Goal: Task Accomplishment & Management: Complete application form

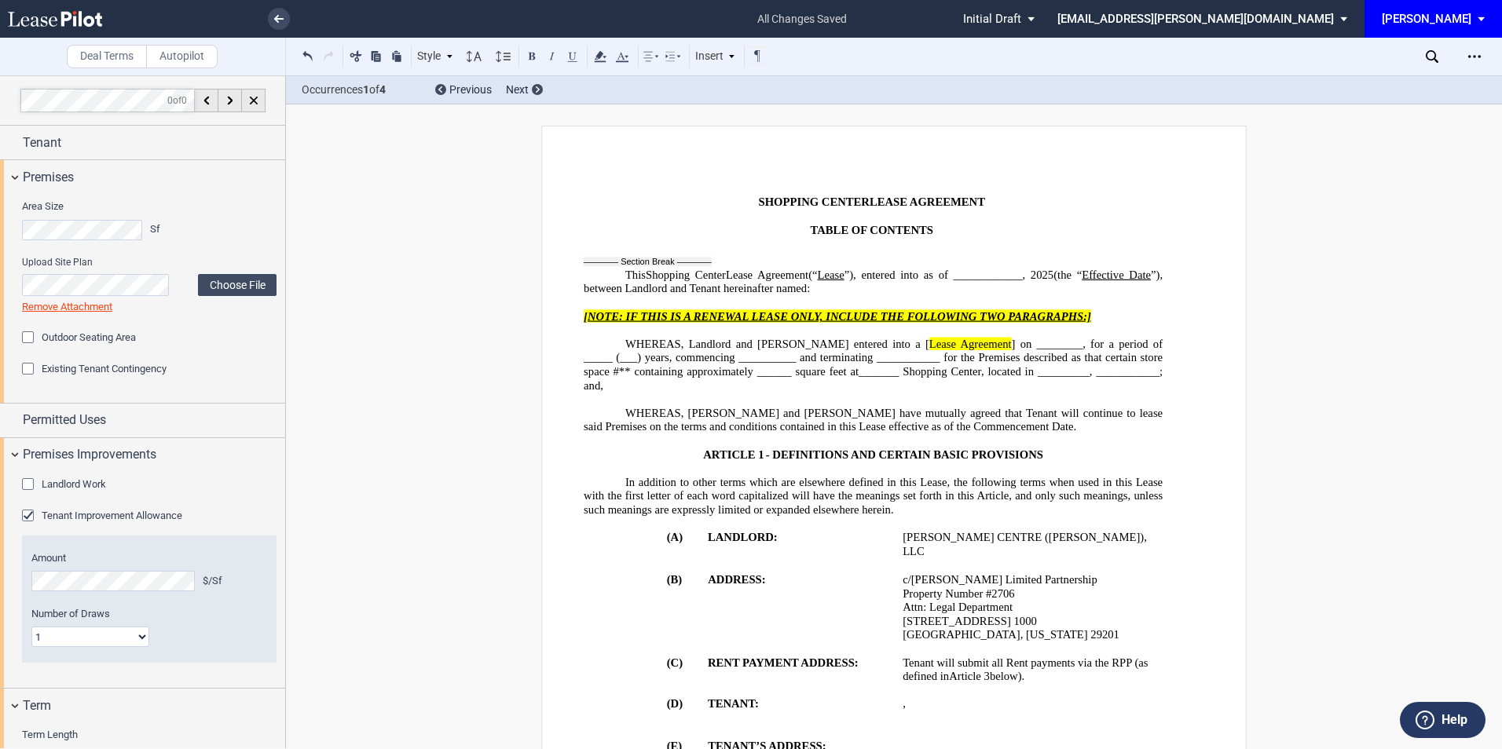
select select "number:5"
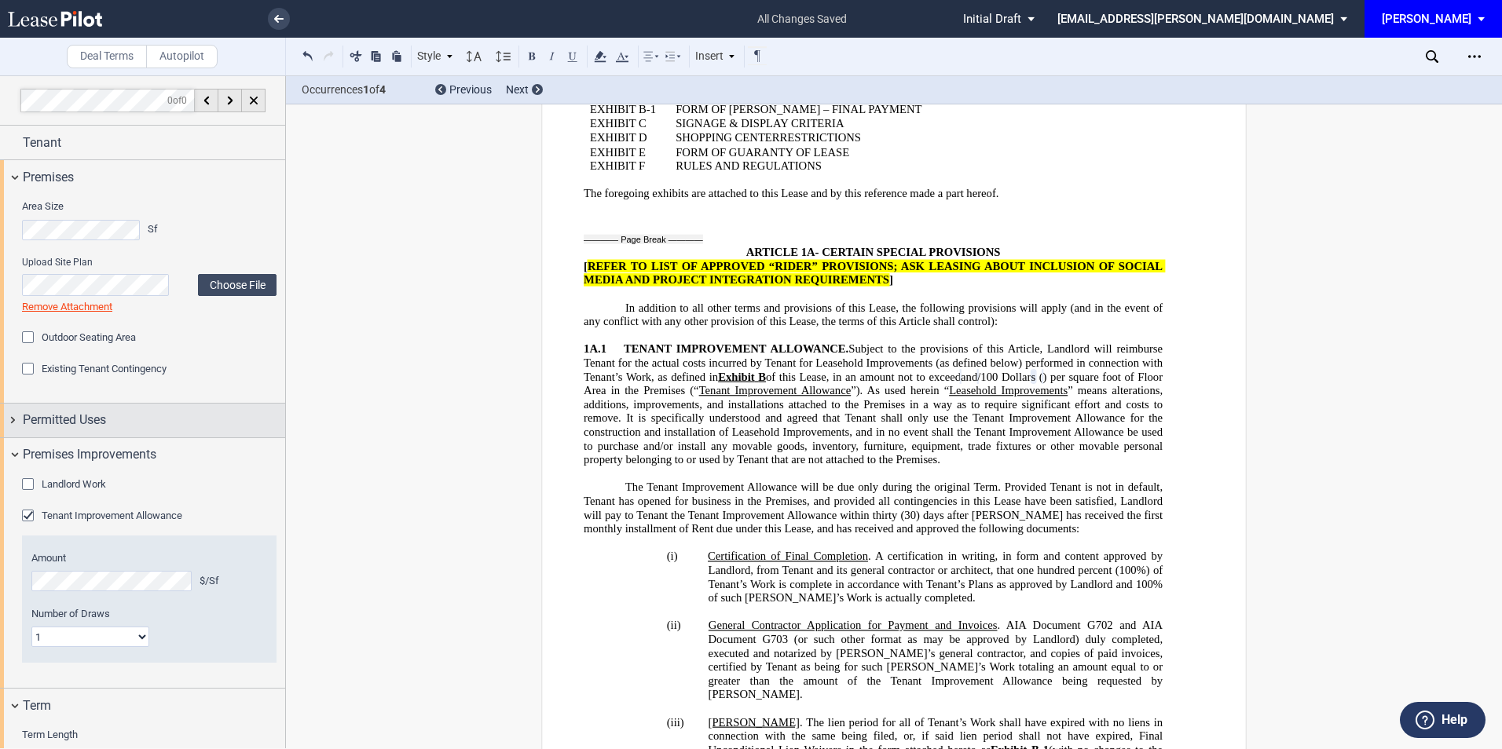
click at [94, 409] on div "Permitted Uses" at bounding box center [142, 421] width 285 height 34
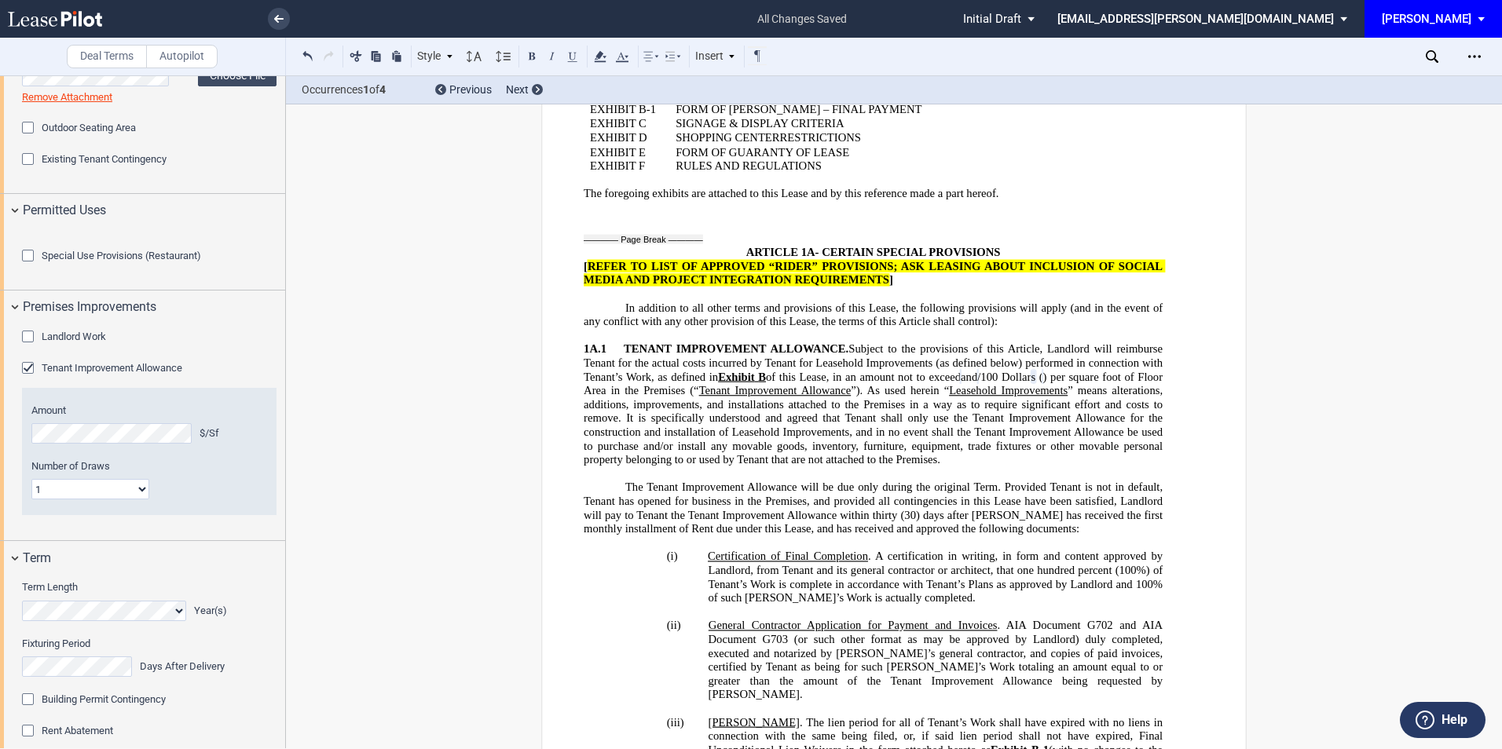
scroll to position [419, 0]
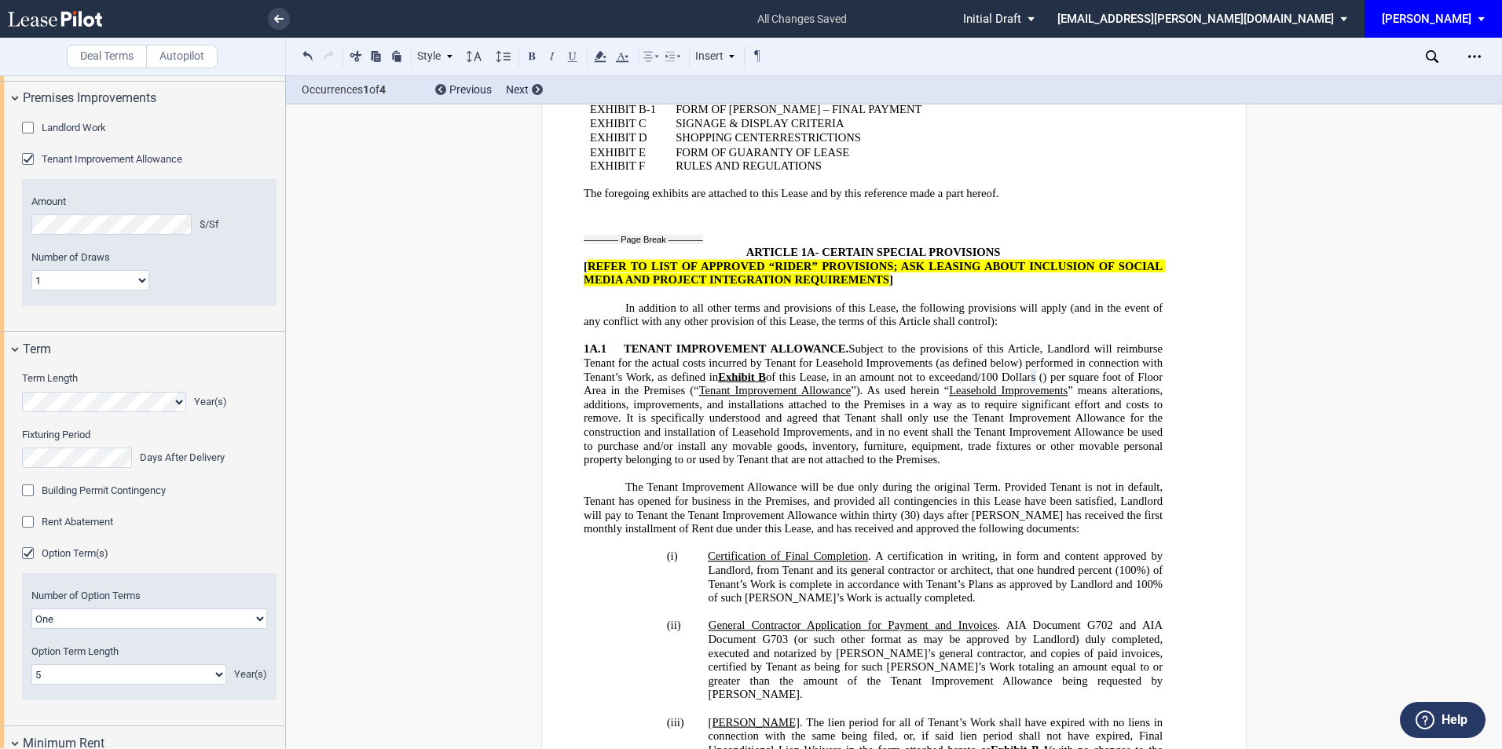
click at [25, 532] on div "Rent Abatement" at bounding box center [30, 524] width 16 height 16
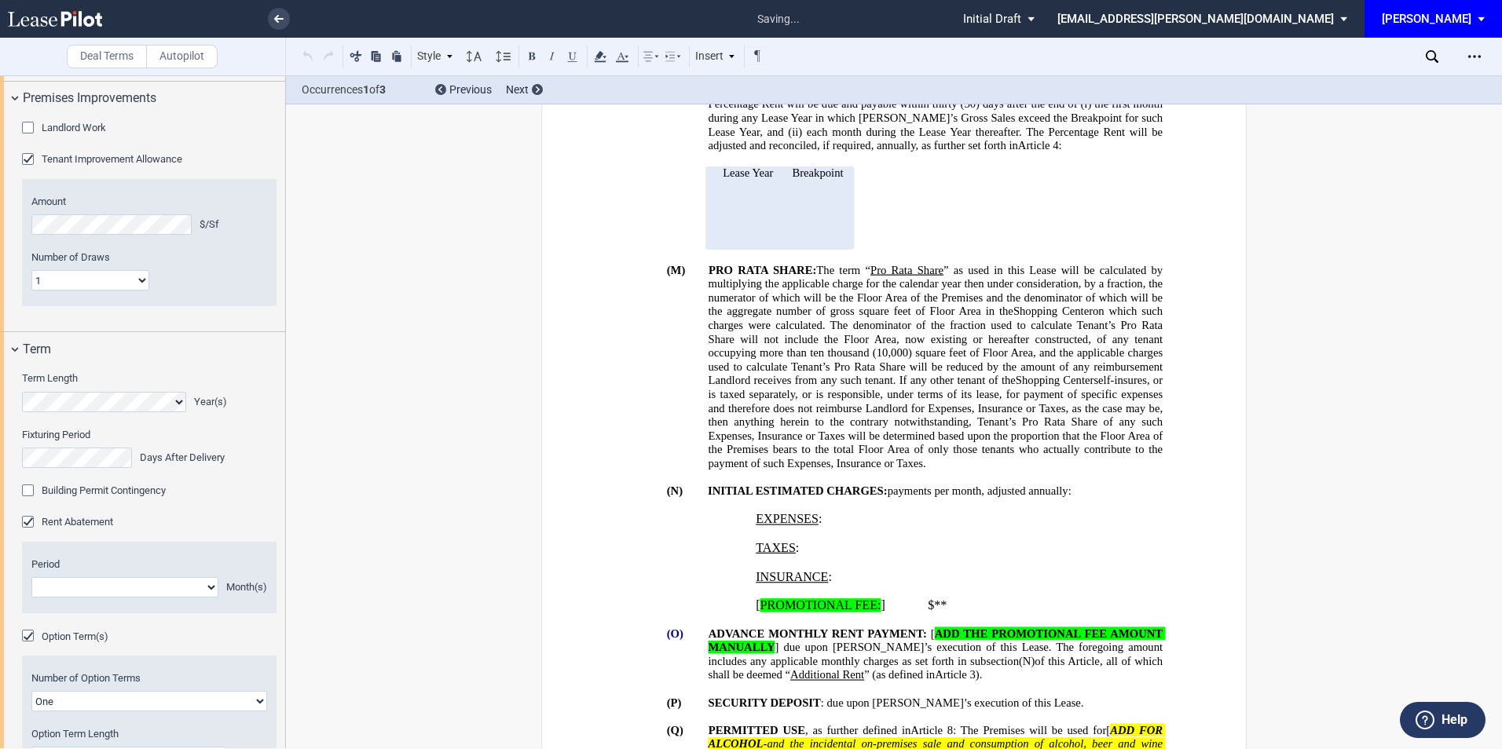
scroll to position [973, 0]
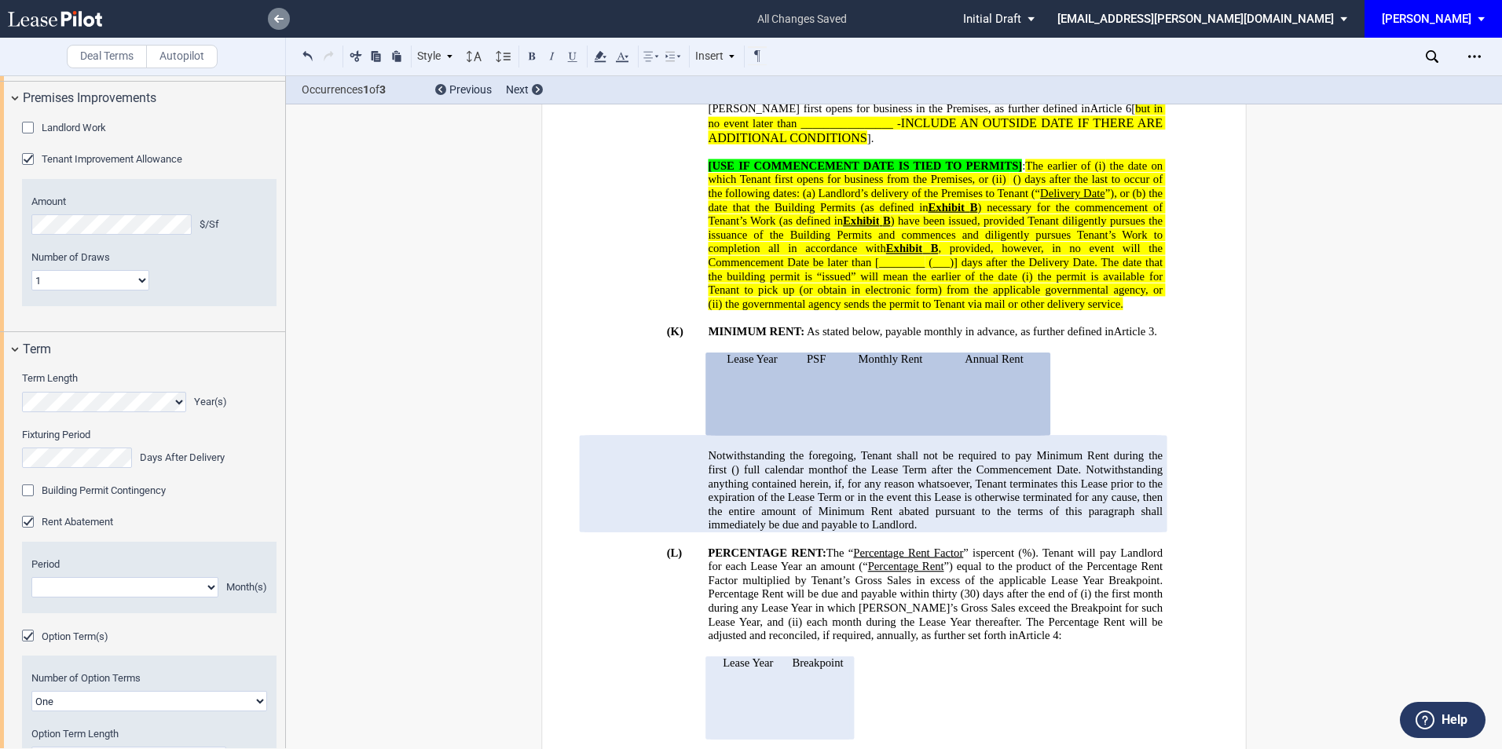
click at [275, 15] on icon at bounding box center [278, 19] width 9 height 8
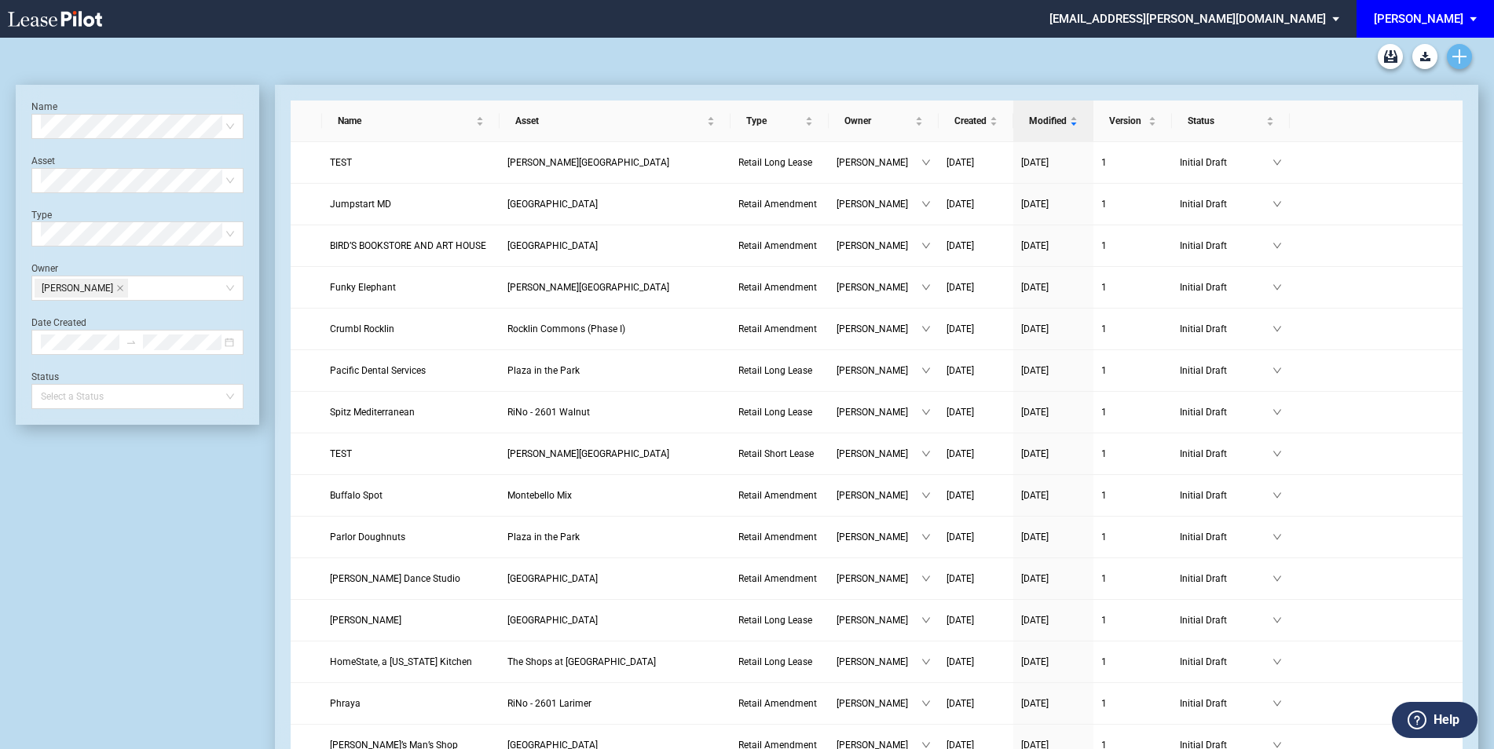
click at [1466, 57] on use "Create new document" at bounding box center [1459, 56] width 14 height 14
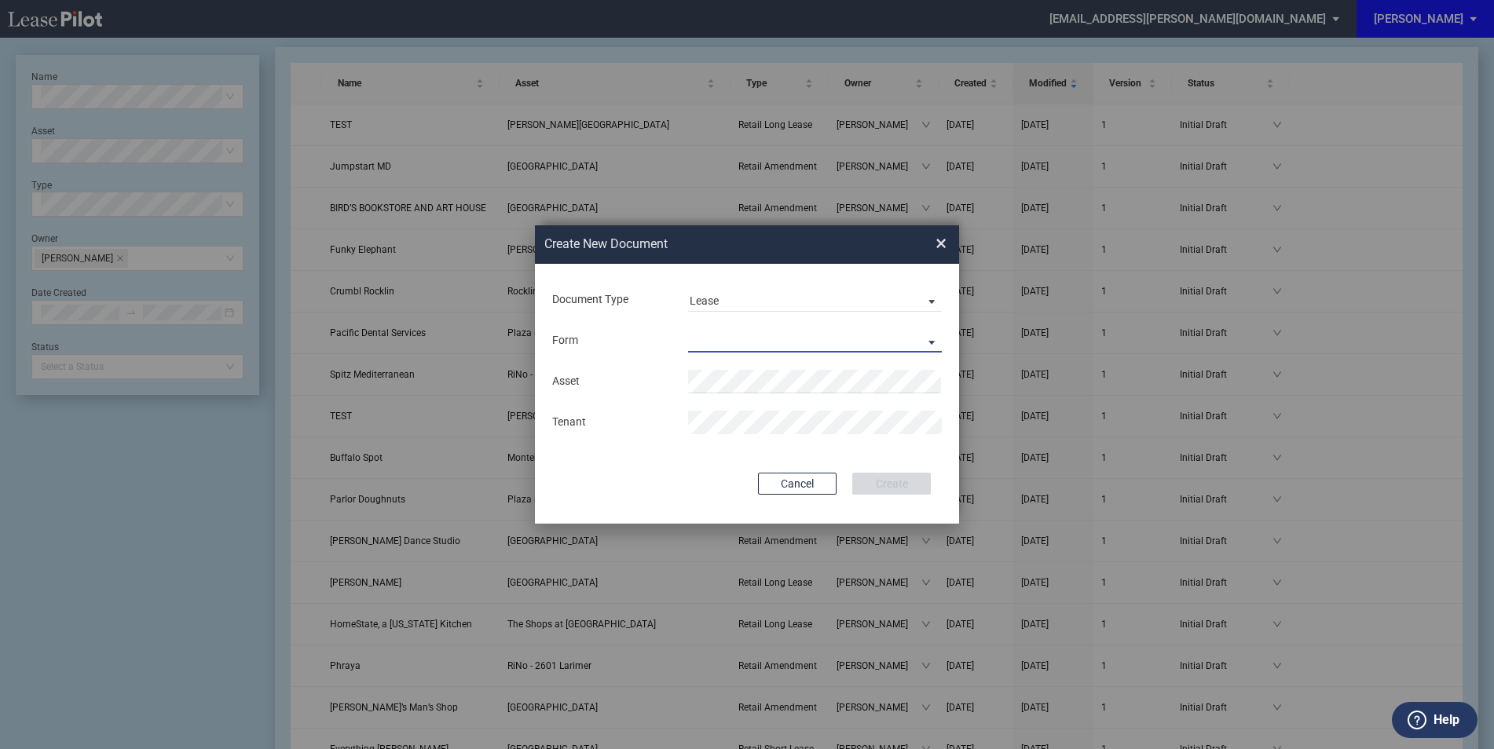
click at [777, 334] on md-select "Retail Long Lease Retail Short Lease" at bounding box center [815, 341] width 254 height 24
click at [771, 346] on div "Retail Long Lease" at bounding box center [739, 341] width 99 height 17
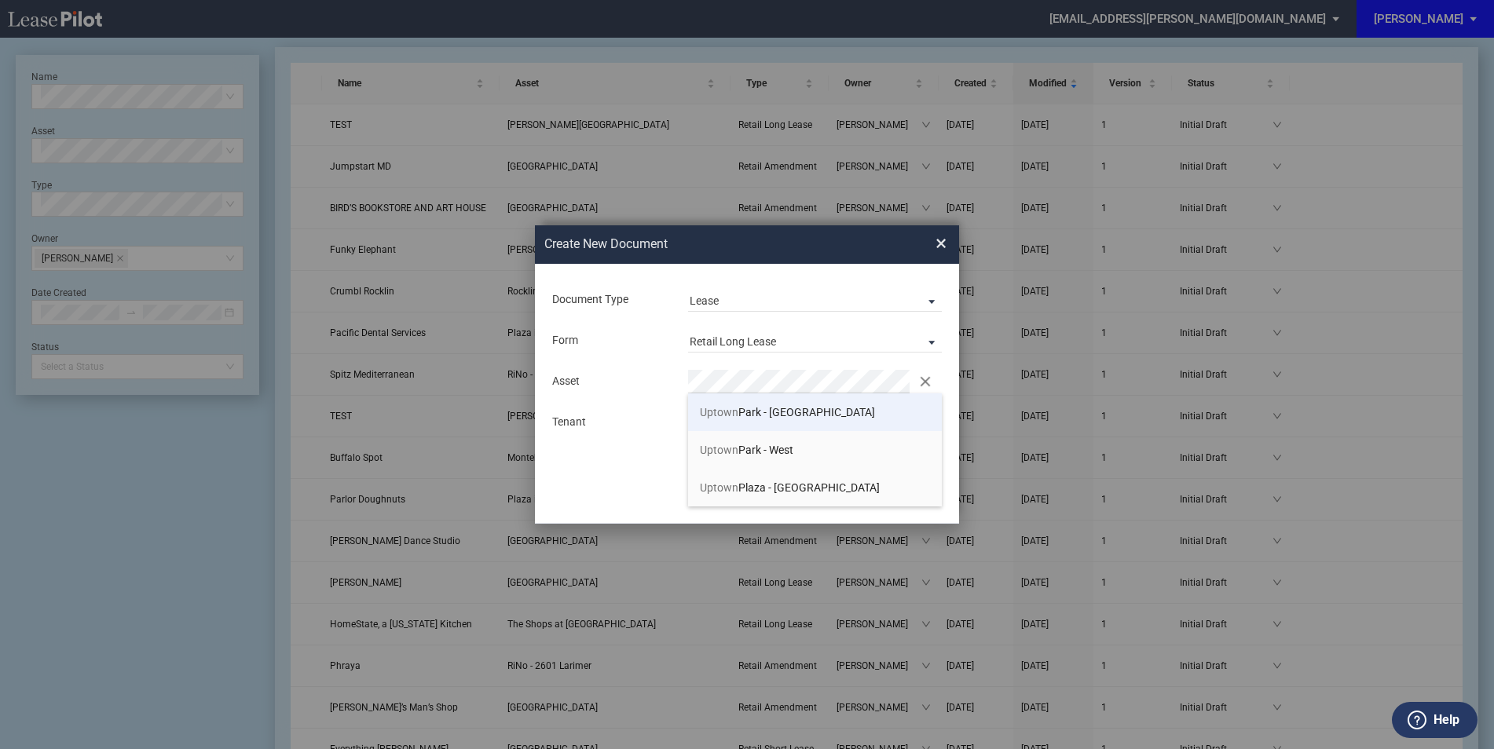
click at [762, 412] on span "[GEOGRAPHIC_DATA] - [GEOGRAPHIC_DATA]" at bounding box center [787, 412] width 175 height 13
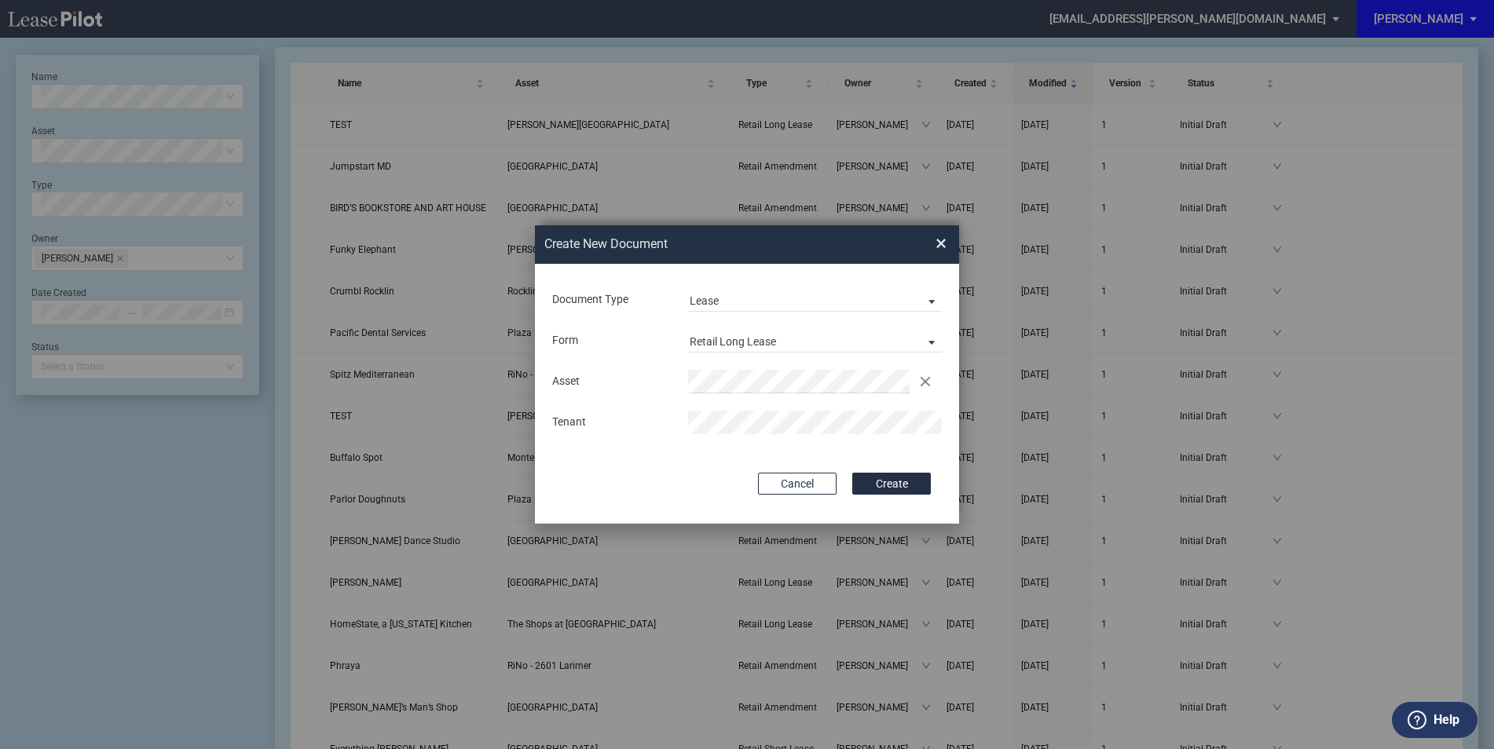
click at [646, 418] on div "Tenant" at bounding box center [747, 423] width 408 height 24
click at [883, 484] on button "Create" at bounding box center [891, 484] width 79 height 22
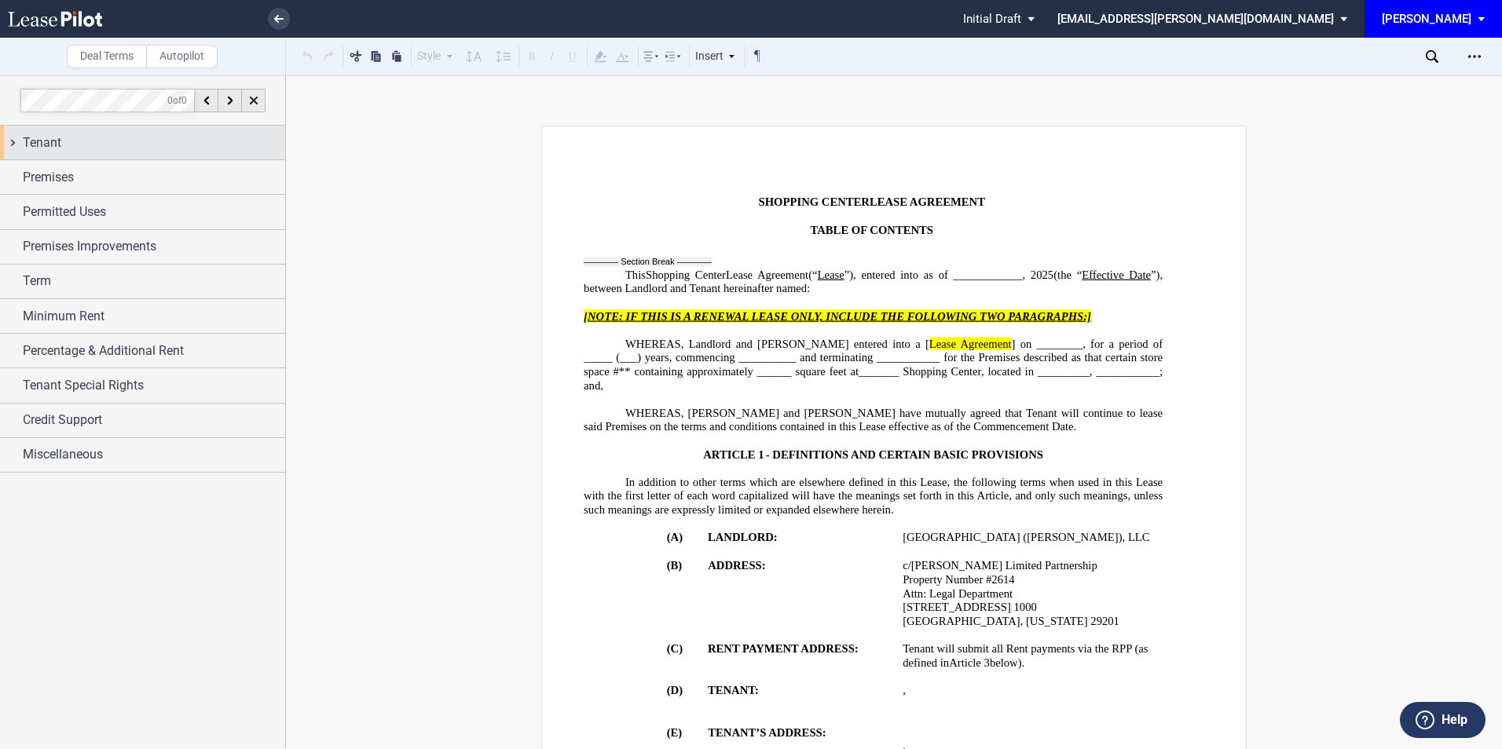
click at [70, 150] on div "Tenant" at bounding box center [154, 143] width 262 height 19
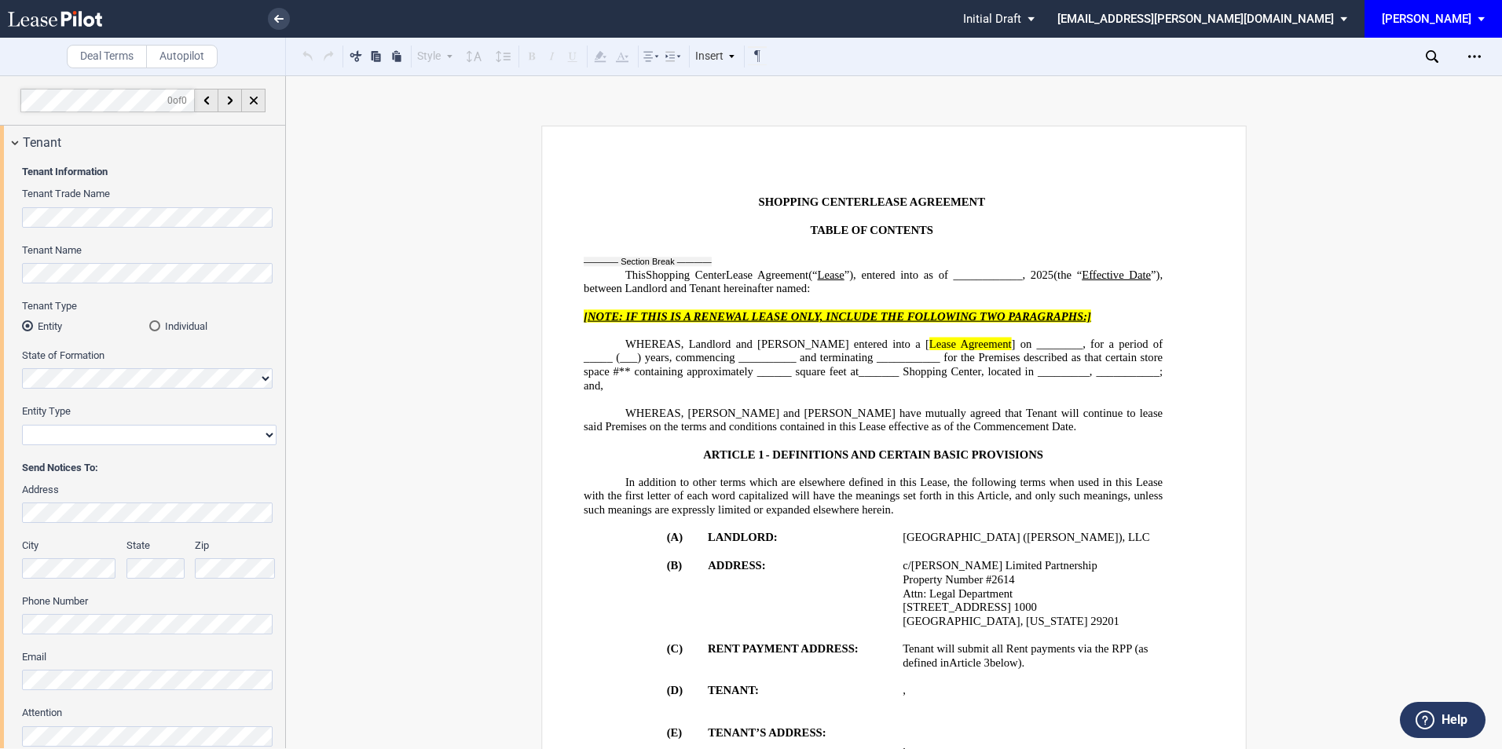
scroll to position [336, 0]
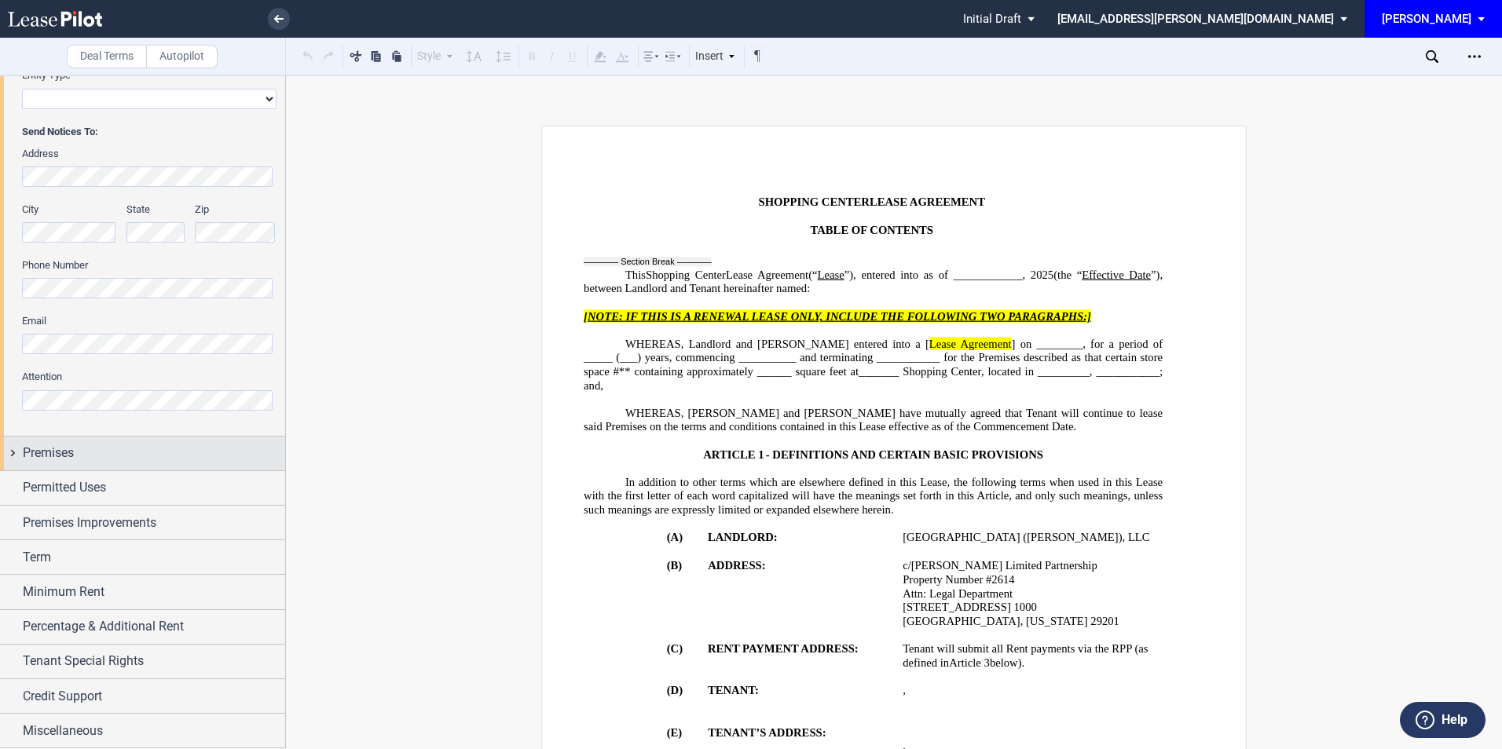
click at [129, 454] on div "Premises" at bounding box center [154, 453] width 262 height 19
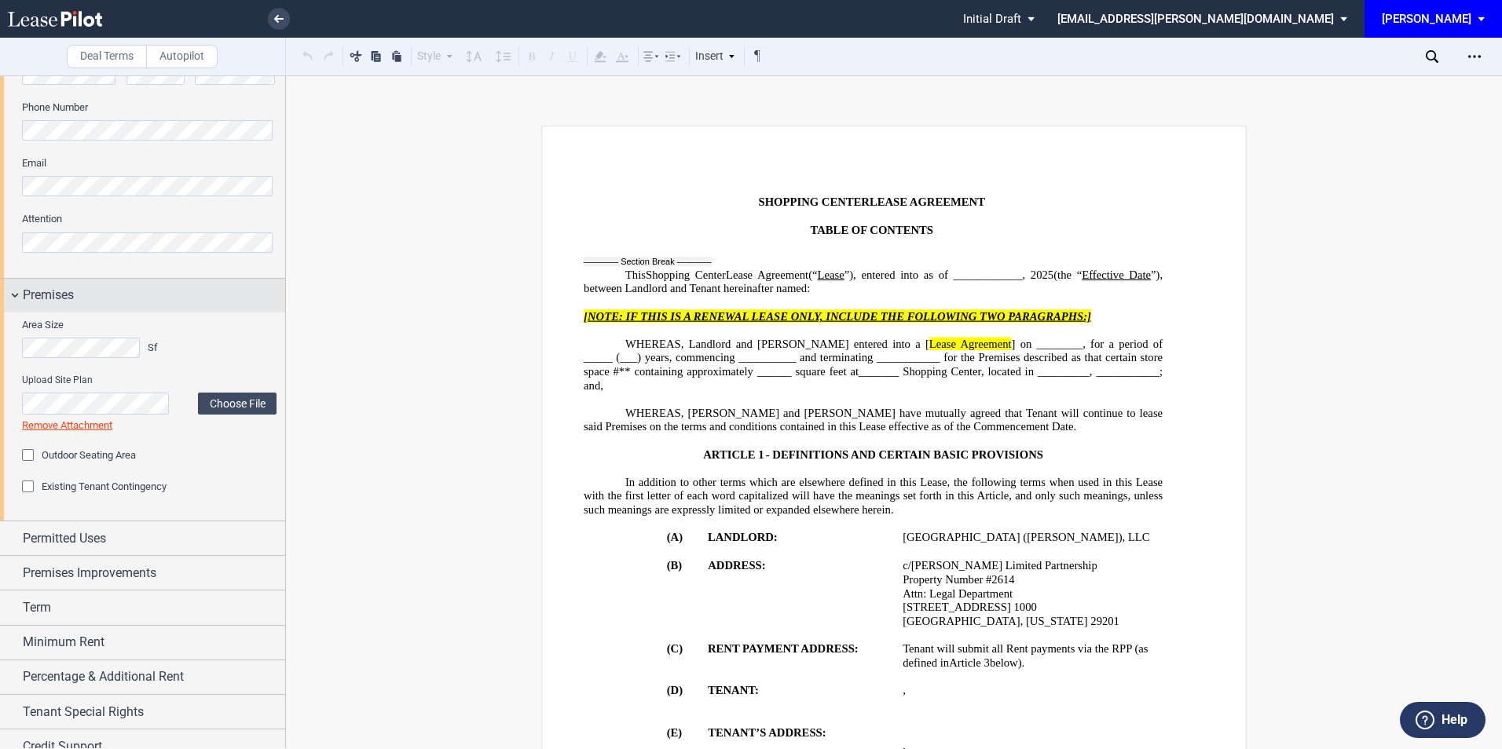
scroll to position [544, 0]
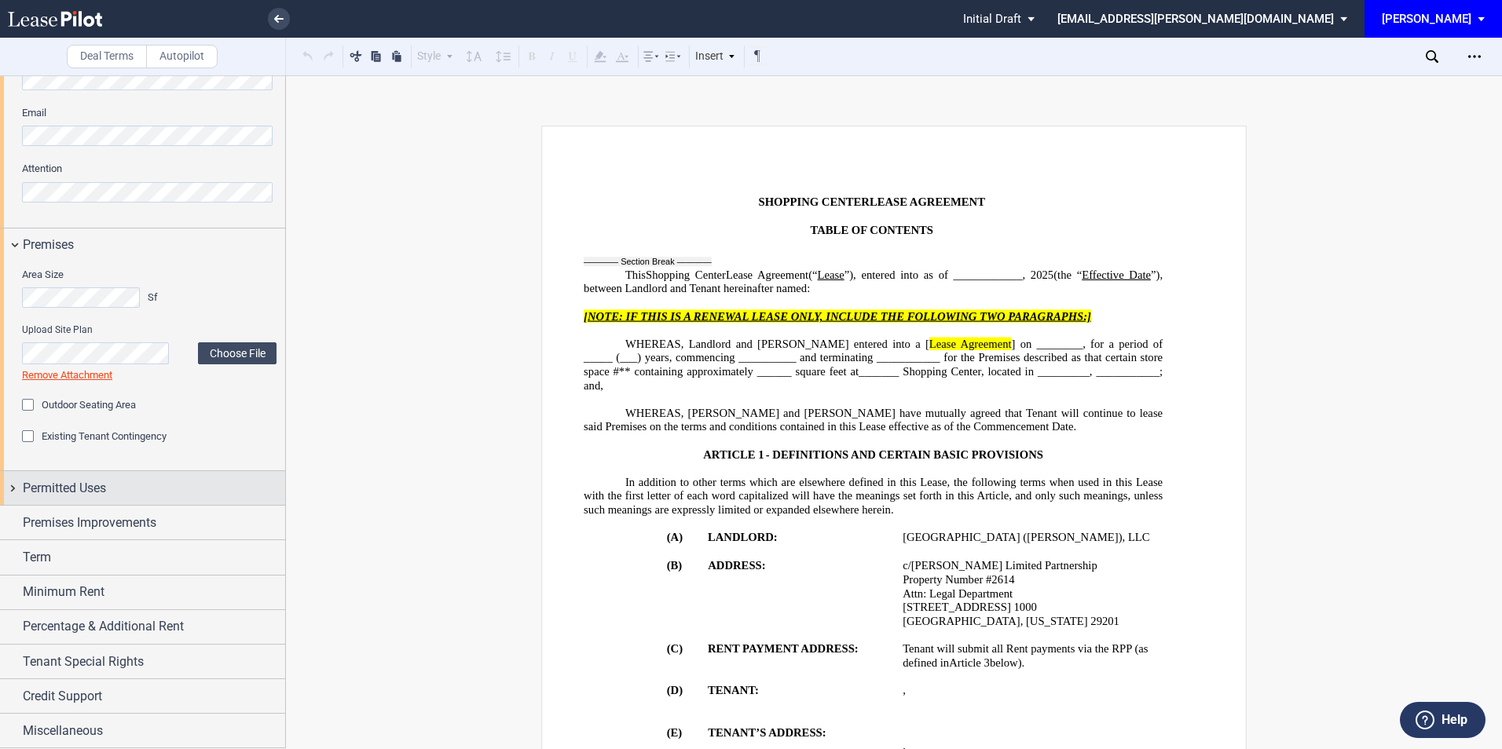
click at [137, 482] on div "Permitted Uses" at bounding box center [154, 488] width 262 height 19
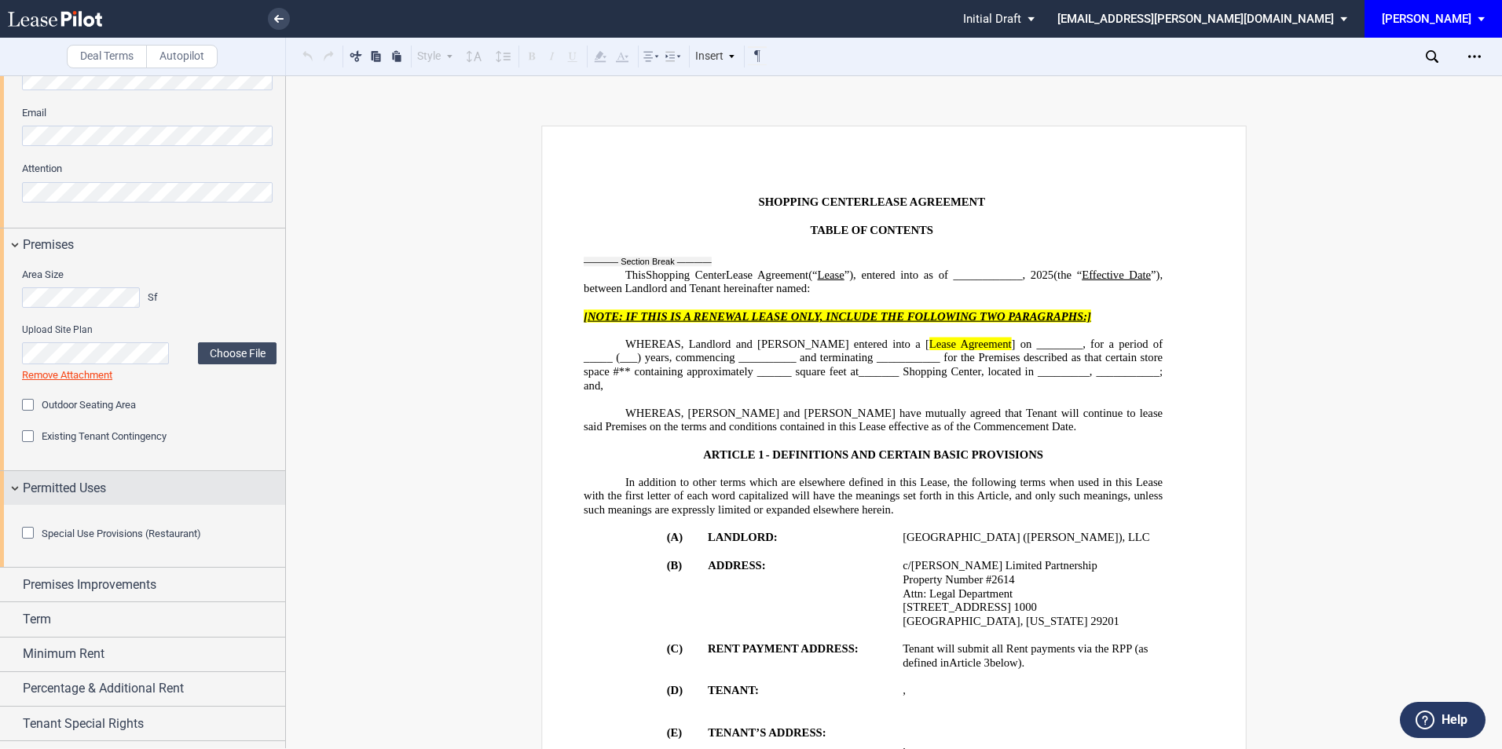
scroll to position [649, 0]
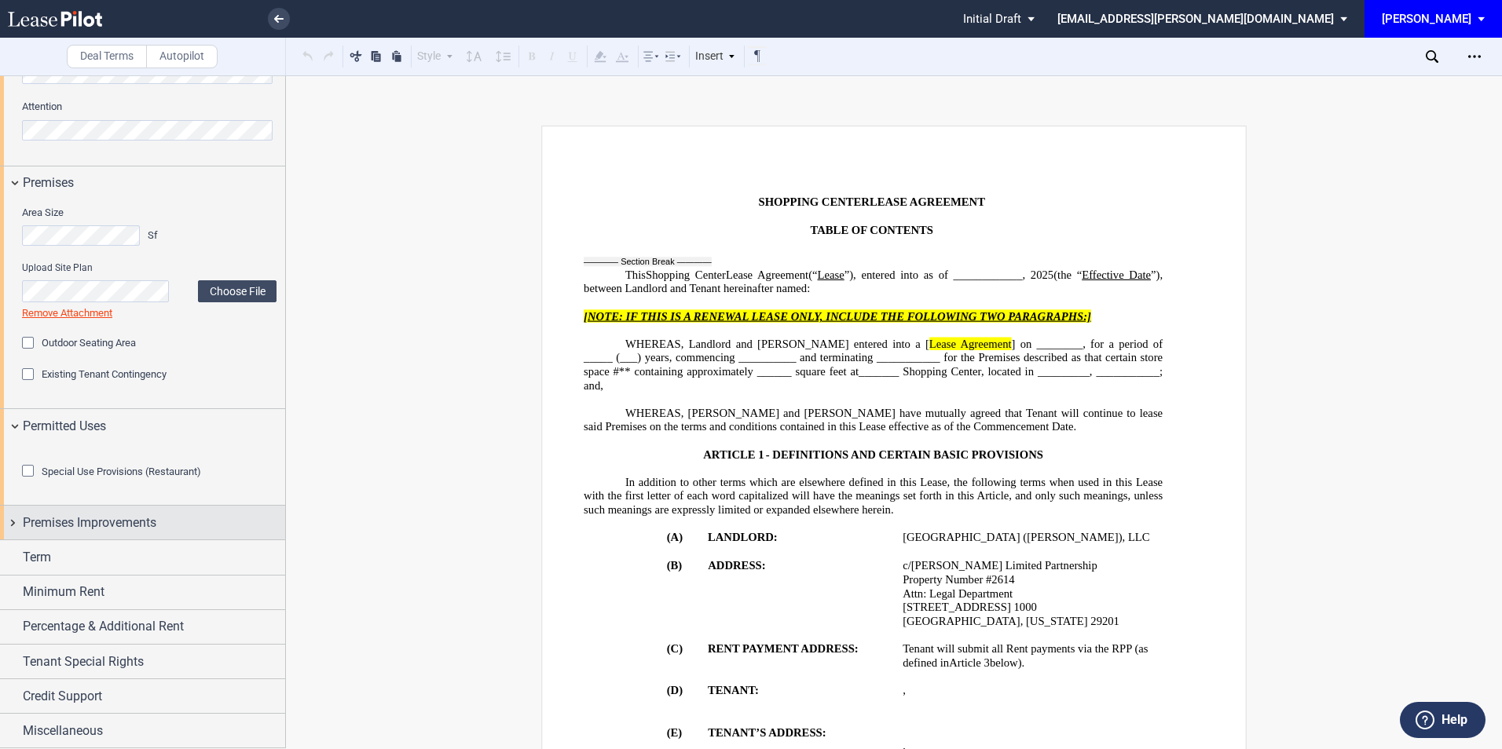
click at [119, 533] on span "Premises Improvements" at bounding box center [90, 523] width 134 height 19
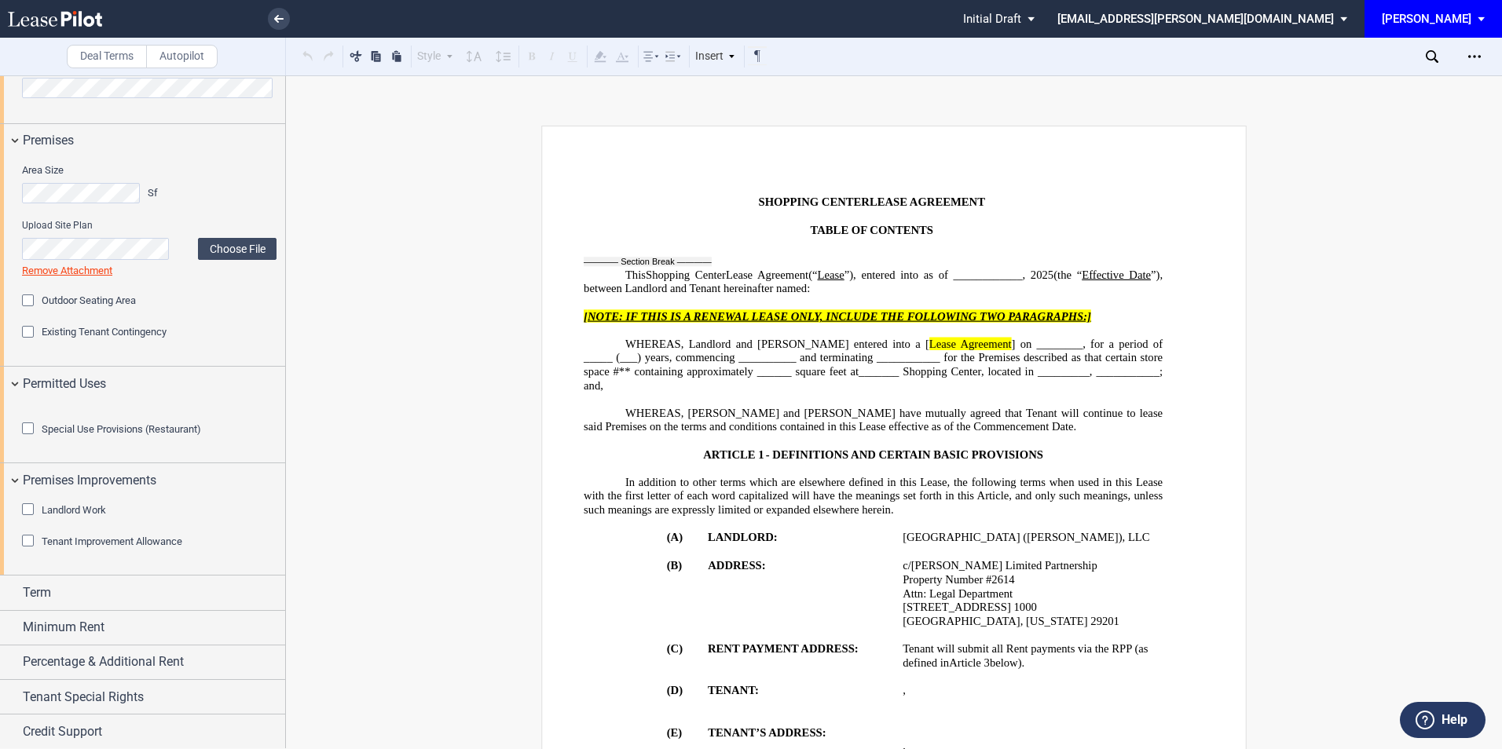
scroll to position [754, 0]
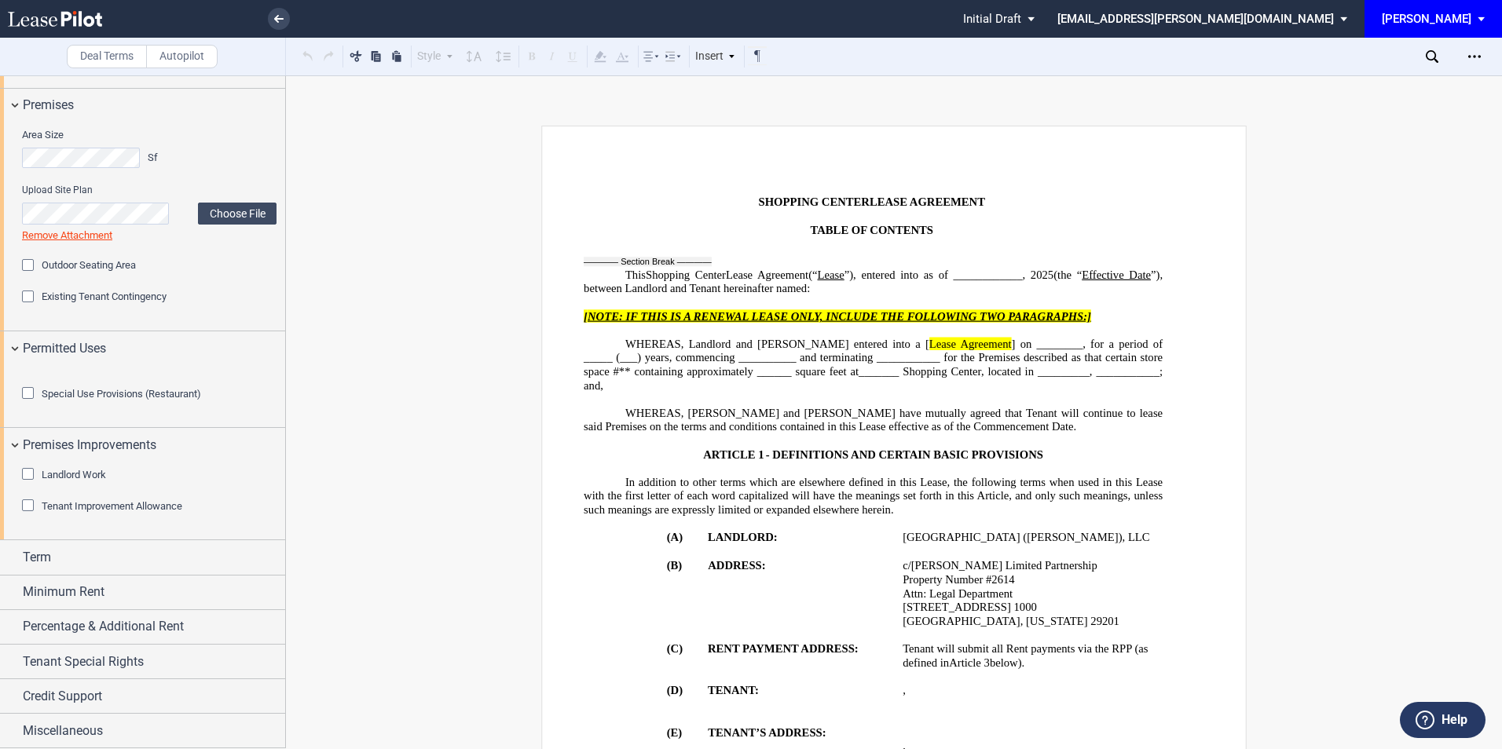
click at [31, 515] on div "Tenant Improvement Allowance" at bounding box center [30, 508] width 16 height 16
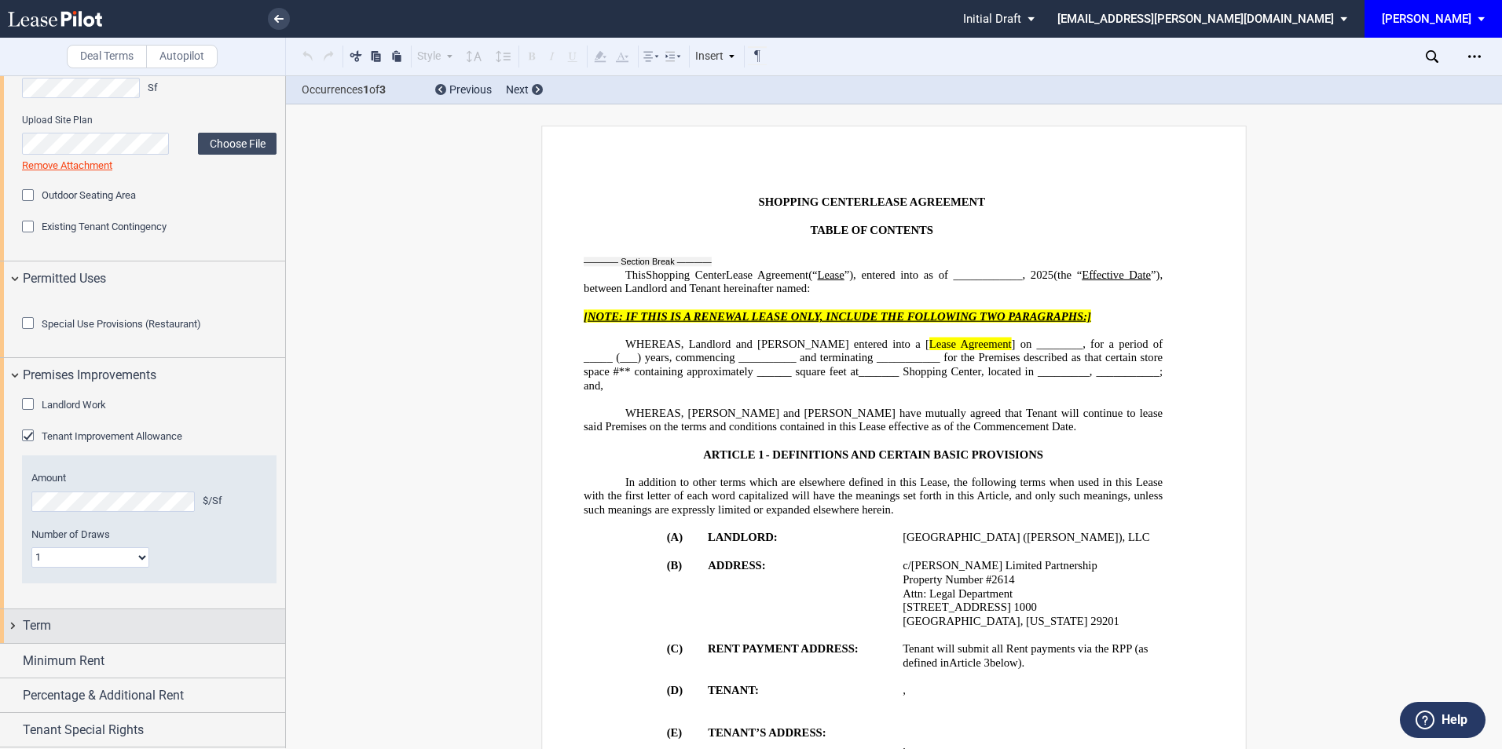
scroll to position [910, 0]
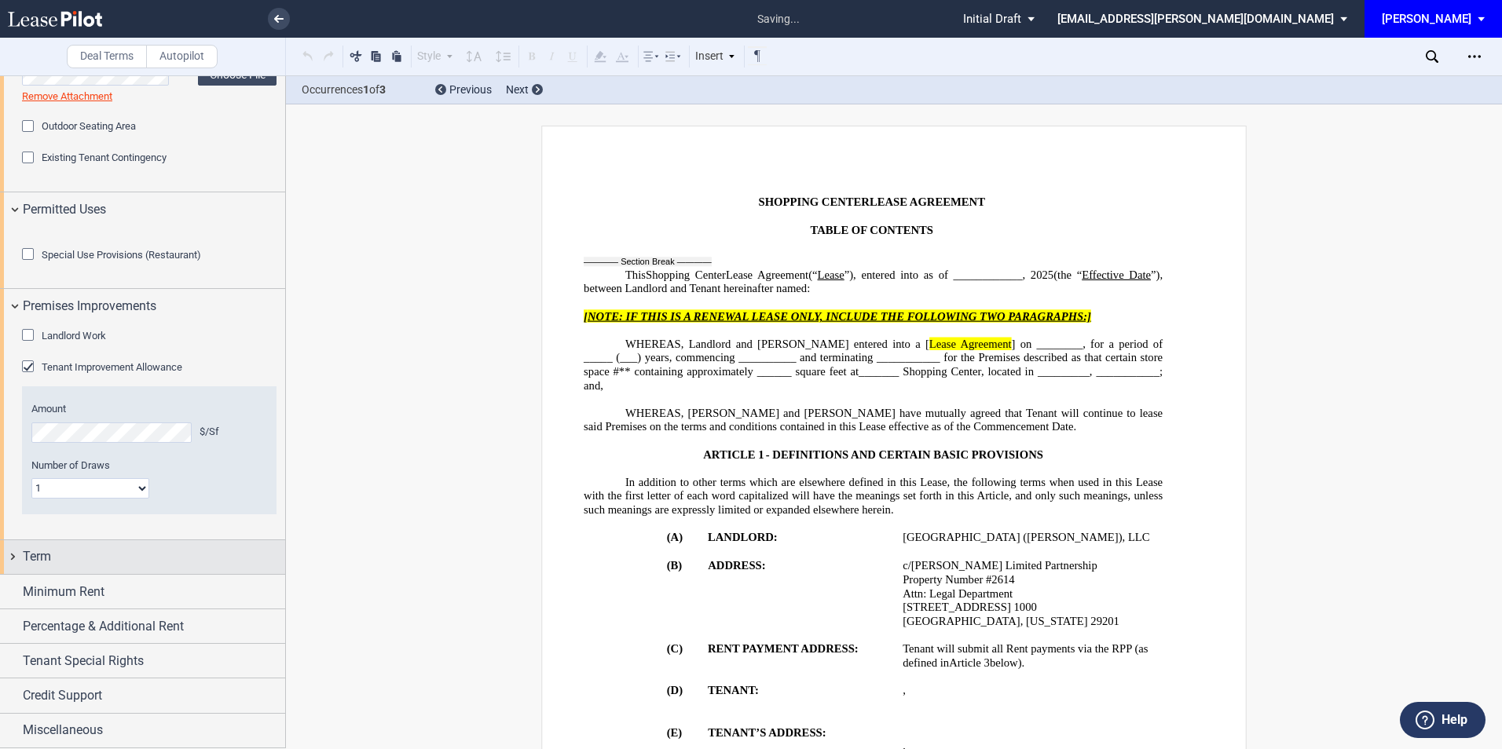
click at [153, 555] on div "Term" at bounding box center [154, 556] width 262 height 19
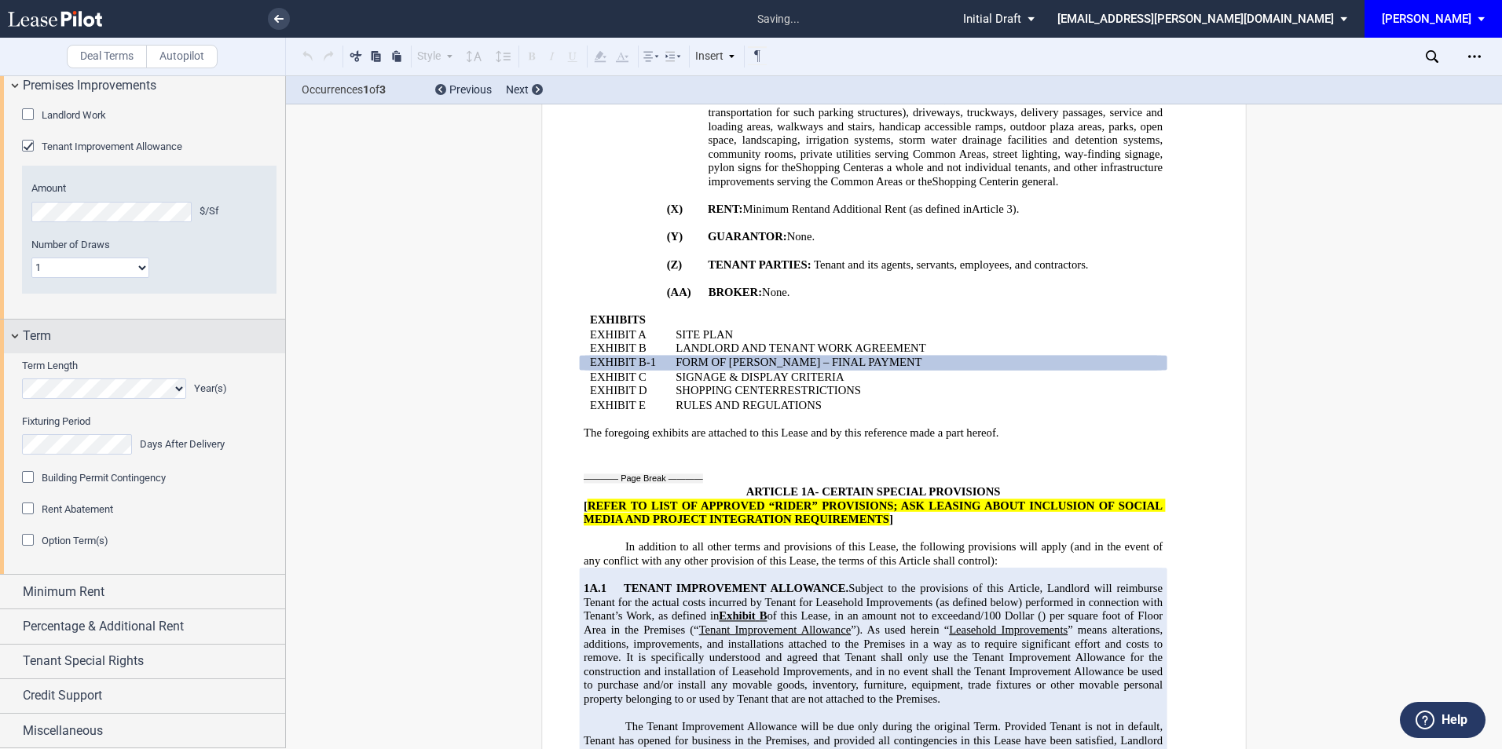
scroll to position [1130, 0]
click at [31, 537] on div "Option Term(s)" at bounding box center [30, 542] width 16 height 16
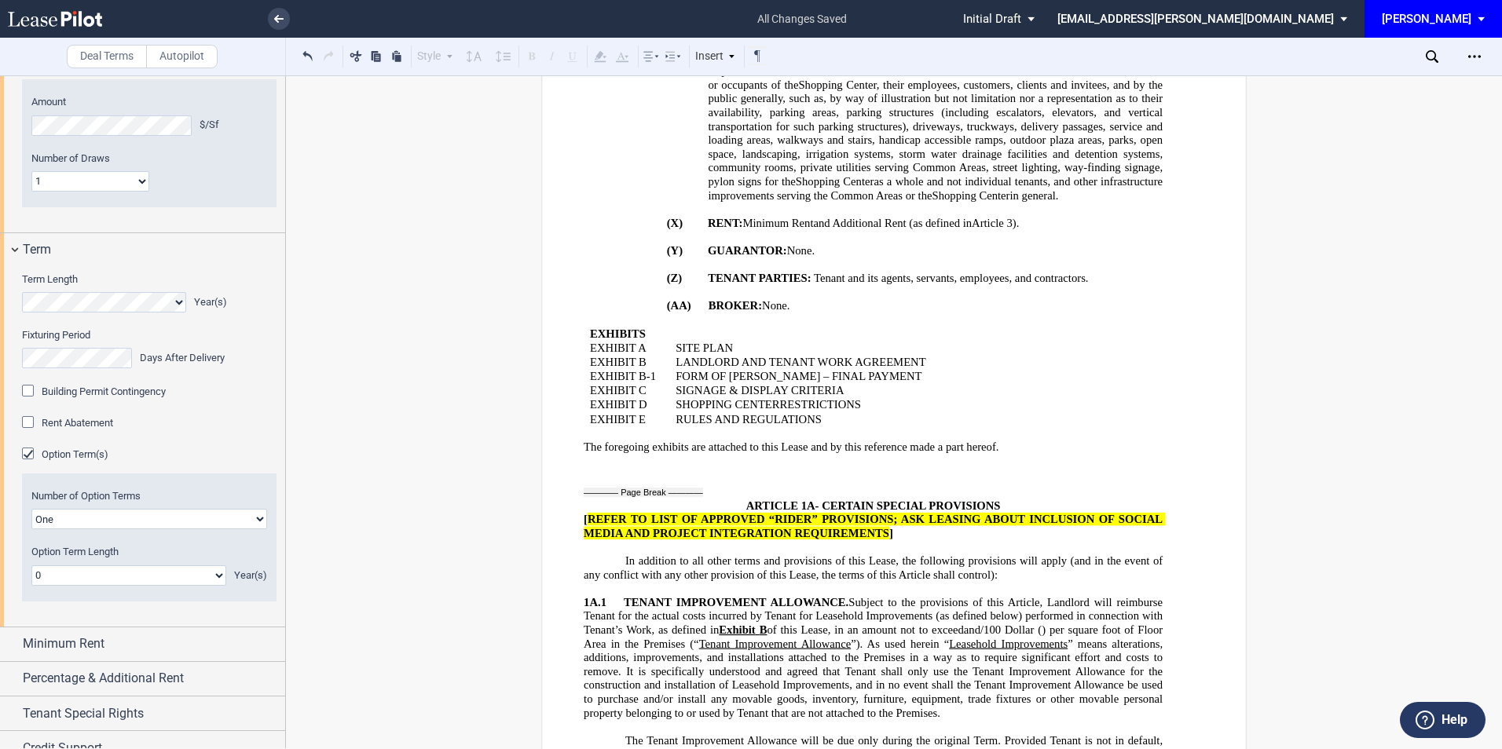
scroll to position [2400, 0]
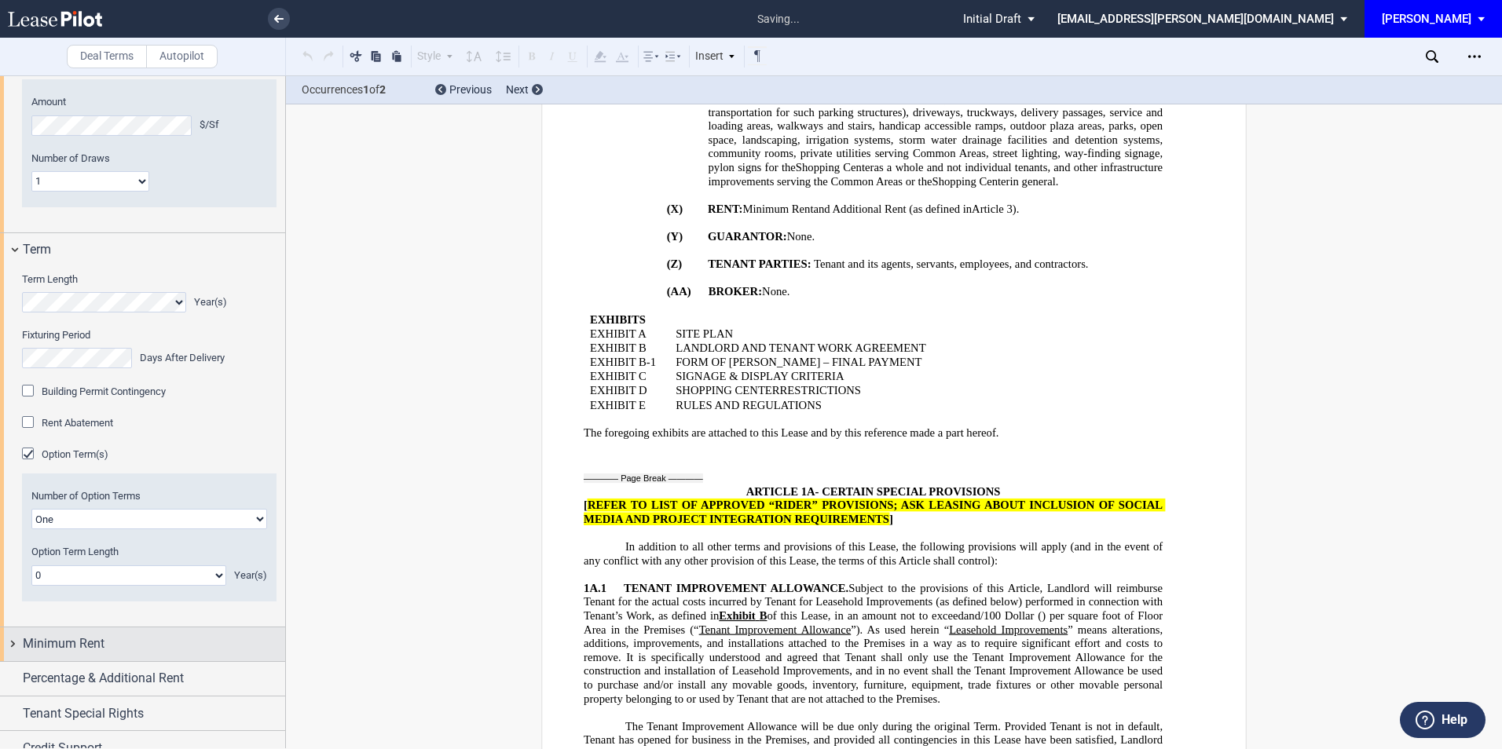
click at [139, 635] on div "Minimum Rent" at bounding box center [154, 644] width 262 height 19
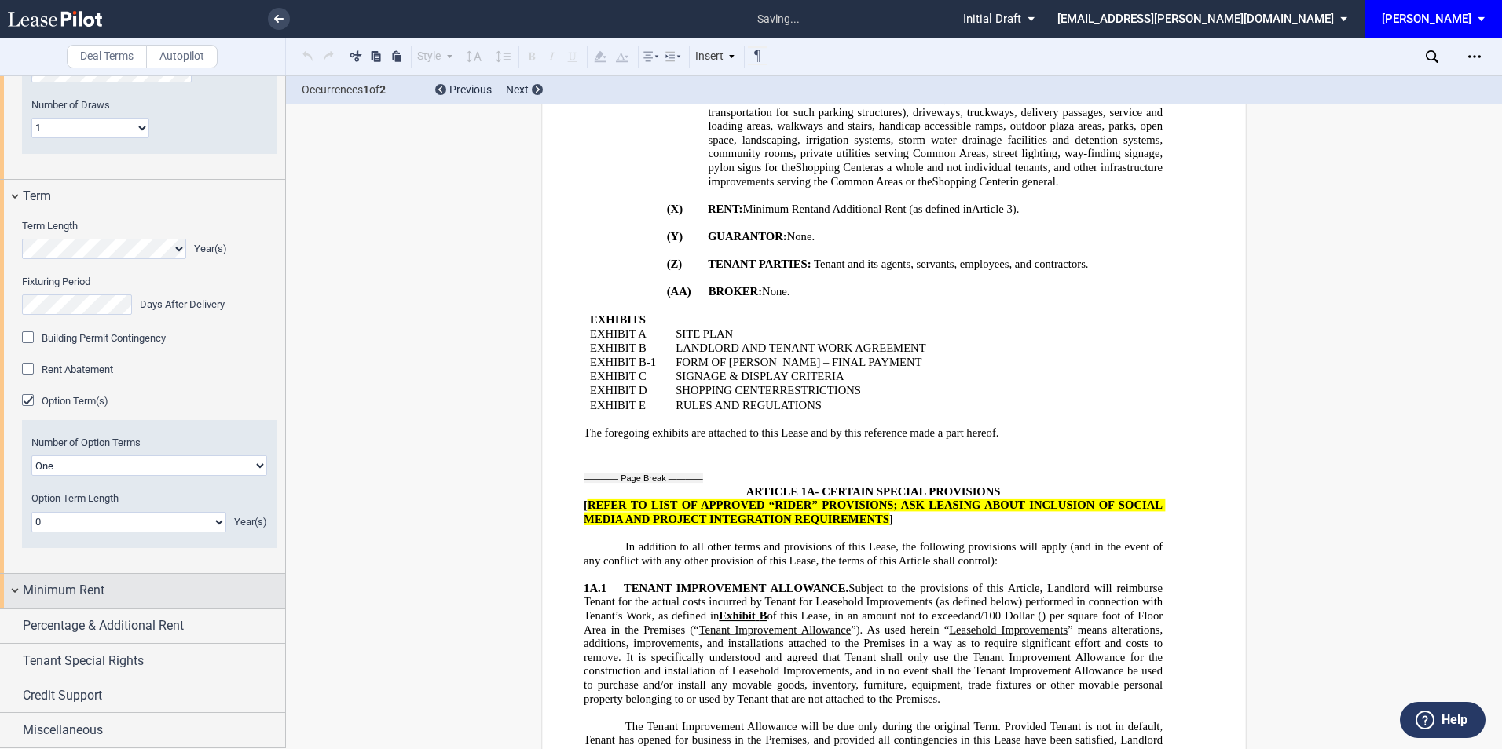
scroll to position [612, 0]
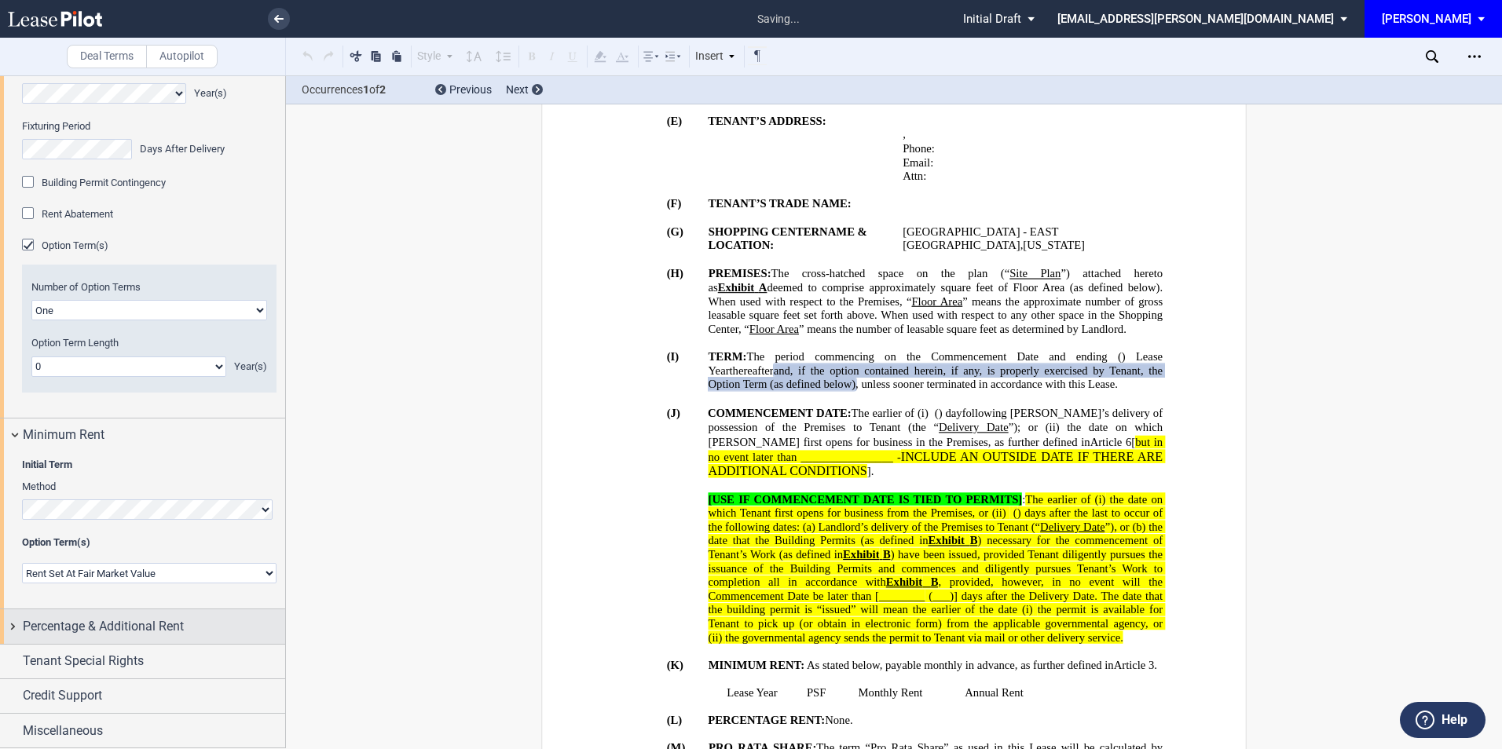
click at [150, 625] on span "Percentage & Additional Rent" at bounding box center [103, 626] width 161 height 19
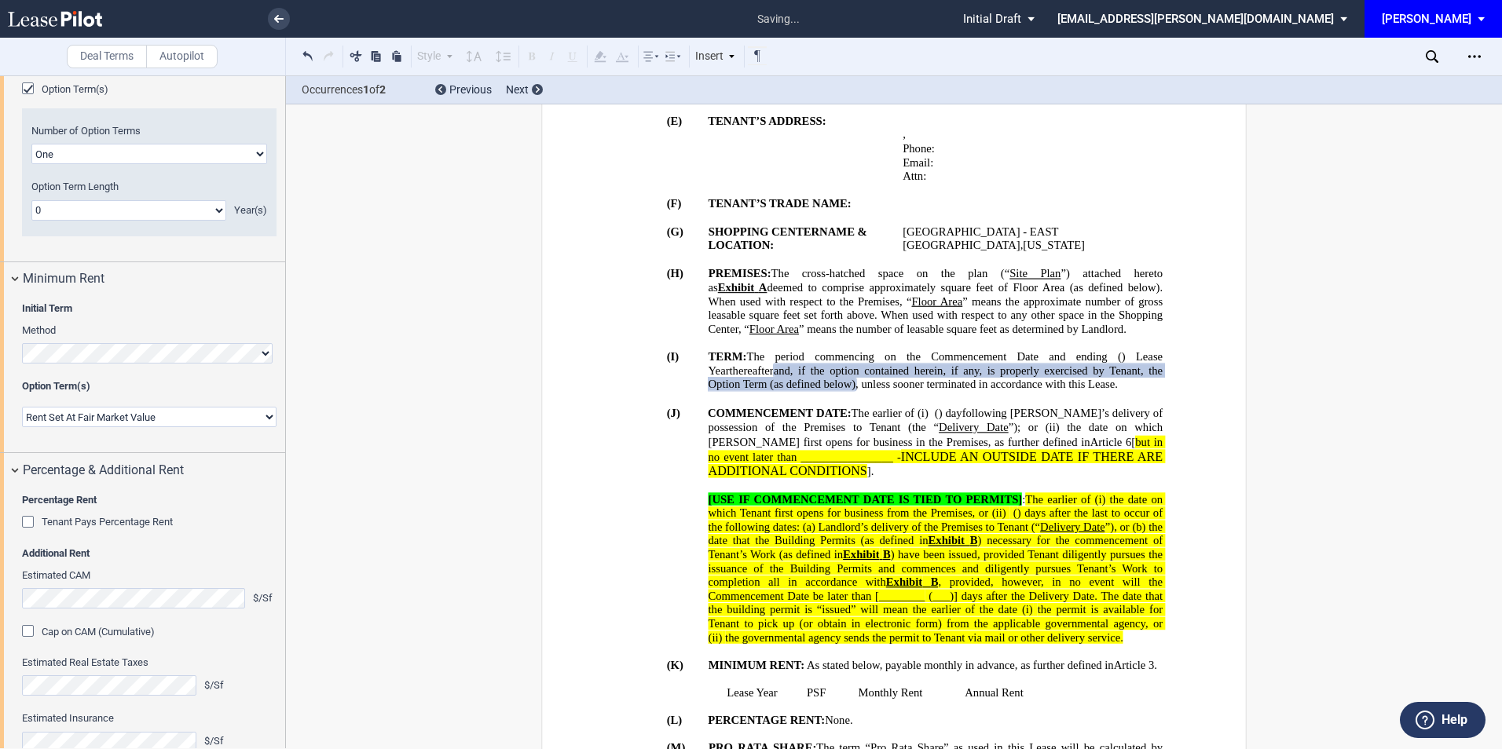
scroll to position [1740, 0]
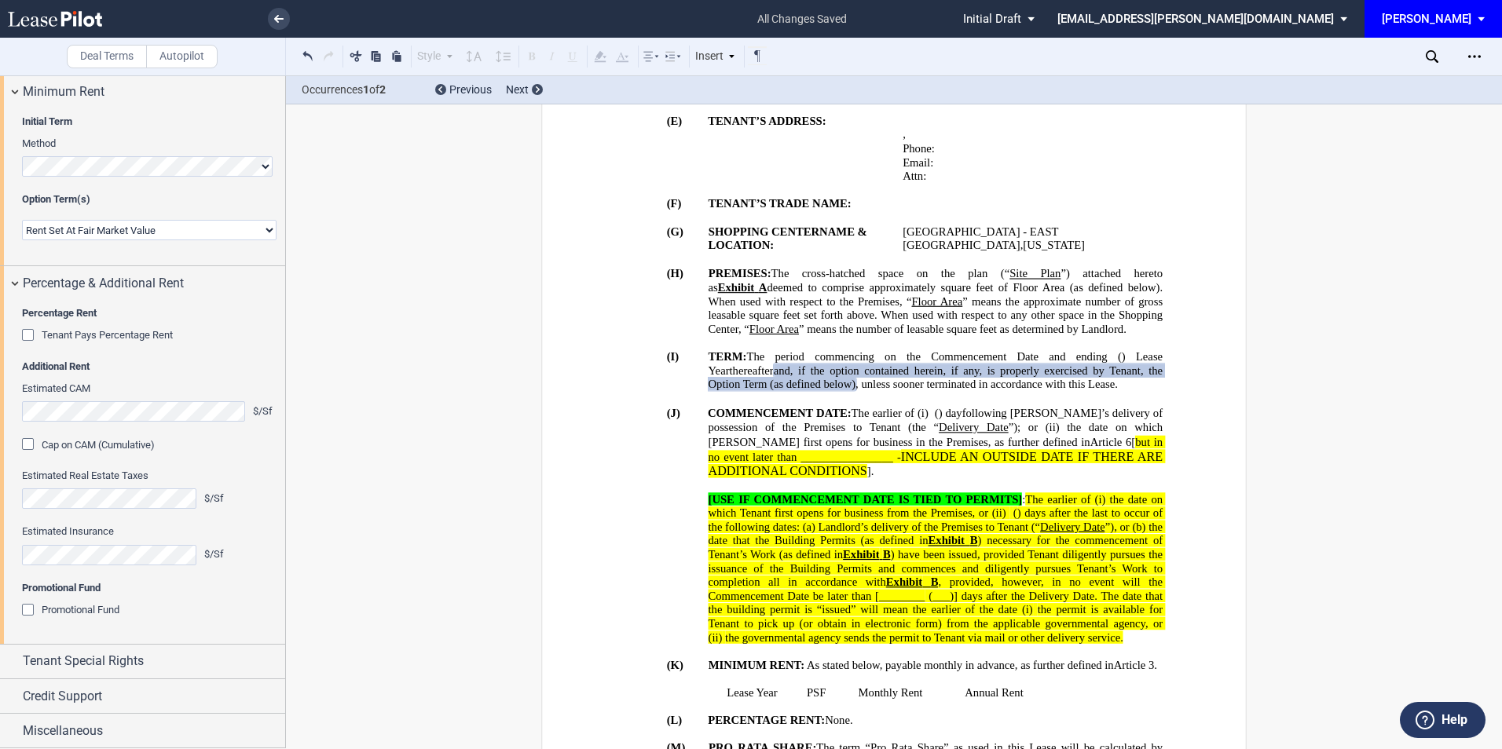
click at [26, 345] on div "Tenant Pays Percentage Rent" at bounding box center [30, 337] width 16 height 16
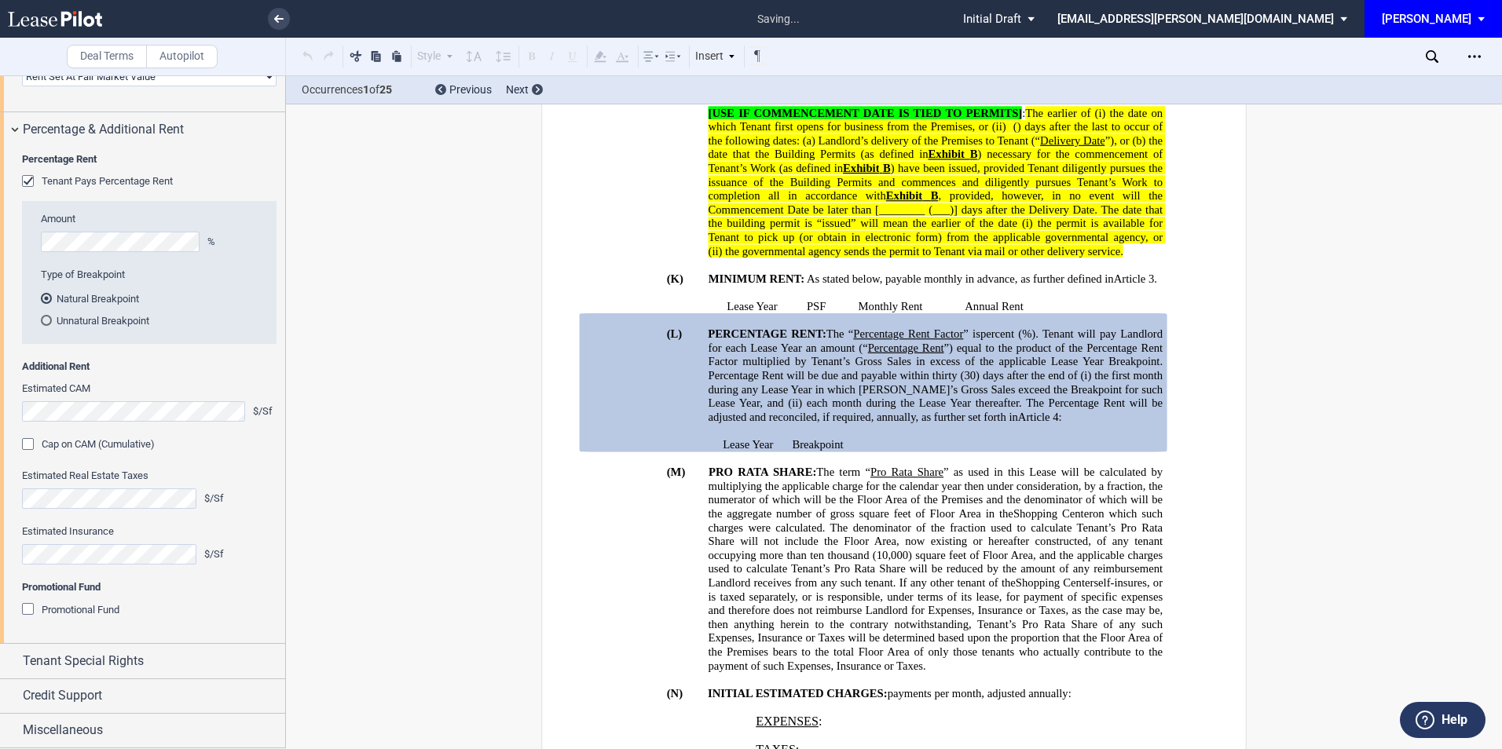
scroll to position [1923, 0]
click at [139, 661] on span "Tenant Special Rights" at bounding box center [83, 661] width 121 height 19
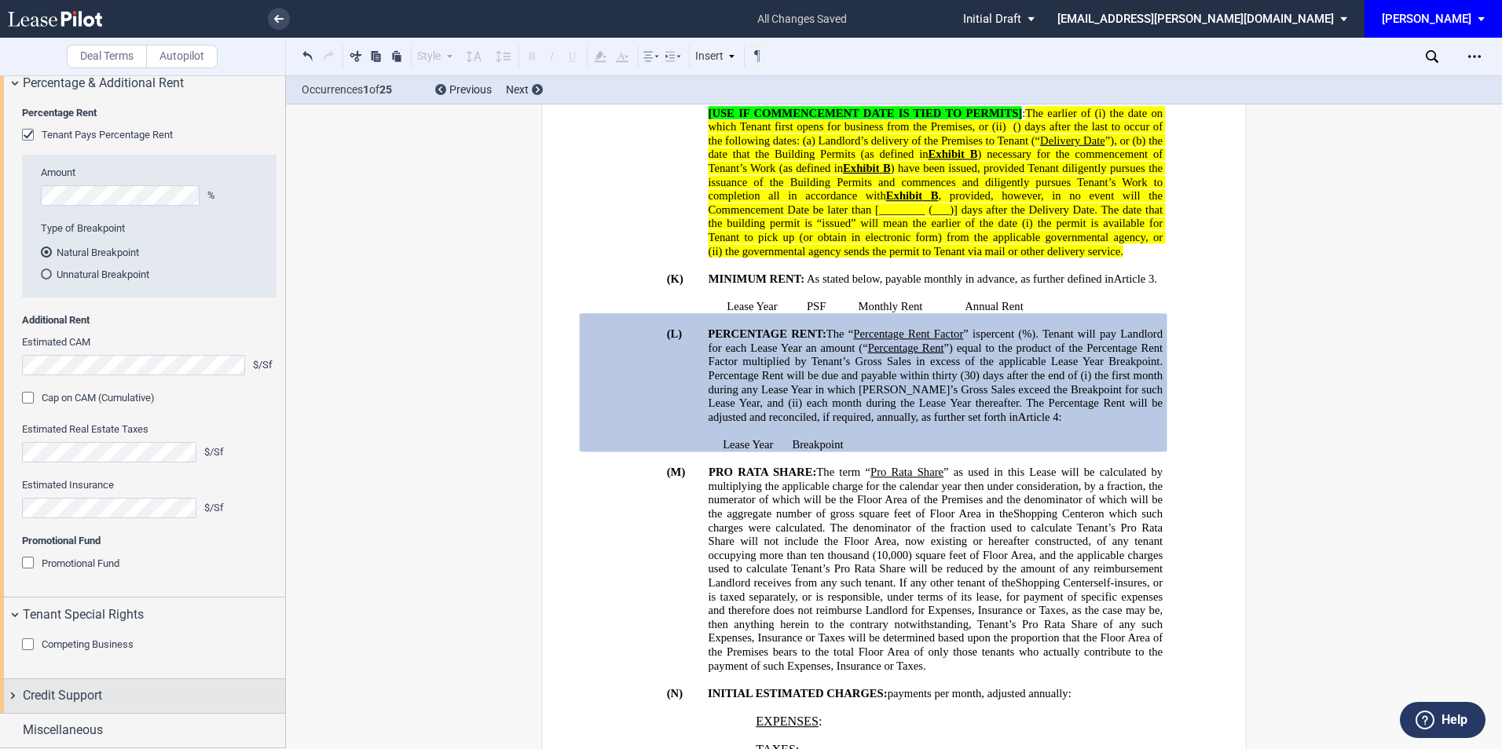
click at [130, 698] on div "Credit Support" at bounding box center [154, 696] width 262 height 19
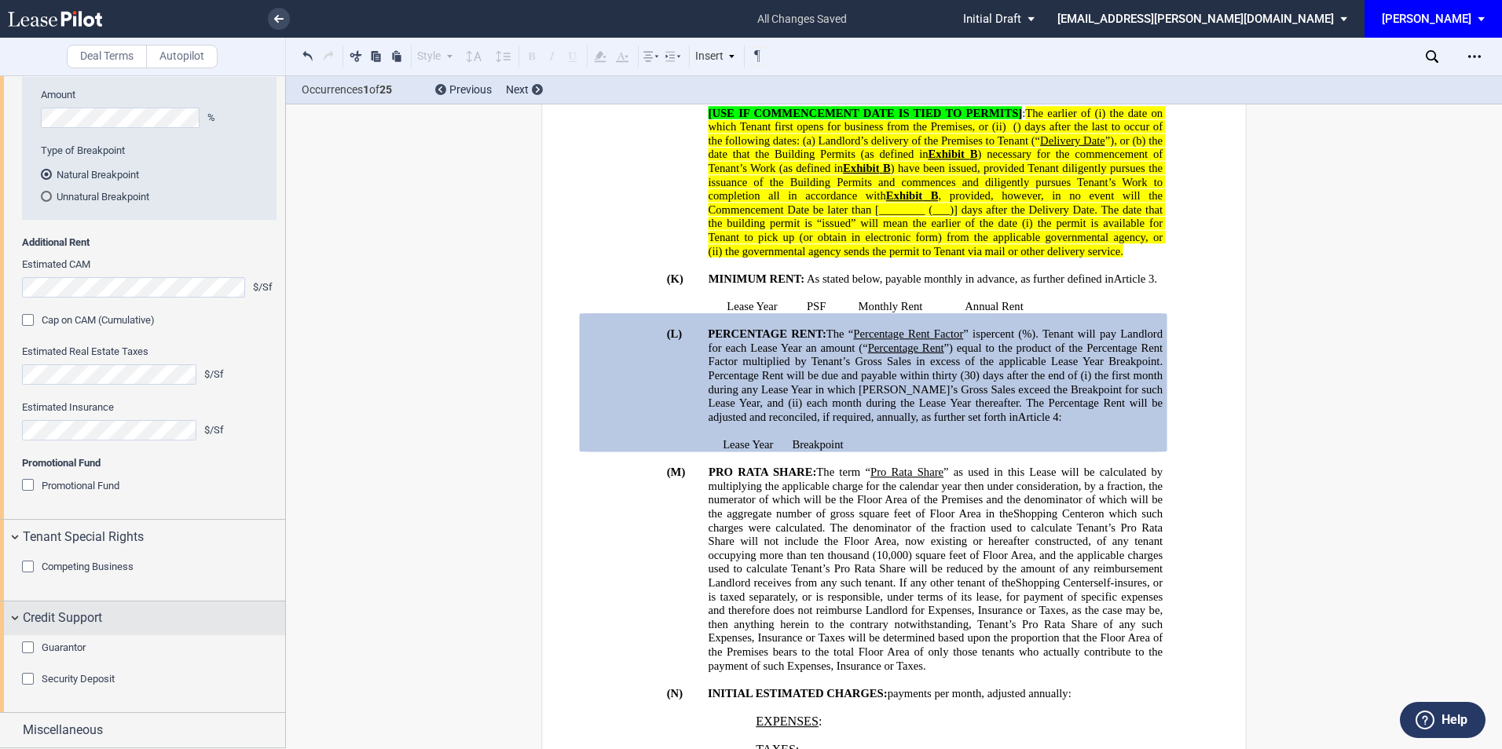
scroll to position [2047, 0]
click at [24, 650] on div "Guarantor" at bounding box center [30, 650] width 16 height 16
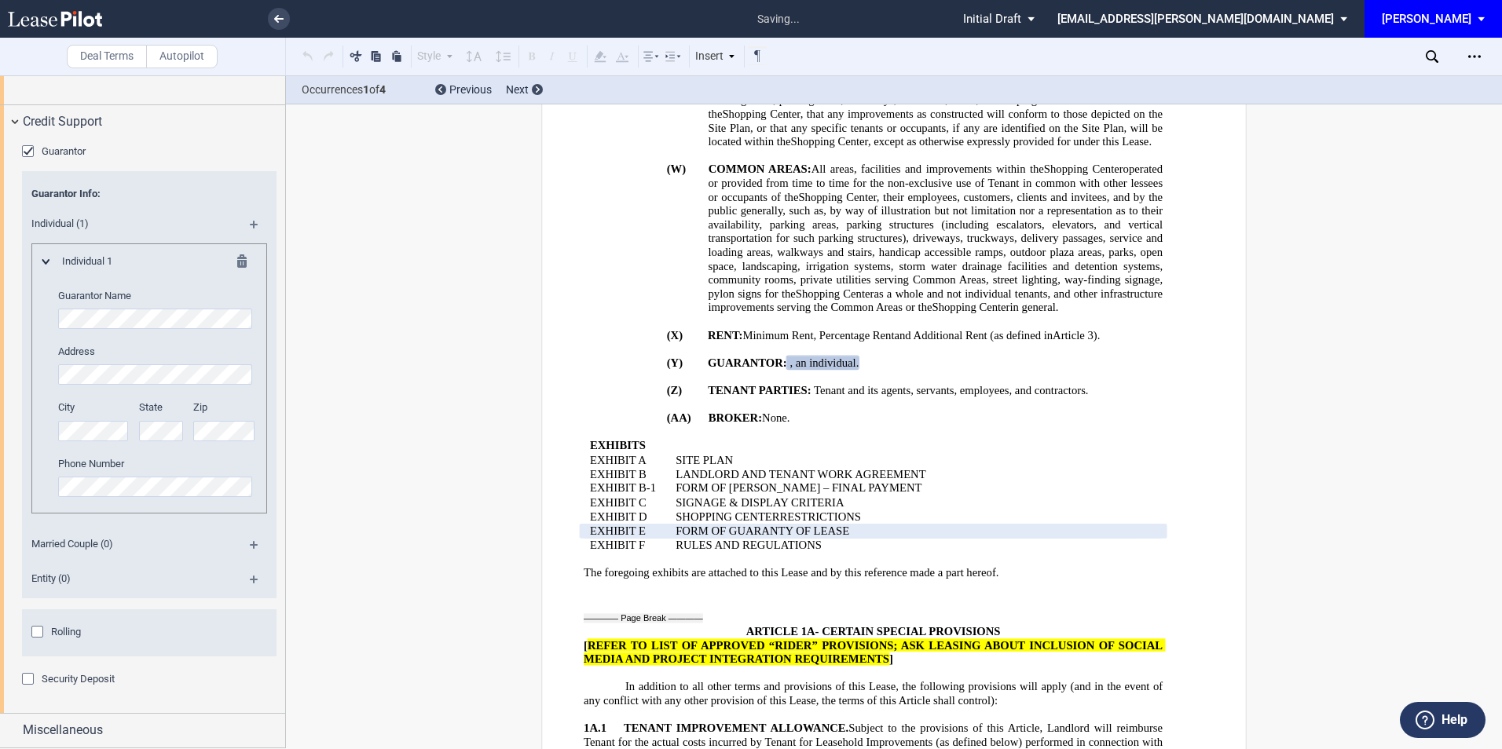
scroll to position [2543, 0]
click at [24, 680] on div "Security Deposit" at bounding box center [30, 681] width 16 height 16
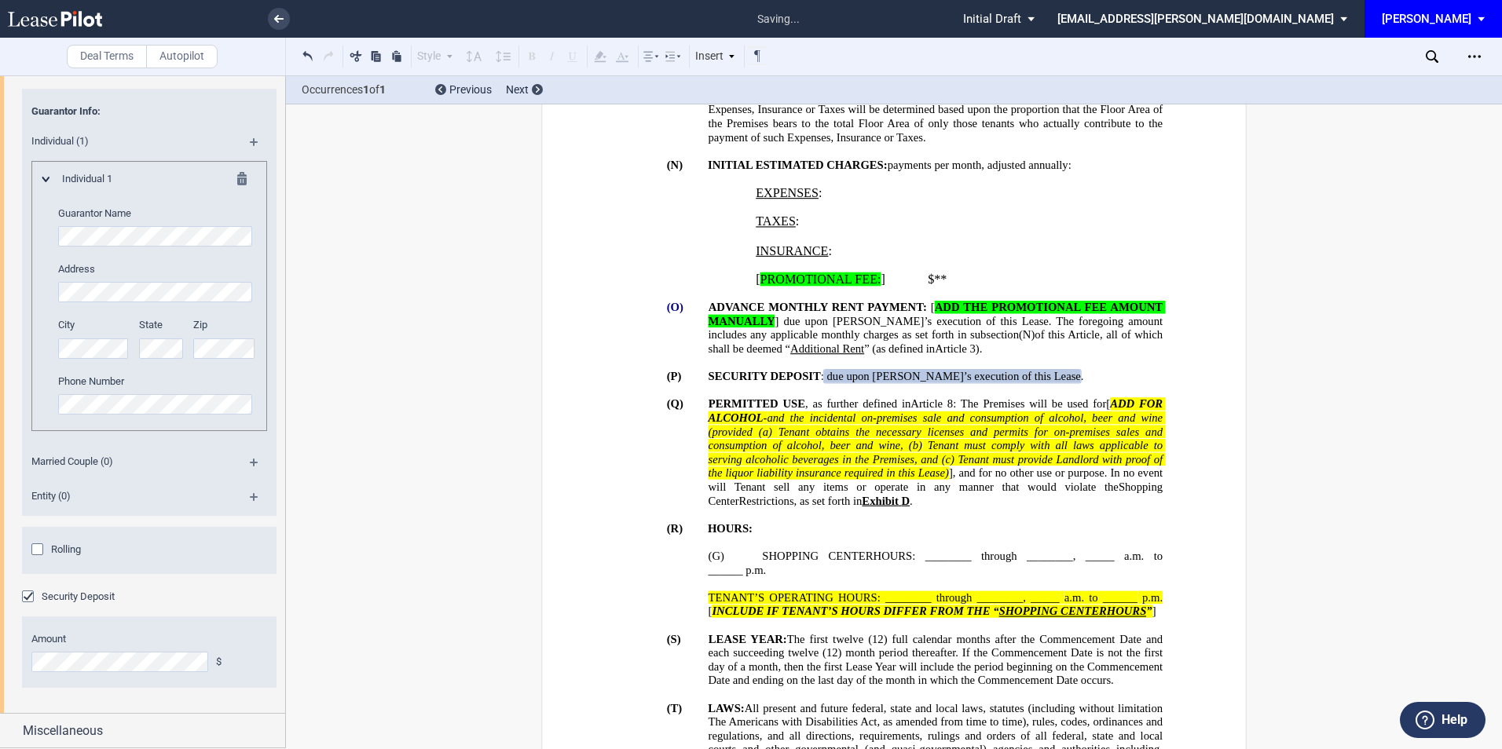
scroll to position [2626, 0]
click at [119, 729] on div "Miscellaneous" at bounding box center [154, 731] width 262 height 19
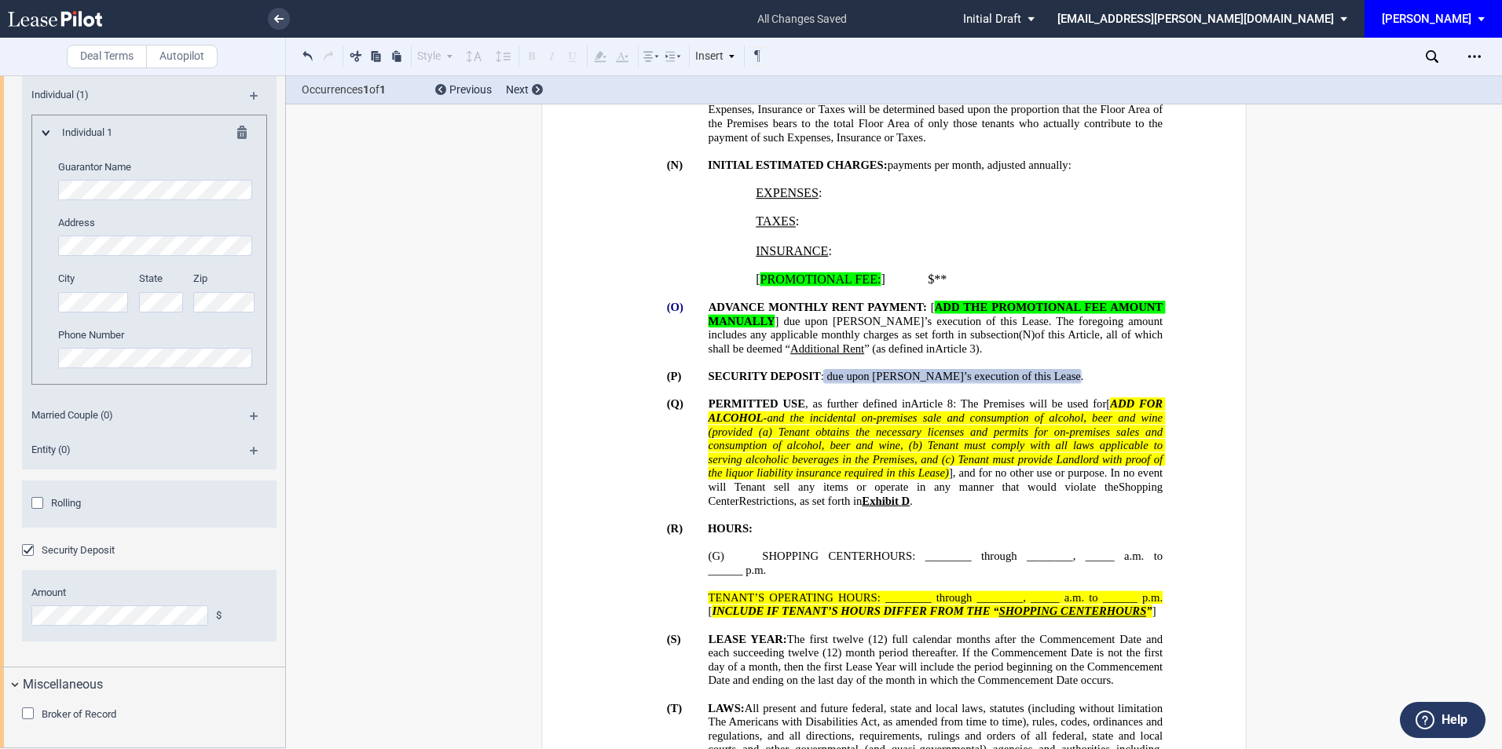
scroll to position [1108, 0]
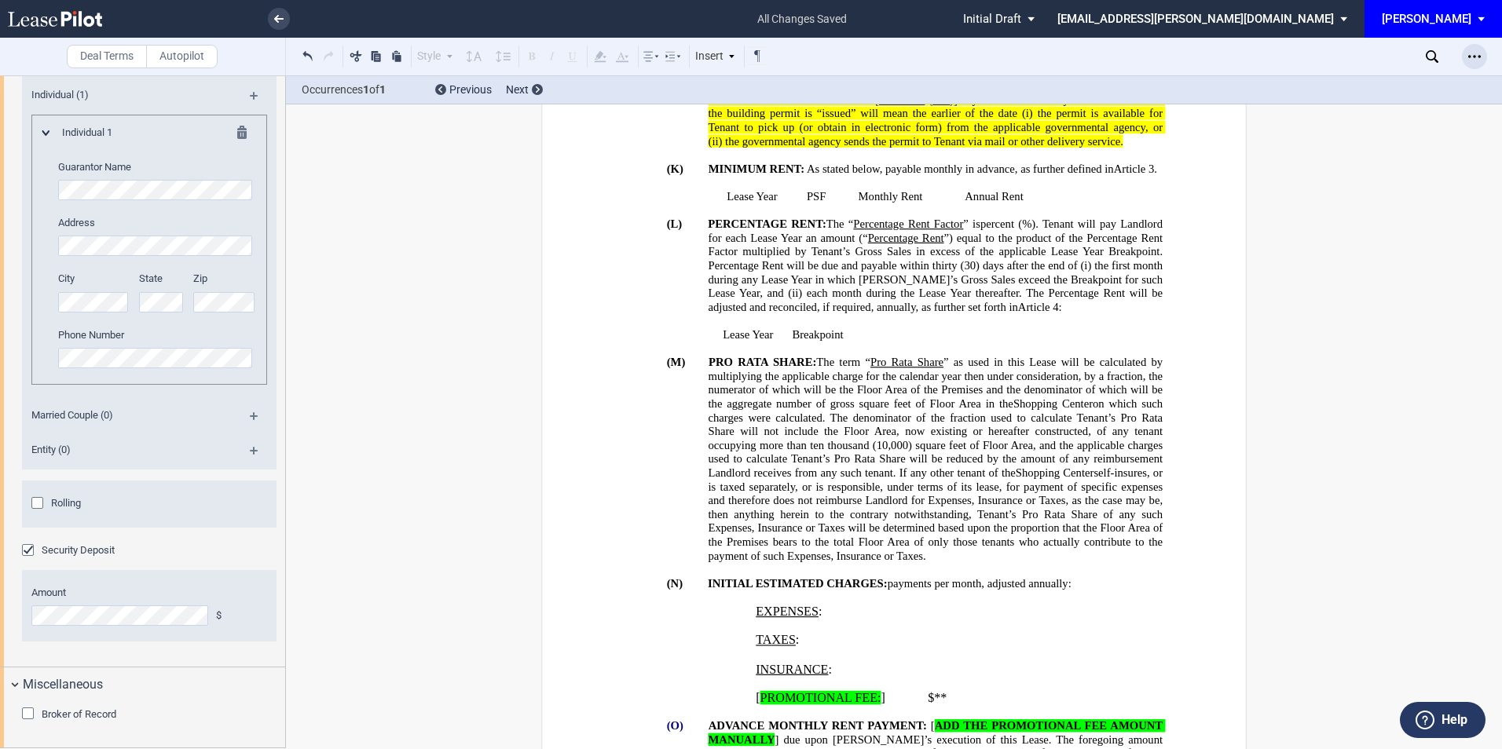
click at [1478, 54] on icon "Open Lease options menu" at bounding box center [1474, 56] width 13 height 13
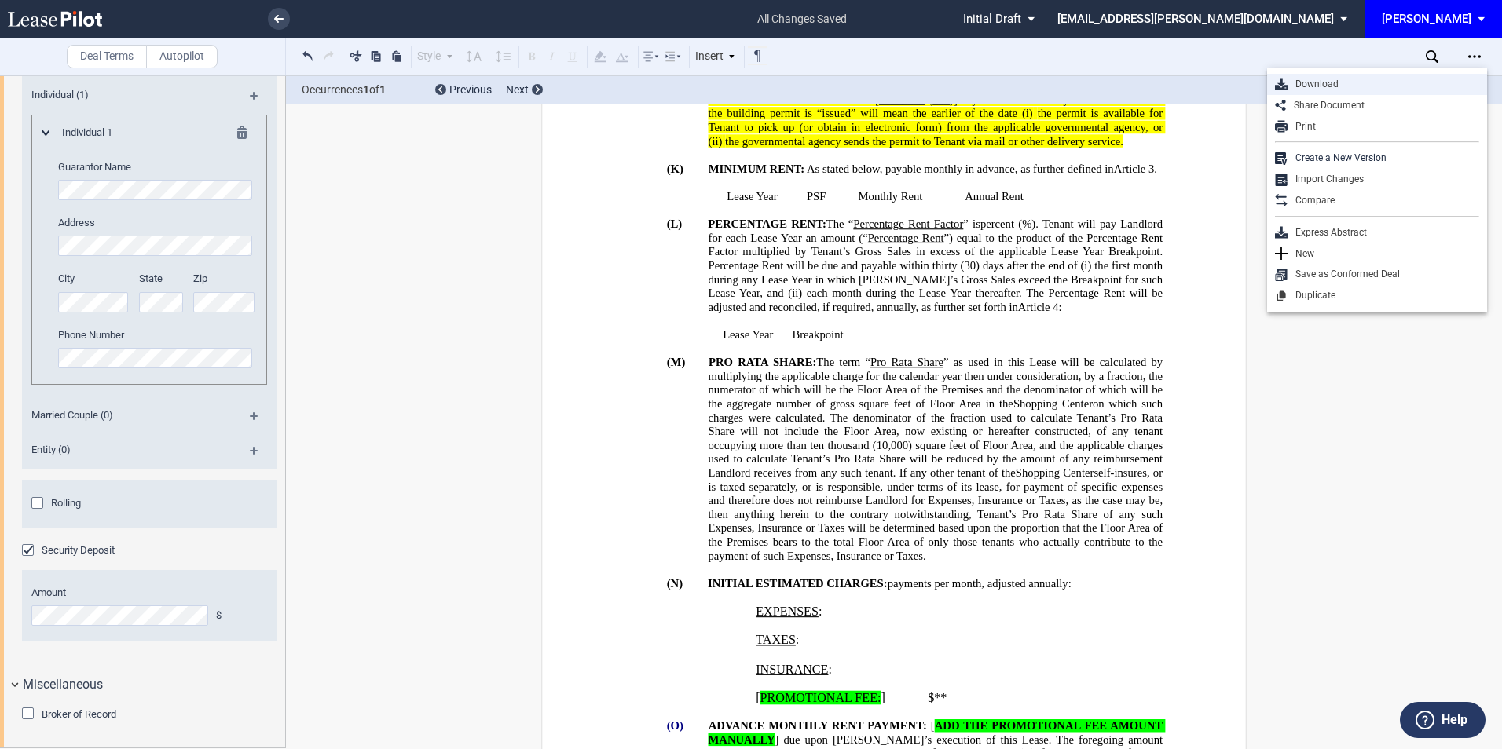
click at [1327, 86] on div "Download" at bounding box center [1383, 84] width 192 height 13
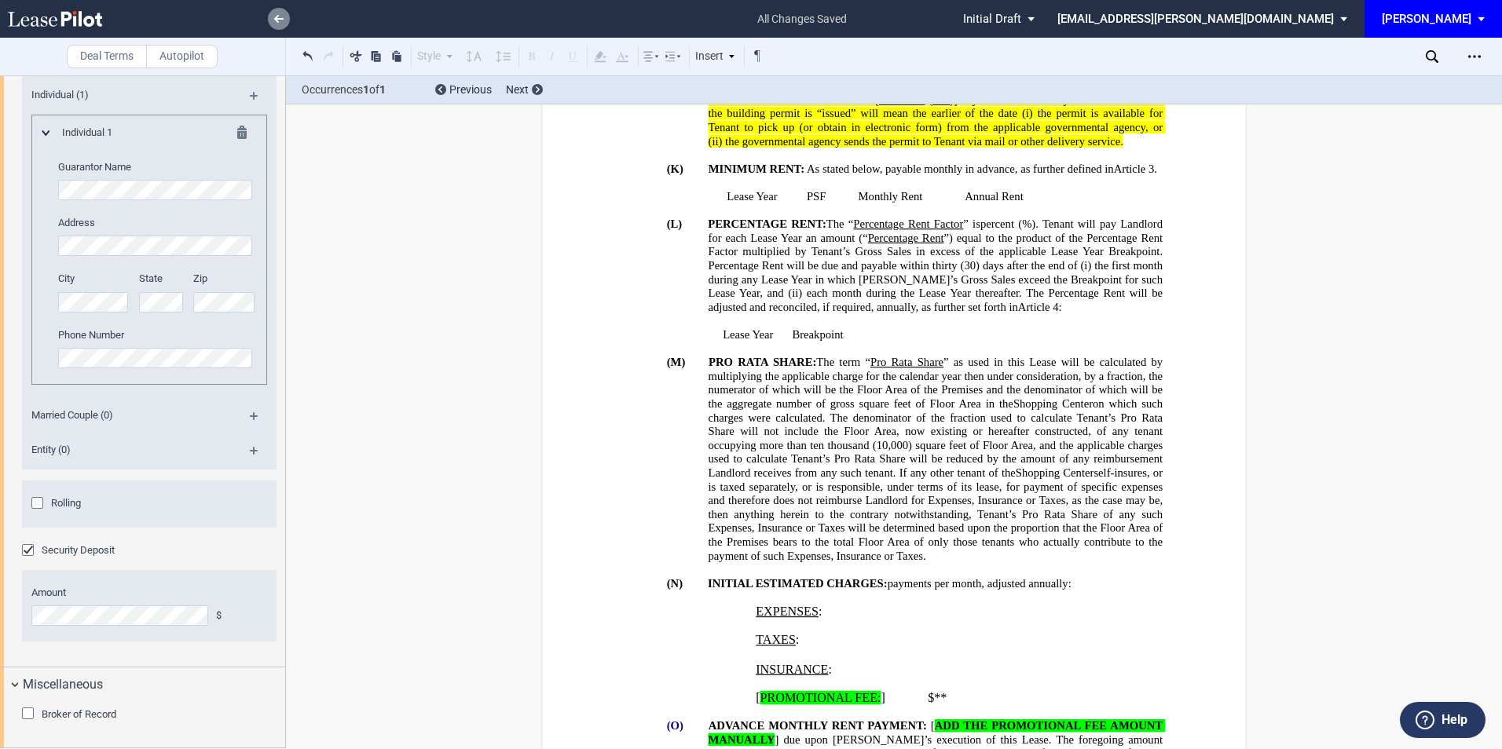
click at [278, 10] on link at bounding box center [279, 19] width 22 height 22
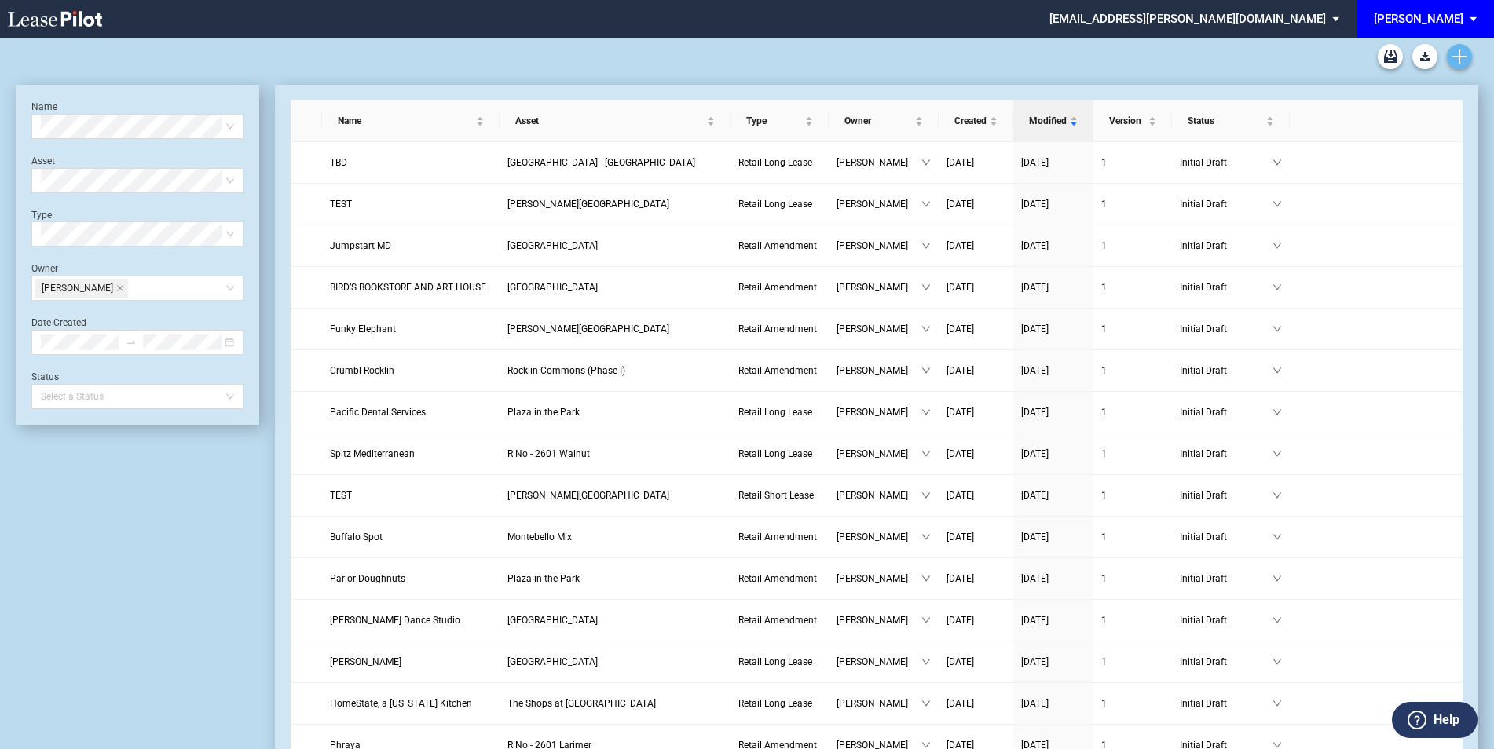
click at [1461, 56] on use "Create new document" at bounding box center [1459, 56] width 14 height 14
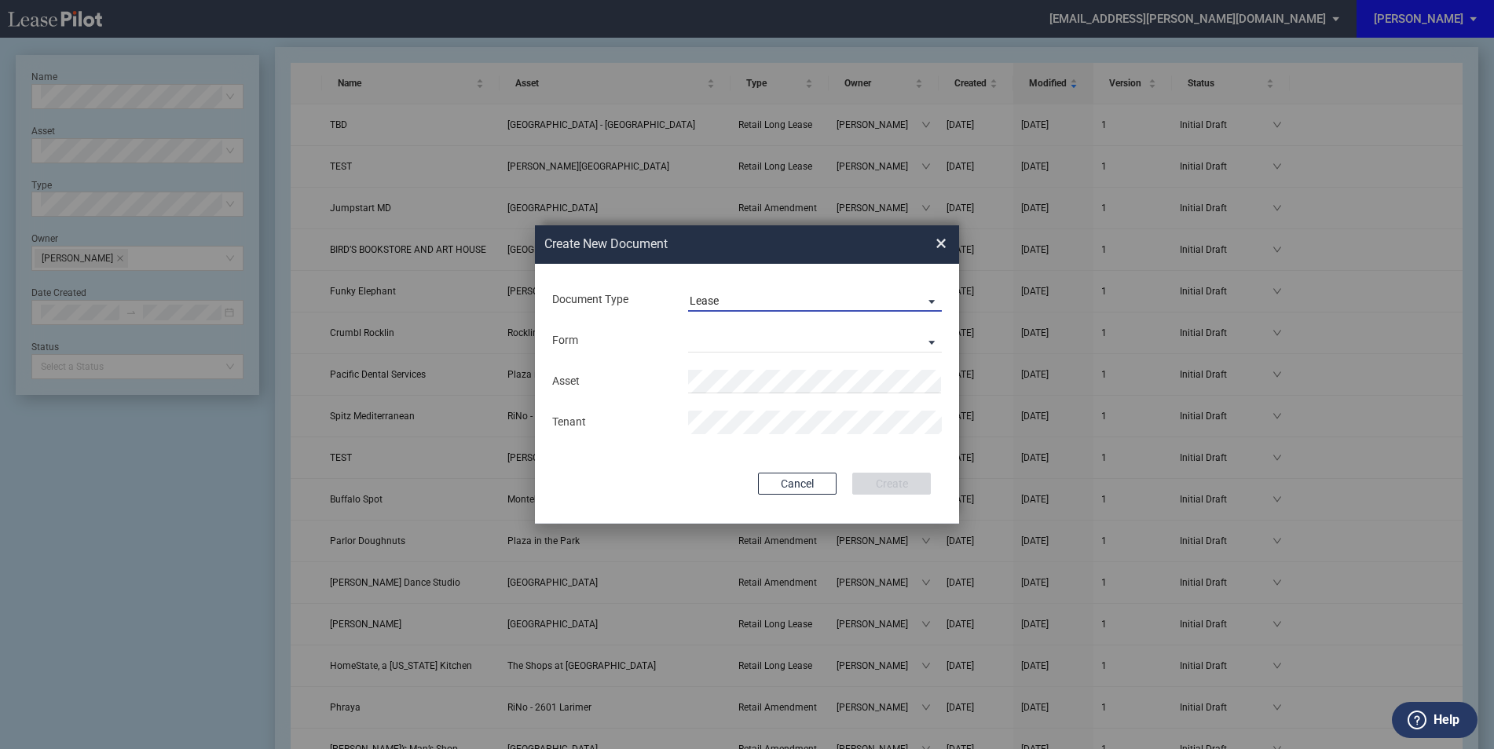
click at [737, 310] on md-select-value "Lease" at bounding box center [815, 300] width 254 height 24
click at [740, 344] on div "Lease Amendment" at bounding box center [816, 319] width 279 height 75
click at [748, 298] on md-option "Lease" at bounding box center [816, 301] width 279 height 38
click at [731, 342] on md-select "Retail Long Lease Retail Short Lease" at bounding box center [815, 341] width 254 height 24
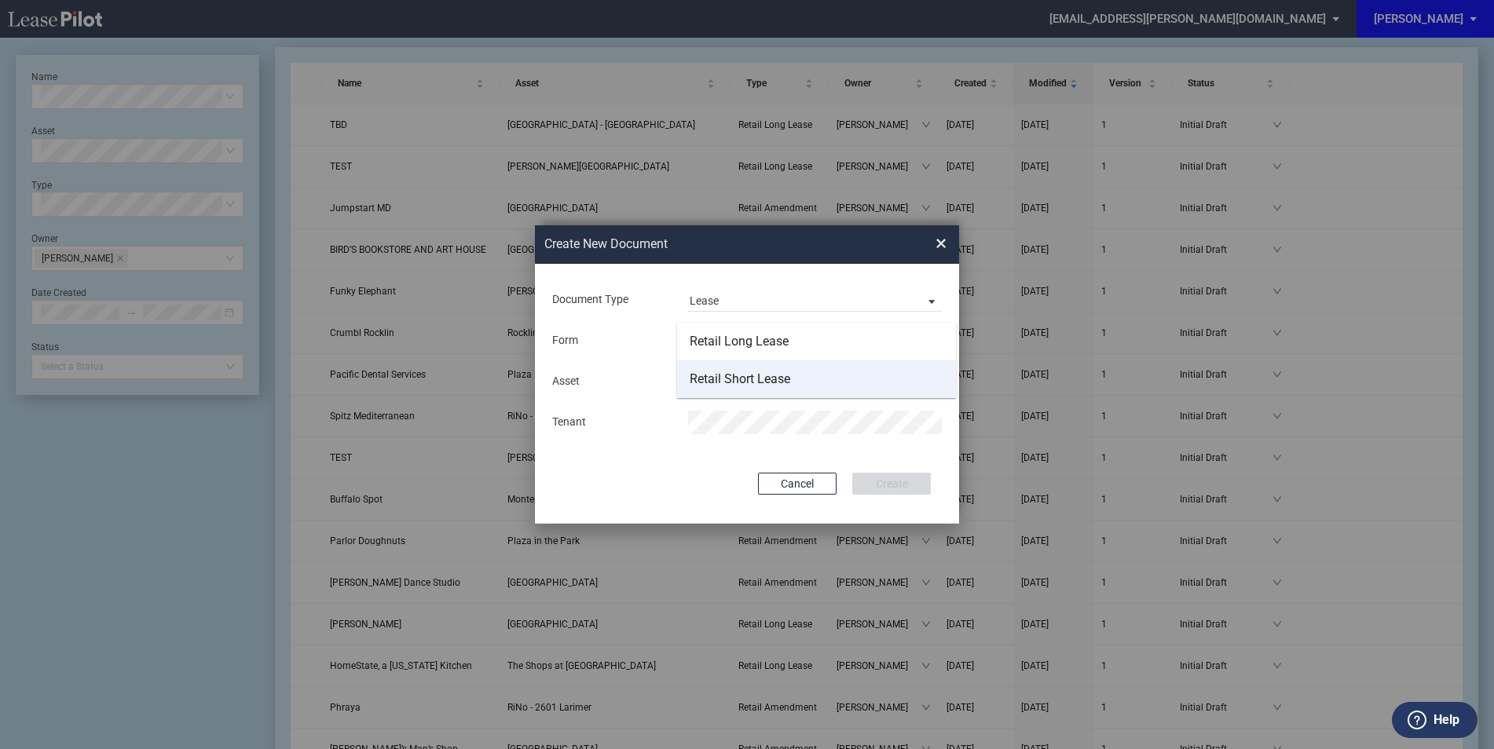
click at [750, 383] on div "Retail Short Lease" at bounding box center [740, 379] width 101 height 17
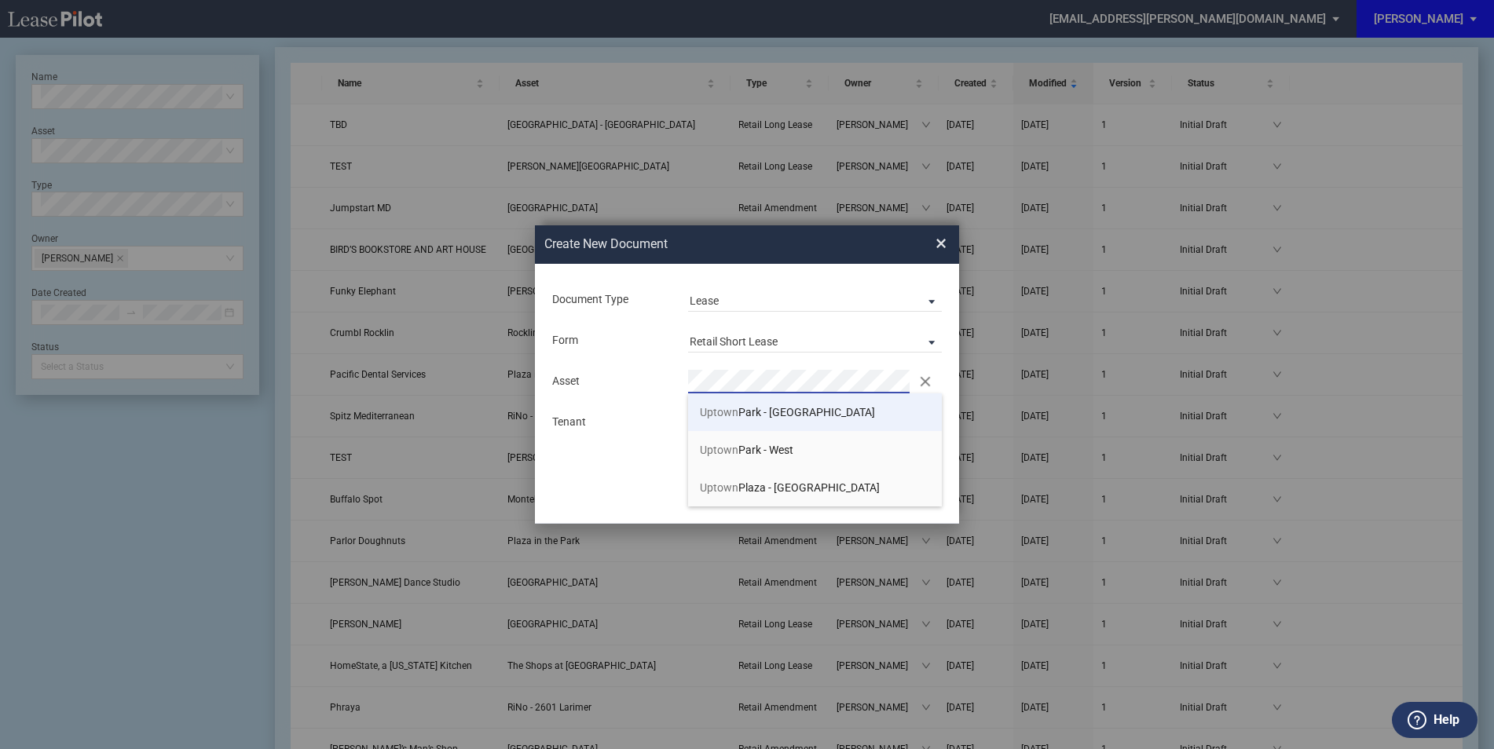
click at [756, 410] on span "Uptown Park - East" at bounding box center [787, 412] width 175 height 13
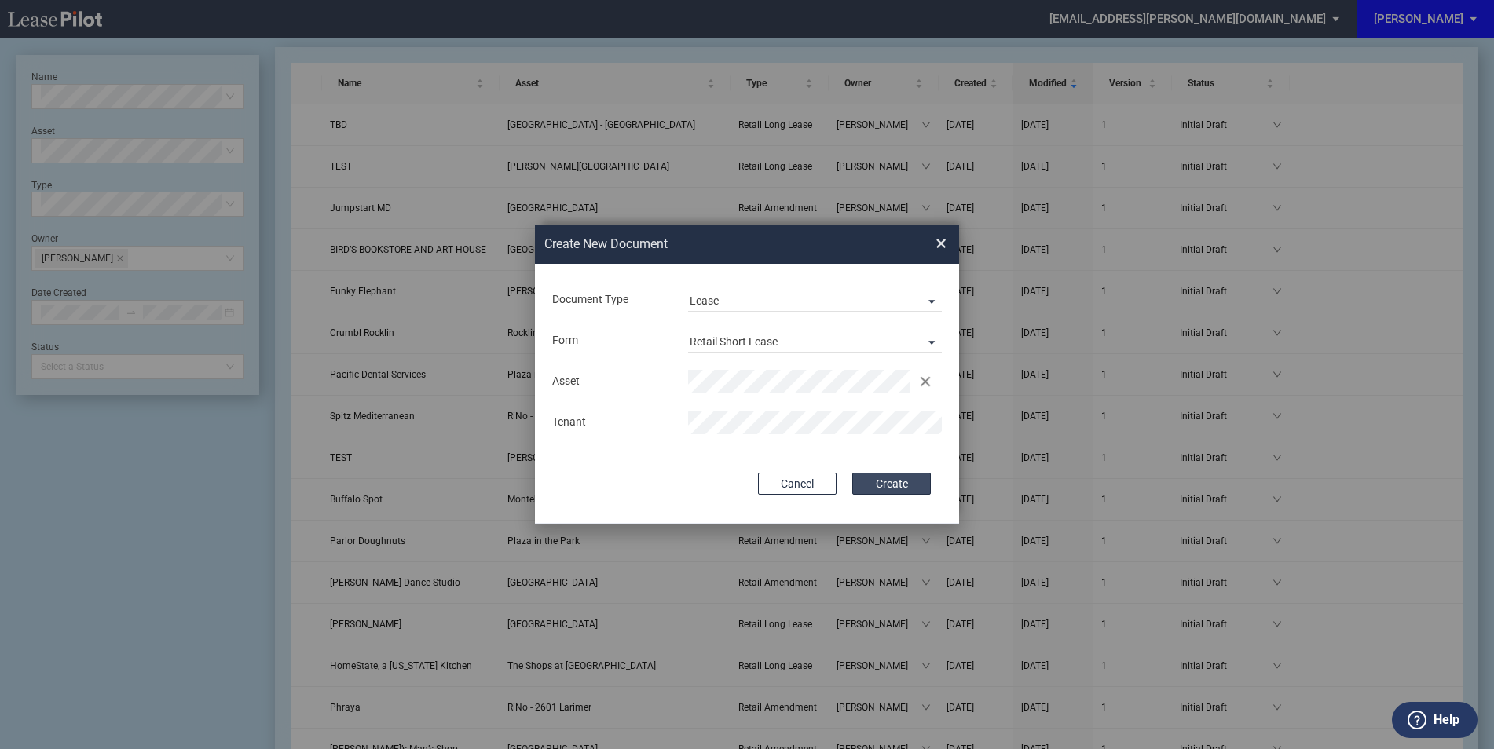
click at [911, 479] on button "Create" at bounding box center [891, 484] width 79 height 22
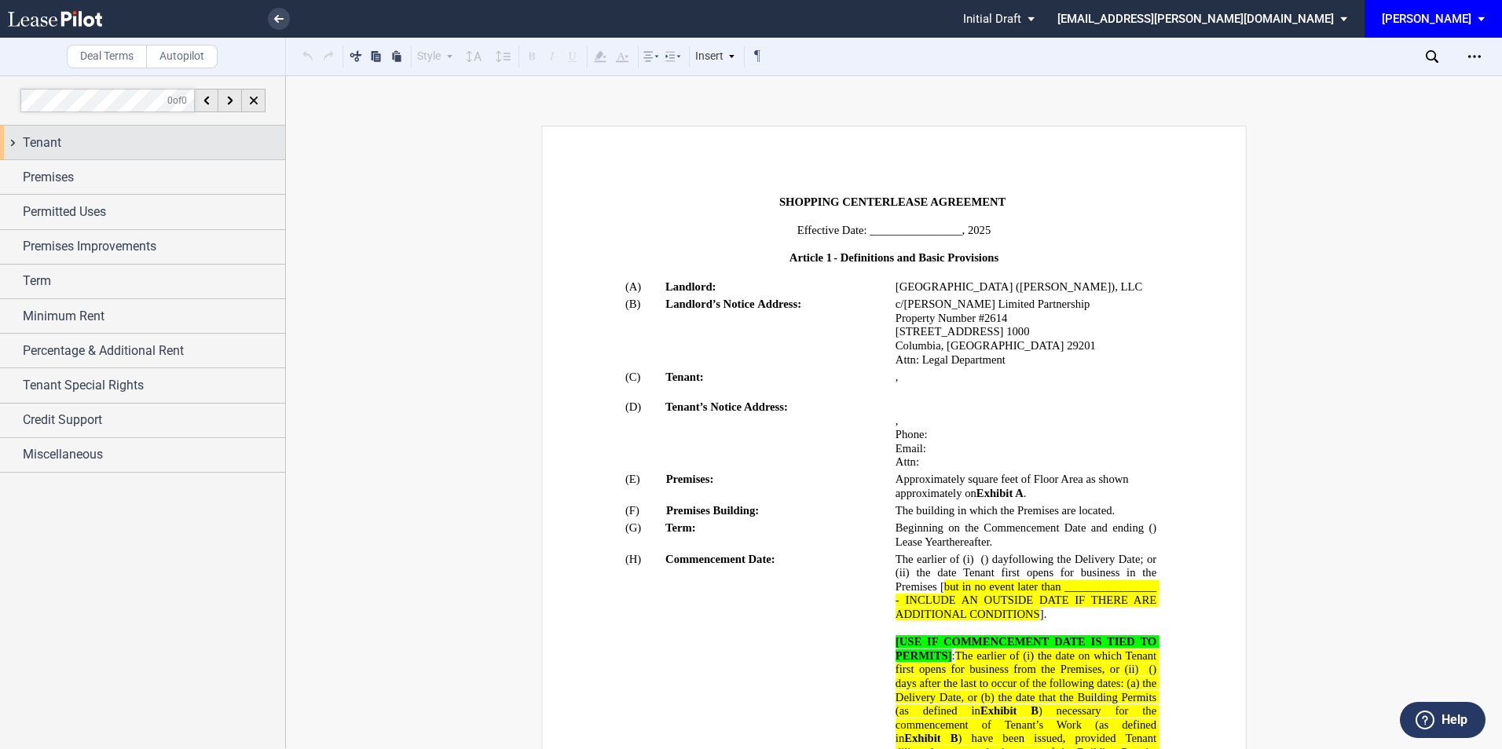
click at [139, 145] on div "Tenant" at bounding box center [154, 143] width 262 height 19
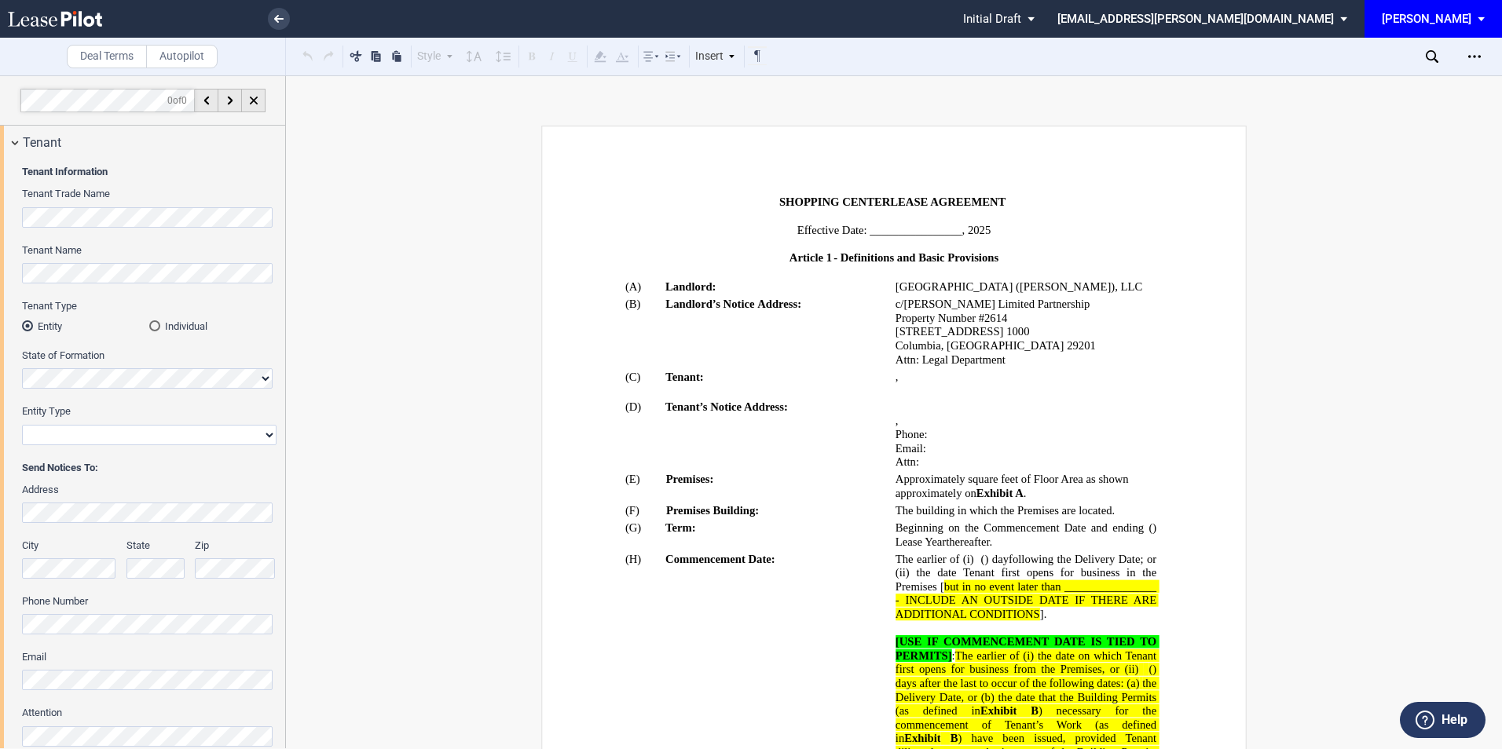
scroll to position [336, 0]
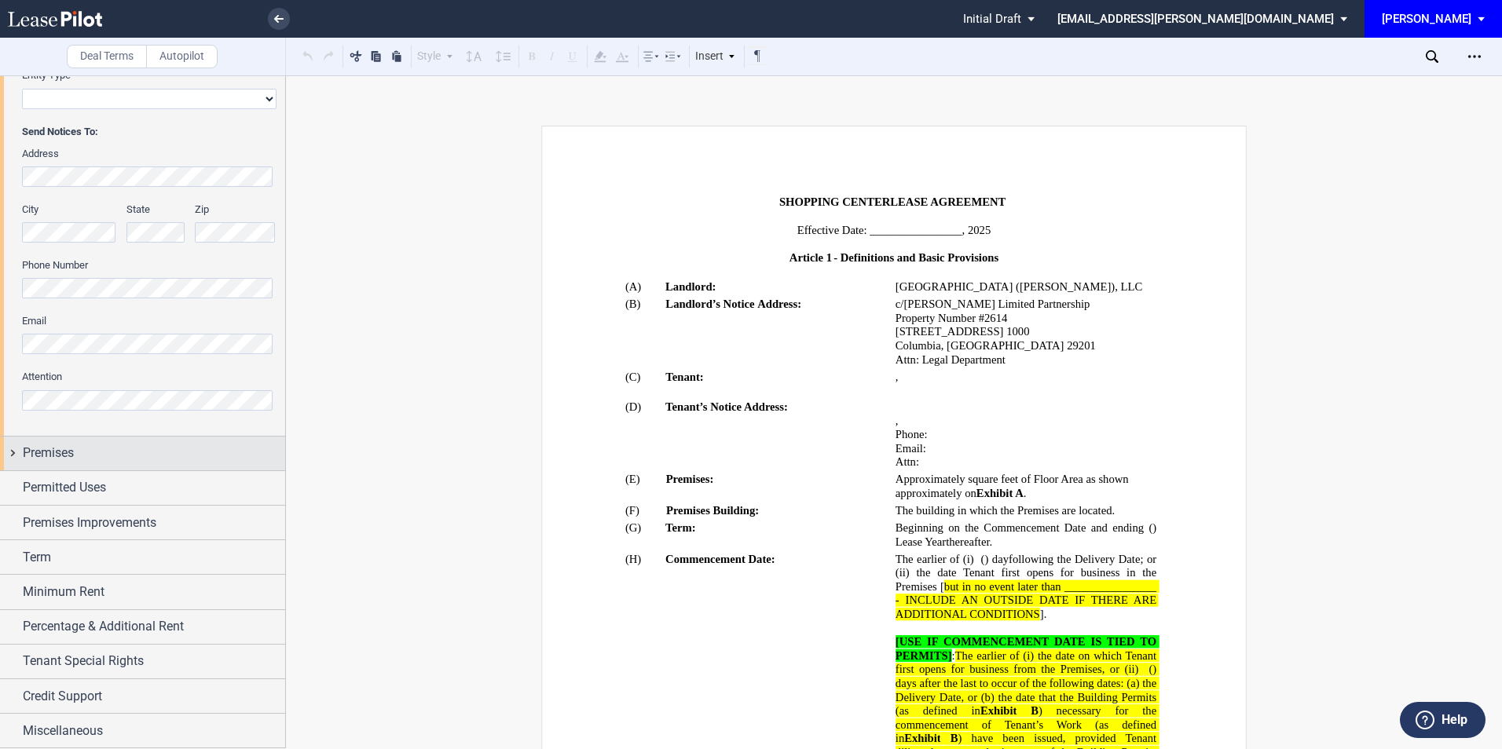
click at [108, 452] on div "Premises" at bounding box center [154, 453] width 262 height 19
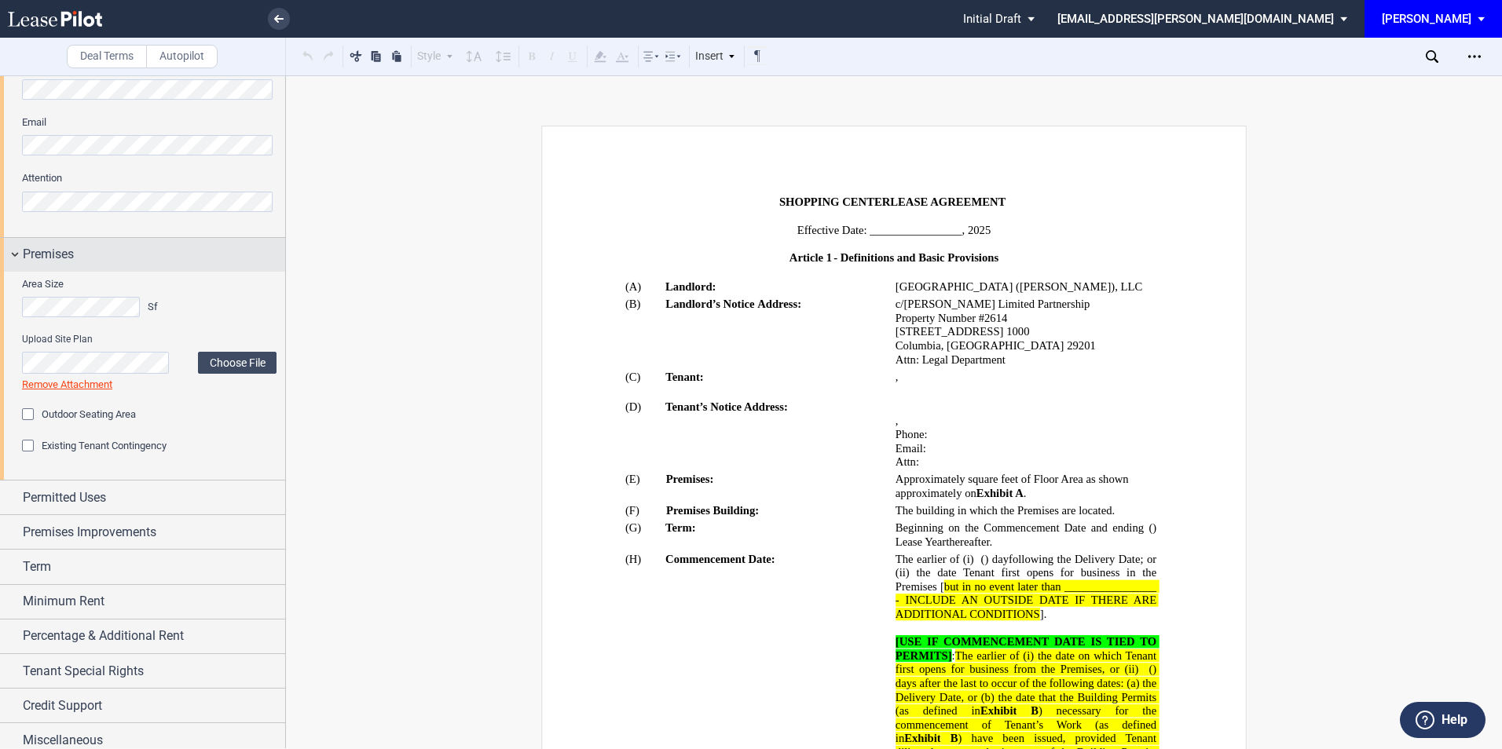
scroll to position [544, 0]
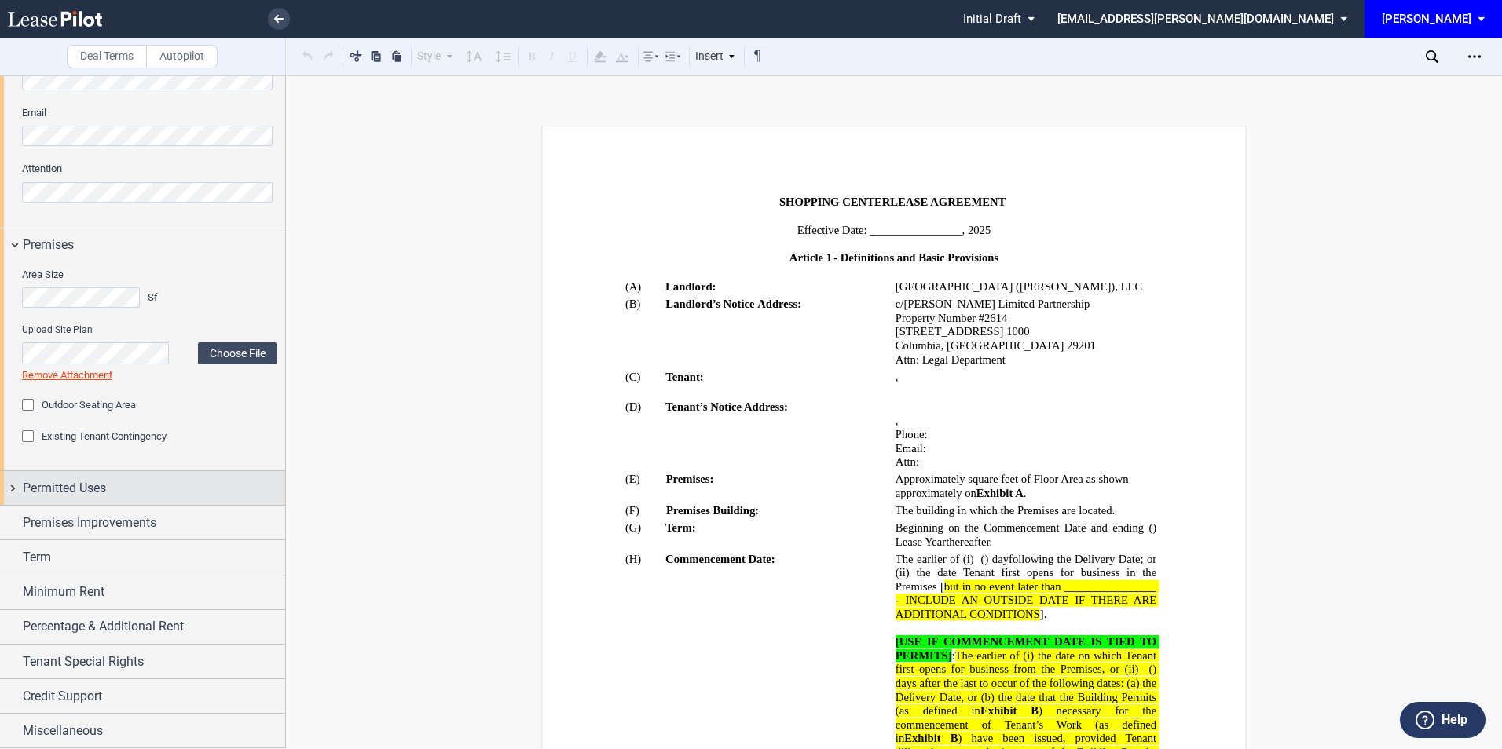
click at [111, 480] on div "Permitted Uses" at bounding box center [154, 488] width 262 height 19
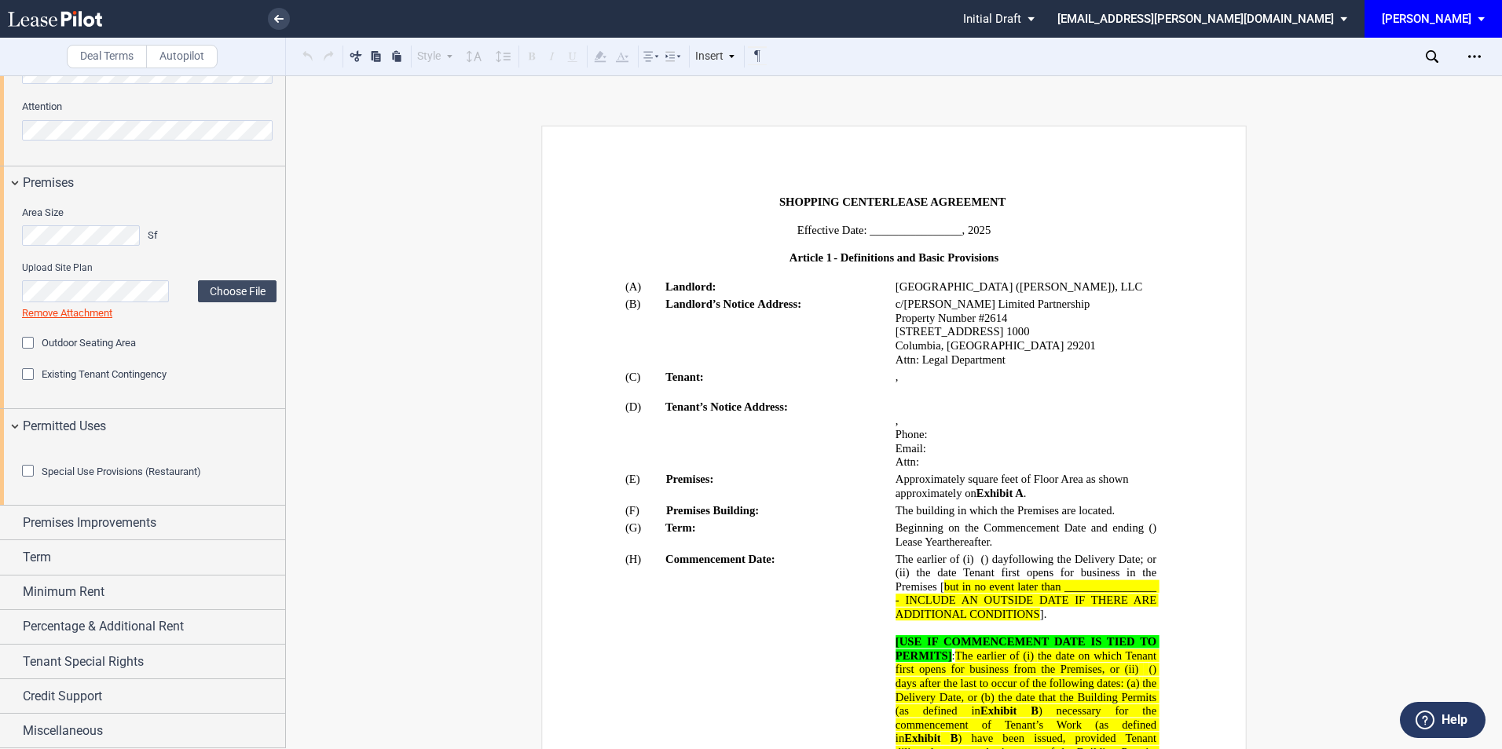
scroll to position [694, 0]
click at [92, 510] on div "Premises Improvements" at bounding box center [142, 523] width 285 height 34
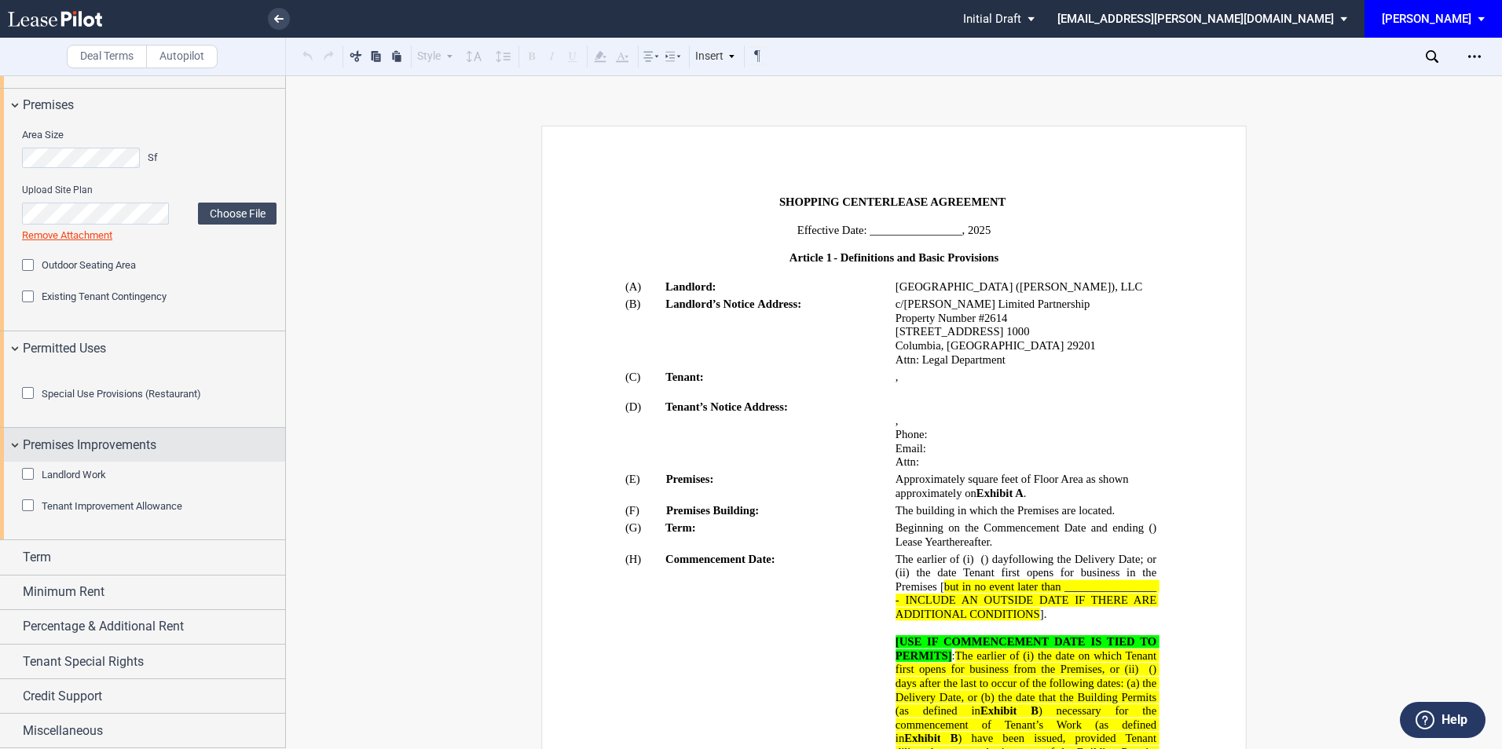
scroll to position [771, 0]
click at [24, 502] on div "Tenant Improvement Allowance" at bounding box center [30, 508] width 16 height 16
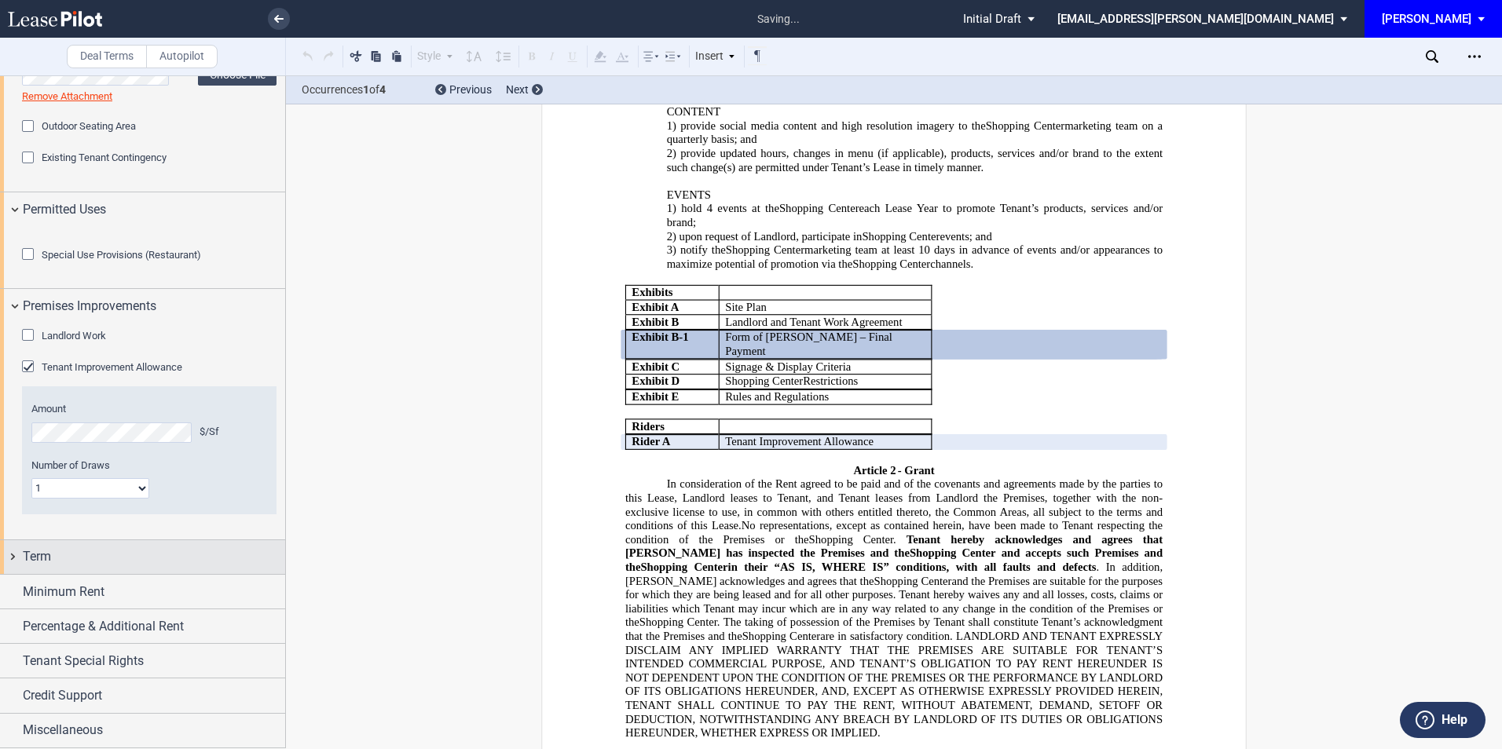
scroll to position [1535, 0]
click at [63, 546] on div "Term" at bounding box center [142, 557] width 285 height 34
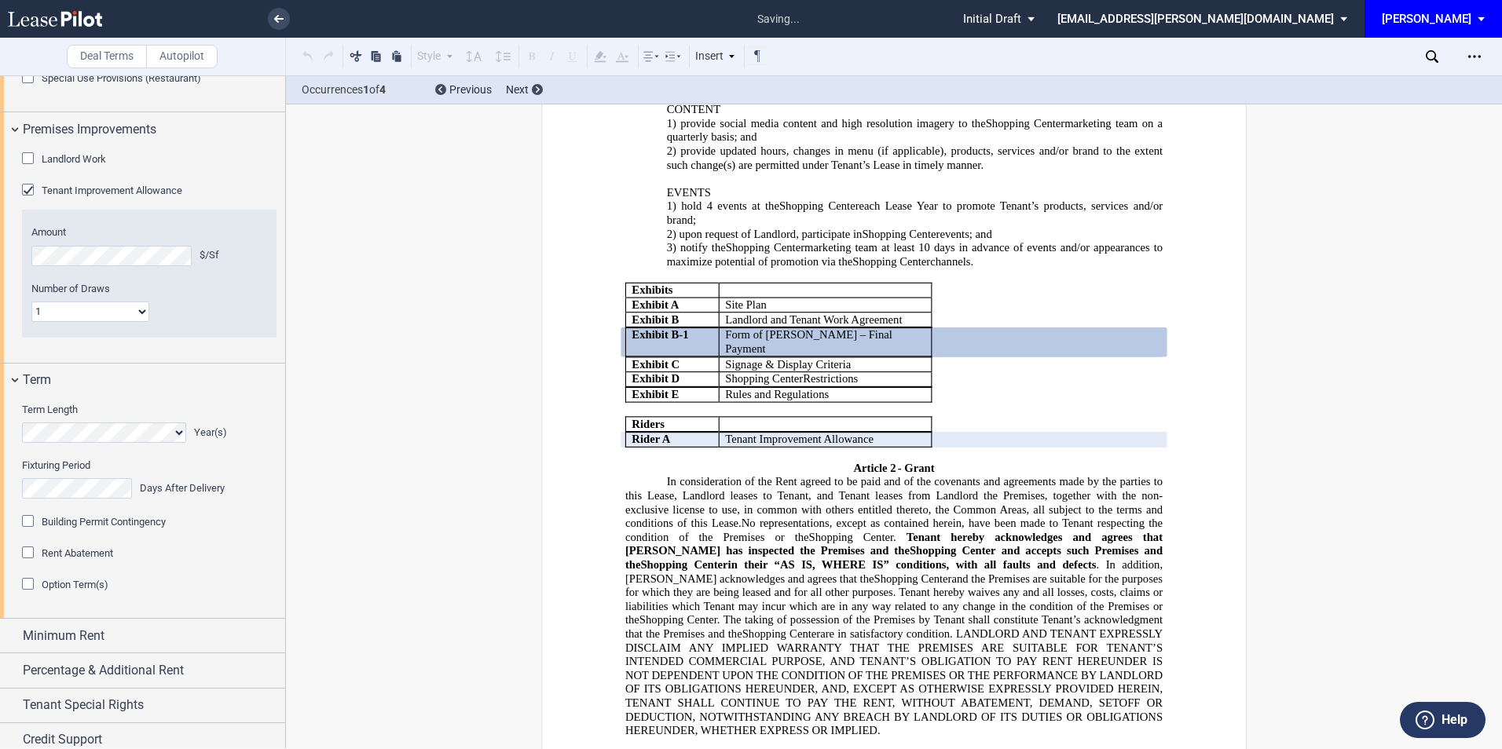
scroll to position [1130, 0]
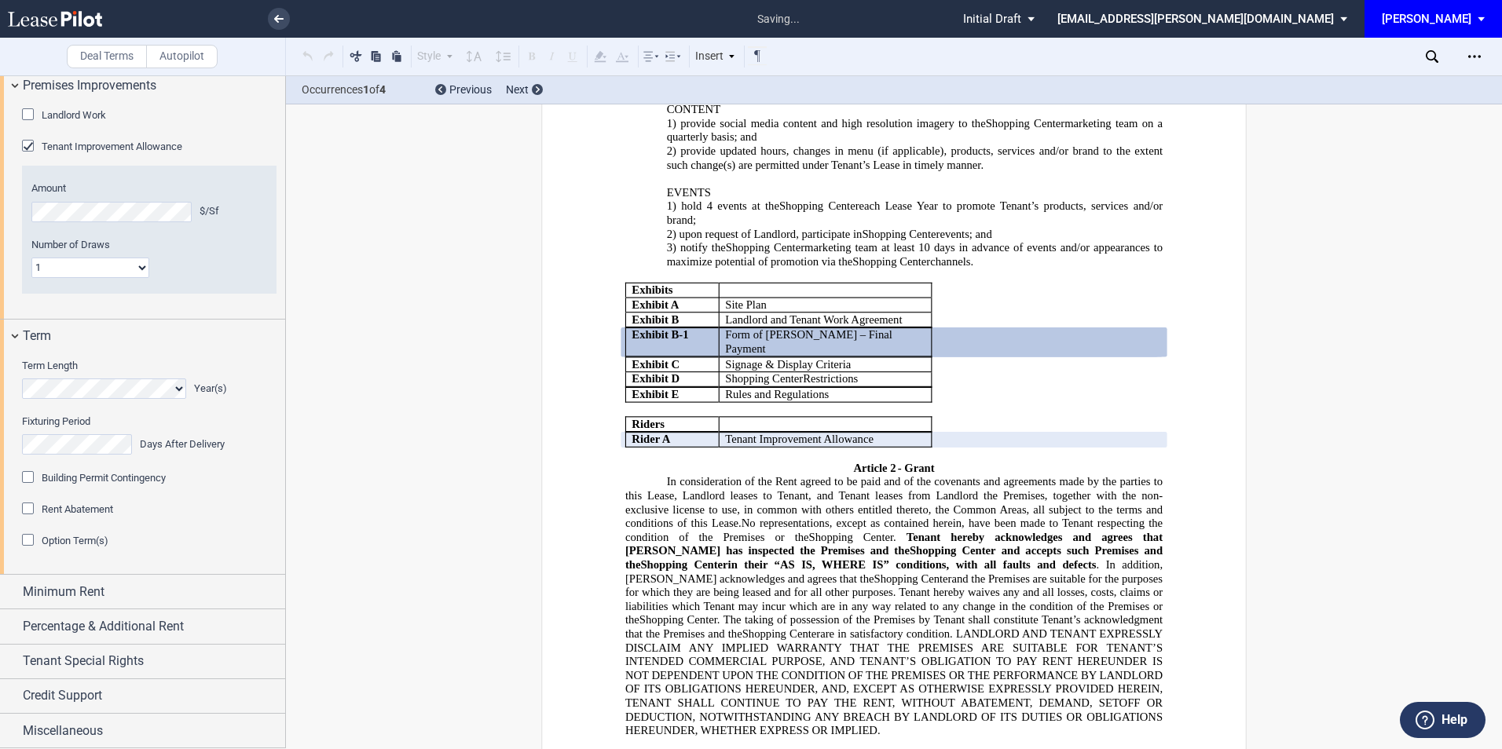
click at [24, 537] on div "Option Term(s)" at bounding box center [30, 542] width 16 height 16
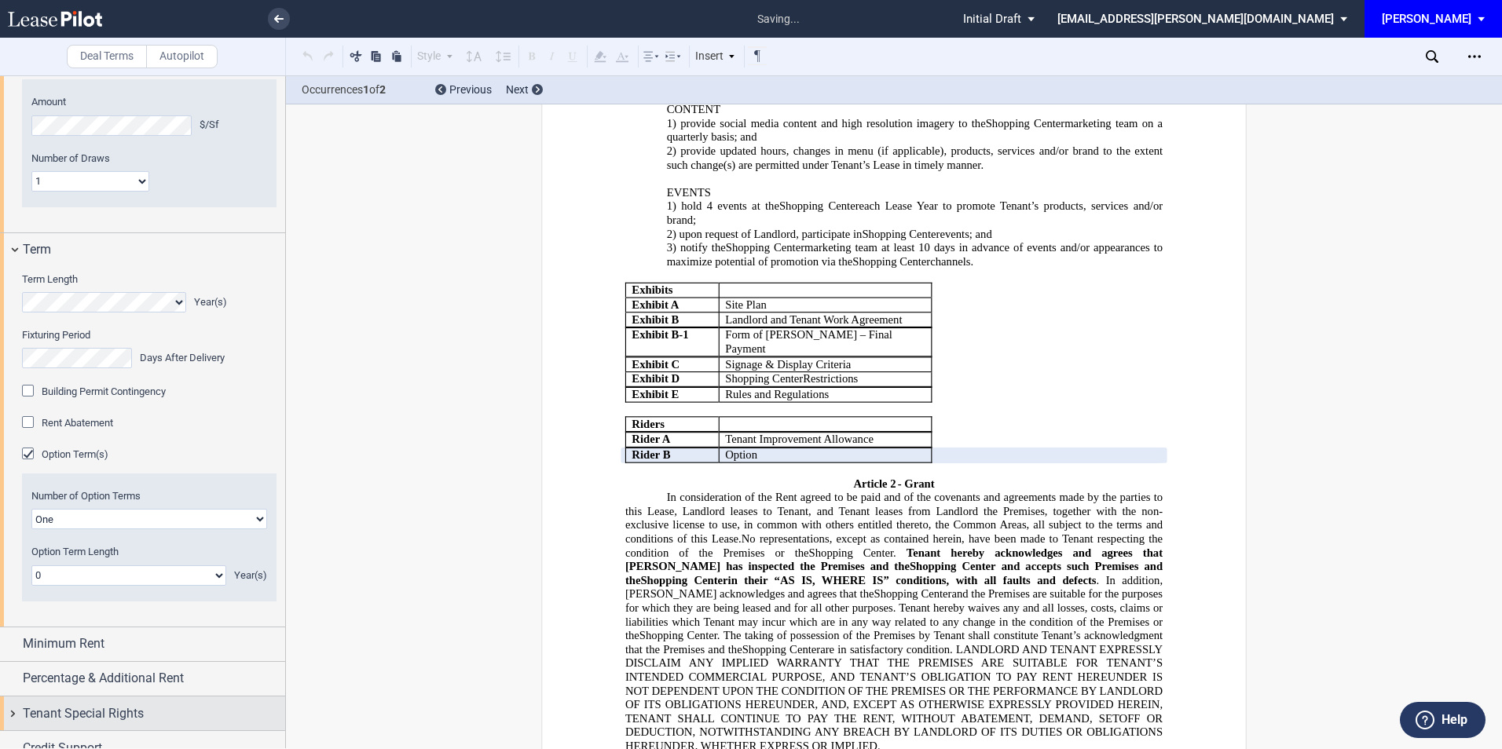
scroll to position [1269, 0]
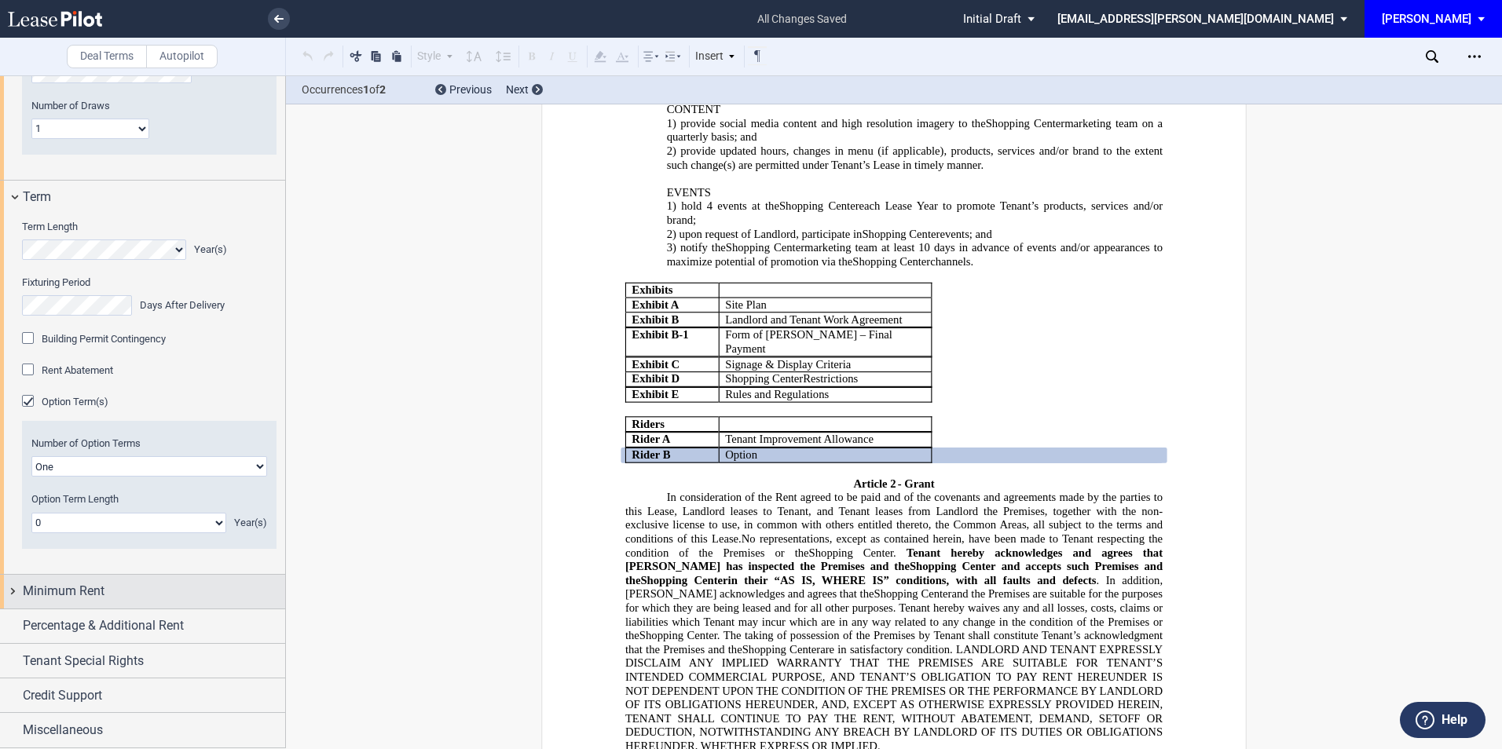
click at [115, 580] on div "Minimum Rent" at bounding box center [142, 592] width 285 height 34
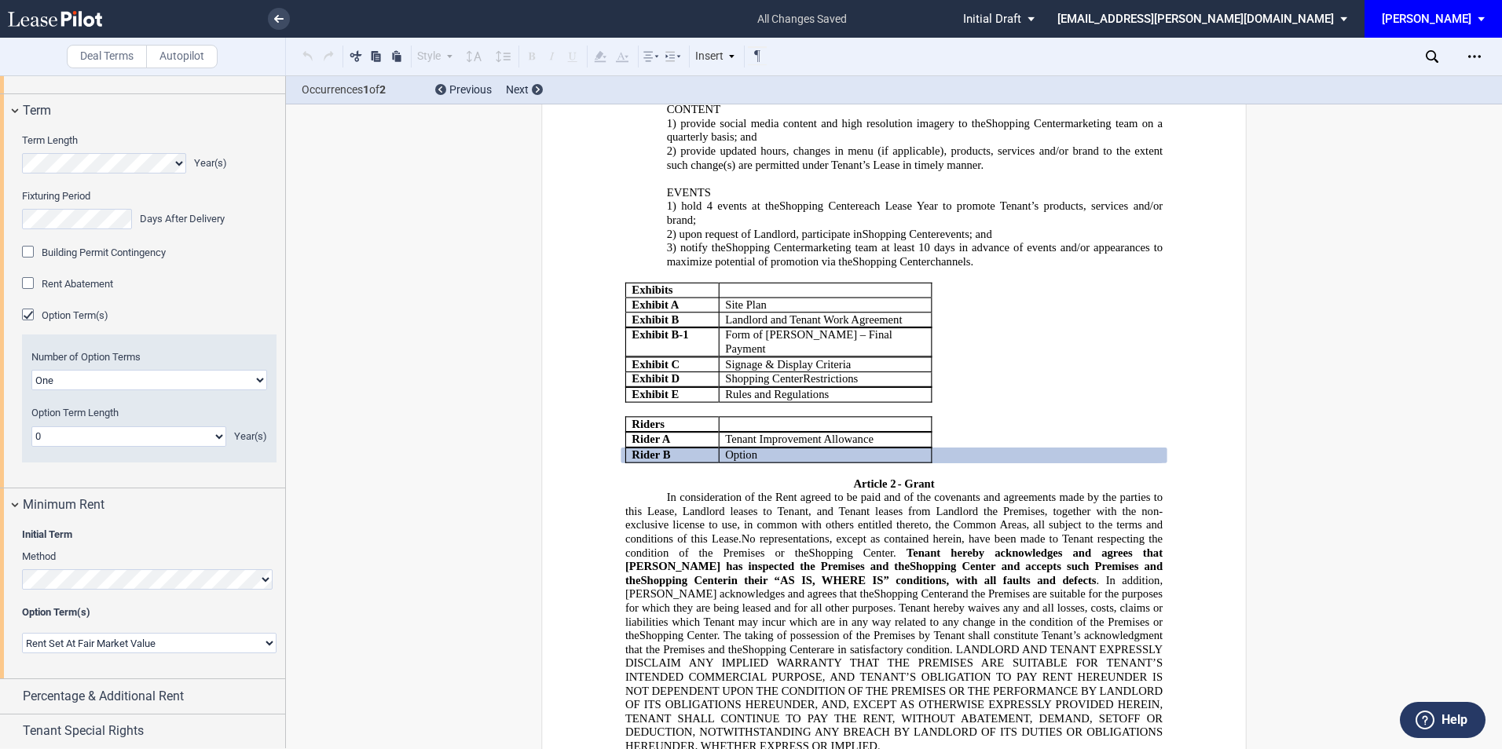
scroll to position [1426, 0]
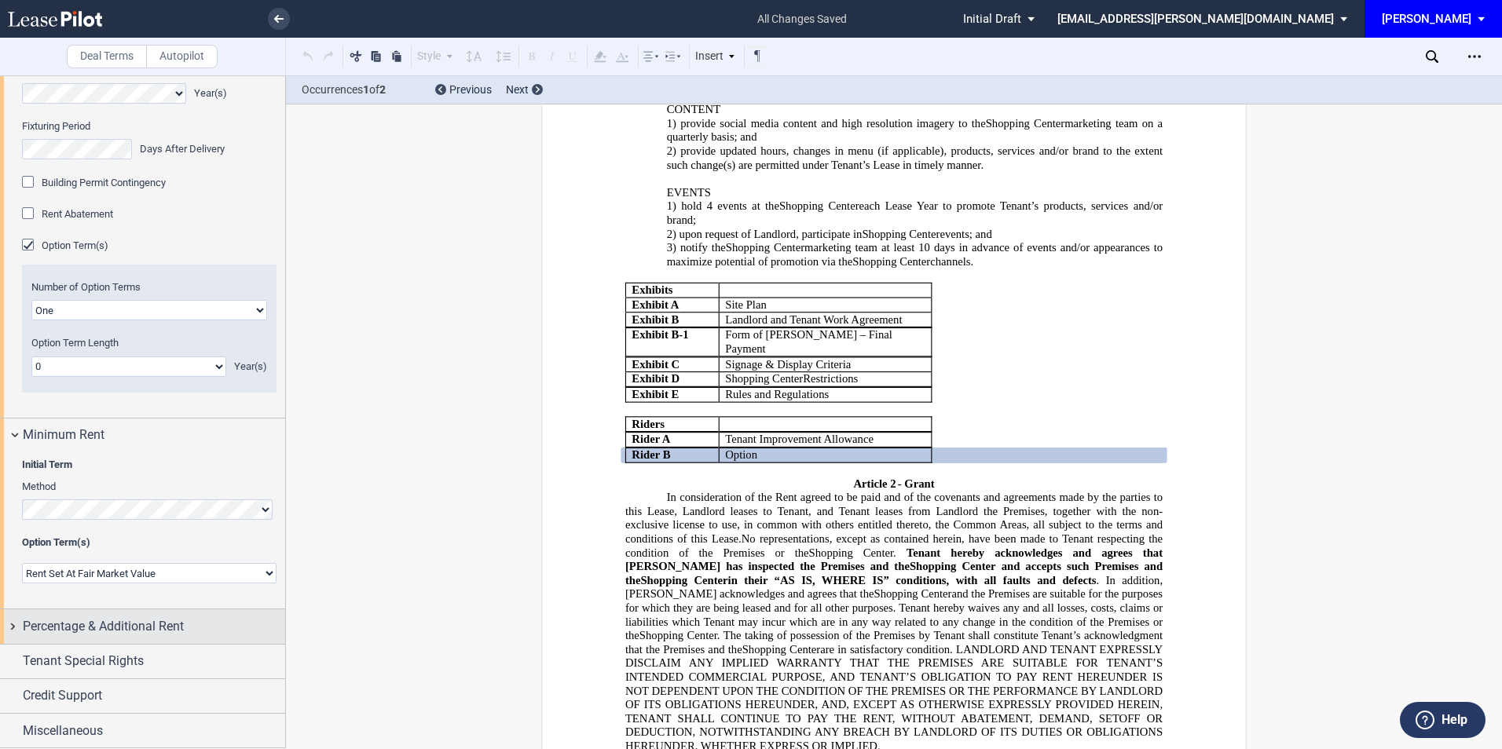
click at [102, 628] on span "Percentage & Additional Rent" at bounding box center [103, 626] width 161 height 19
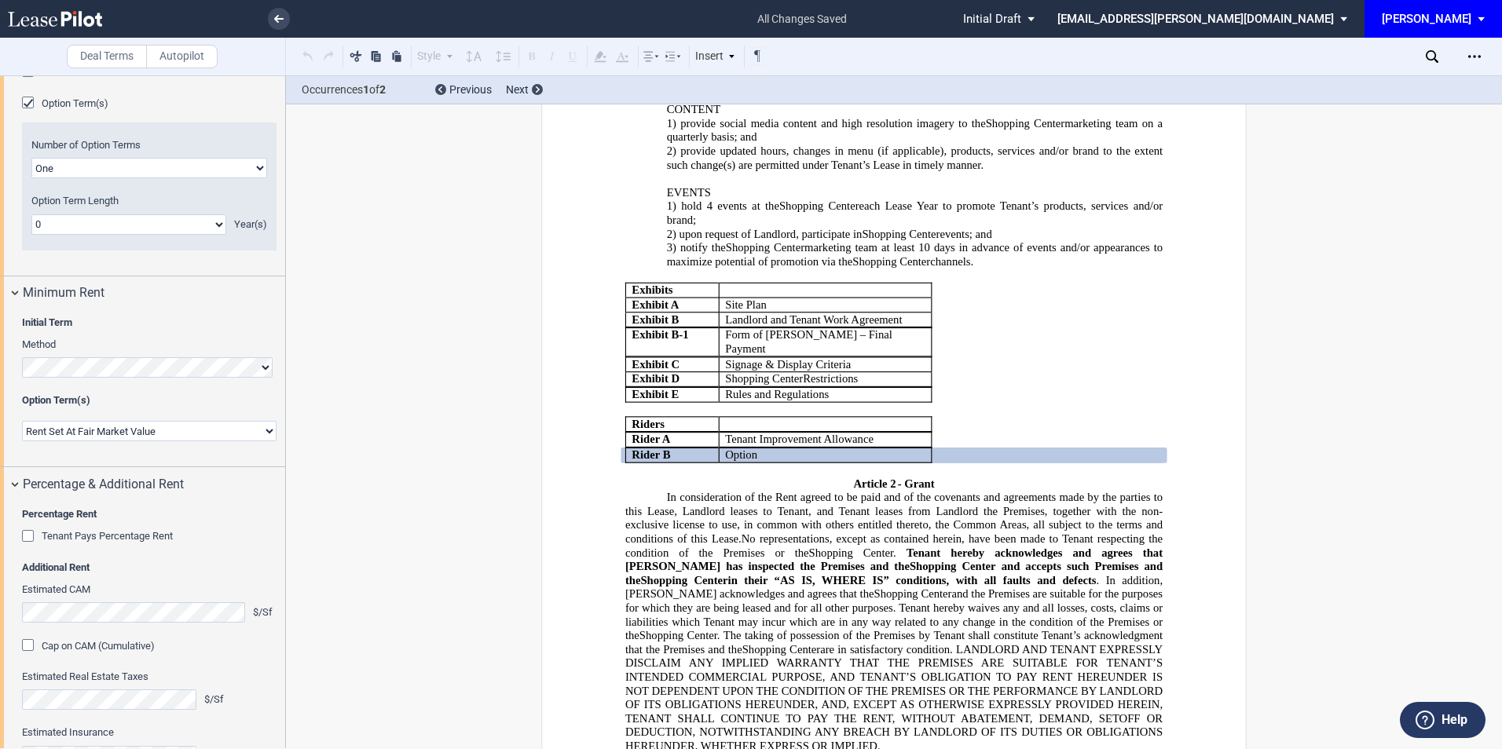
scroll to position [1740, 0]
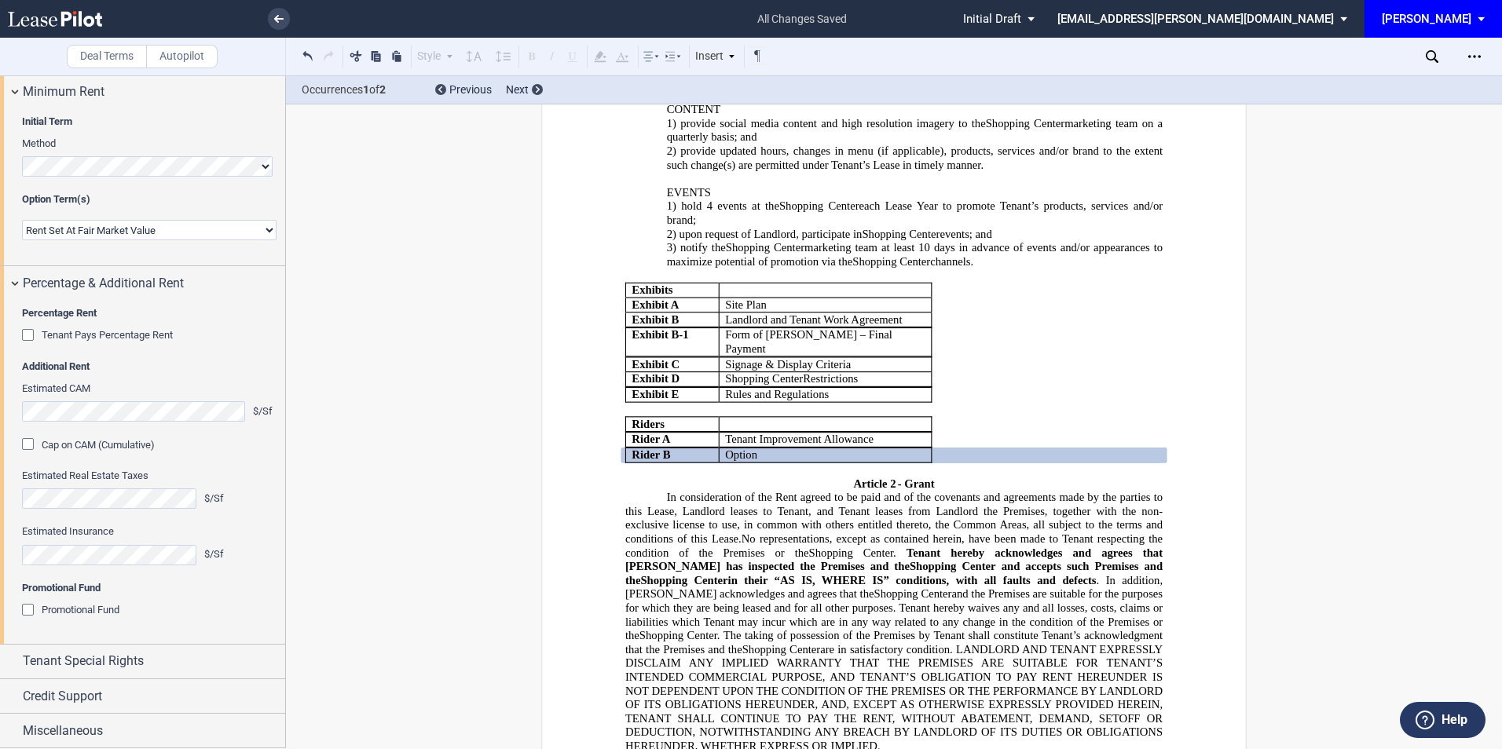
click at [22, 345] on div "Tenant Pays Percentage Rent" at bounding box center [30, 337] width 16 height 16
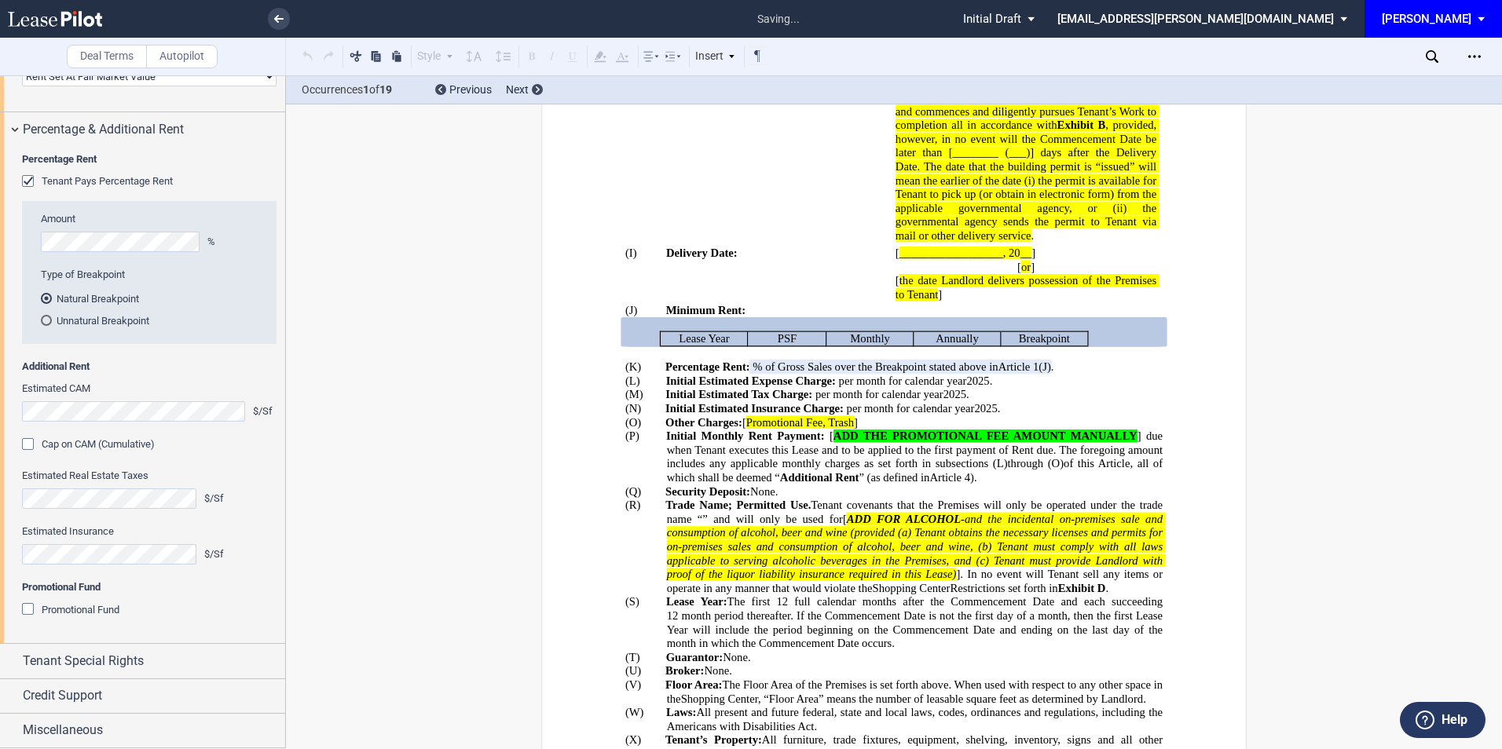
scroll to position [1923, 0]
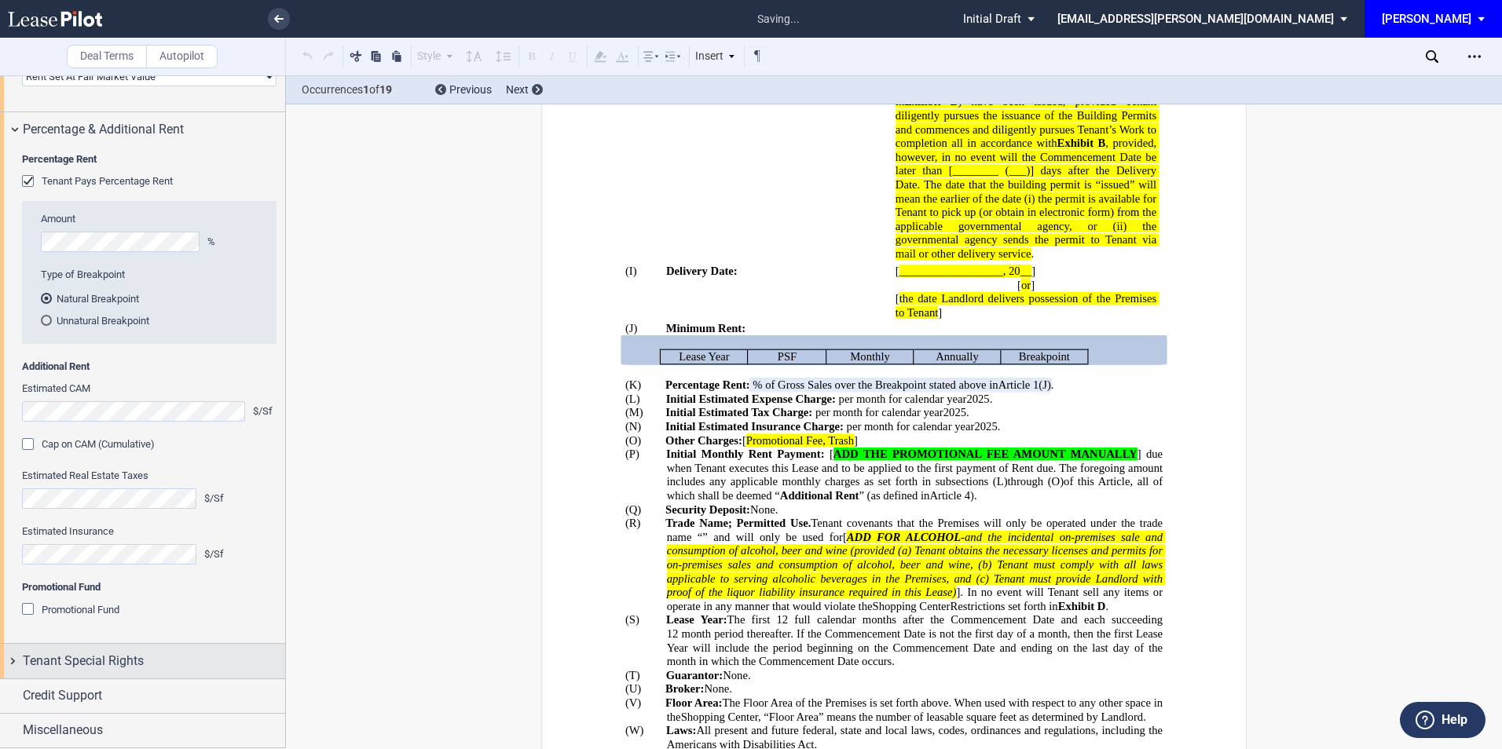
click at [114, 652] on span "Tenant Special Rights" at bounding box center [83, 661] width 121 height 19
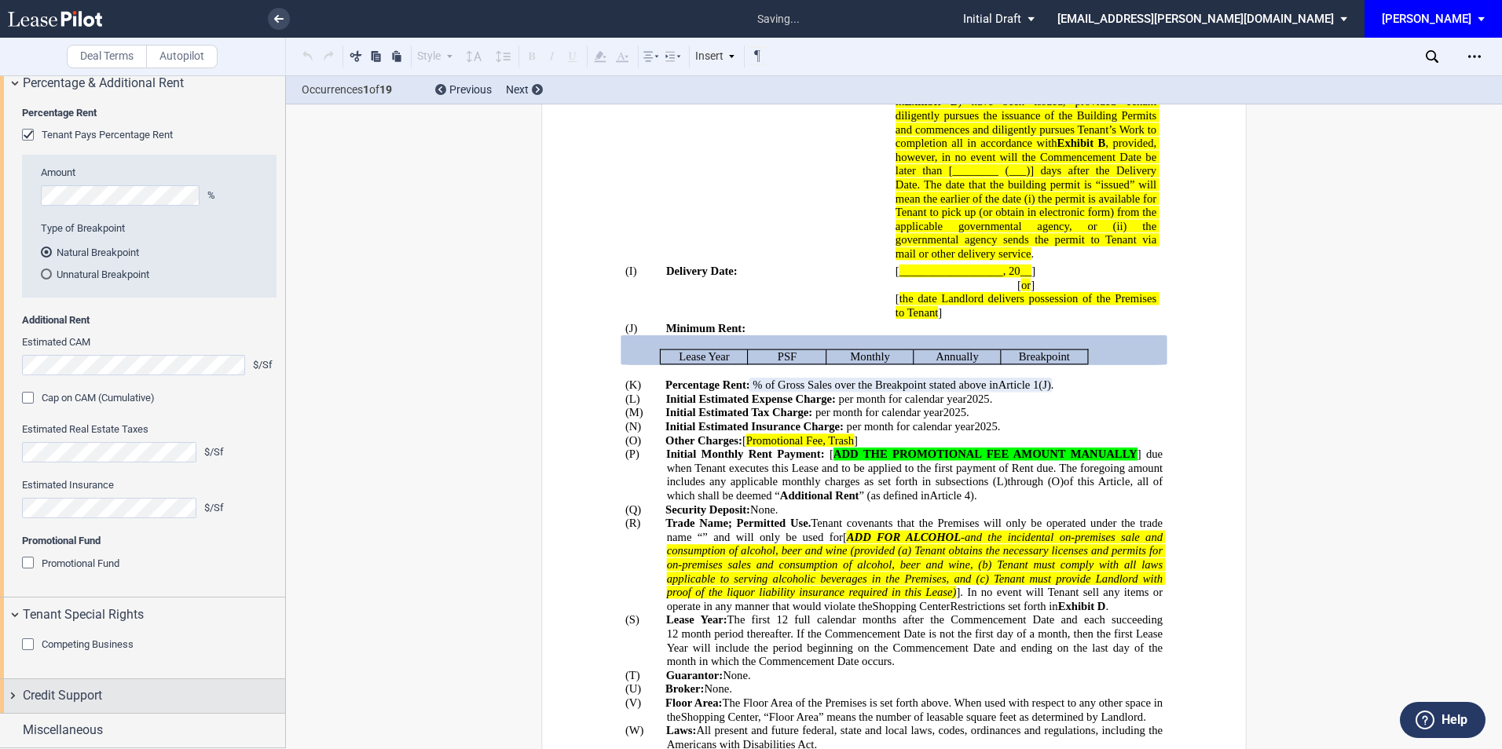
click at [82, 690] on span "Credit Support" at bounding box center [62, 696] width 79 height 19
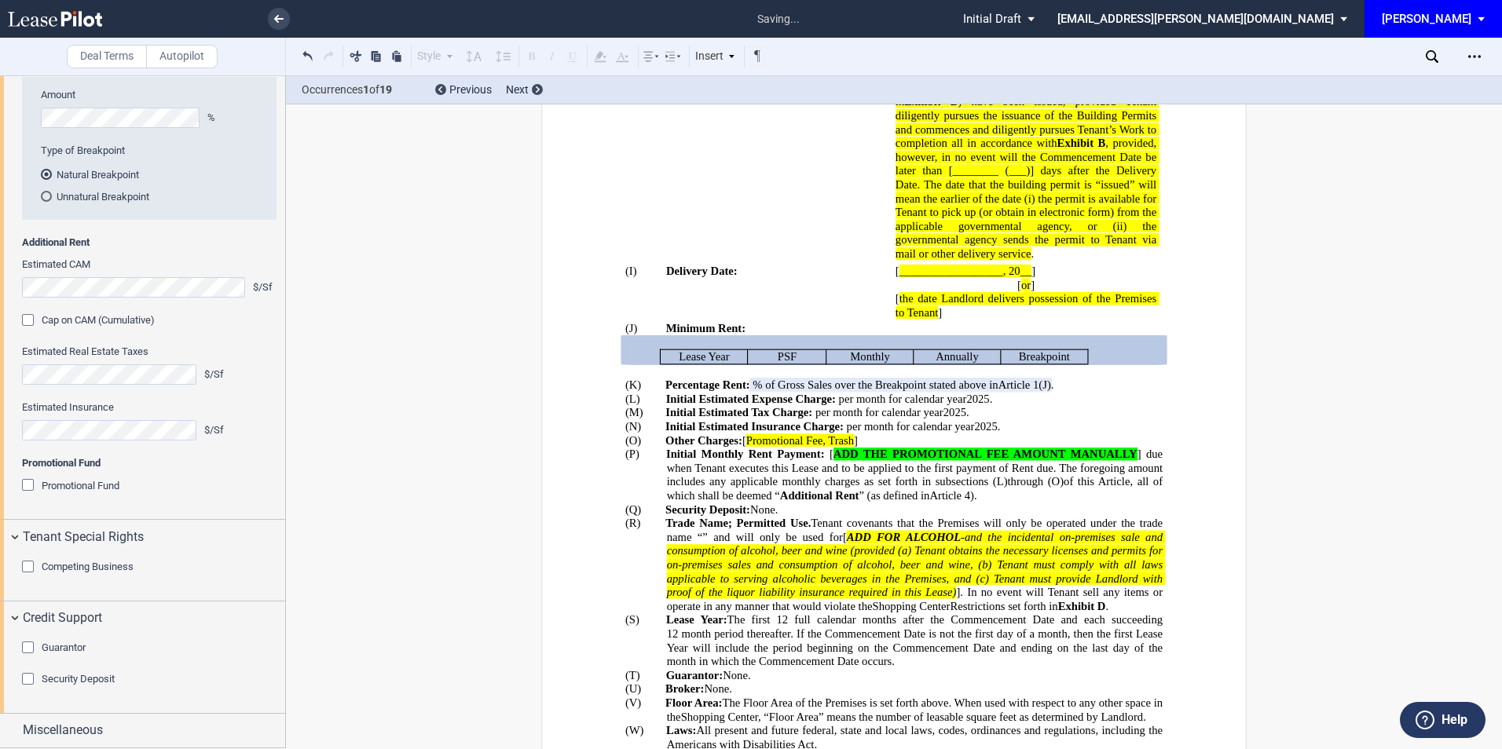
scroll to position [2047, 0]
click at [28, 650] on div "Guarantor" at bounding box center [30, 650] width 16 height 16
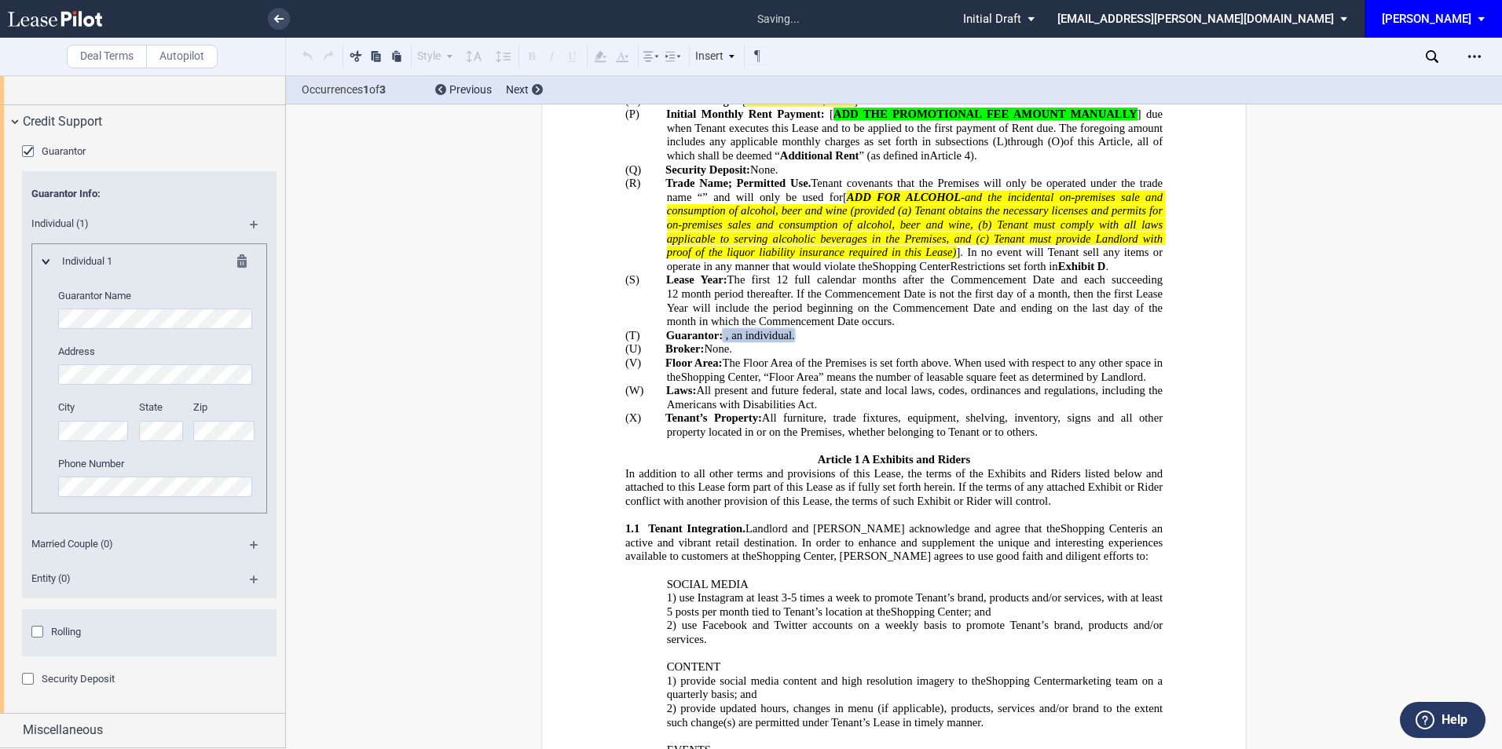
scroll to position [2543, 0]
click at [30, 677] on div "Security Deposit" at bounding box center [30, 681] width 16 height 16
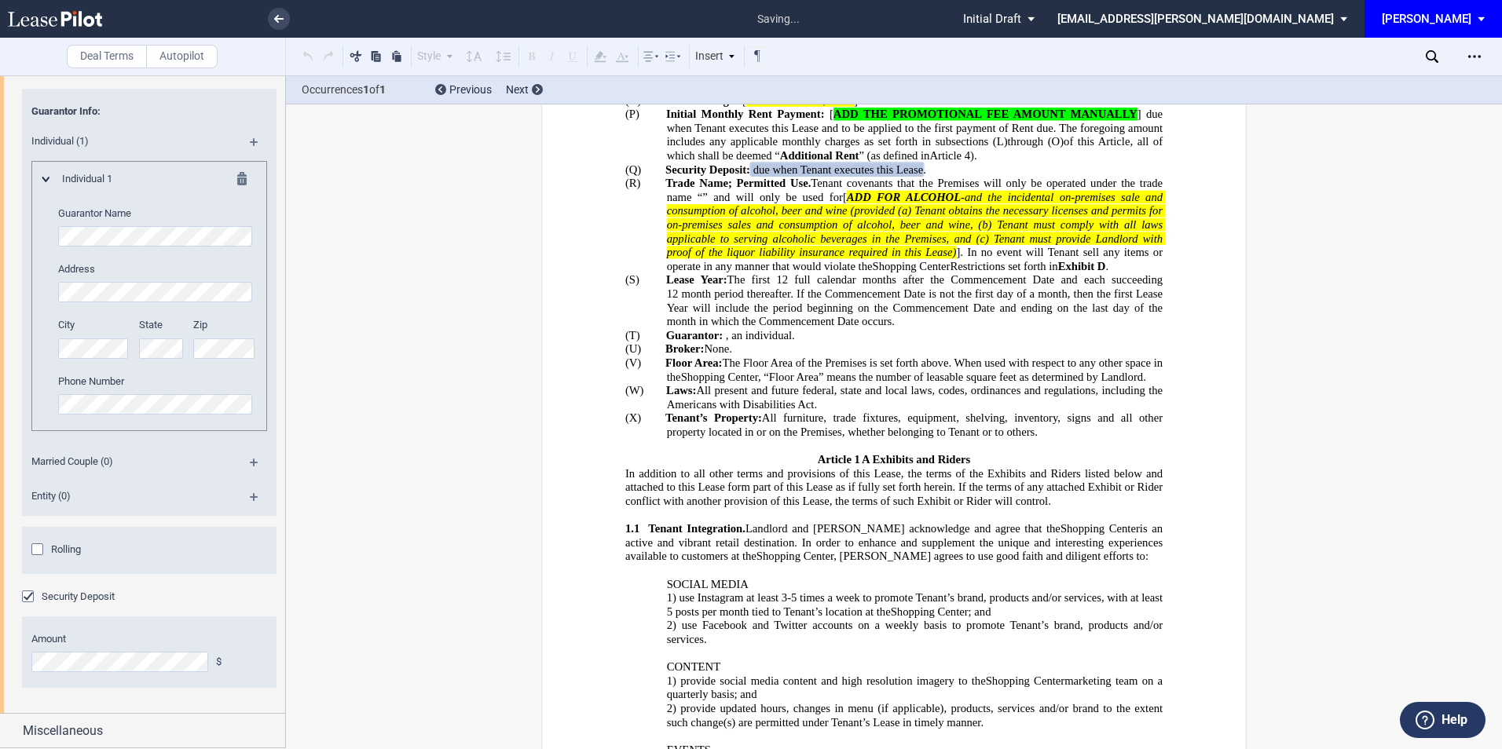
scroll to position [2626, 0]
click at [93, 724] on span "Miscellaneous" at bounding box center [63, 731] width 80 height 19
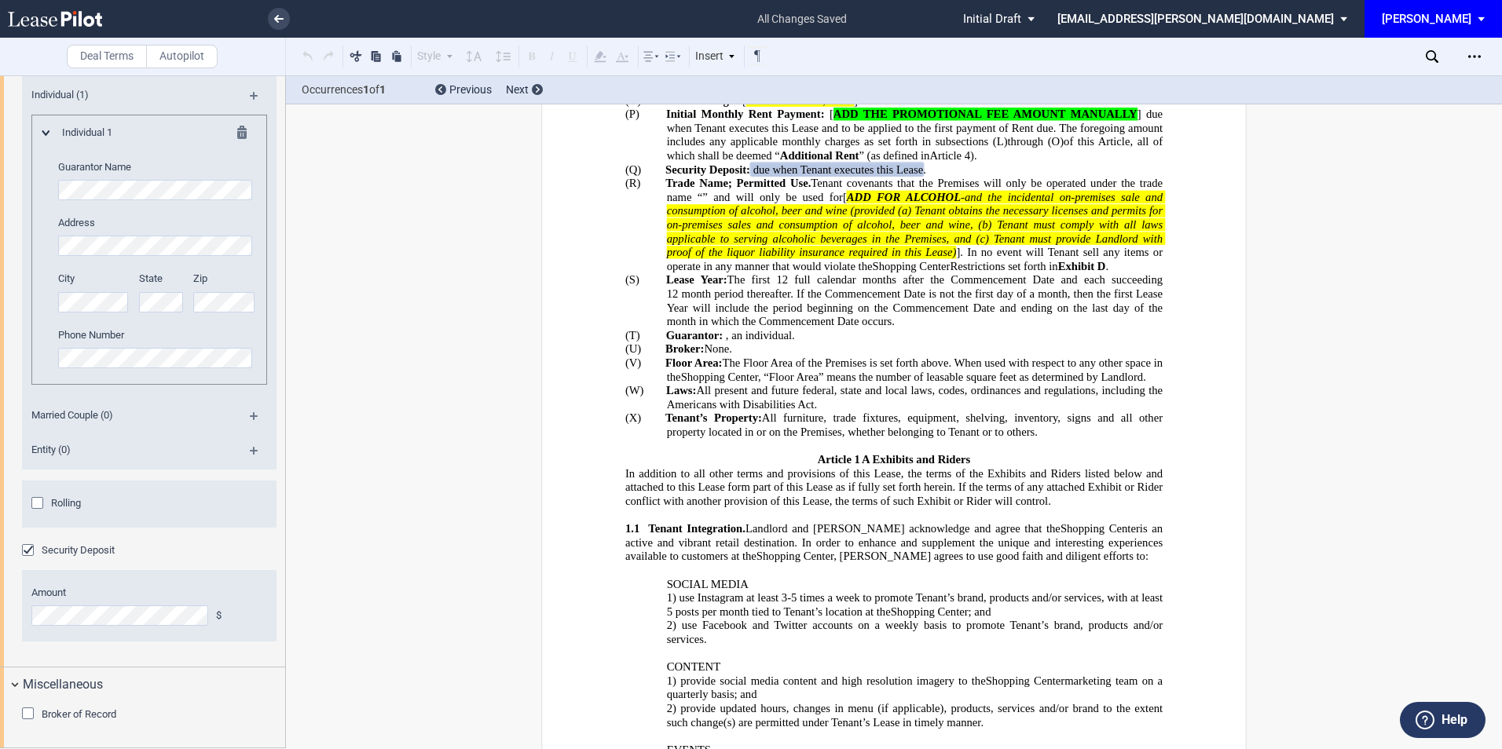
scroll to position [2672, 0]
click at [1473, 58] on icon "Open Lease options menu" at bounding box center [1474, 56] width 13 height 13
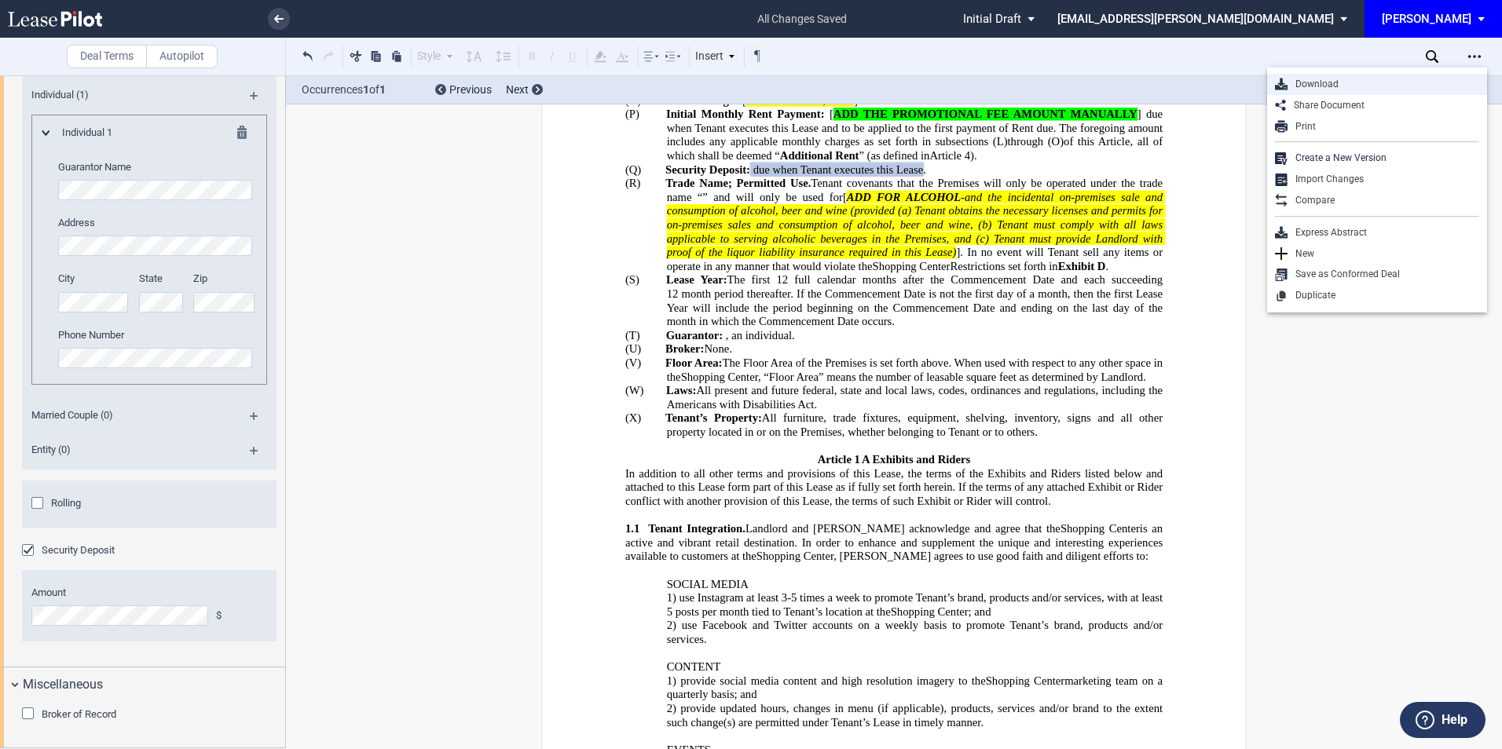
click at [1336, 83] on div "Download" at bounding box center [1383, 84] width 192 height 13
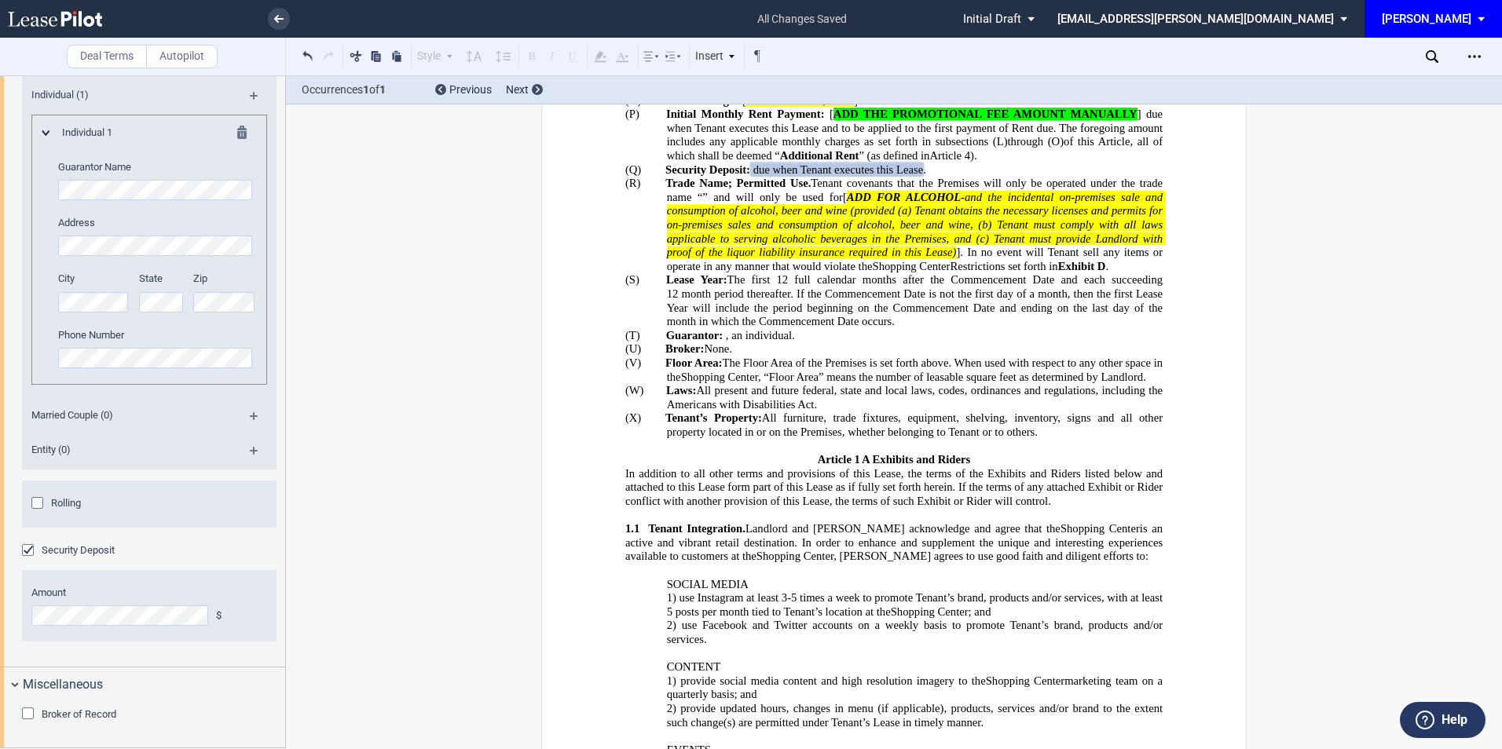
drag, startPoint x: 369, startPoint y: 248, endPoint x: 336, endPoint y: 90, distance: 162.1
click at [281, 10] on link at bounding box center [279, 19] width 22 height 22
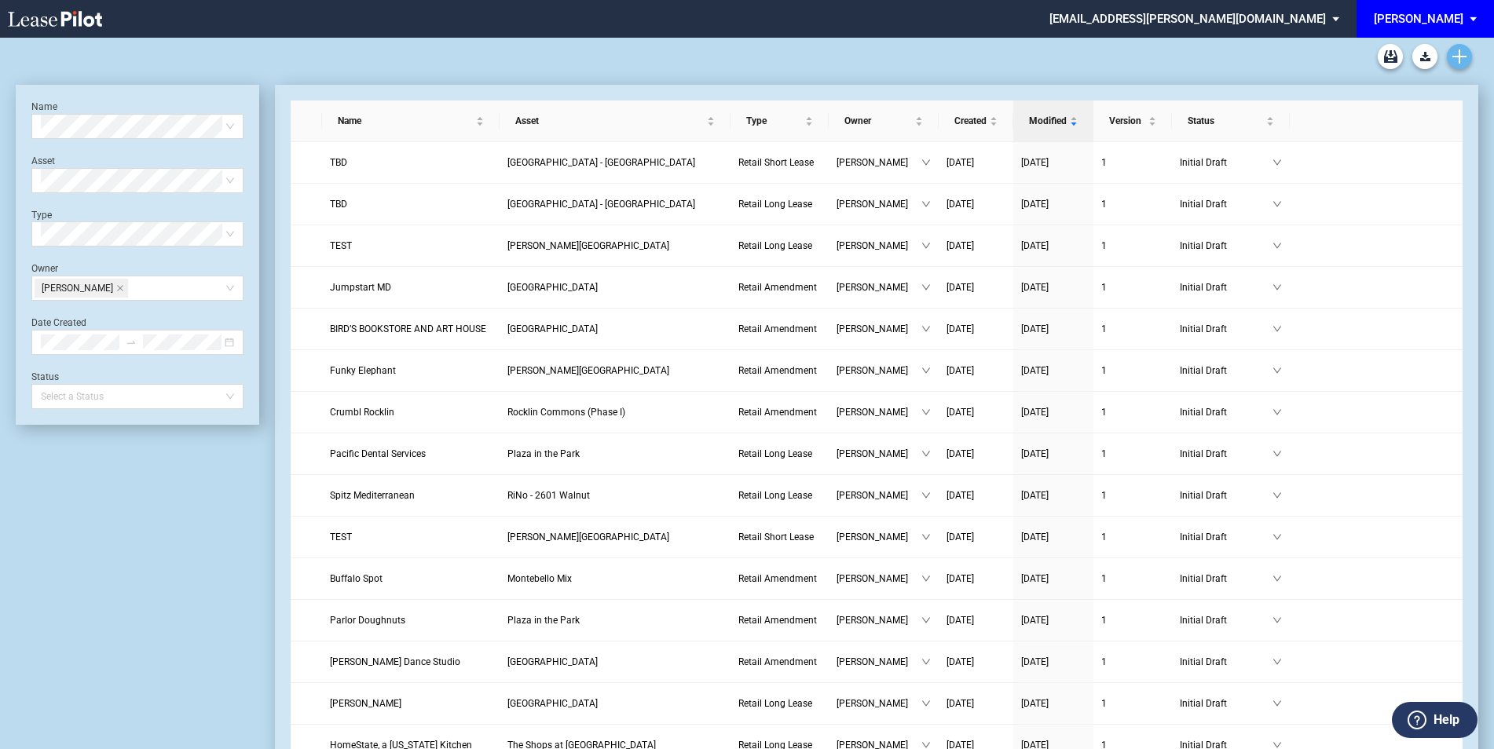
click at [1453, 59] on icon "Create new document" at bounding box center [1459, 56] width 14 height 14
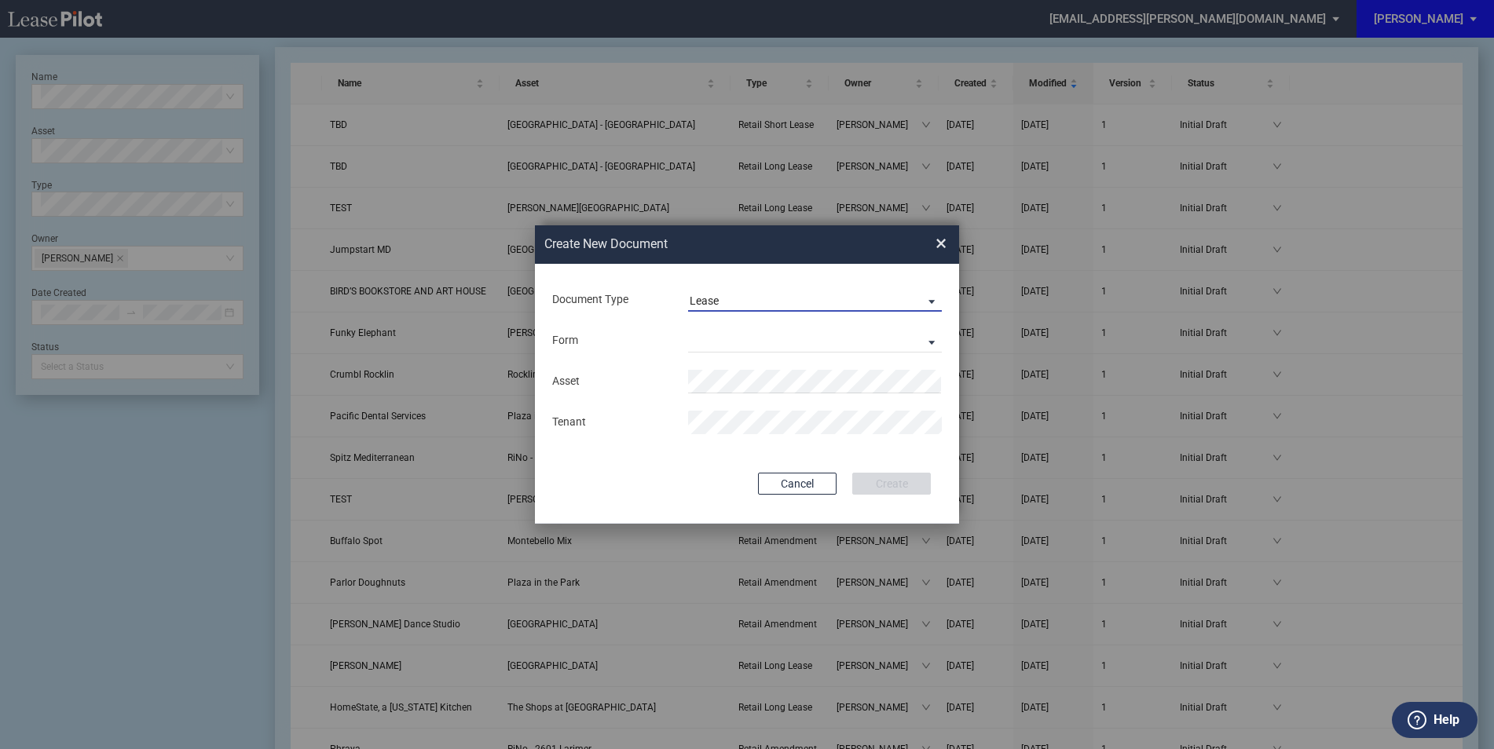
click at [727, 291] on md-select-value "Lease" at bounding box center [815, 300] width 254 height 24
click at [720, 333] on div "Amendment" at bounding box center [724, 338] width 68 height 17
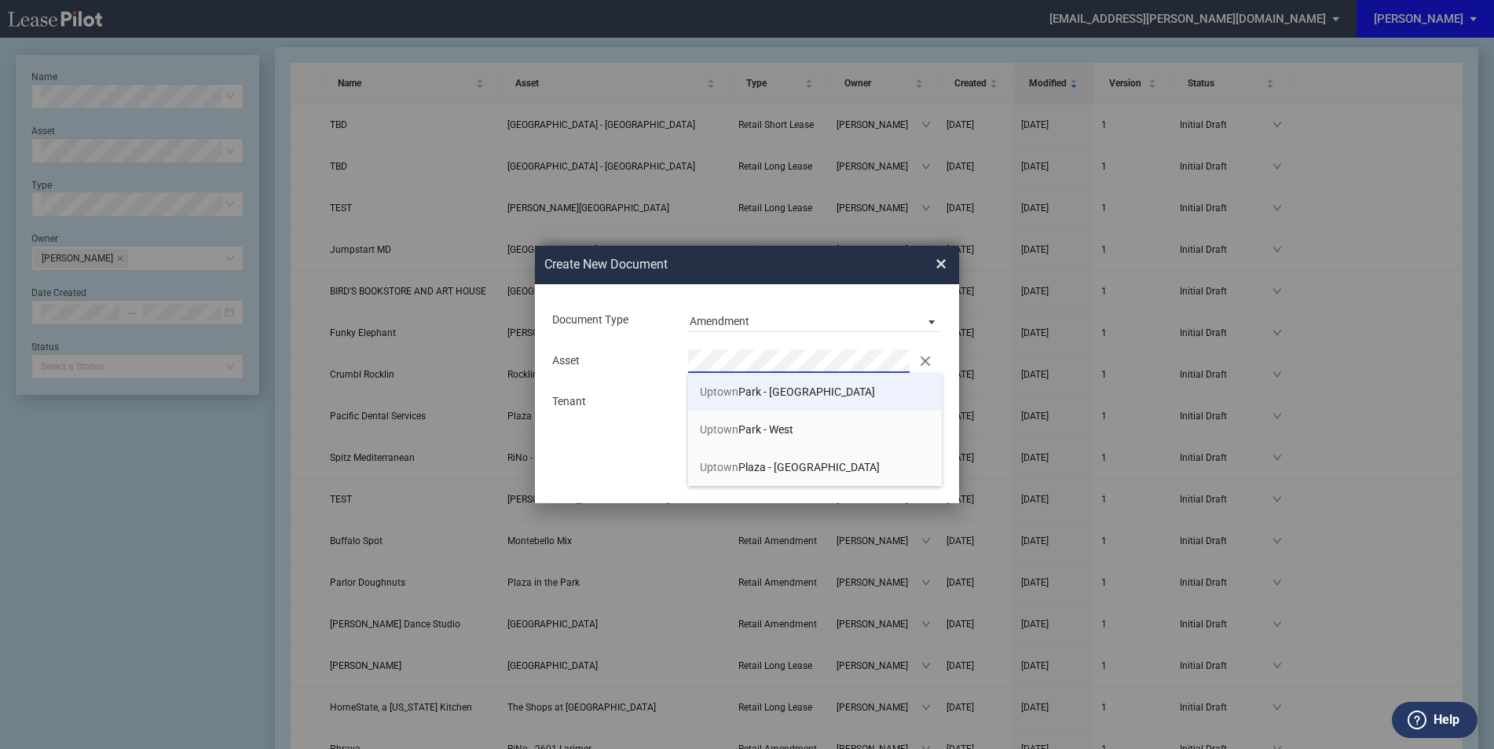
click at [742, 395] on span "[GEOGRAPHIC_DATA] - [GEOGRAPHIC_DATA]" at bounding box center [787, 392] width 175 height 13
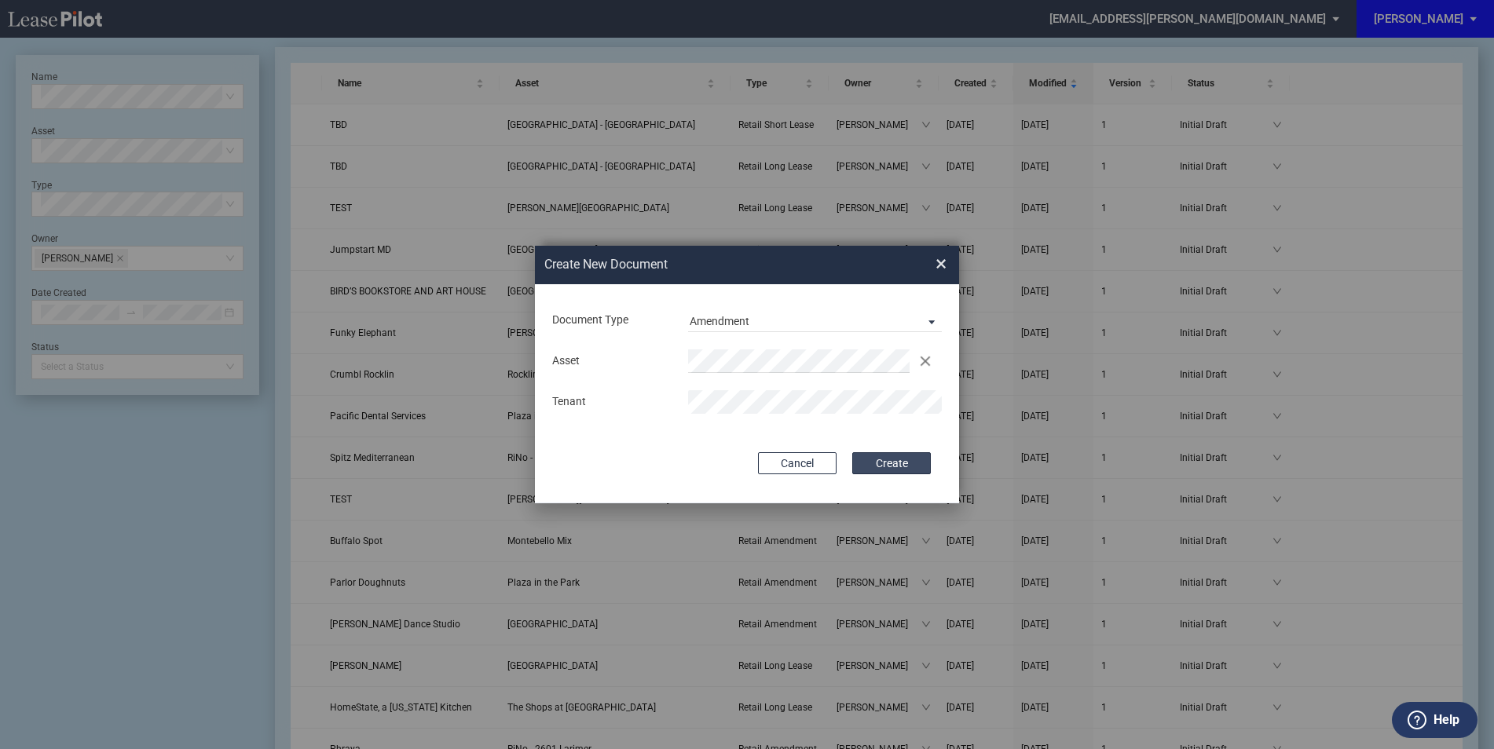
click at [883, 460] on button "Create" at bounding box center [891, 463] width 79 height 22
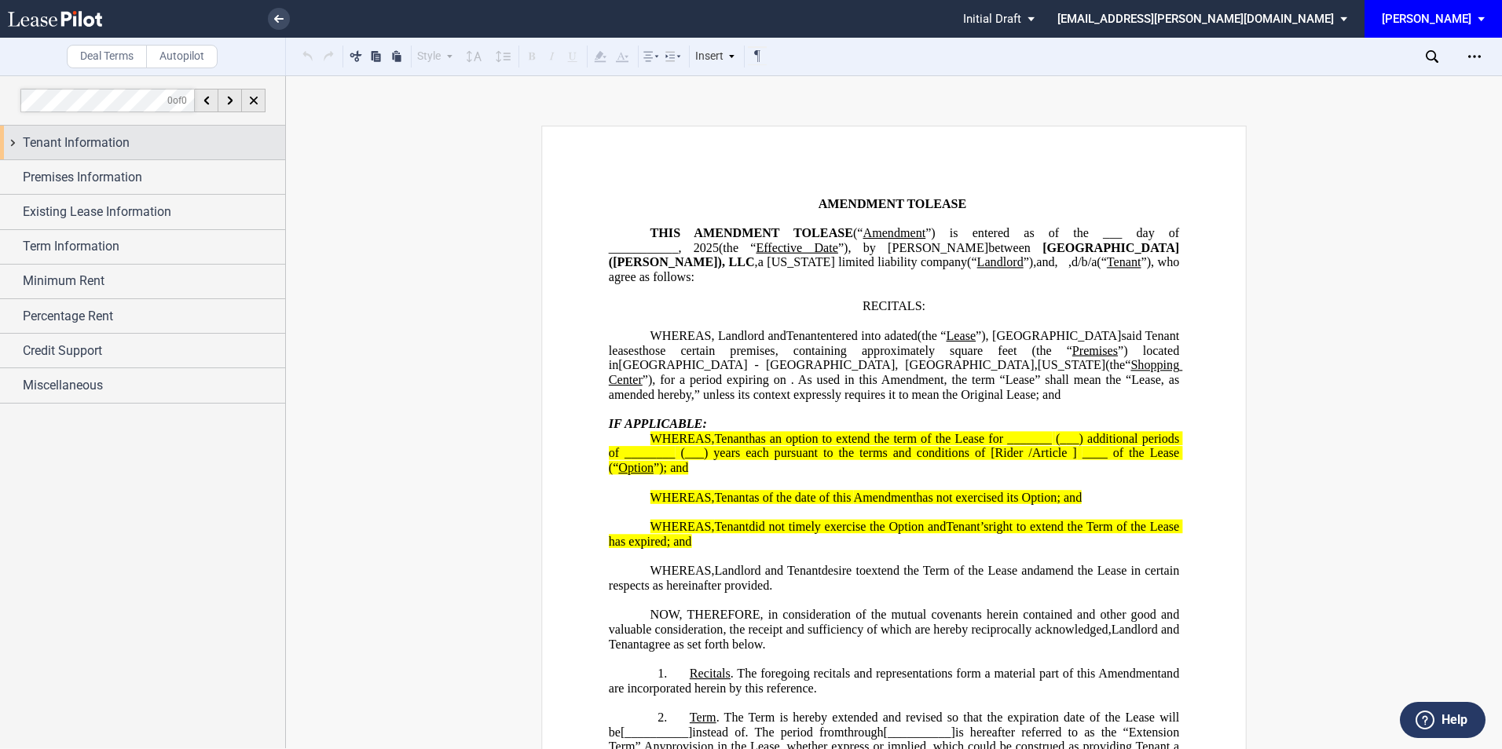
click at [102, 134] on span "Tenant Information" at bounding box center [76, 143] width 107 height 19
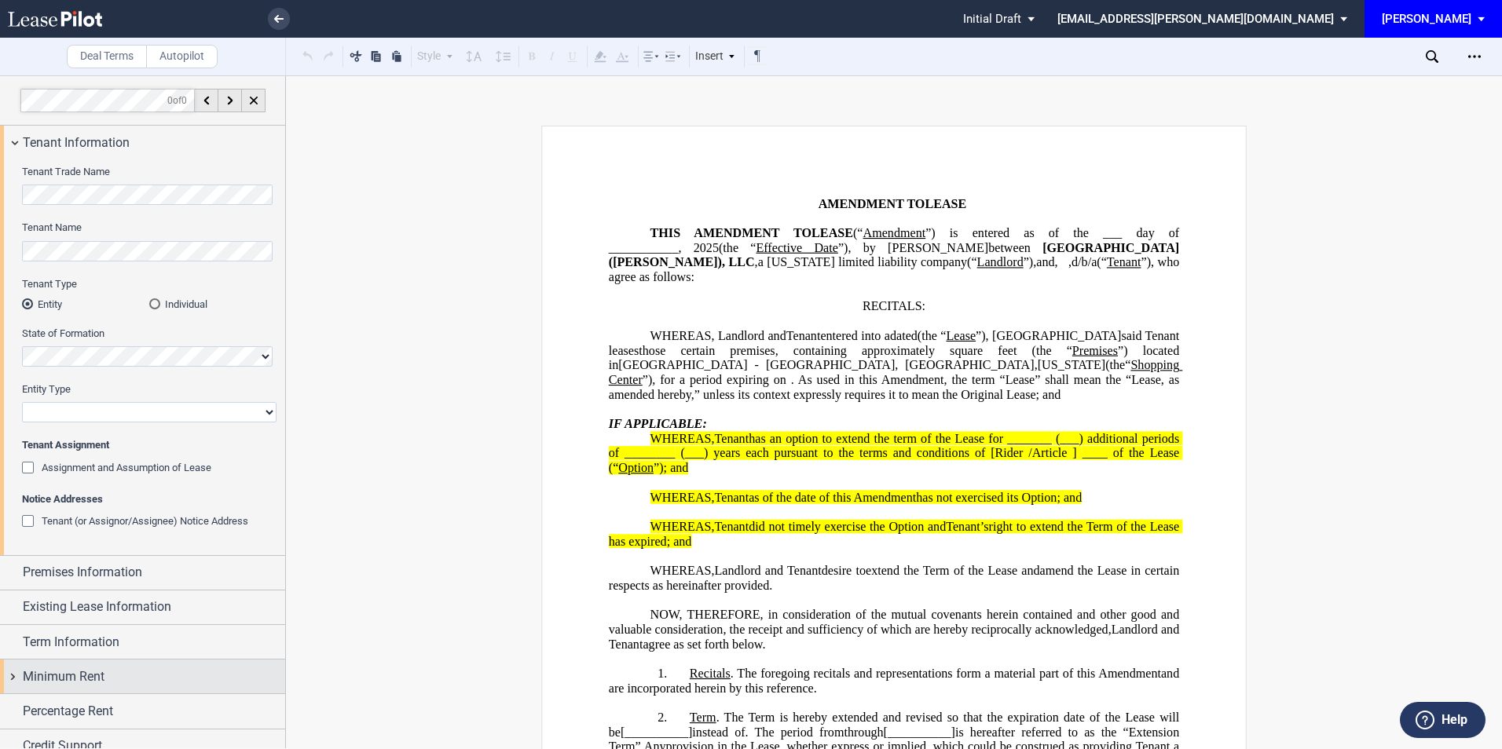
scroll to position [50, 0]
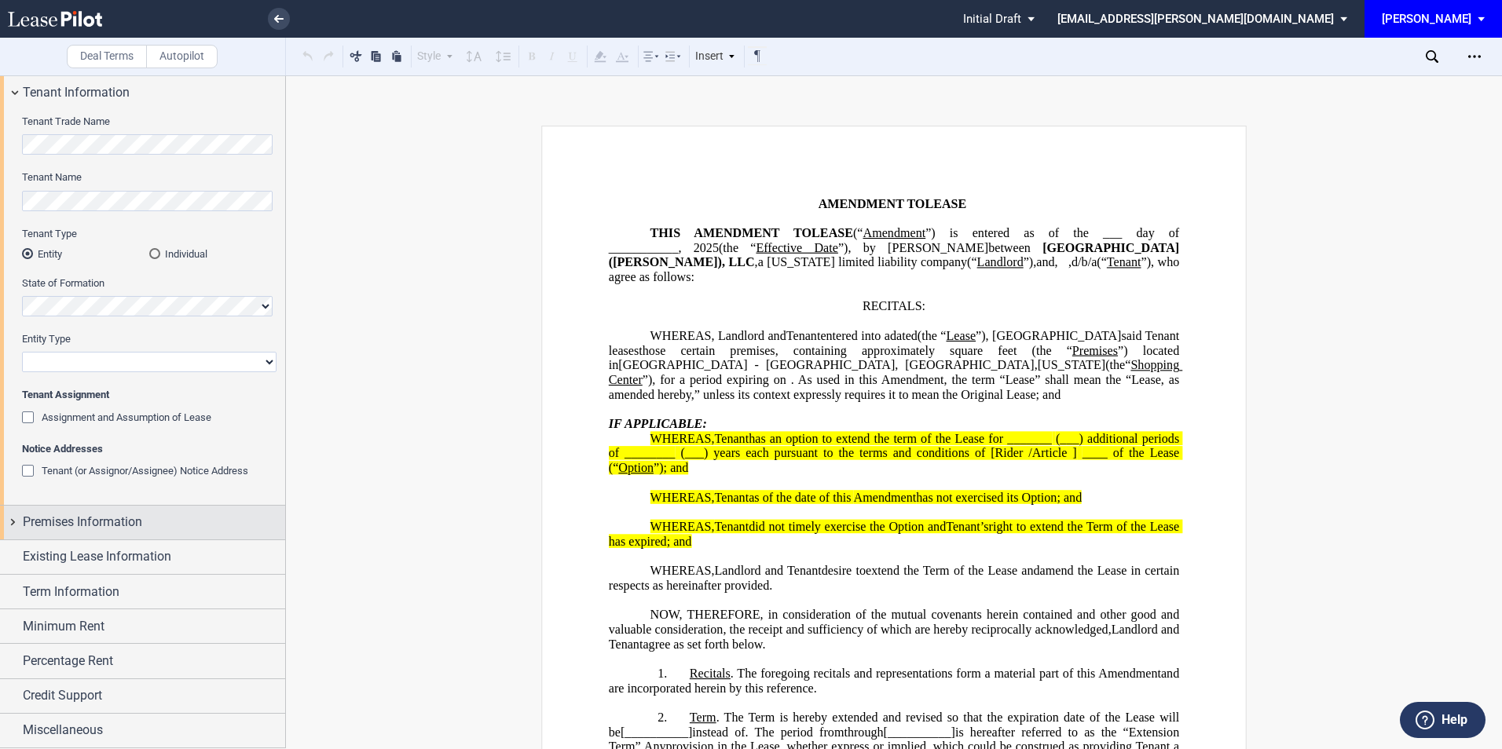
click at [153, 516] on div "Premises Information" at bounding box center [154, 522] width 262 height 19
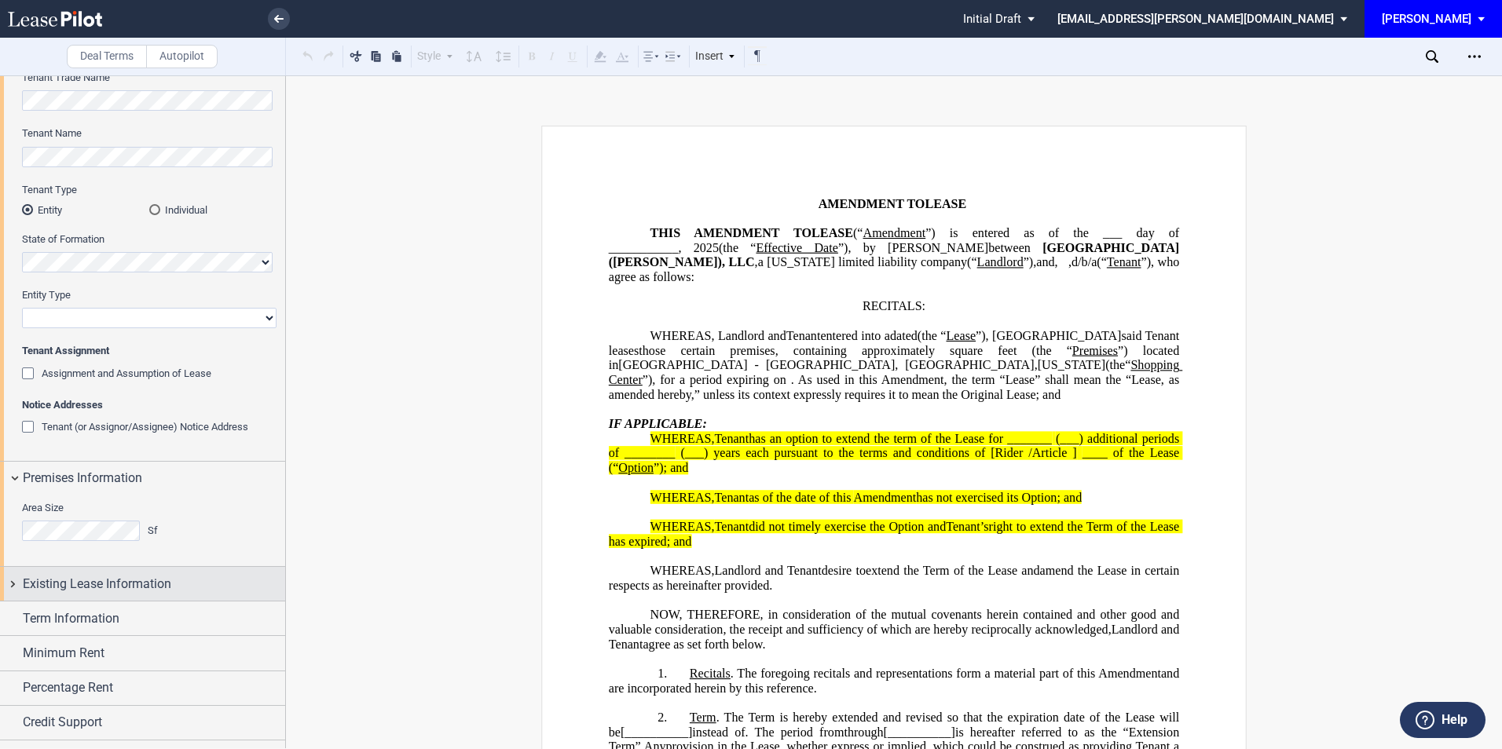
click at [154, 575] on span "Existing Lease Information" at bounding box center [97, 584] width 148 height 19
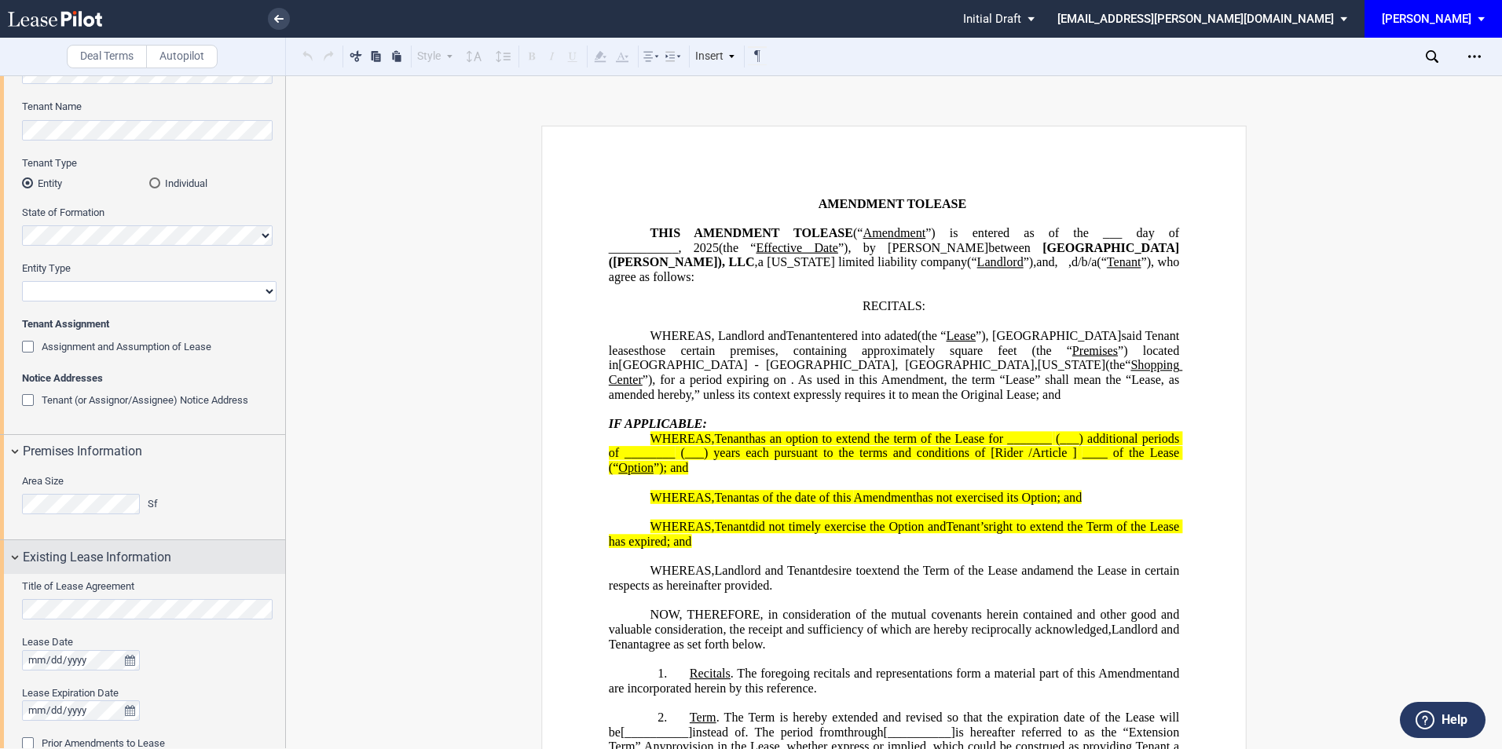
scroll to position [225, 0]
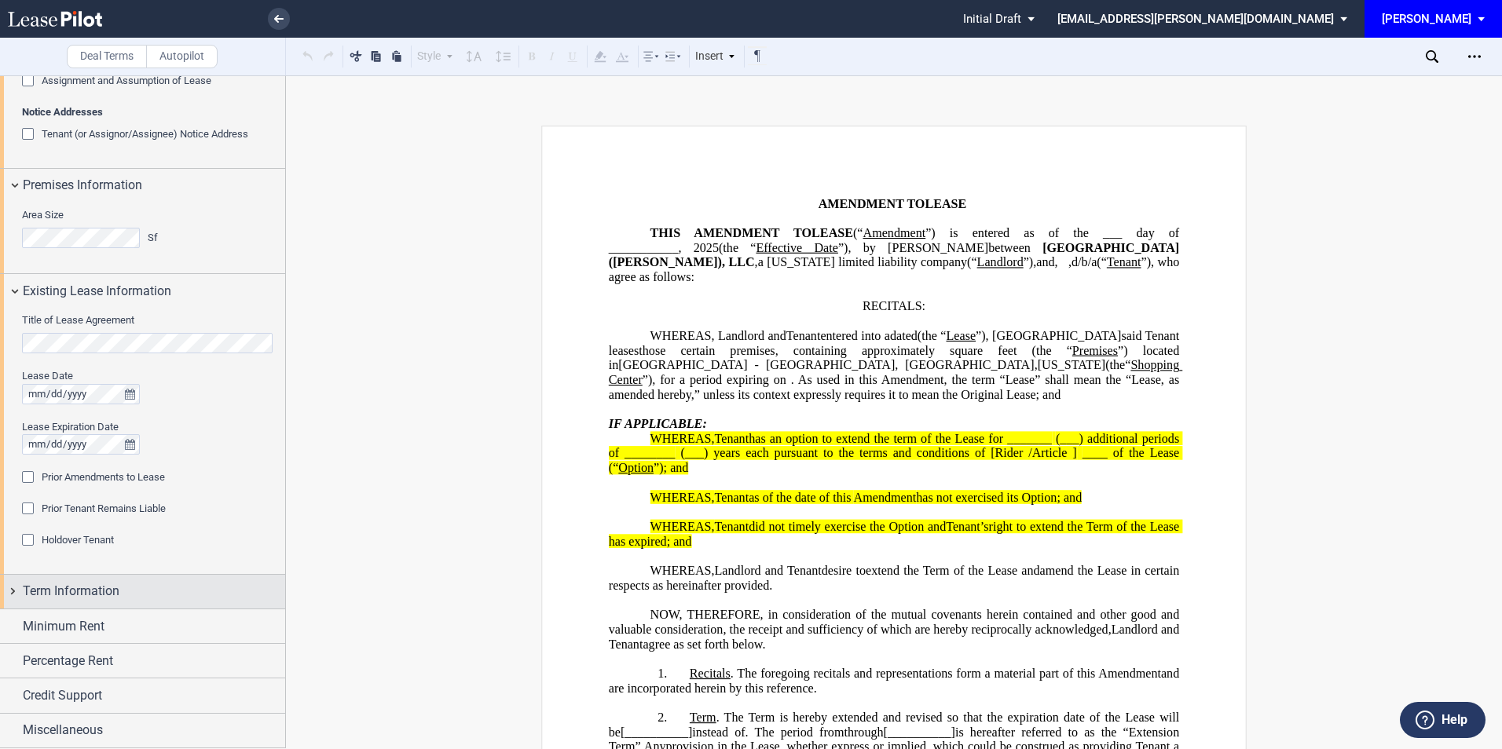
click at [133, 588] on div "Term Information" at bounding box center [154, 591] width 262 height 19
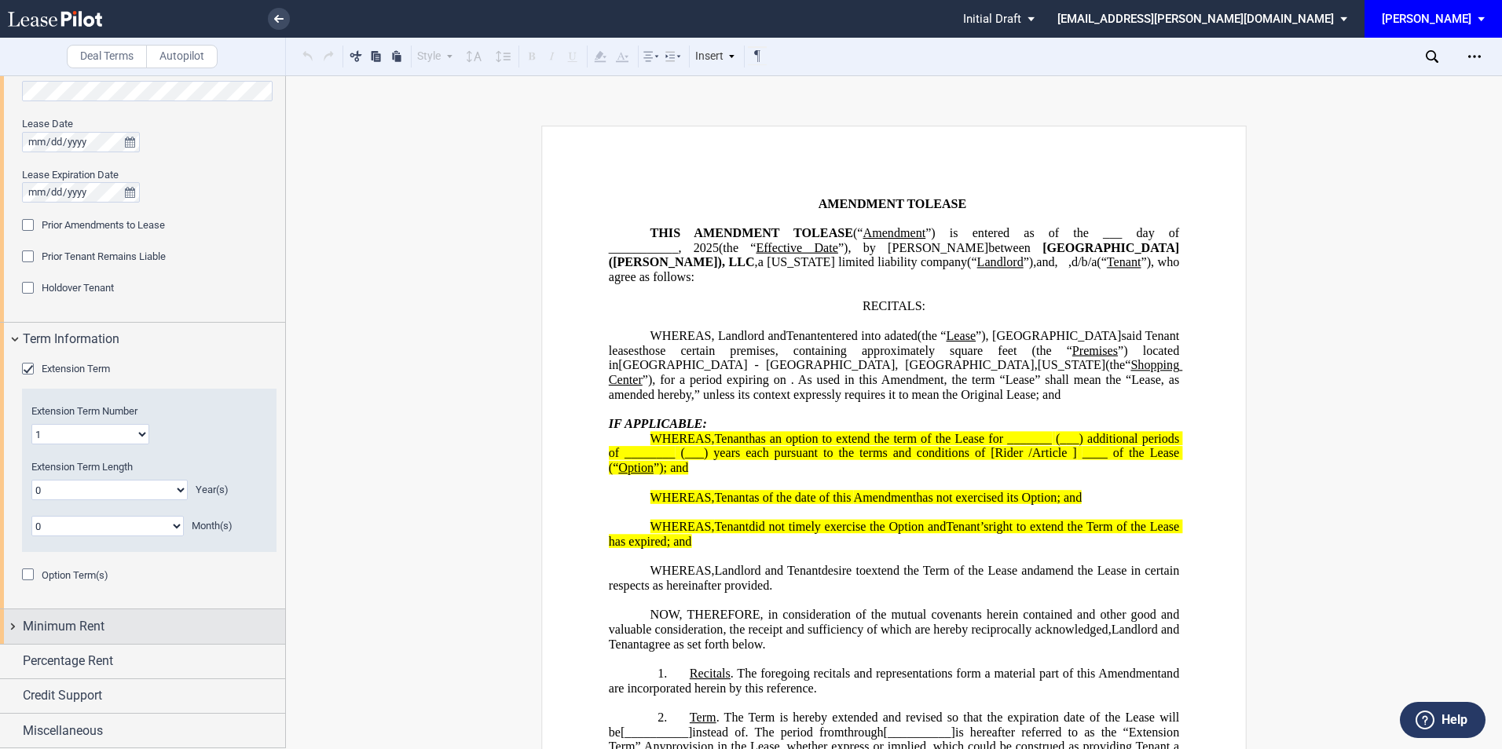
click at [125, 632] on div "Minimum Rent" at bounding box center [154, 626] width 262 height 19
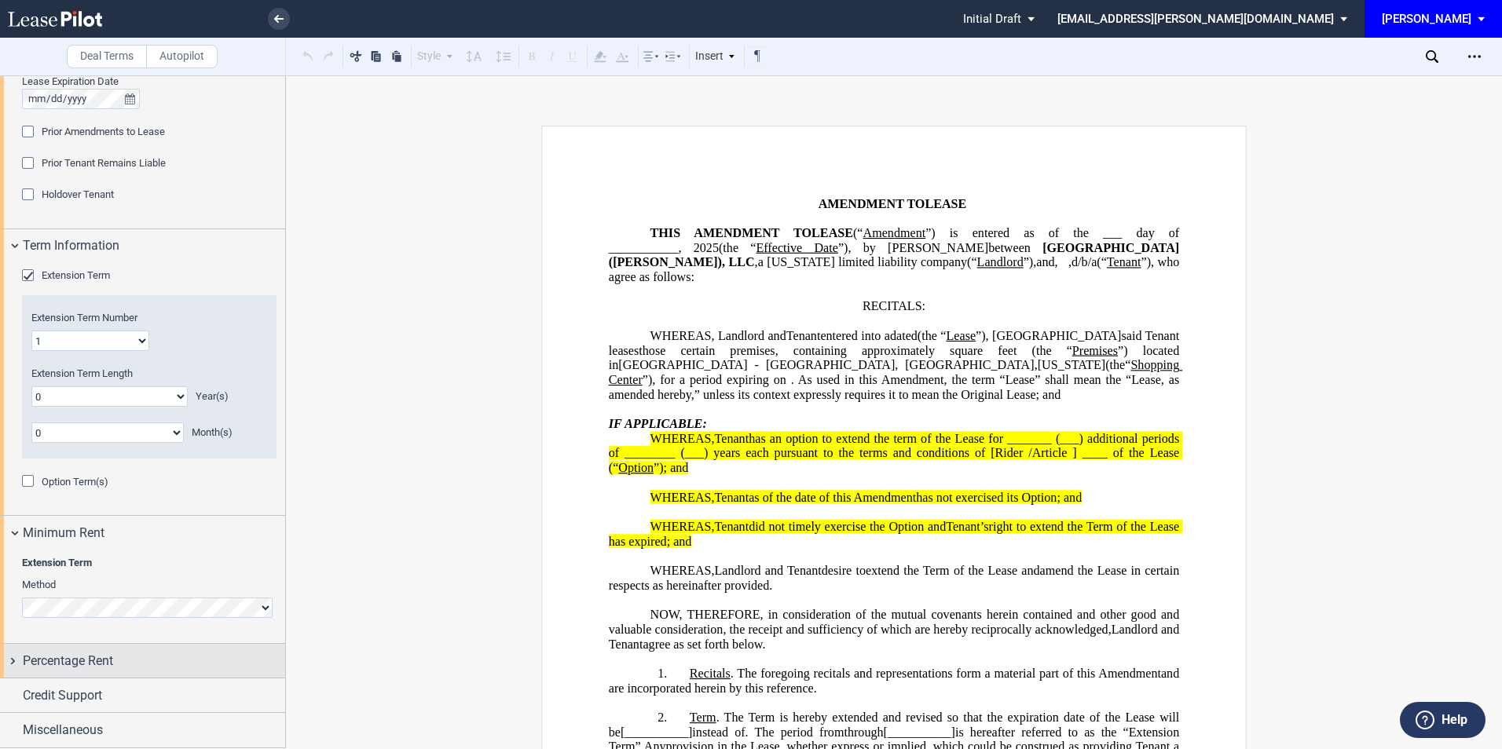
click at [156, 658] on div "Percentage Rent" at bounding box center [154, 661] width 262 height 19
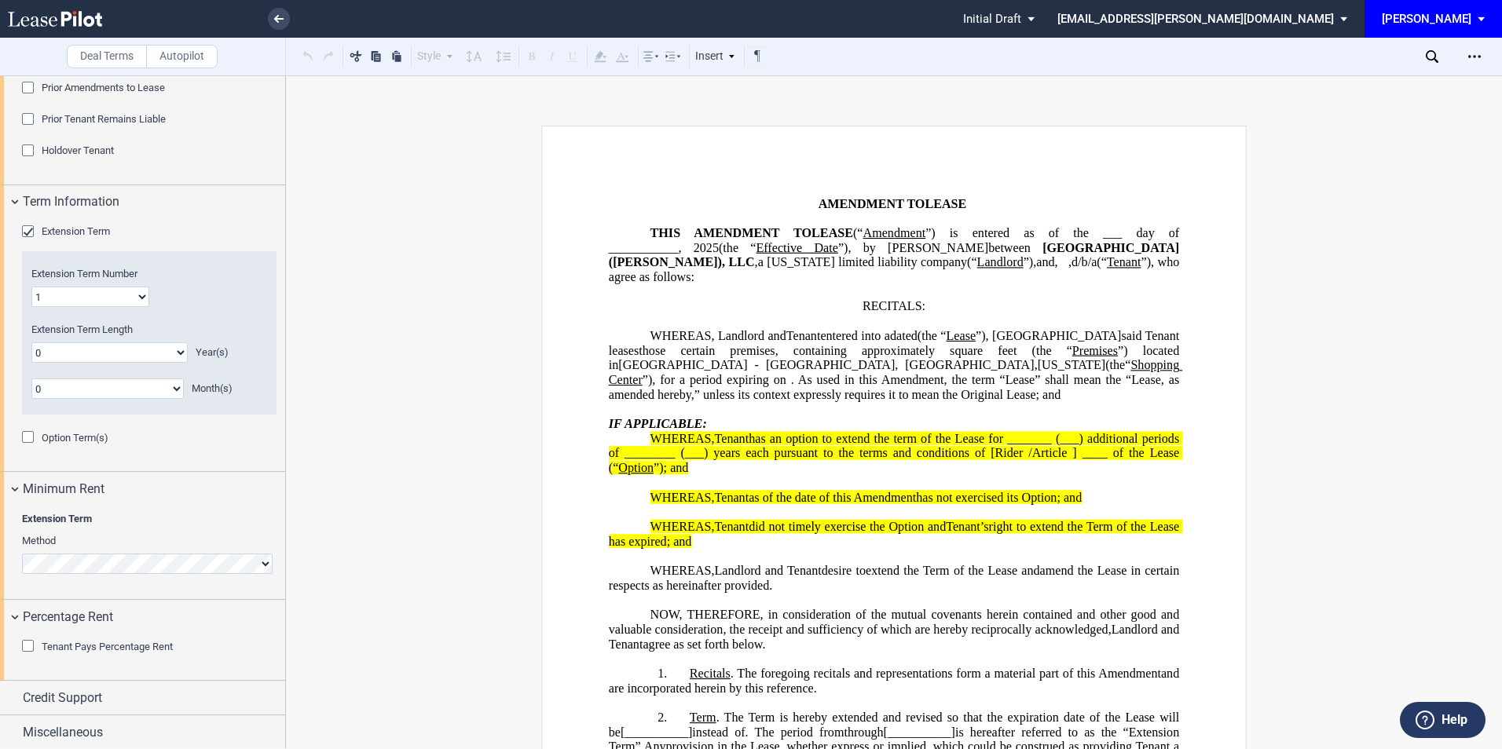
scroll to position [779, 0]
click at [24, 646] on div "Tenant Pays Percentage Rent" at bounding box center [30, 646] width 16 height 16
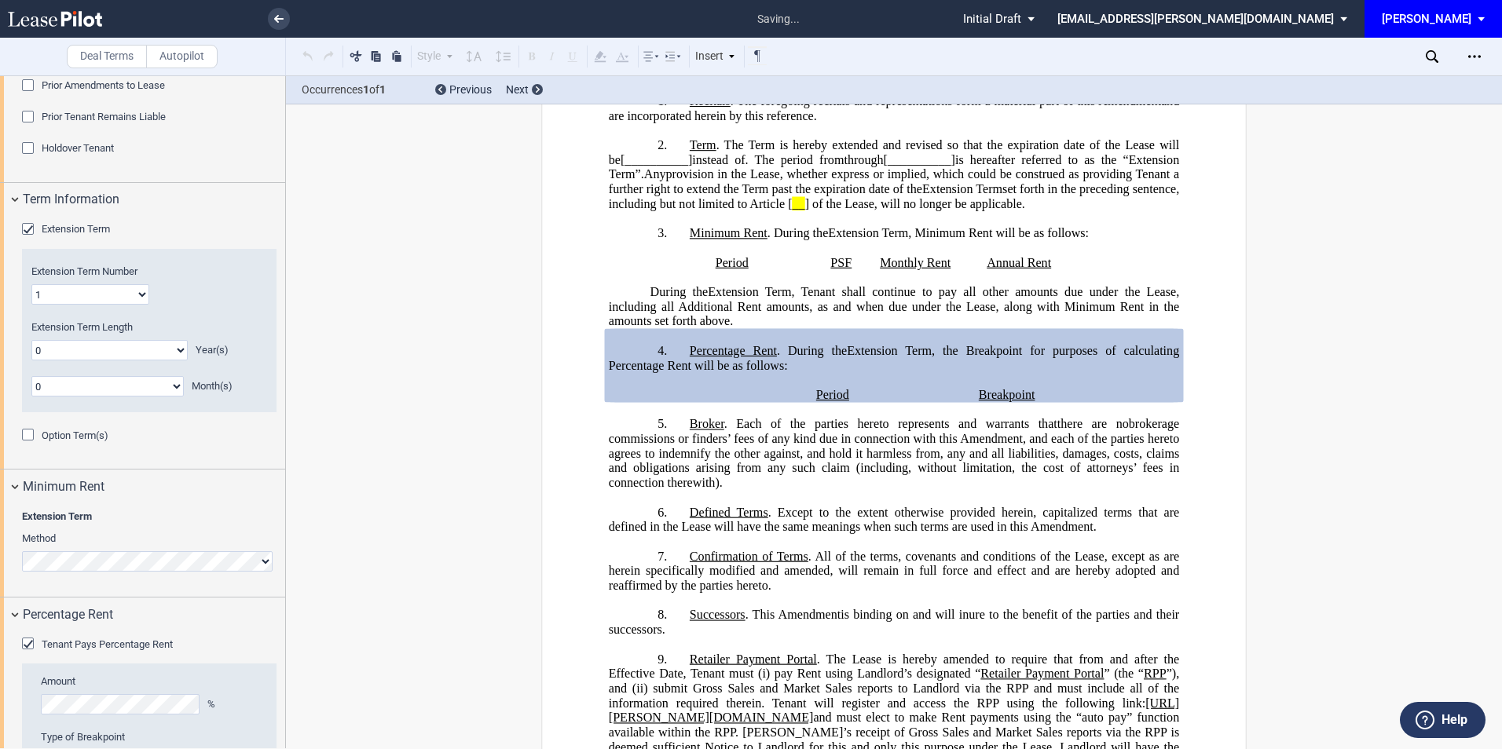
scroll to position [932, 0]
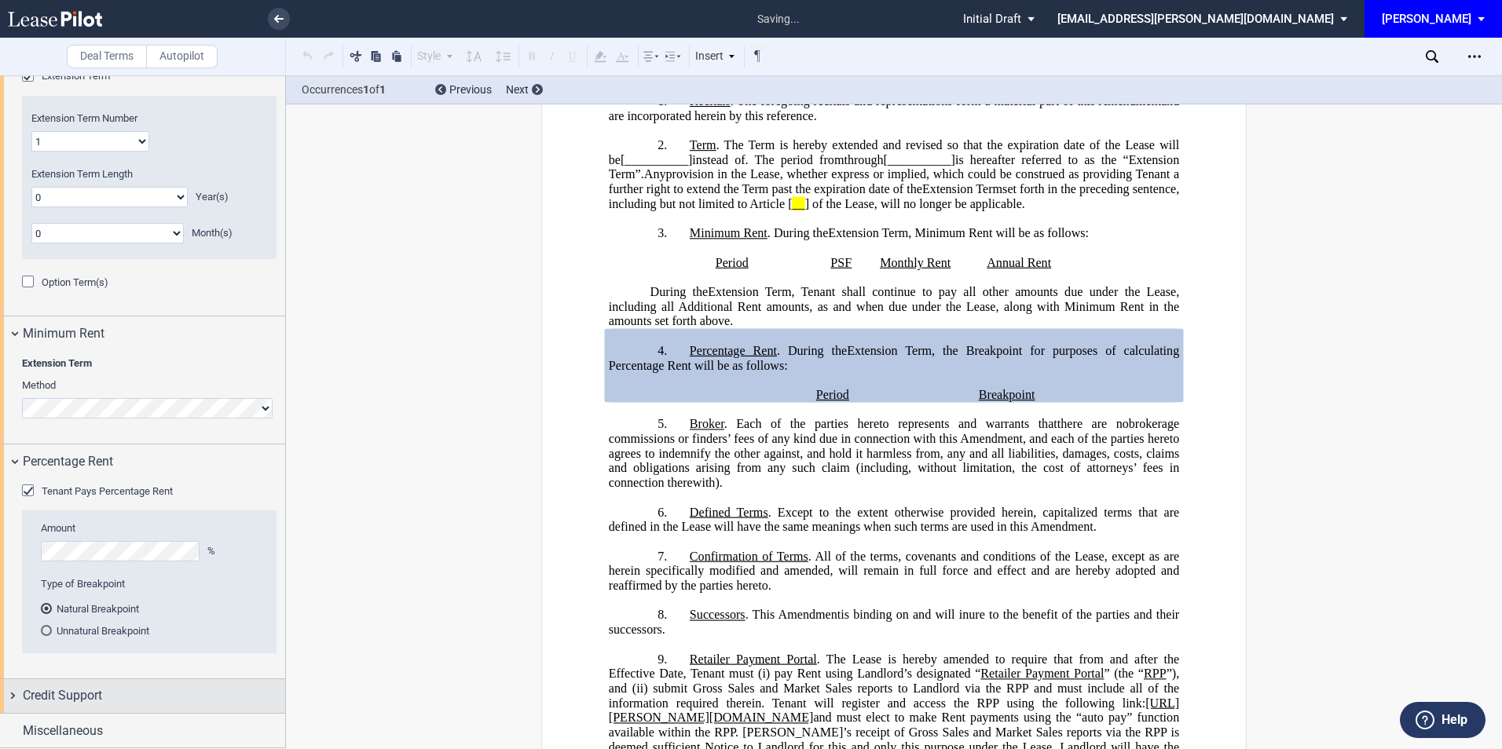
click at [126, 695] on div "Credit Support" at bounding box center [154, 696] width 262 height 19
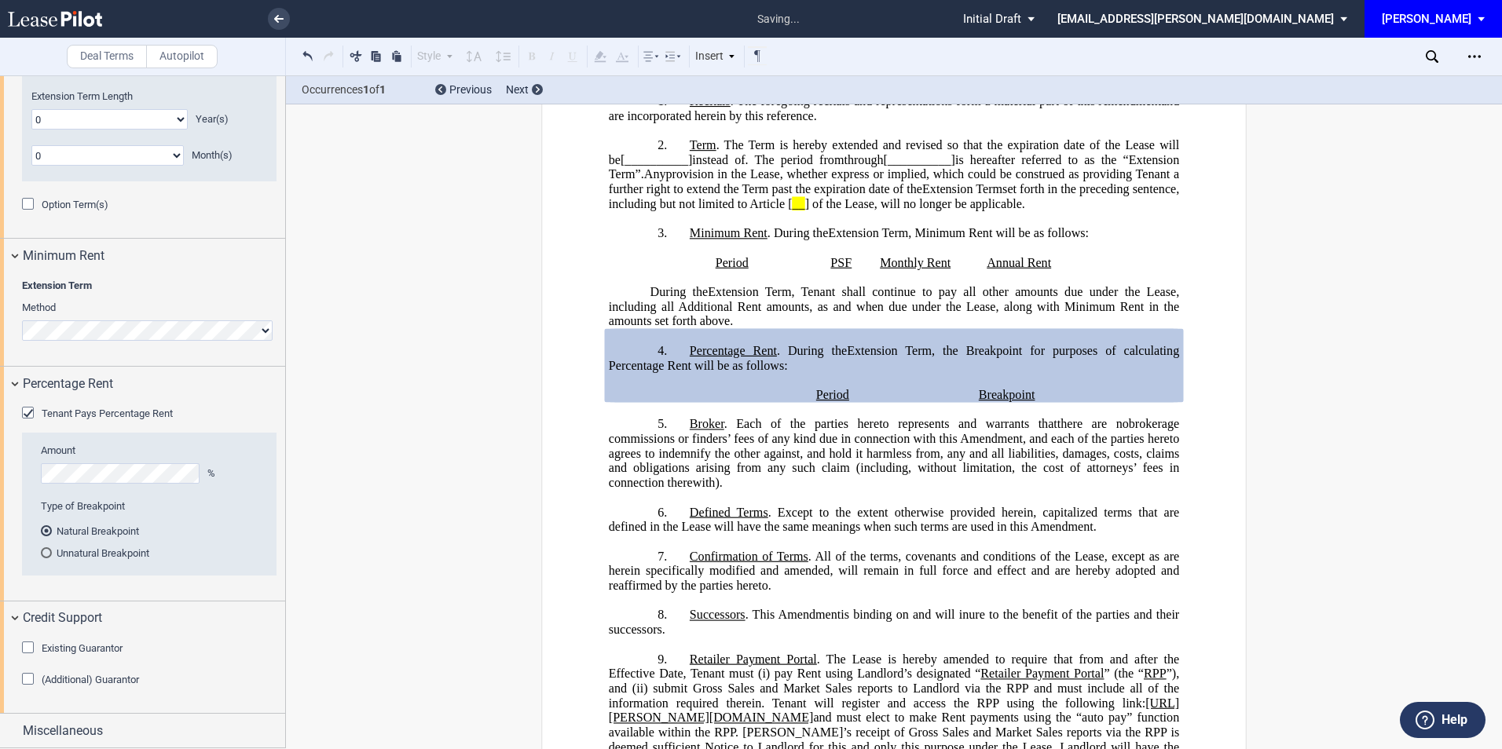
click at [24, 650] on div "Existing Guarantor" at bounding box center [30, 650] width 16 height 16
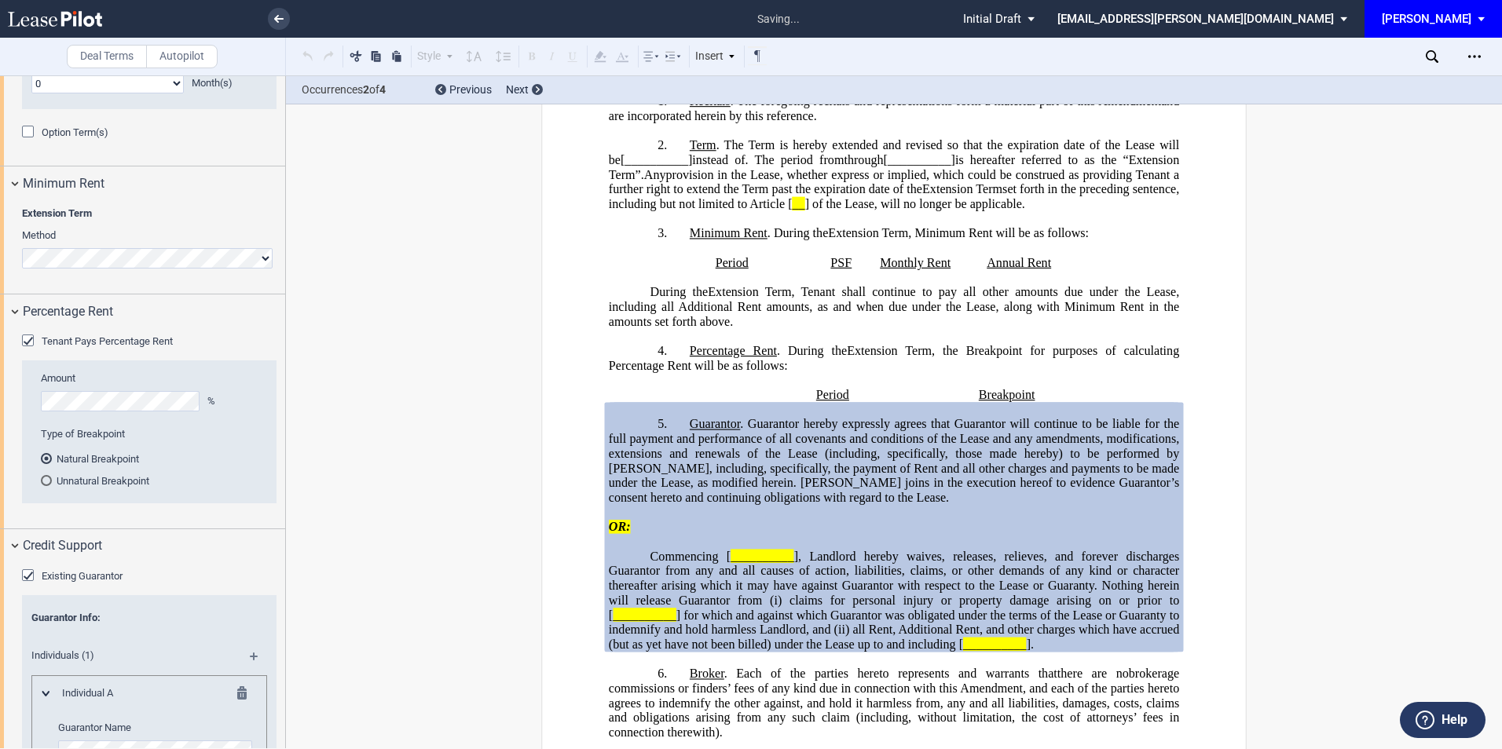
scroll to position [1289, 0]
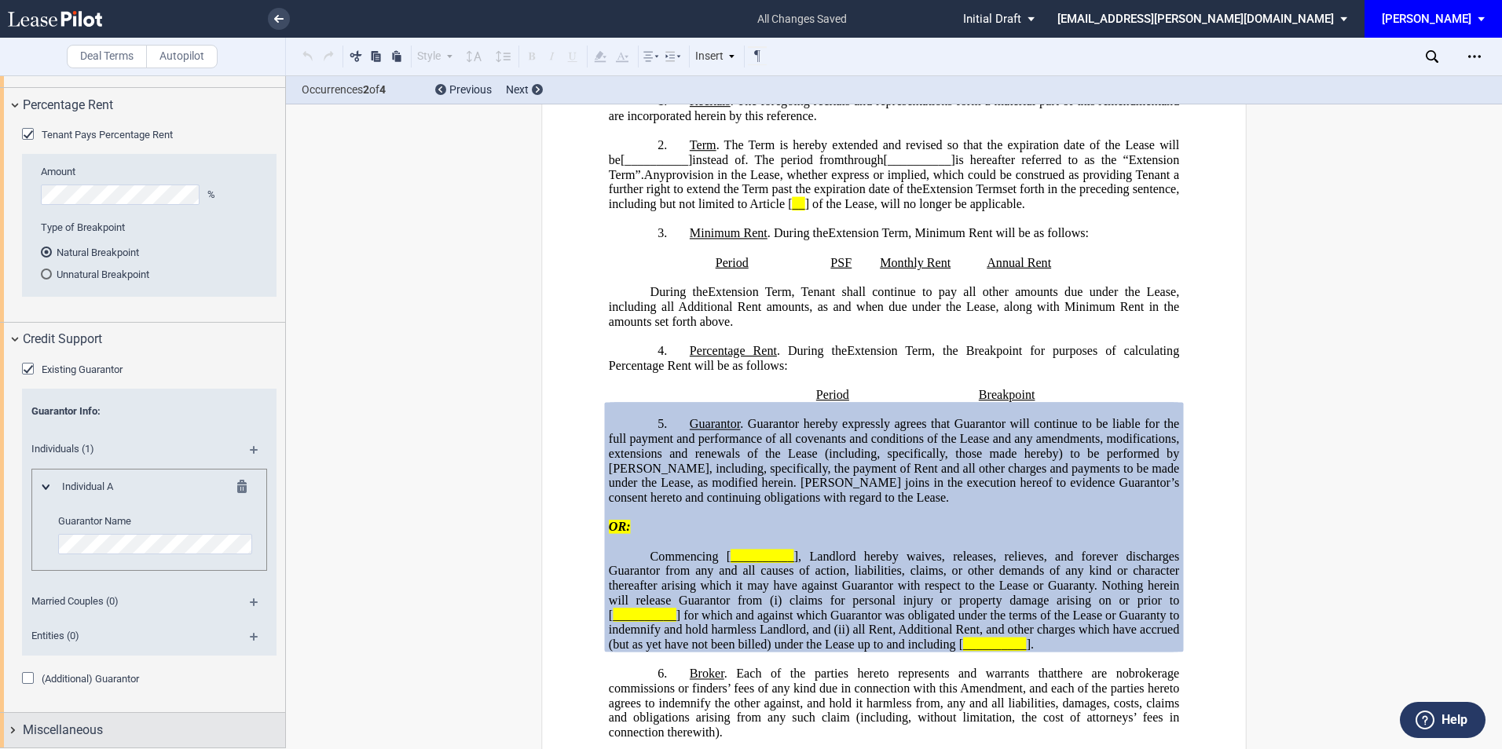
click at [105, 731] on div "Miscellaneous" at bounding box center [154, 730] width 262 height 19
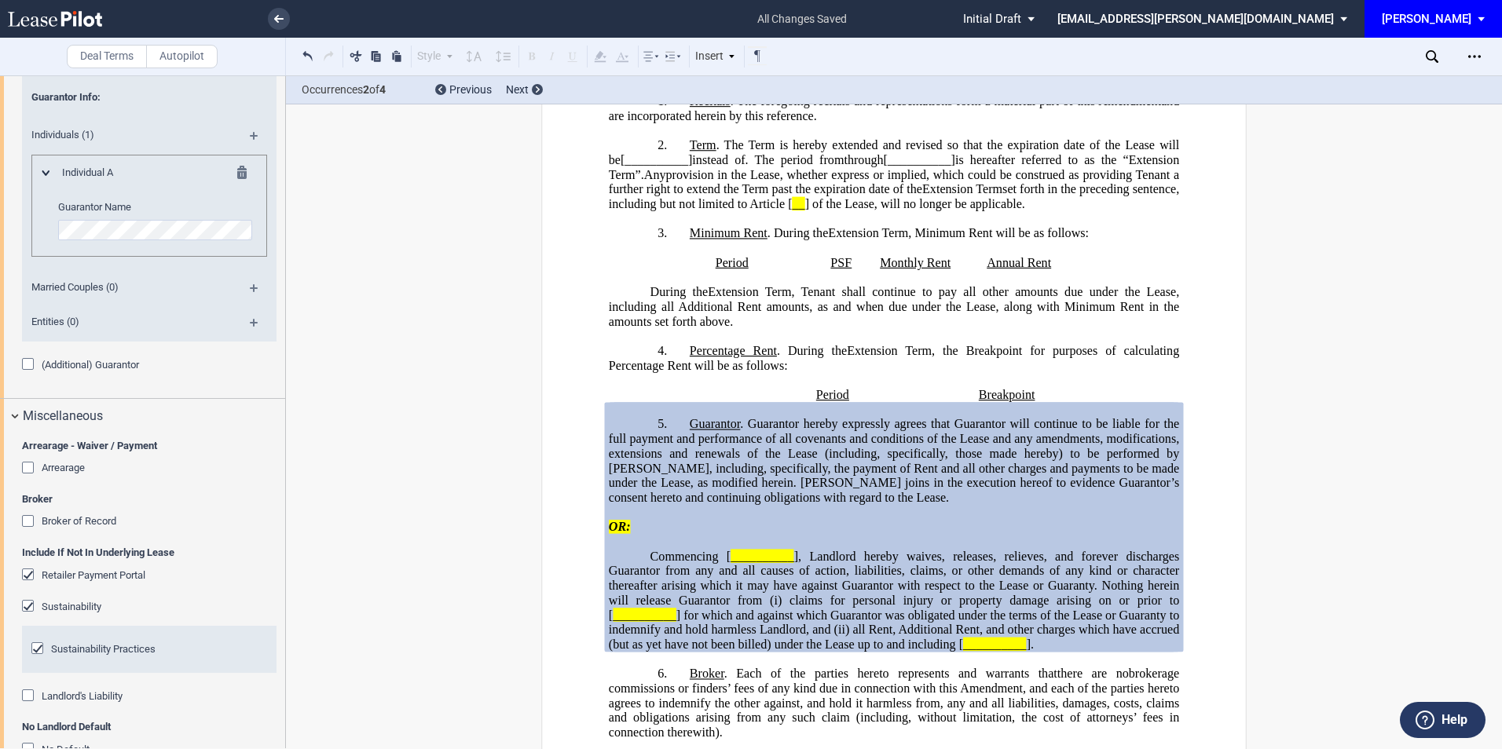
scroll to position [1708, 0]
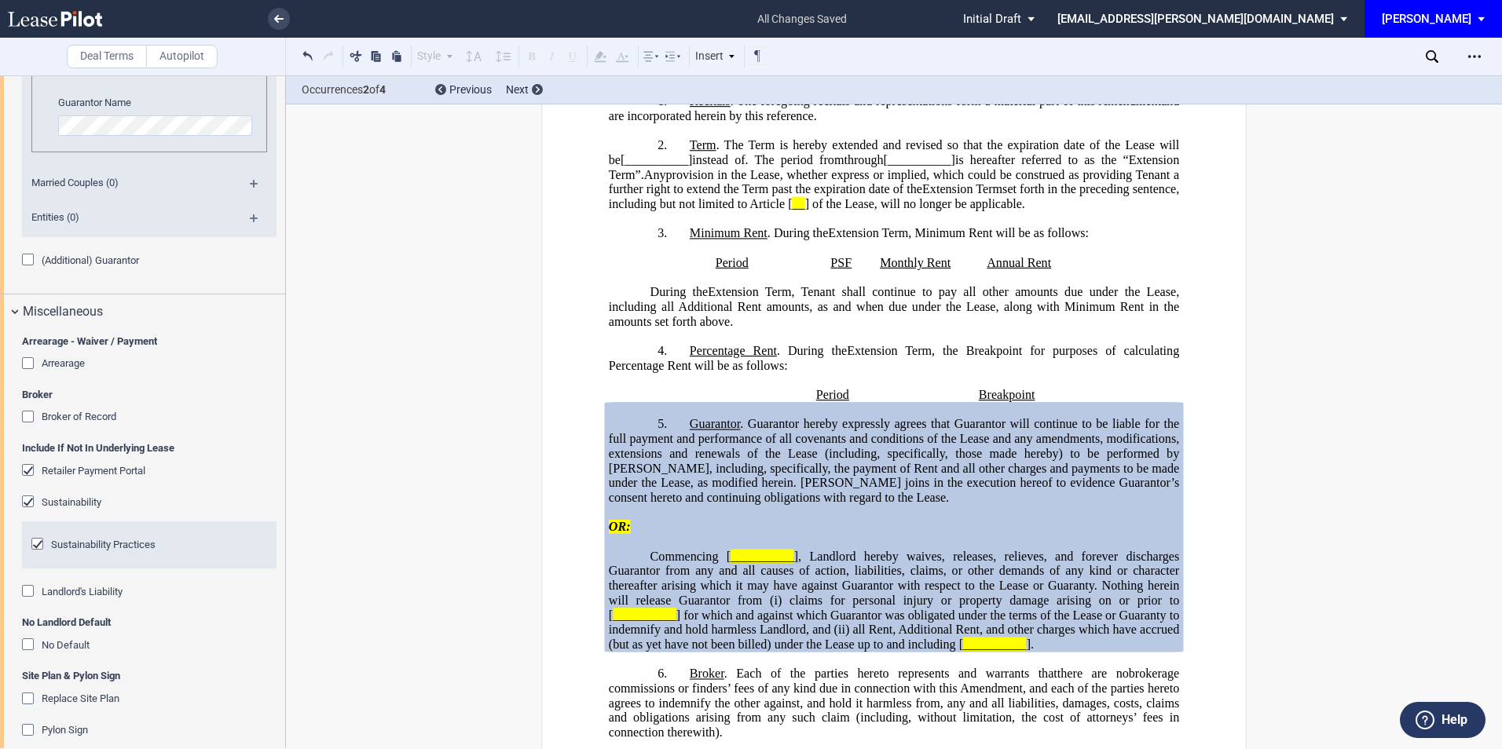
click at [30, 647] on div "No Default" at bounding box center [30, 647] width 16 height 16
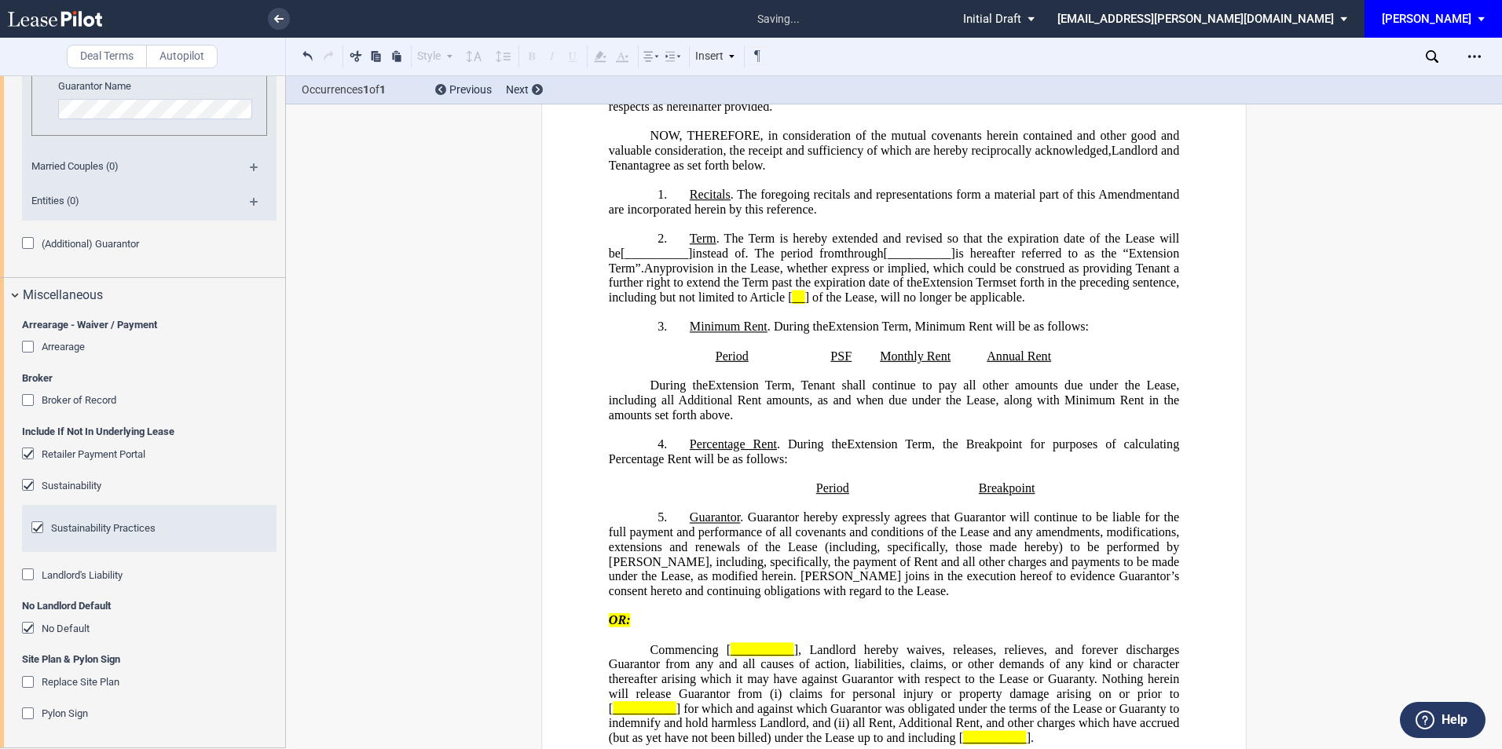
scroll to position [0, 0]
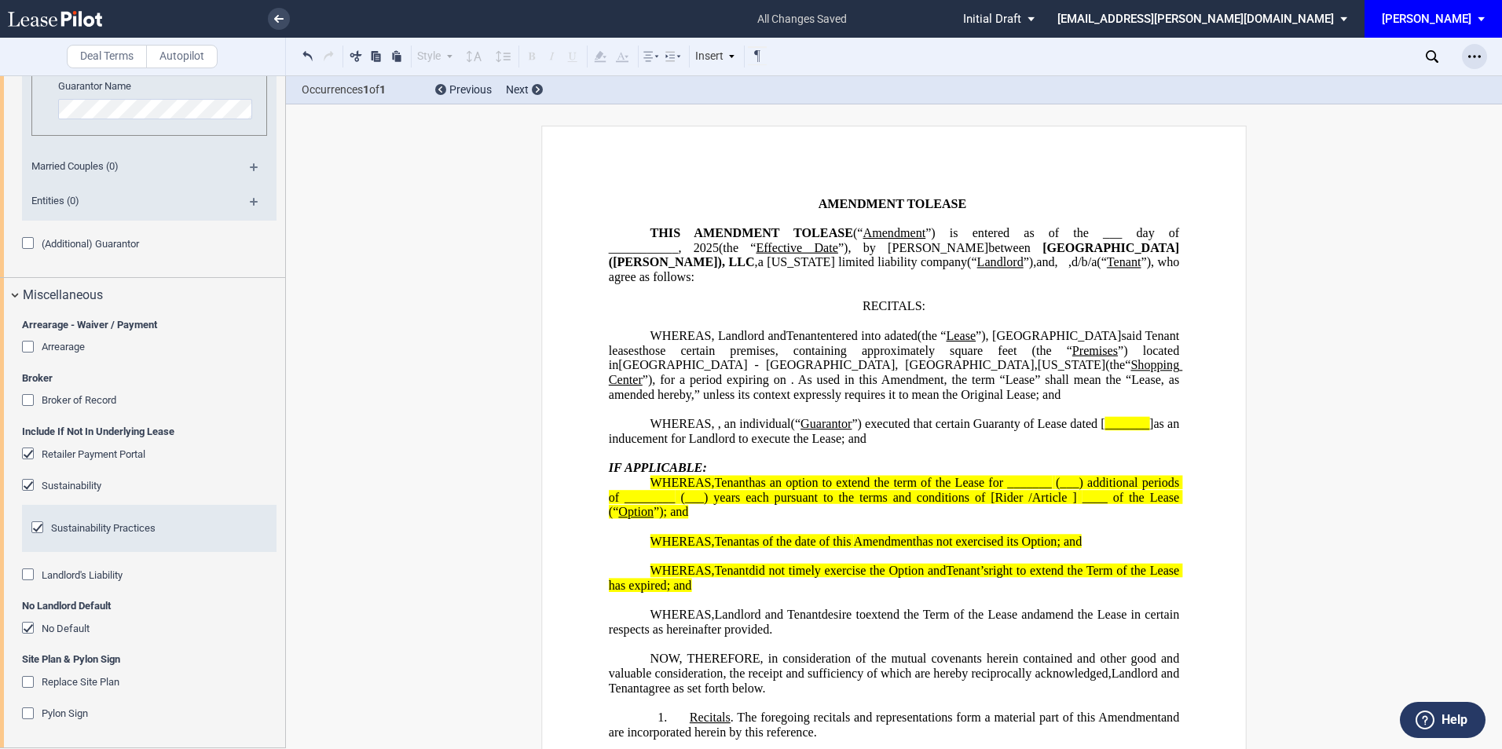
click at [1477, 57] on icon "Open Lease options menu" at bounding box center [1474, 56] width 13 height 13
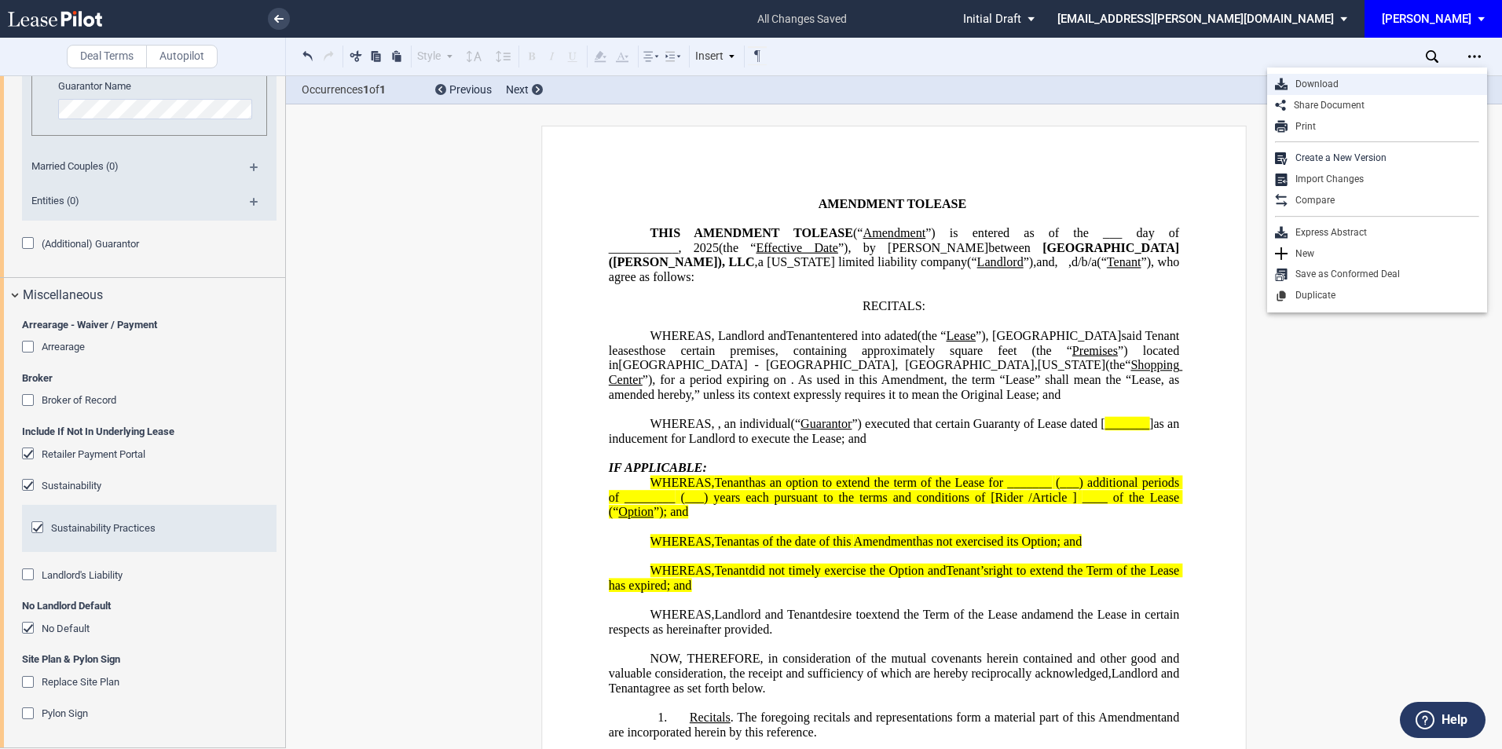
click at [1289, 86] on div "Download" at bounding box center [1383, 84] width 192 height 13
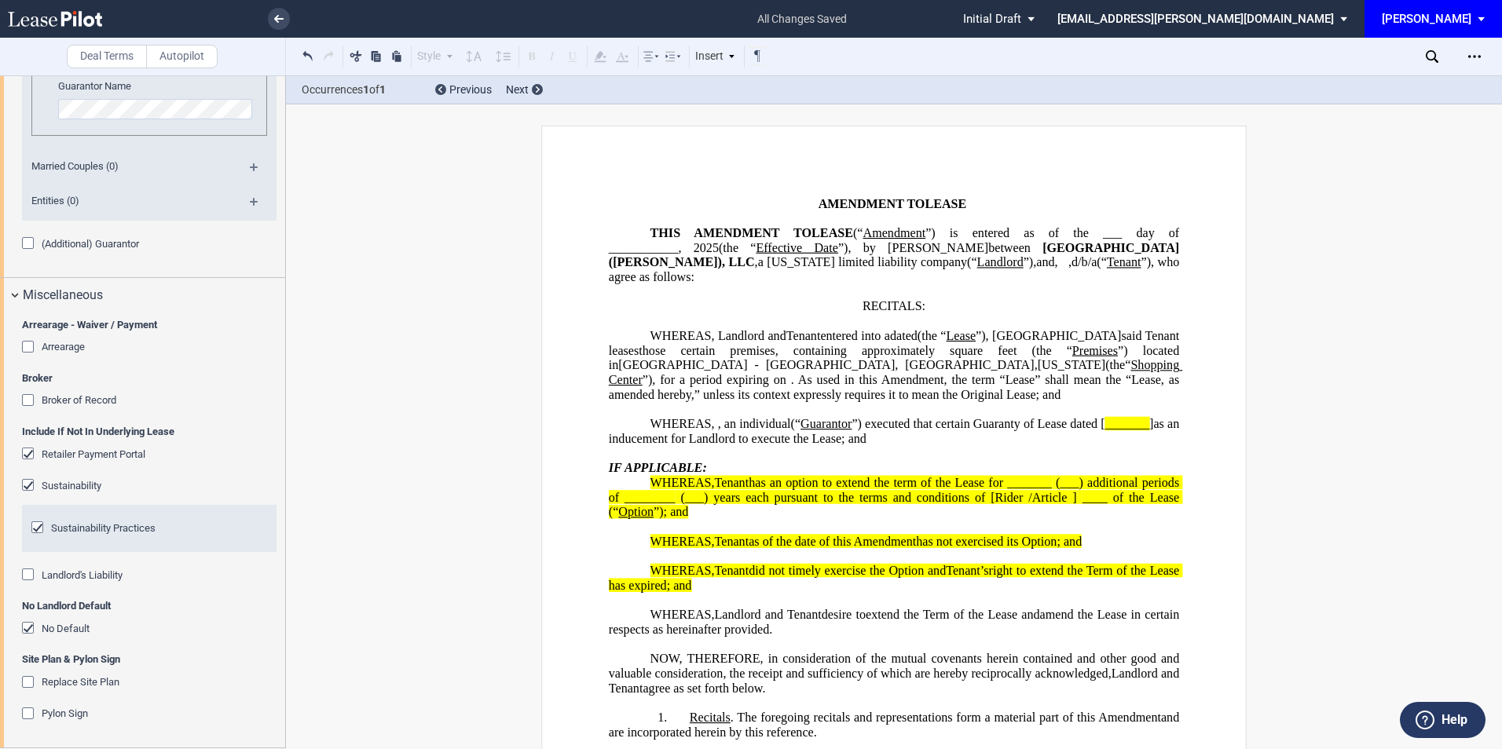
click at [1481, 15] on span "EDENS: \aEDENS\a" at bounding box center [1483, 19] width 19 height 38
click at [1418, 61] on div "[PERSON_NAME] Events" at bounding box center [1418, 68] width 119 height 16
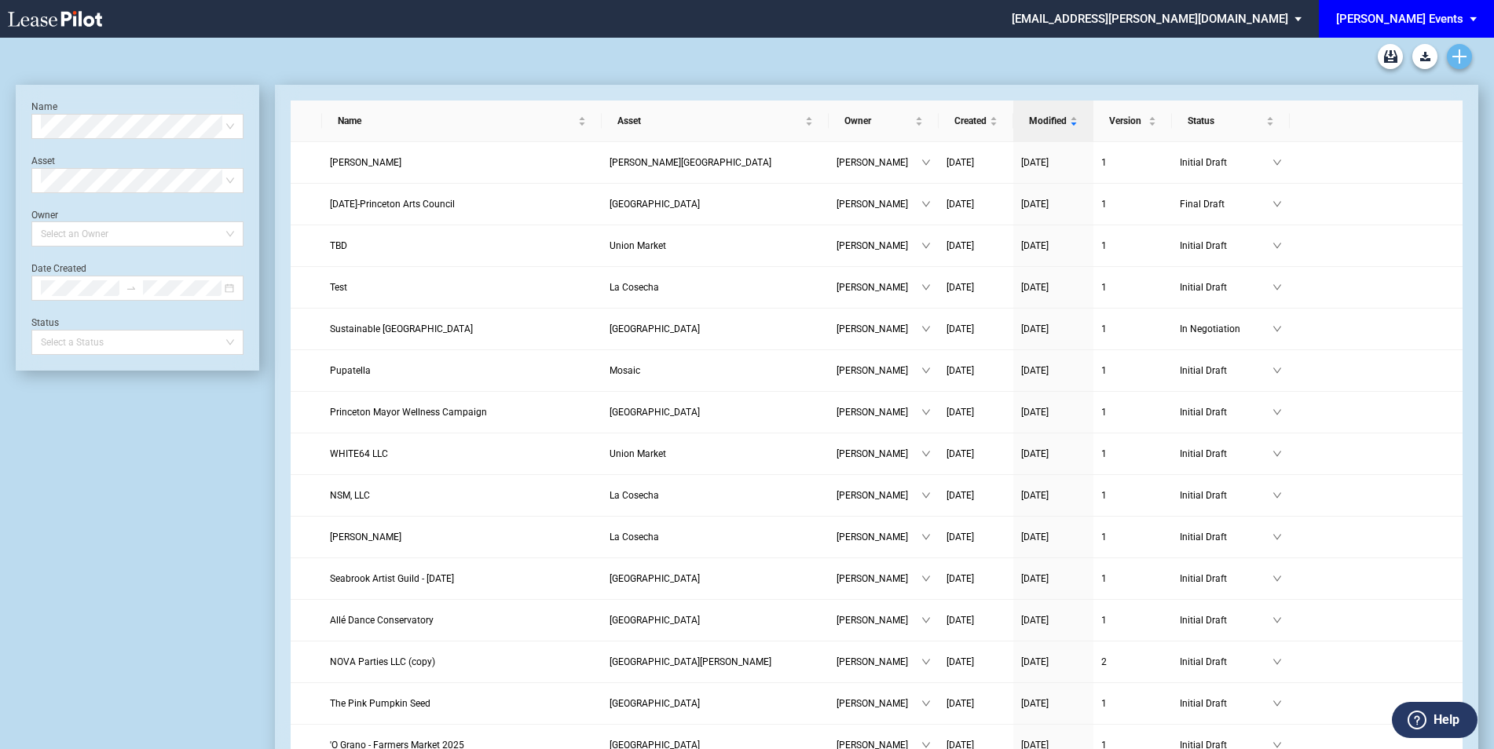
click at [1464, 55] on icon "Create new document" at bounding box center [1459, 56] width 14 height 14
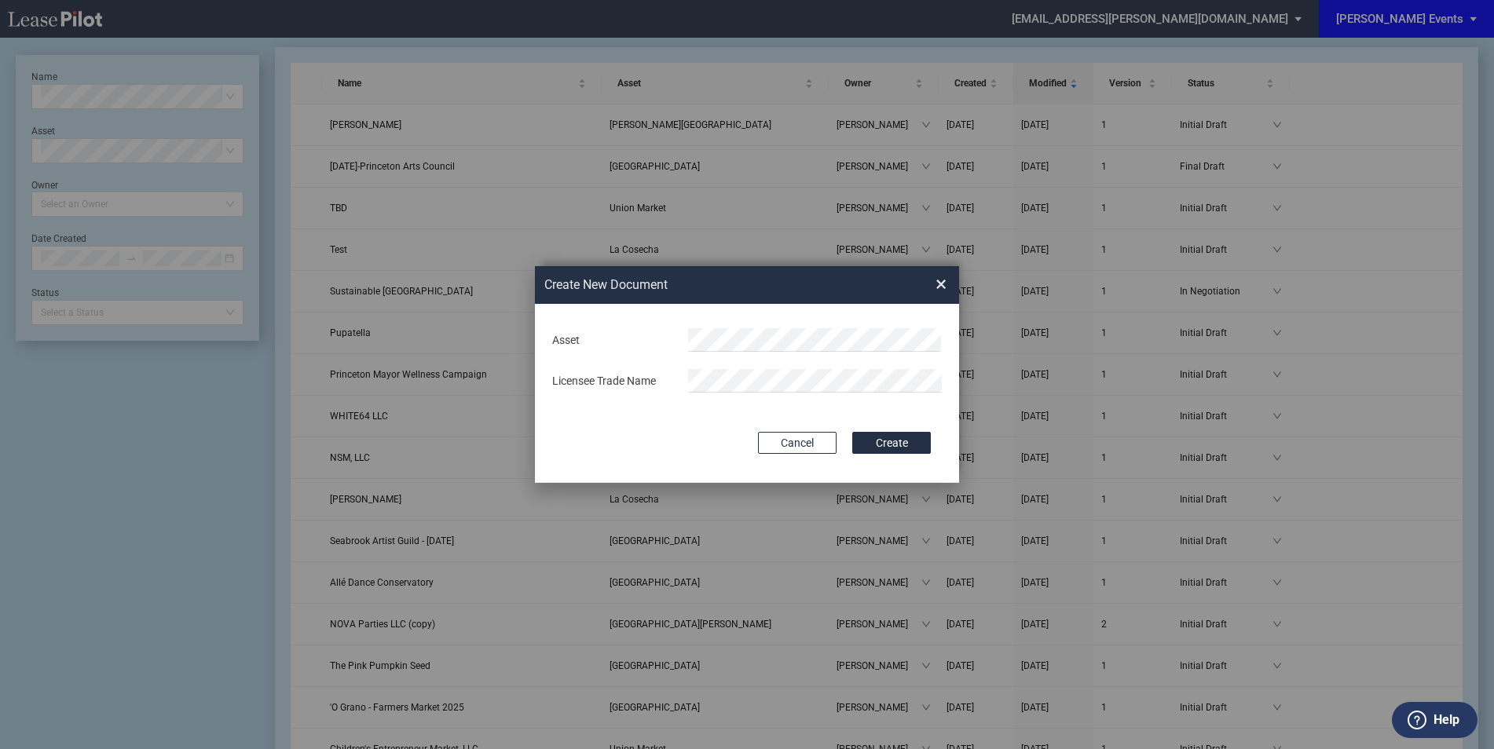
click at [798, 328] on md-input-container "Asset" at bounding box center [747, 340] width 393 height 27
click at [771, 364] on li "[GEOGRAPHIC_DATA]" at bounding box center [815, 371] width 254 height 38
click at [882, 421] on div "Deal Type Retail Deal Type Retail Form Event License Agreement Event License Ag…" at bounding box center [747, 393] width 424 height 179
click at [884, 439] on button "Create" at bounding box center [891, 443] width 79 height 22
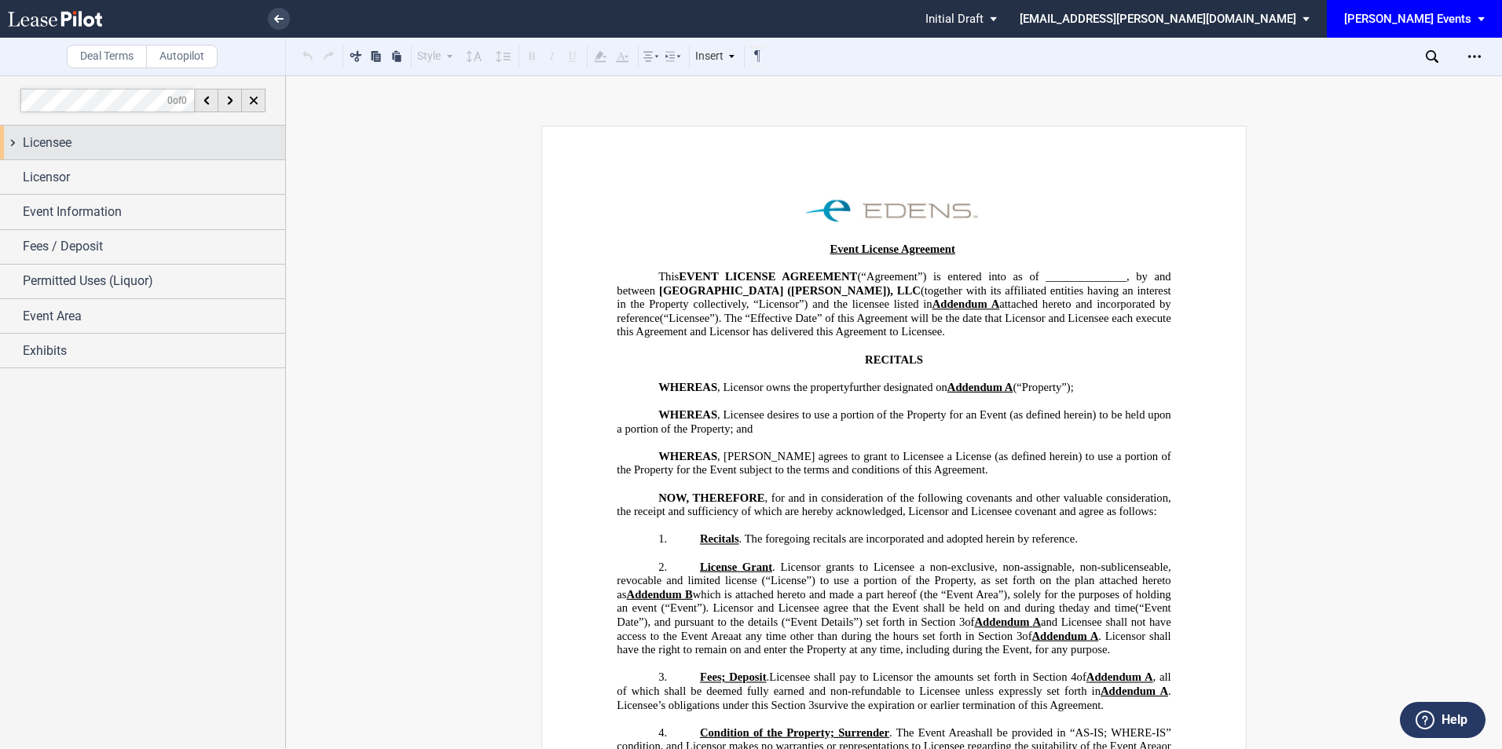
click at [84, 138] on div "Licensee" at bounding box center [154, 143] width 262 height 19
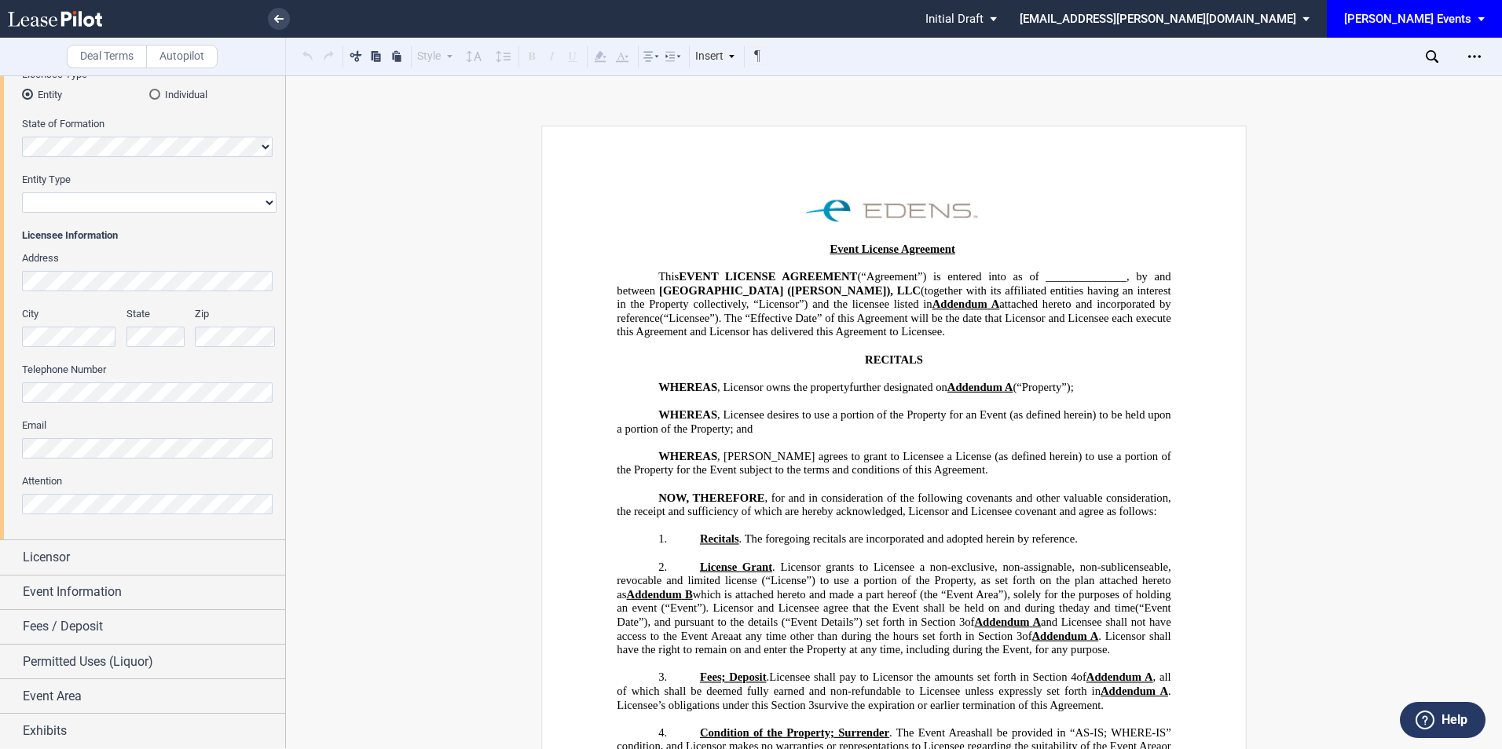
scroll to position [211, 0]
click at [82, 559] on div "Licensor" at bounding box center [154, 556] width 262 height 19
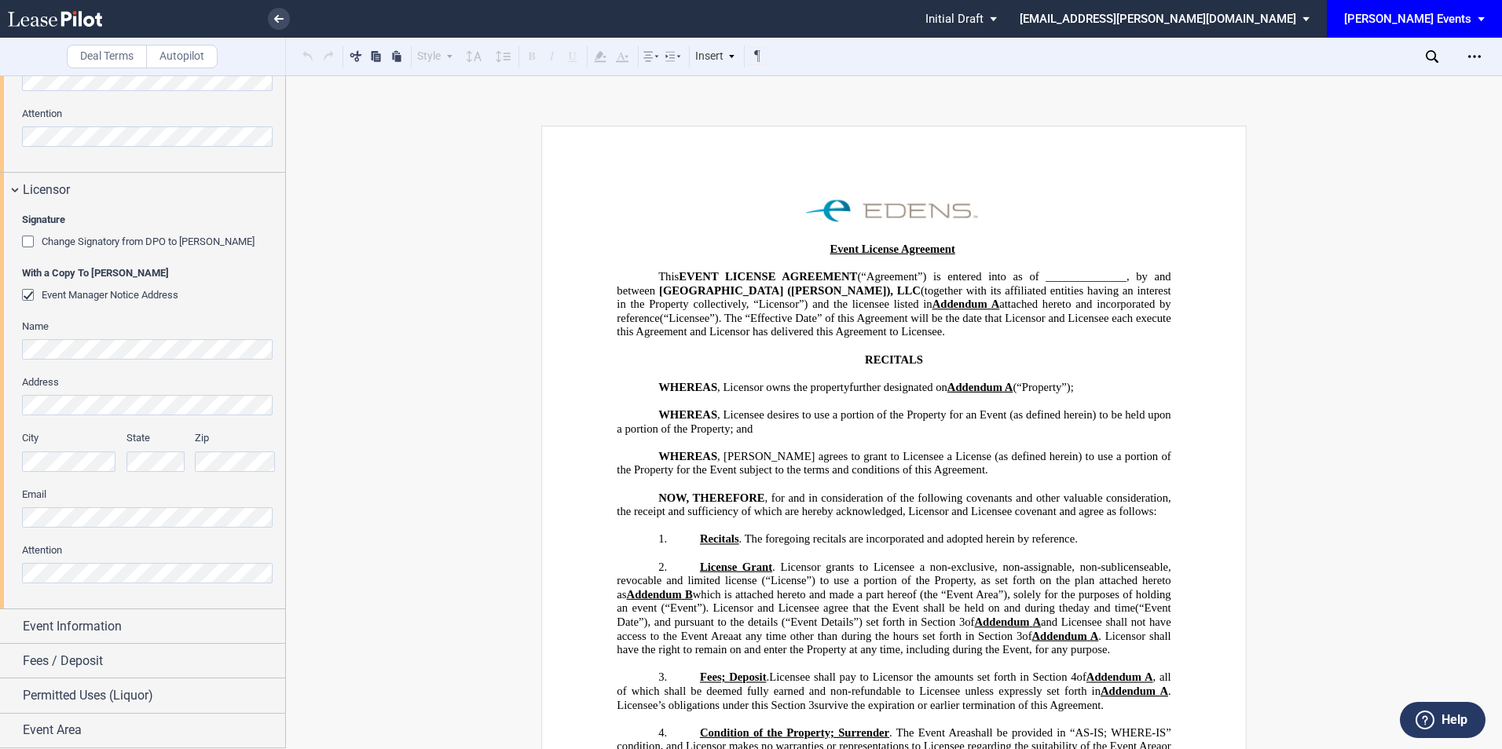
scroll to position [612, 0]
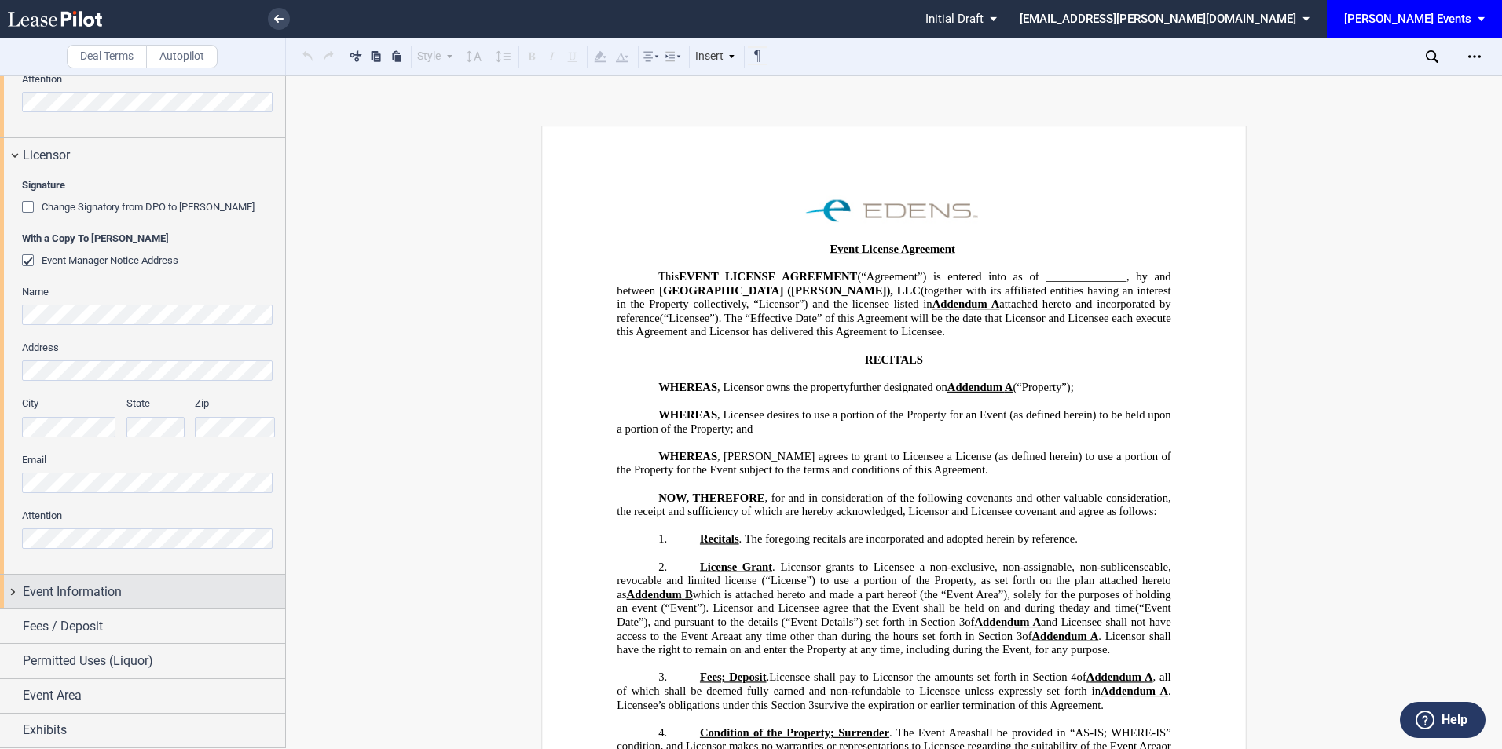
click at [123, 587] on div "Event Information" at bounding box center [154, 592] width 262 height 19
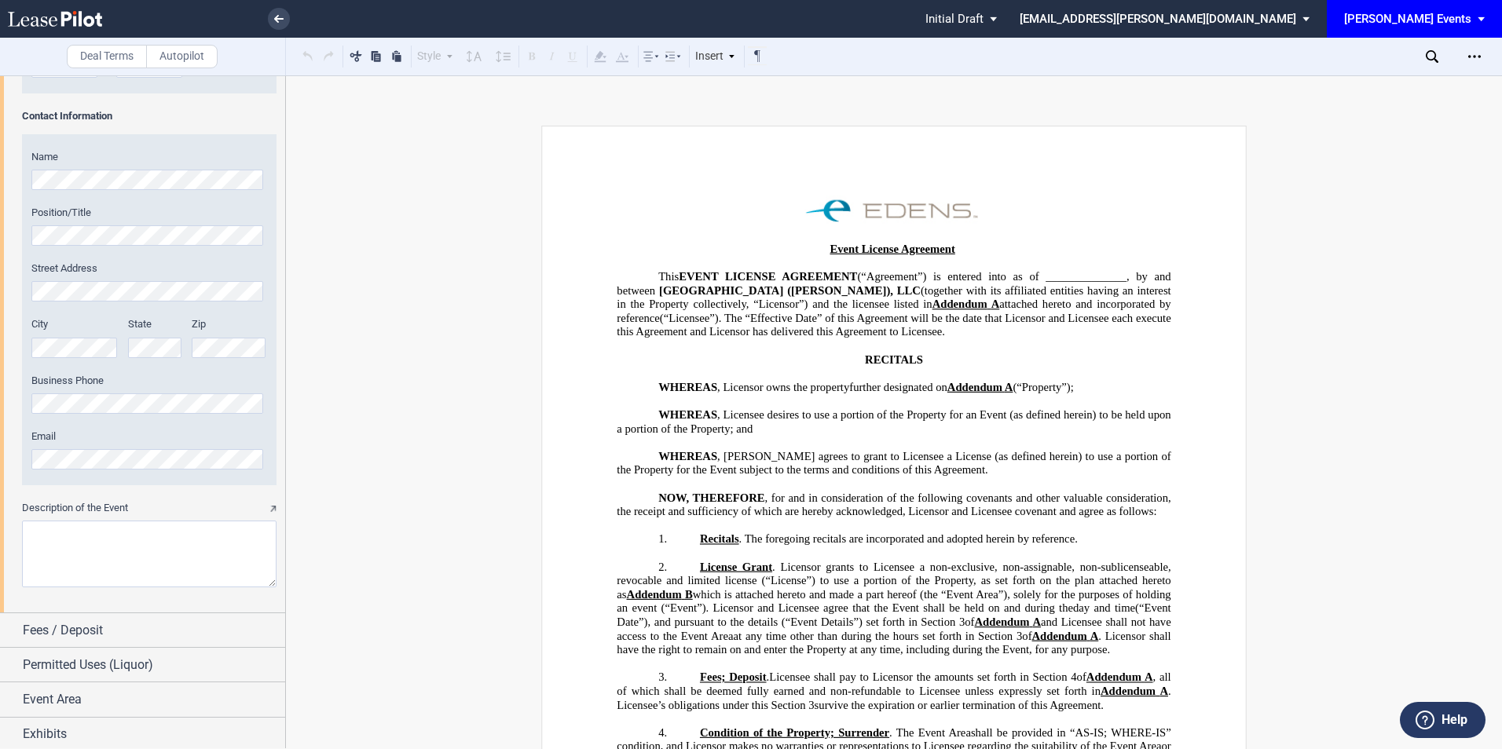
scroll to position [1783, 0]
click at [101, 618] on span "Fees / Deposit" at bounding box center [63, 626] width 80 height 19
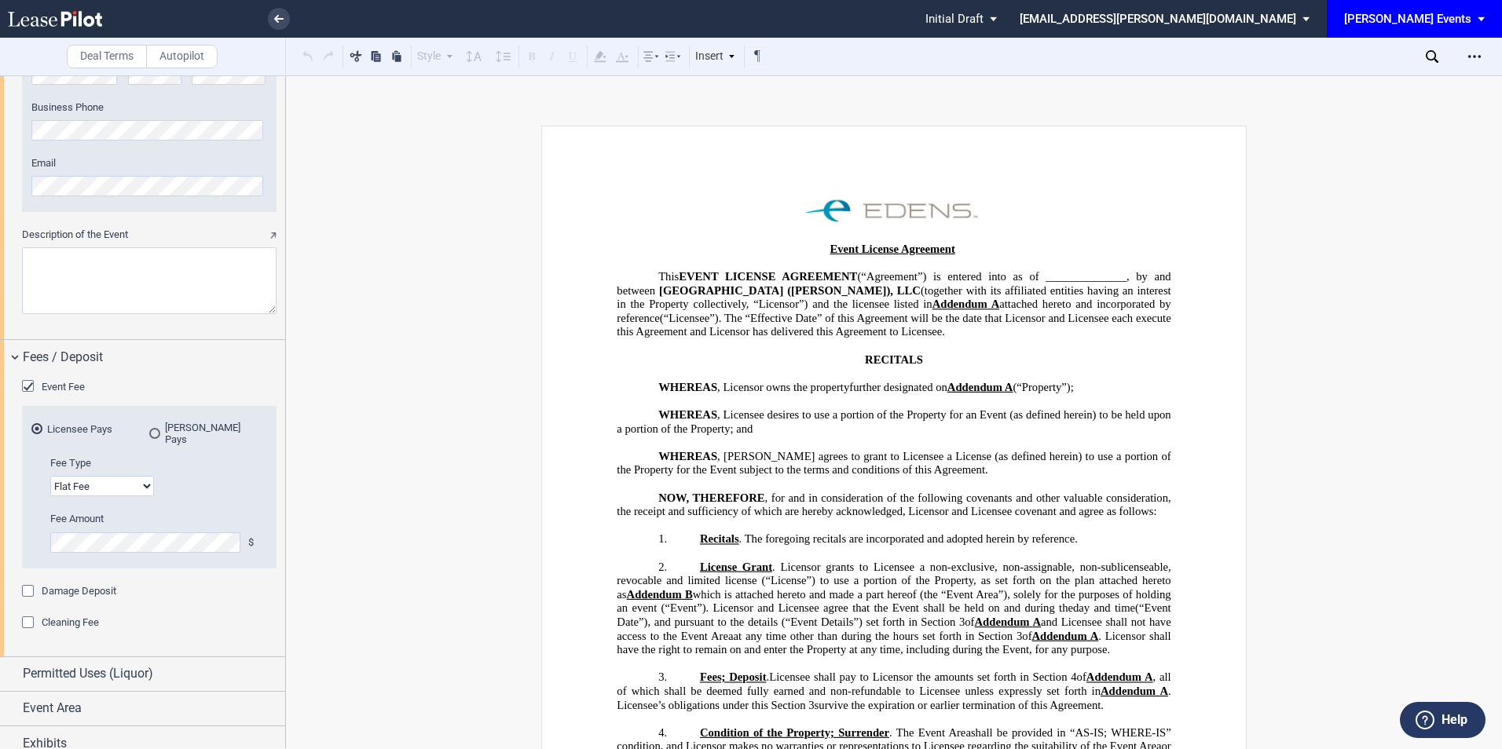
scroll to position [2056, 0]
click at [24, 613] on div "Cleaning Fee" at bounding box center [30, 621] width 16 height 16
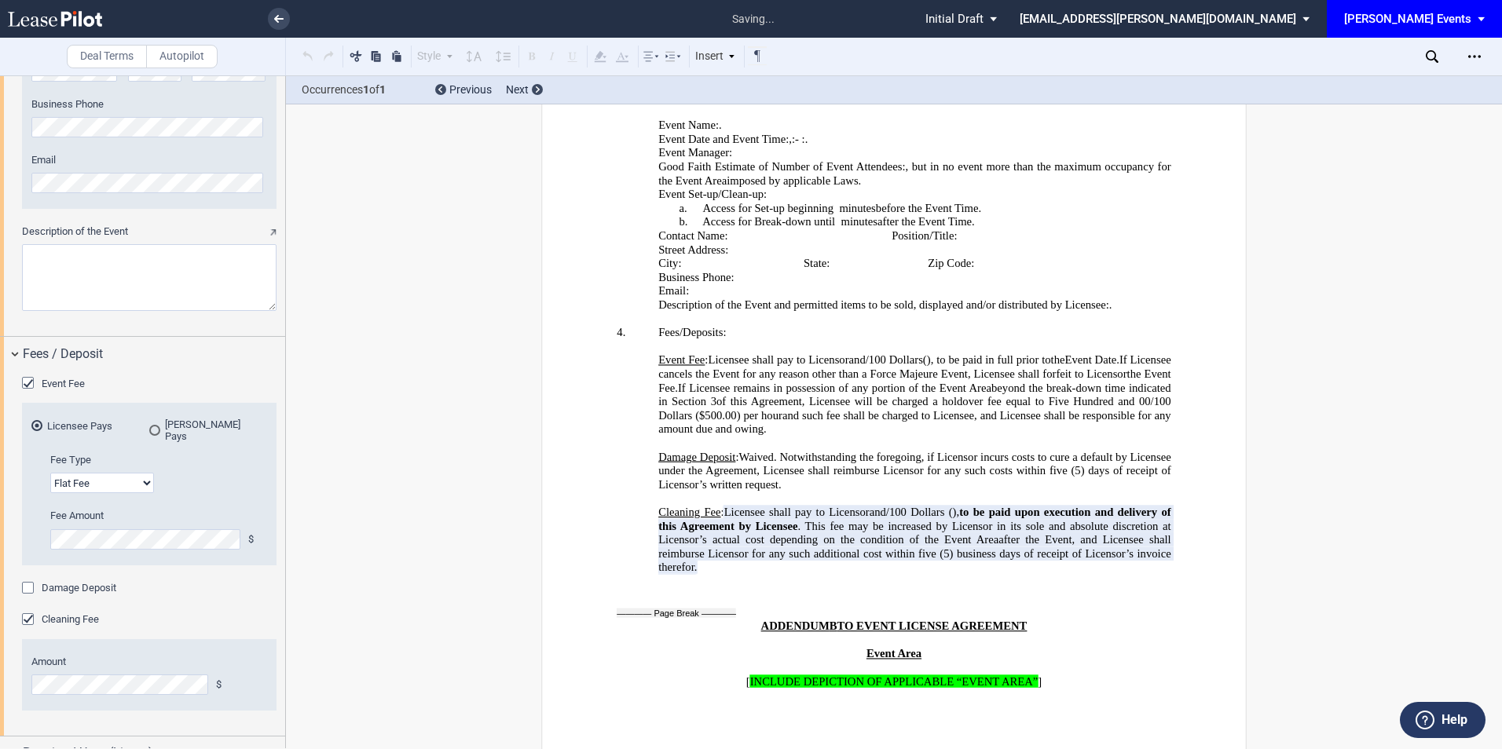
scroll to position [3109, 0]
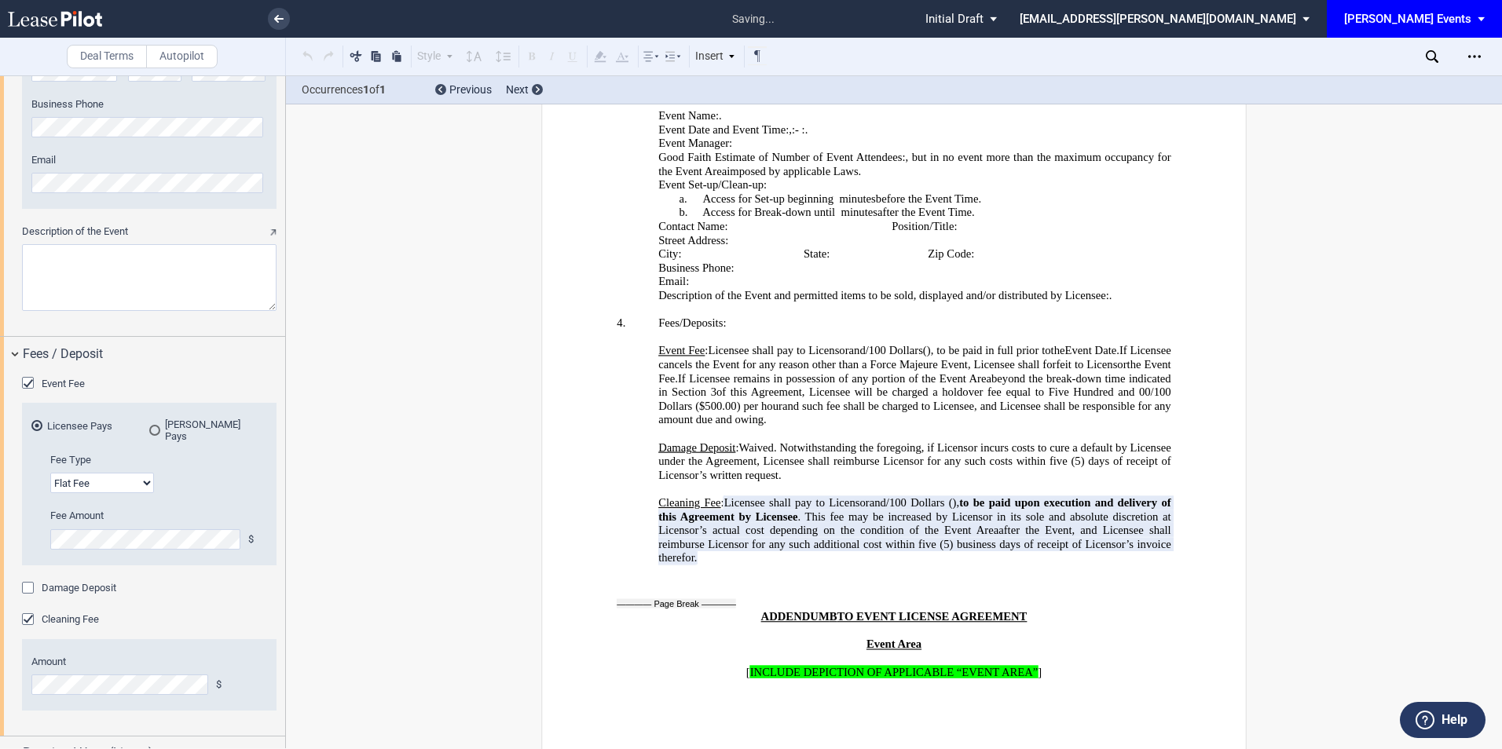
click at [28, 583] on div "Damage Deposit" at bounding box center [30, 590] width 16 height 16
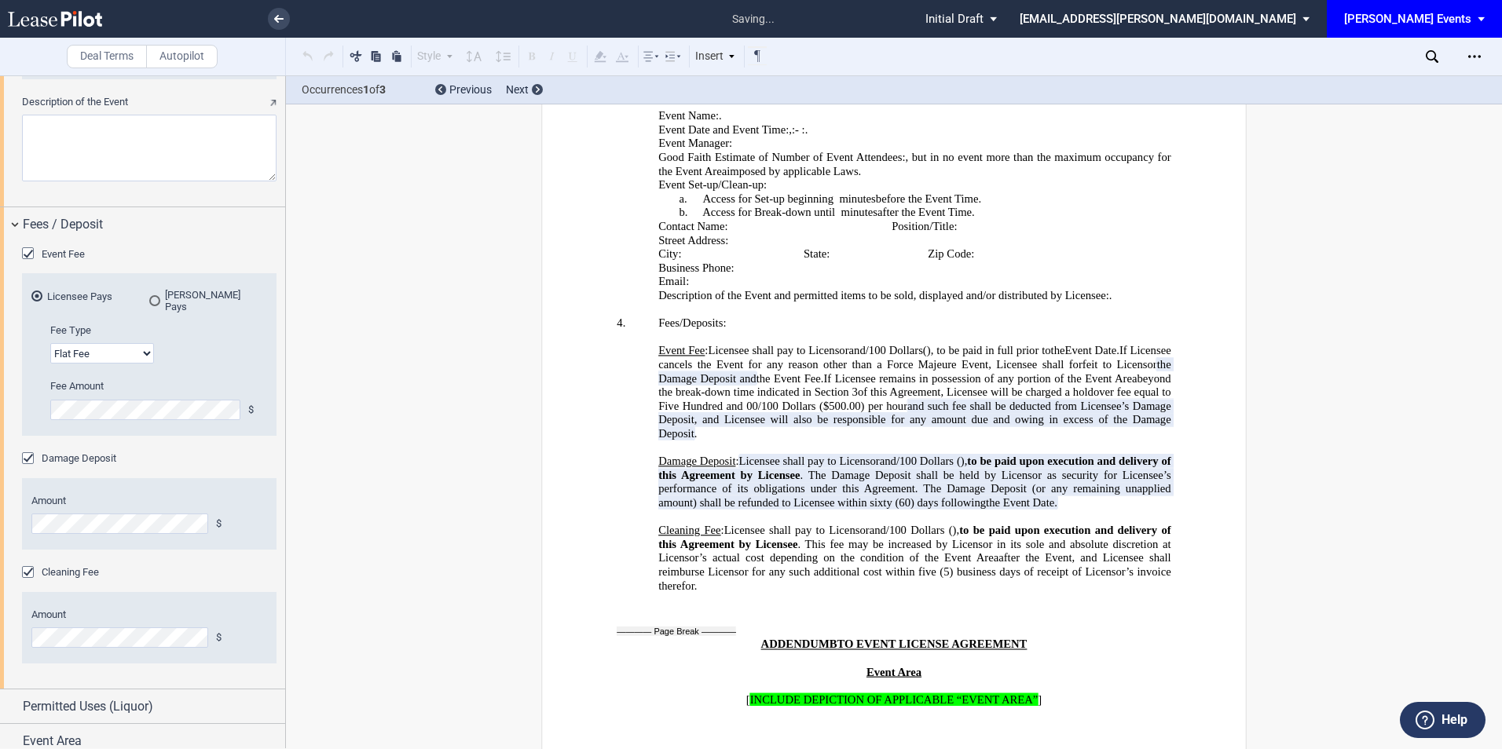
scroll to position [2221, 0]
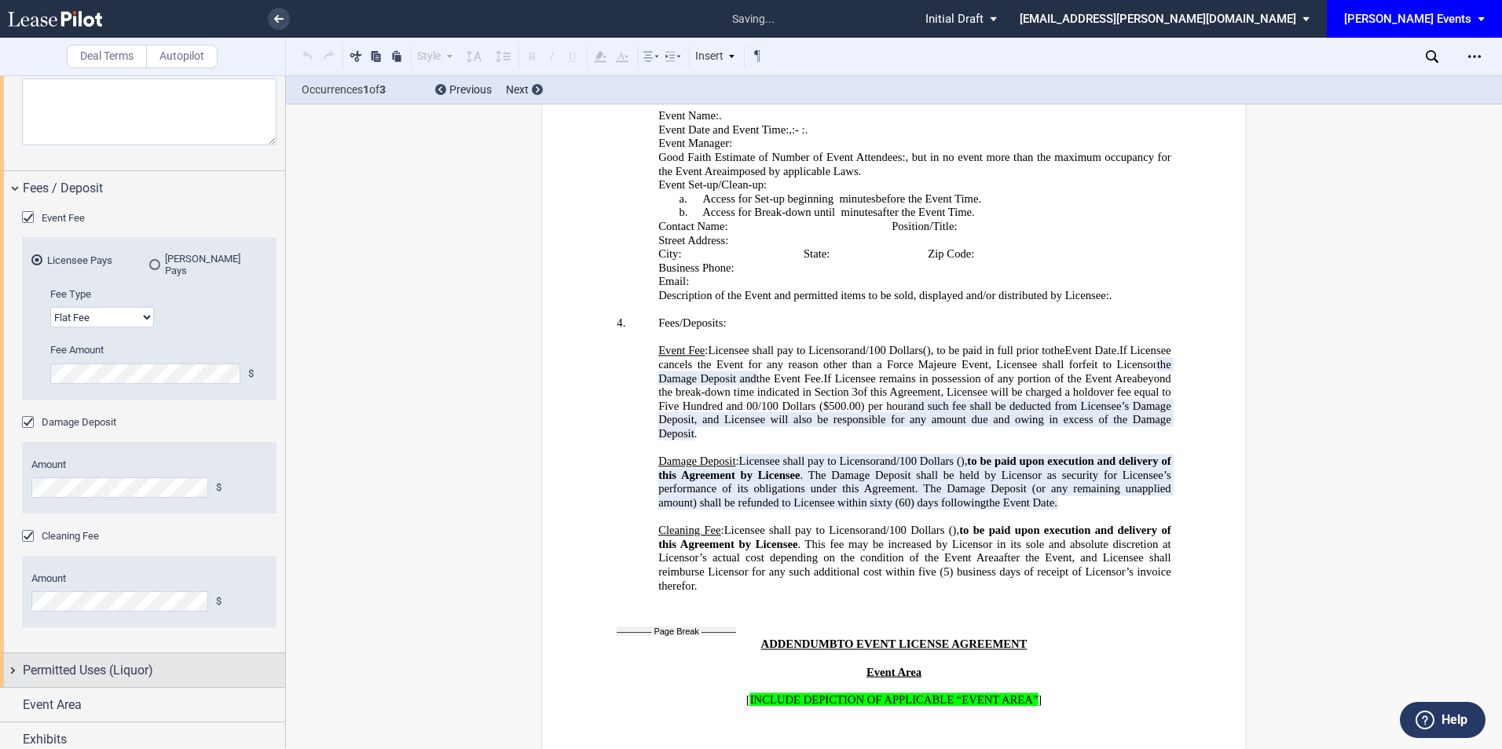
click at [165, 665] on div "Permitted Uses (Liquor)" at bounding box center [154, 670] width 262 height 19
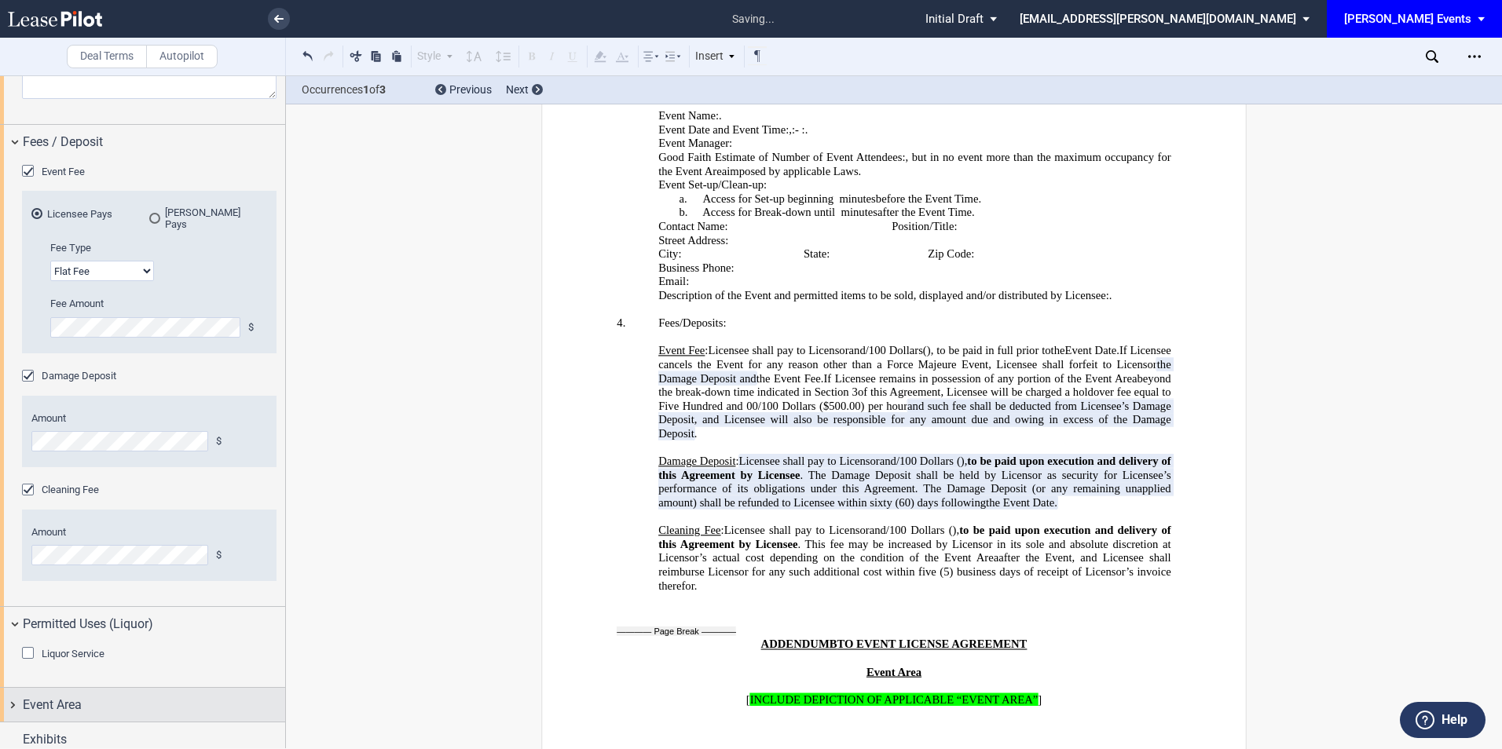
click at [107, 698] on div "Event Area" at bounding box center [154, 705] width 262 height 19
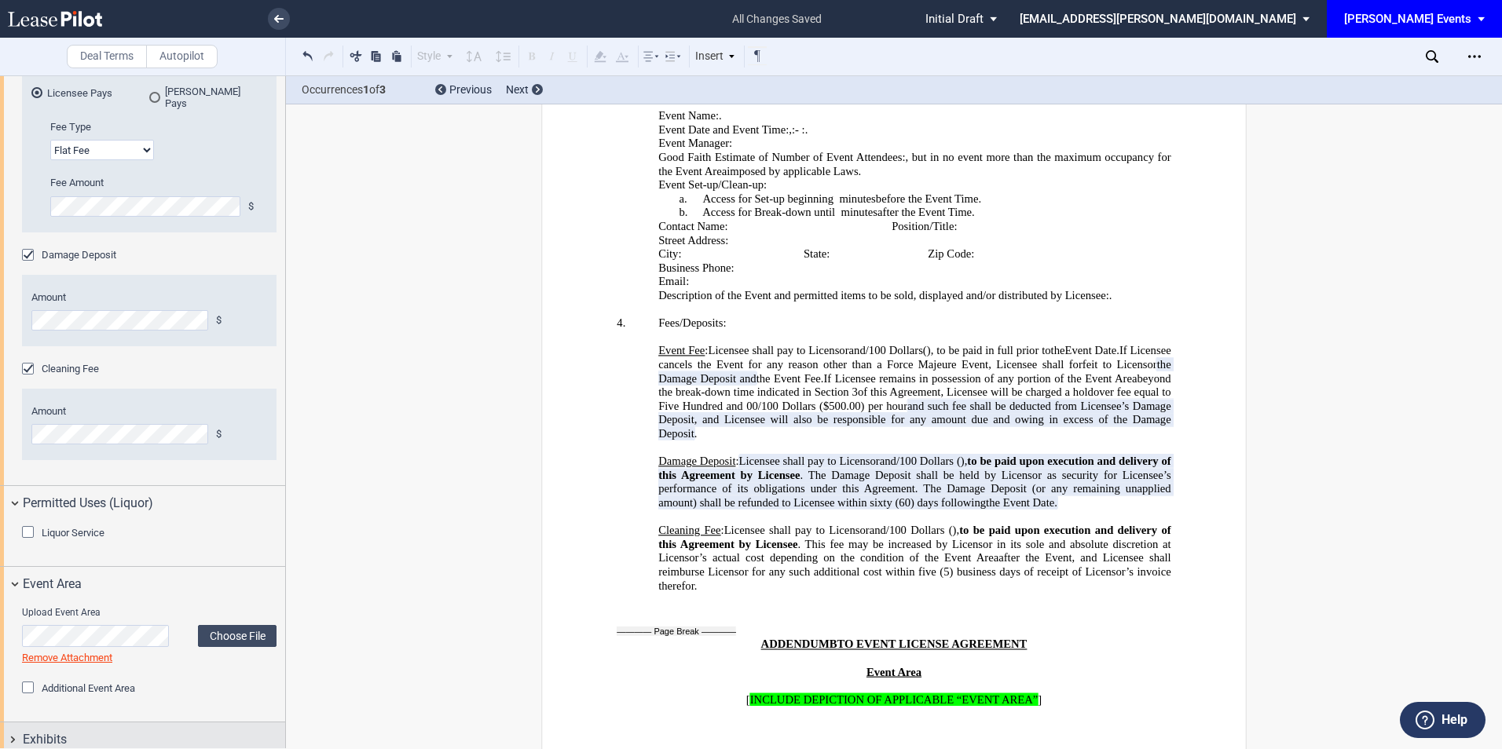
click at [71, 731] on div "Exhibits" at bounding box center [154, 740] width 262 height 19
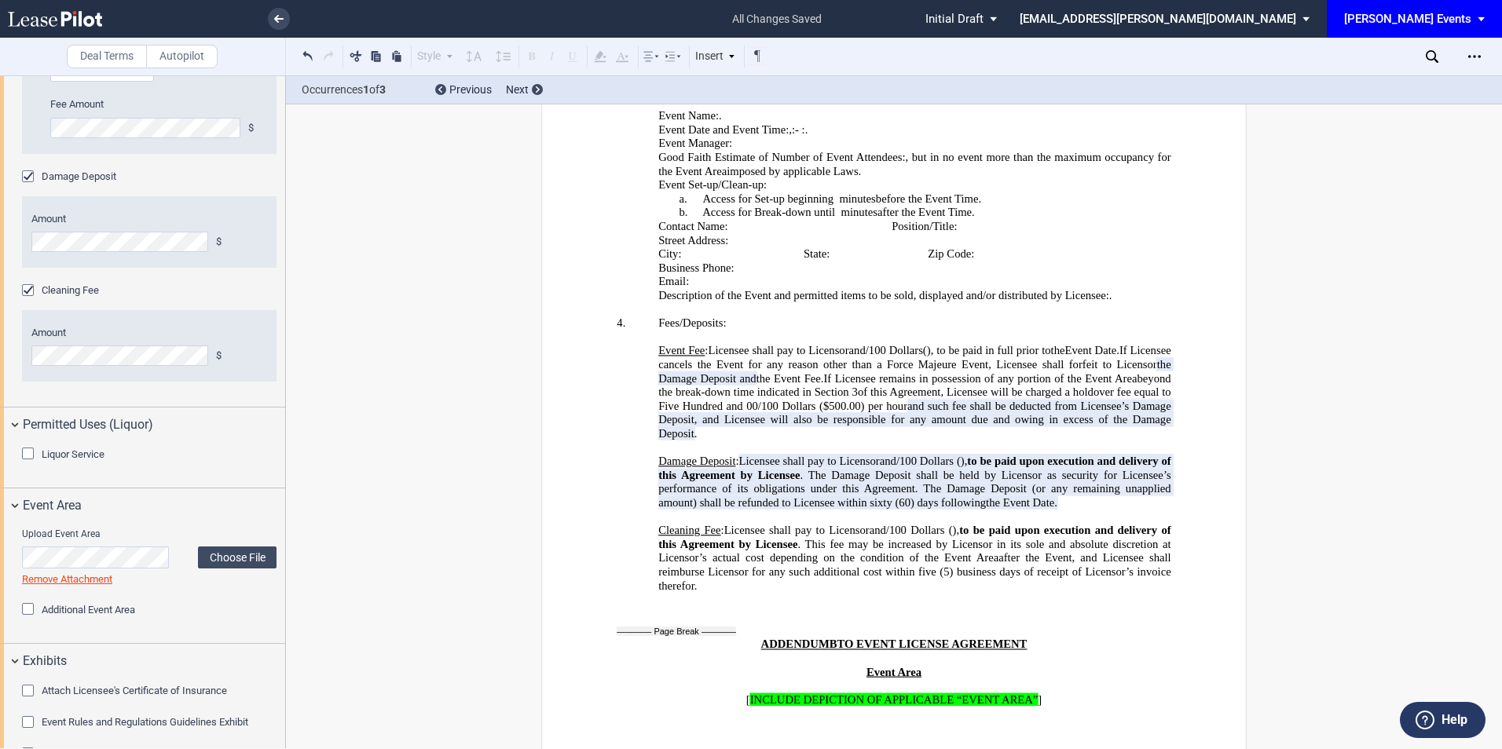
scroll to position [2498, 0]
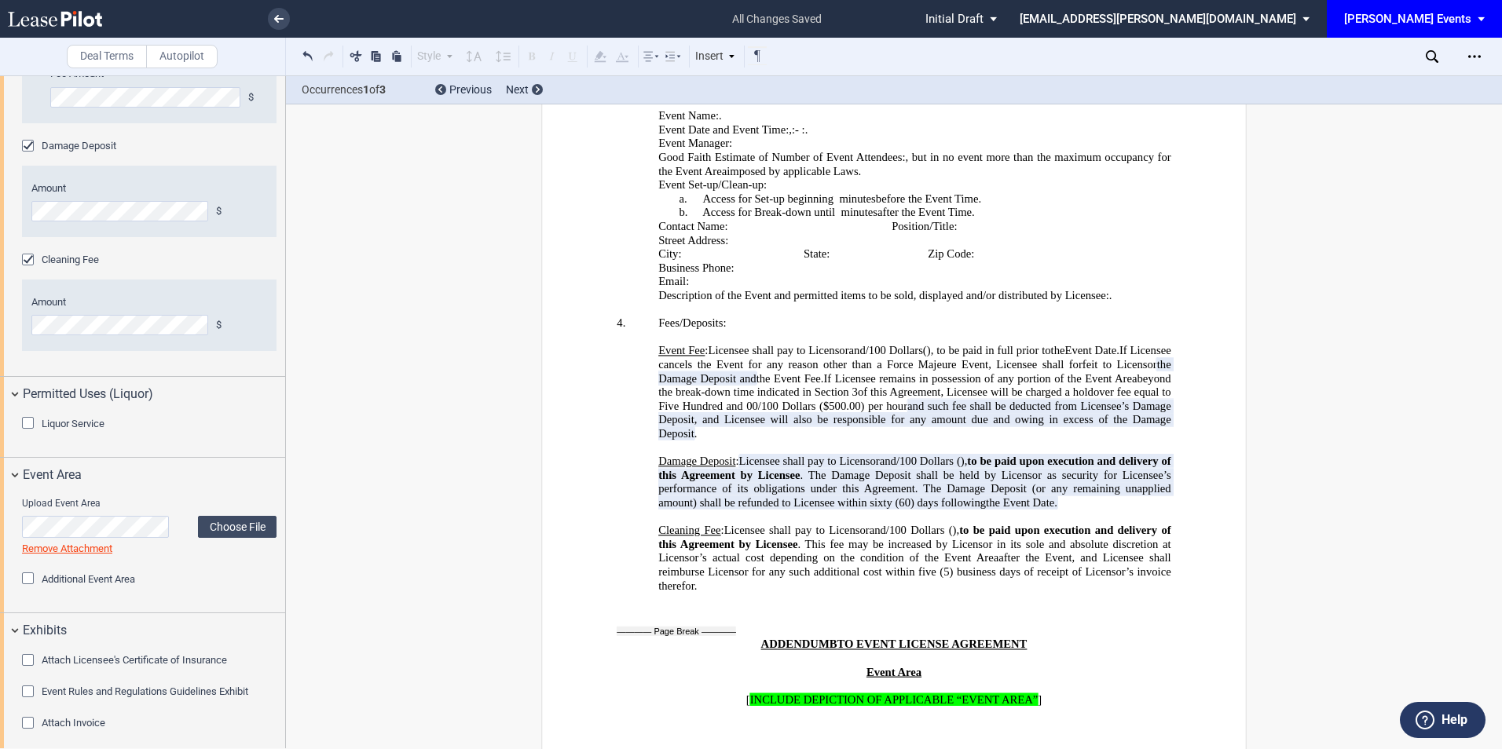
click at [30, 717] on div "Attach Invoice" at bounding box center [30, 725] width 16 height 16
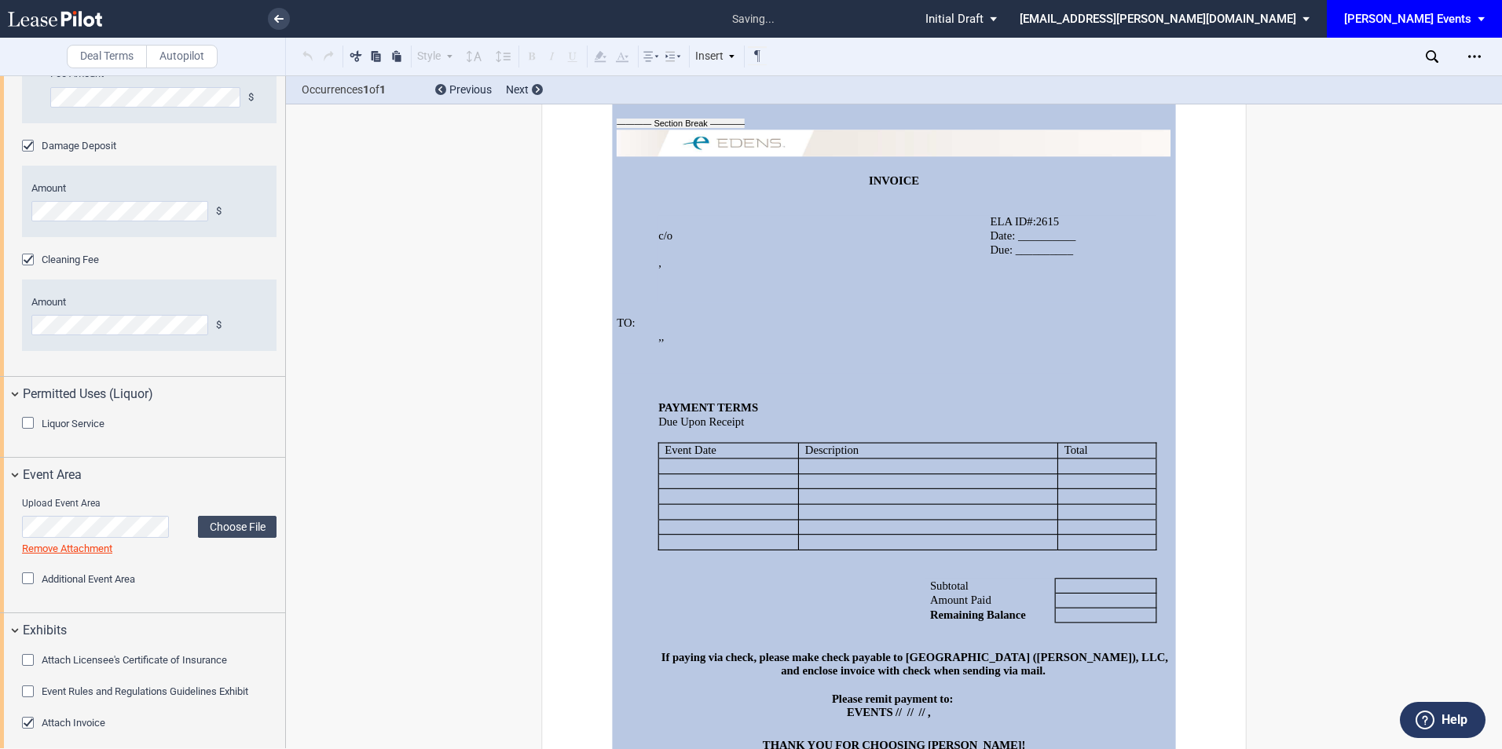
scroll to position [3741, 0]
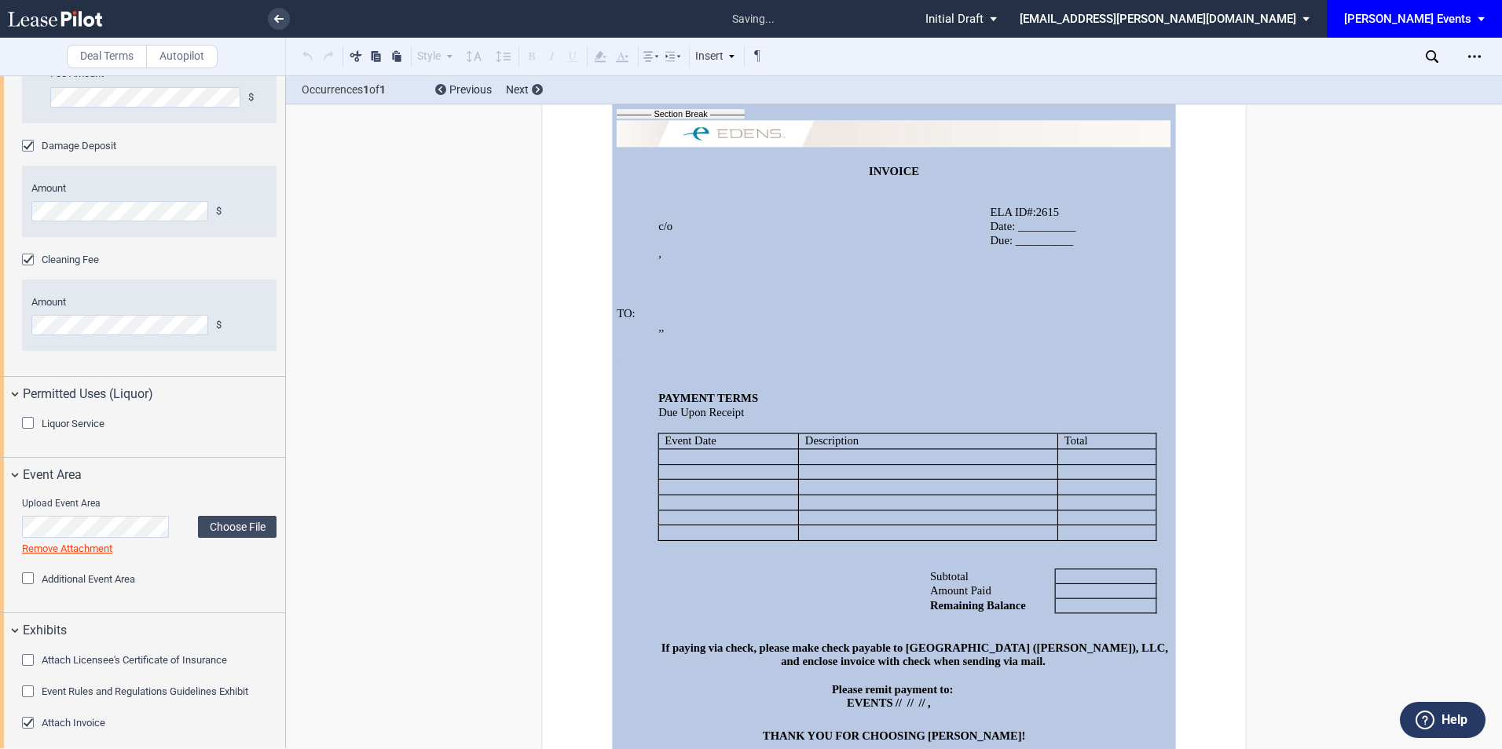
click at [20, 683] on div "Attach Licensee's Certificate of Insurance Upload Licensee's Certificate of Ins…" at bounding box center [142, 702] width 285 height 109
click at [29, 686] on div "Event Rules and Regulations Guidelines Exhibit" at bounding box center [30, 694] width 16 height 16
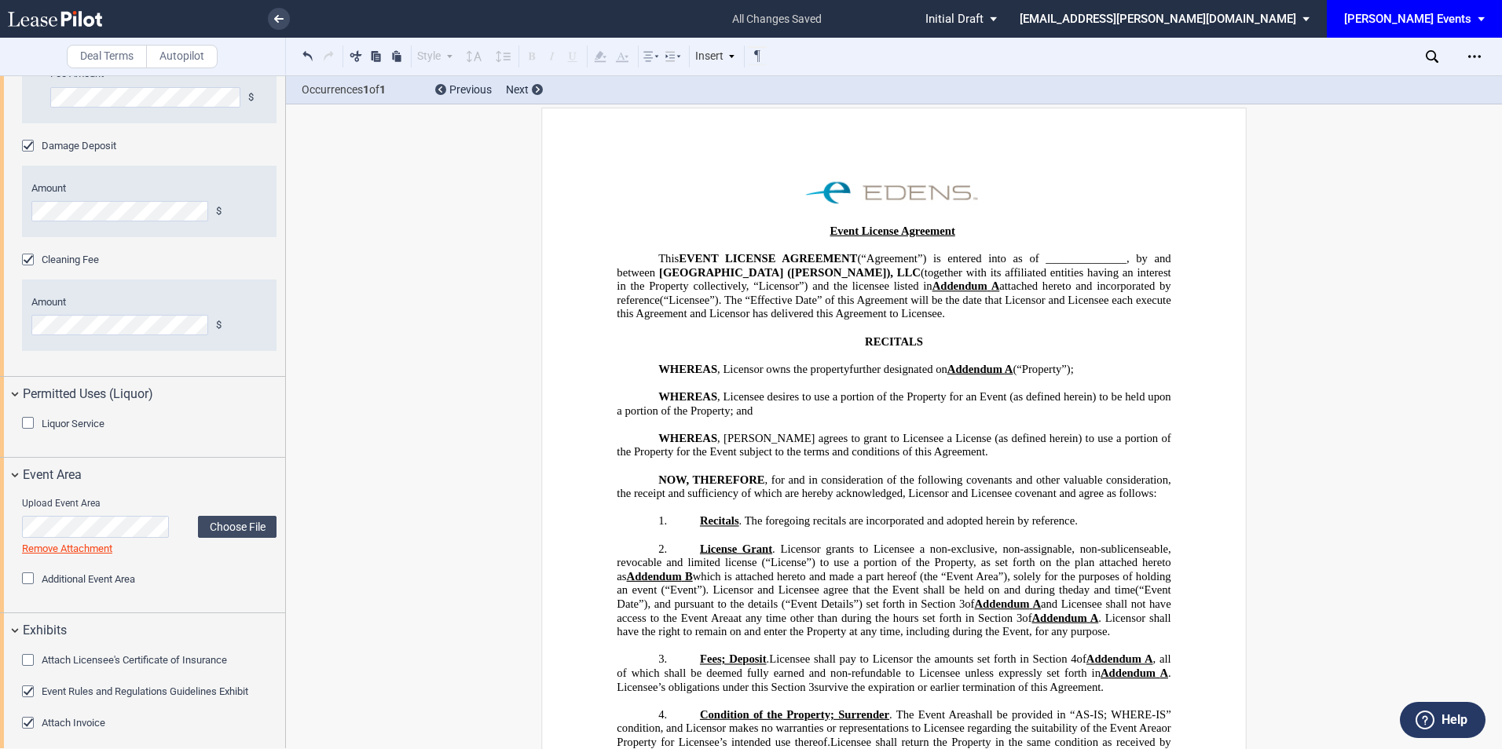
scroll to position [0, 0]
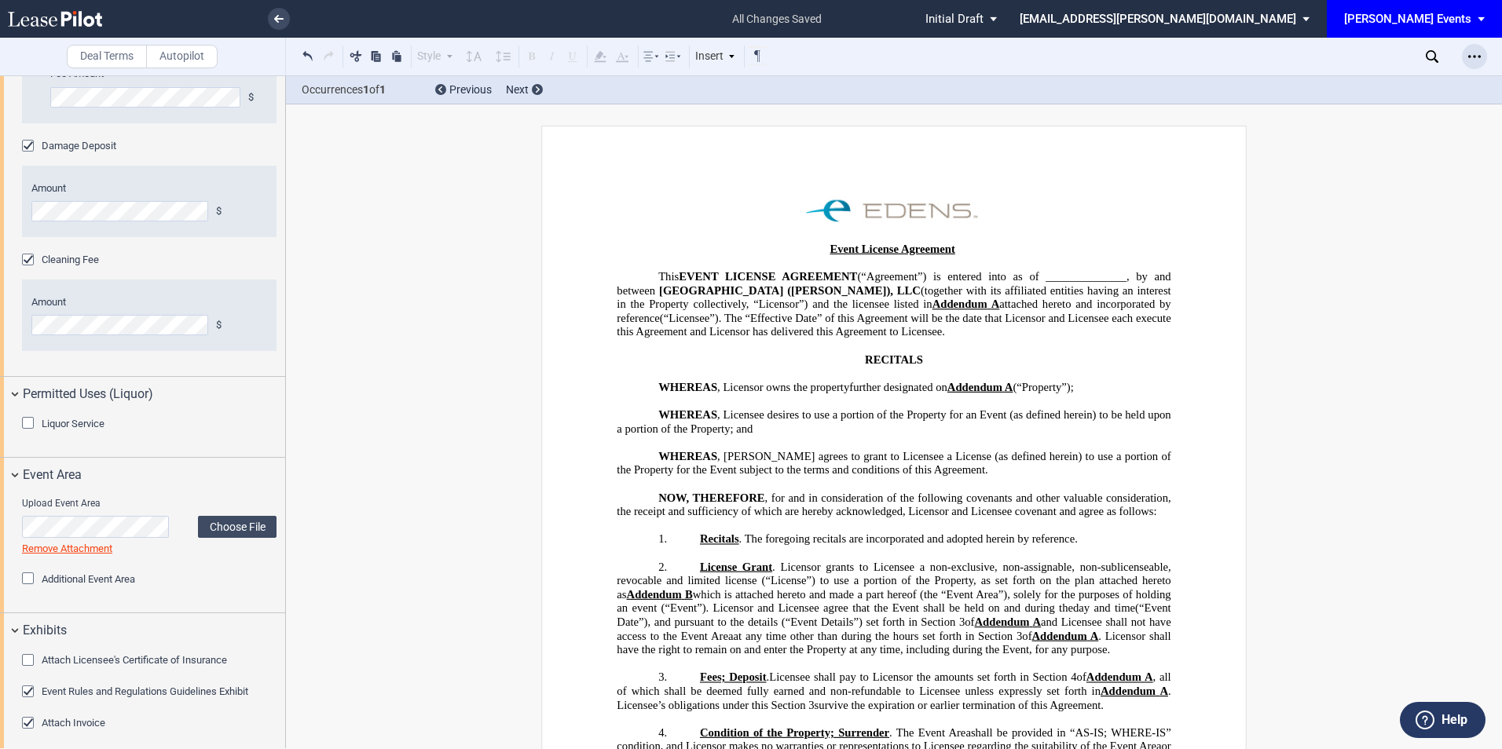
click at [1485, 55] on div "Open Lease options menu" at bounding box center [1474, 56] width 25 height 25
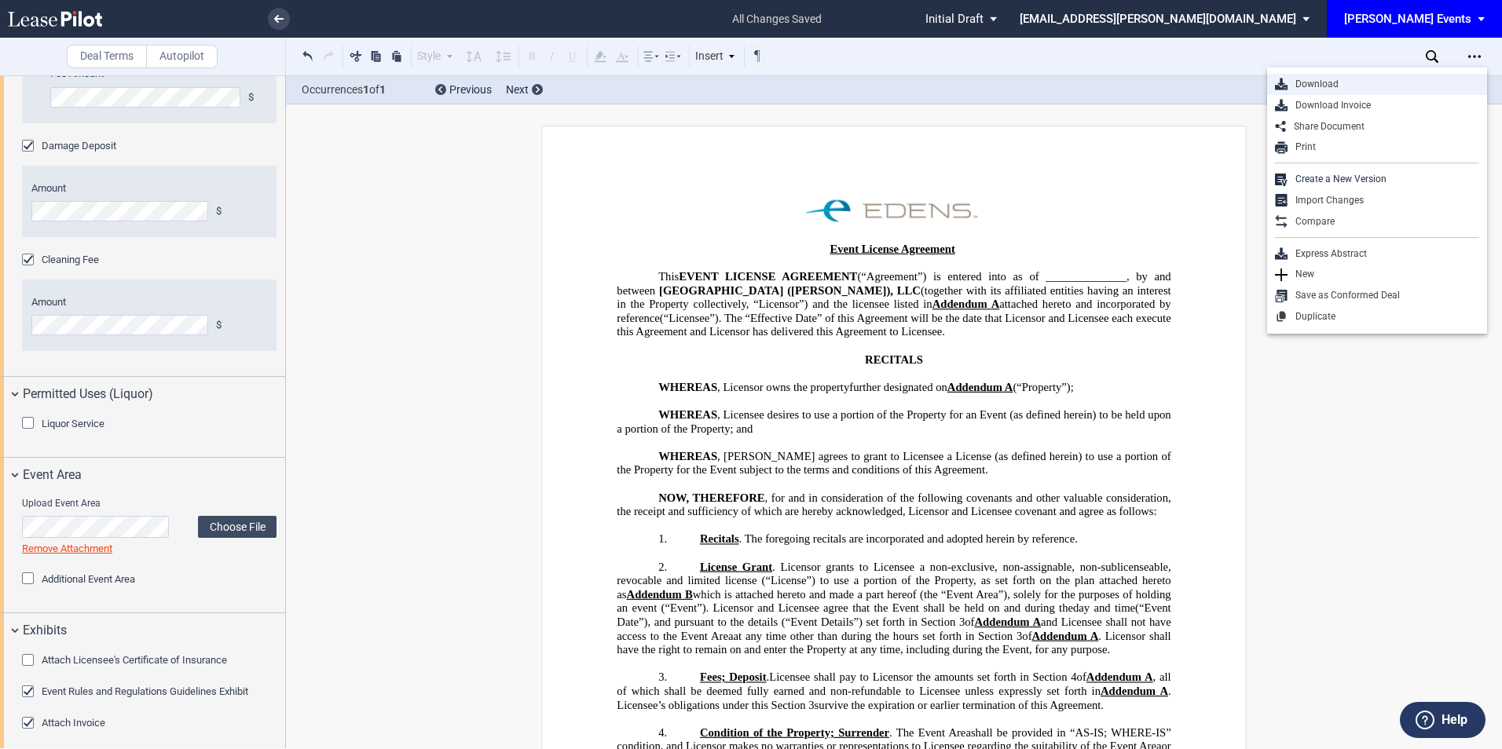
click at [1331, 80] on div "Download" at bounding box center [1383, 84] width 192 height 13
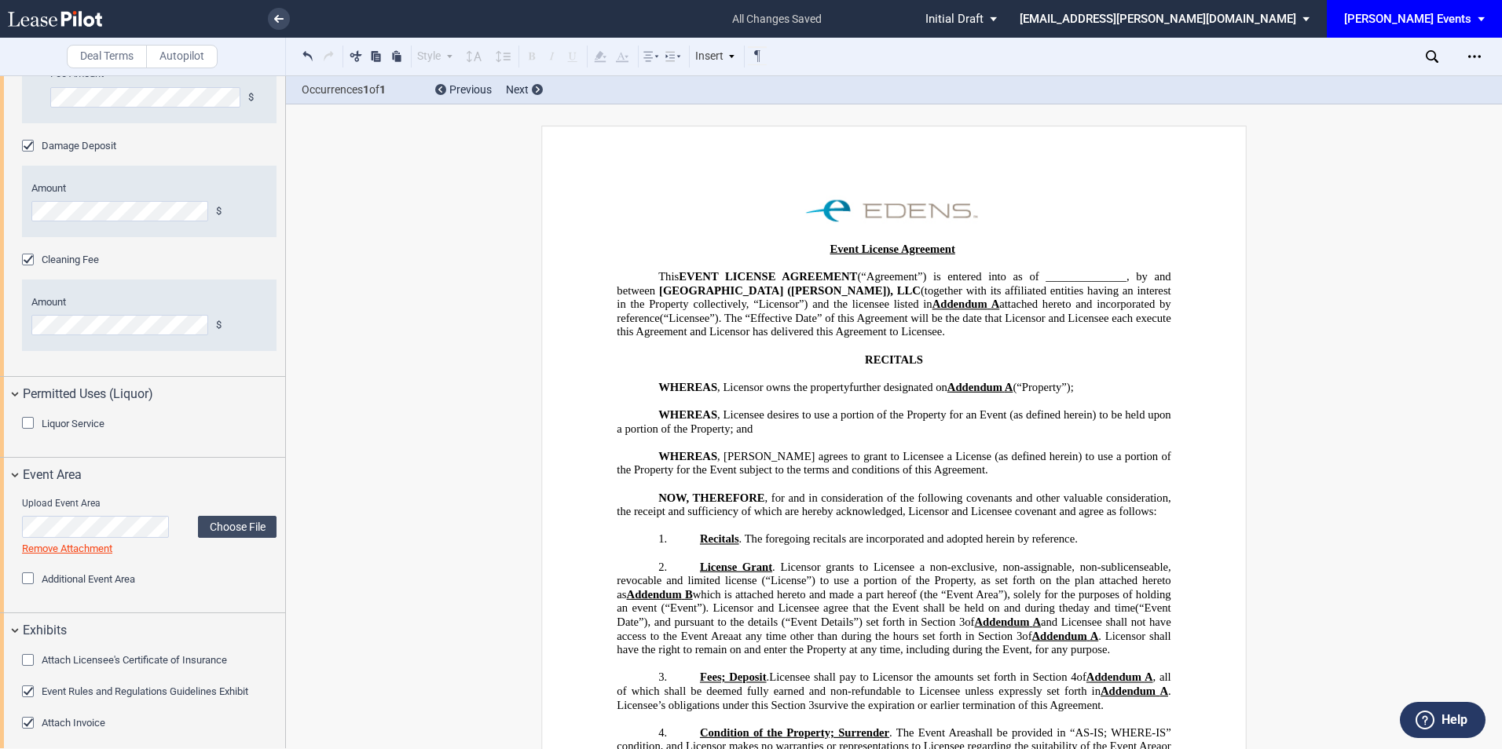
drag, startPoint x: 1035, startPoint y: 145, endPoint x: 1073, endPoint y: 127, distance: 41.8
click at [1478, 18] on span "EDENS Events: \aEDENS Events\a" at bounding box center [1483, 19] width 19 height 38
click at [1413, 89] on div "[PERSON_NAME] Venues" at bounding box center [1420, 93] width 123 height 16
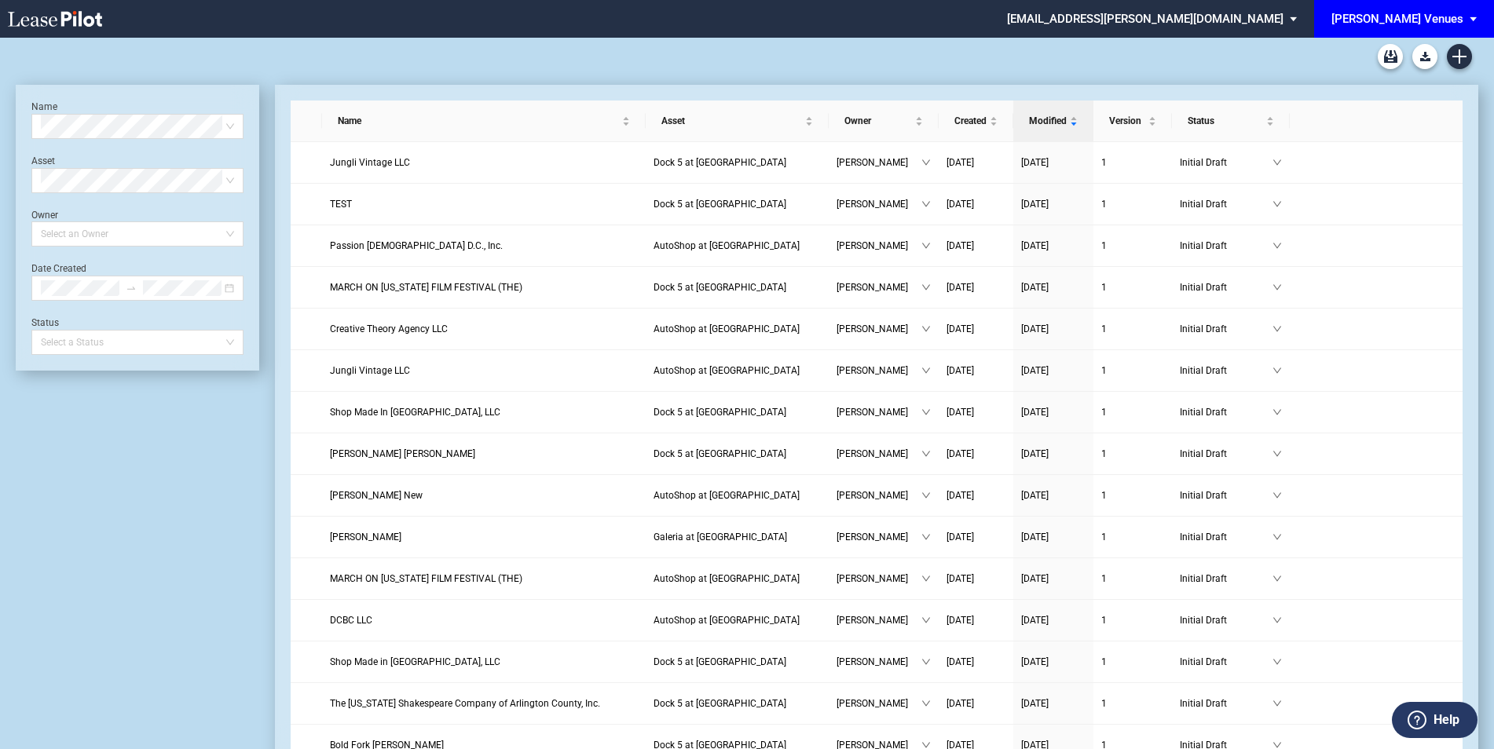
click at [1467, 14] on span "EDENS Venues: \aEDENS Venues\a" at bounding box center [1476, 19] width 19 height 38
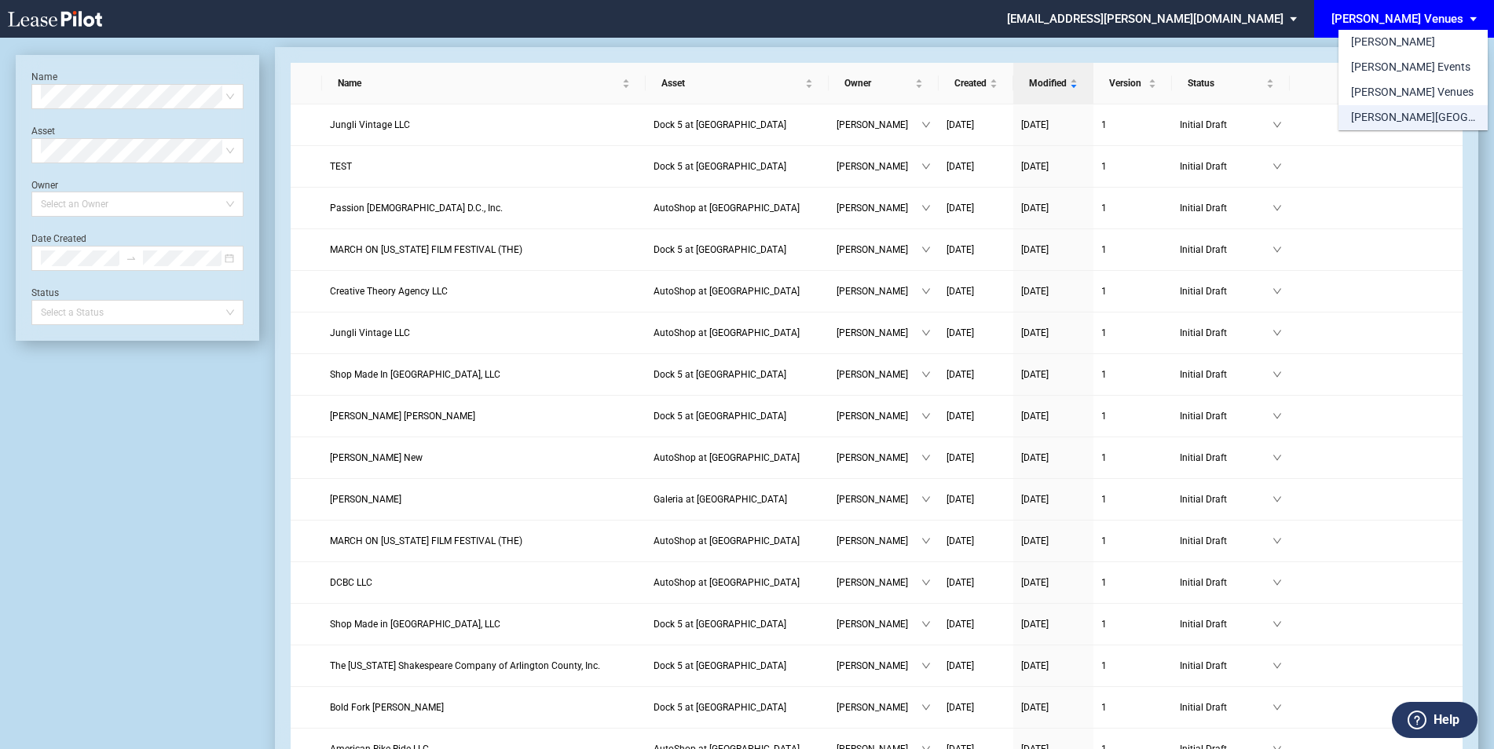
click at [1404, 106] on md-option "[PERSON_NAME][GEOGRAPHIC_DATA] Consents" at bounding box center [1412, 117] width 149 height 25
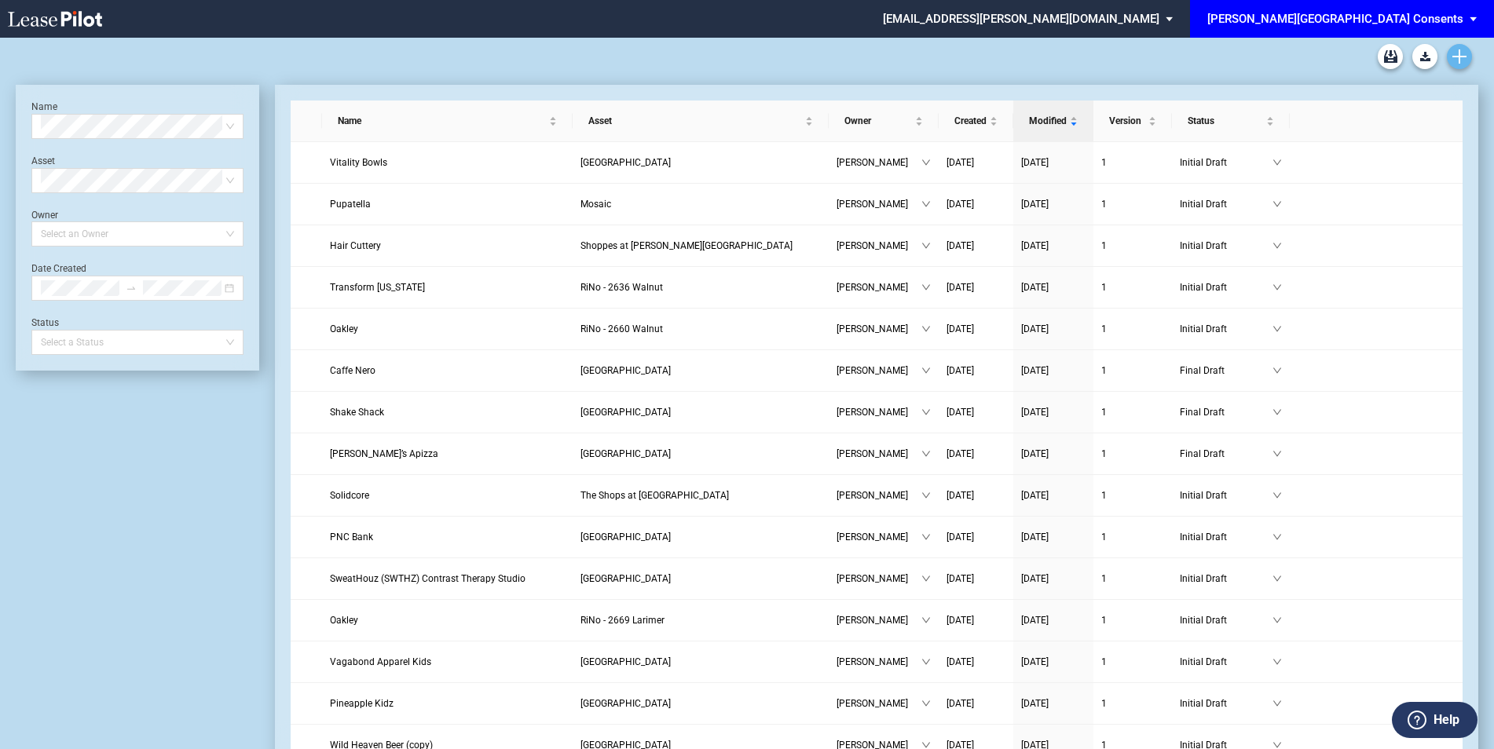
click at [1463, 57] on use "Create new document" at bounding box center [1459, 56] width 14 height 14
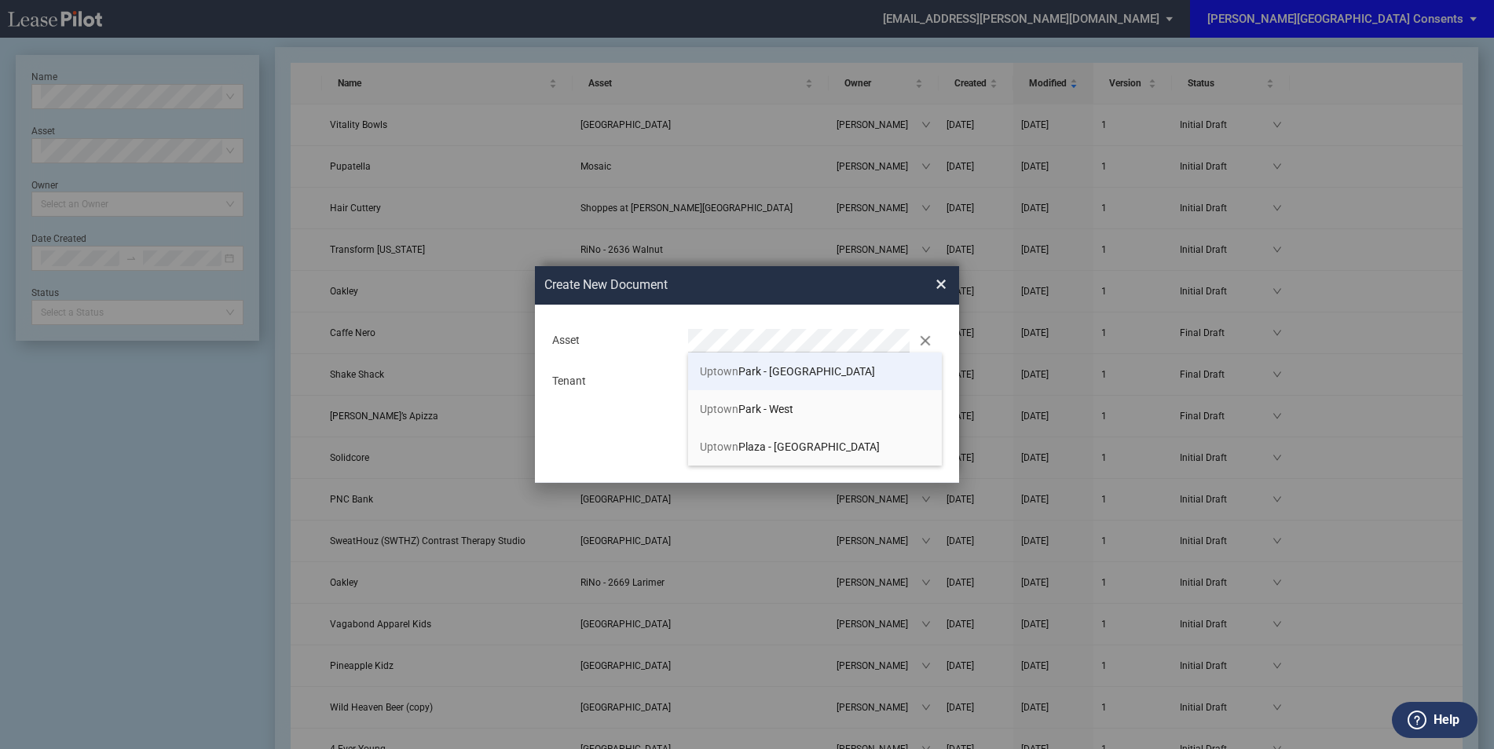
click at [749, 362] on li "[GEOGRAPHIC_DATA] - [GEOGRAPHIC_DATA]" at bounding box center [815, 372] width 254 height 38
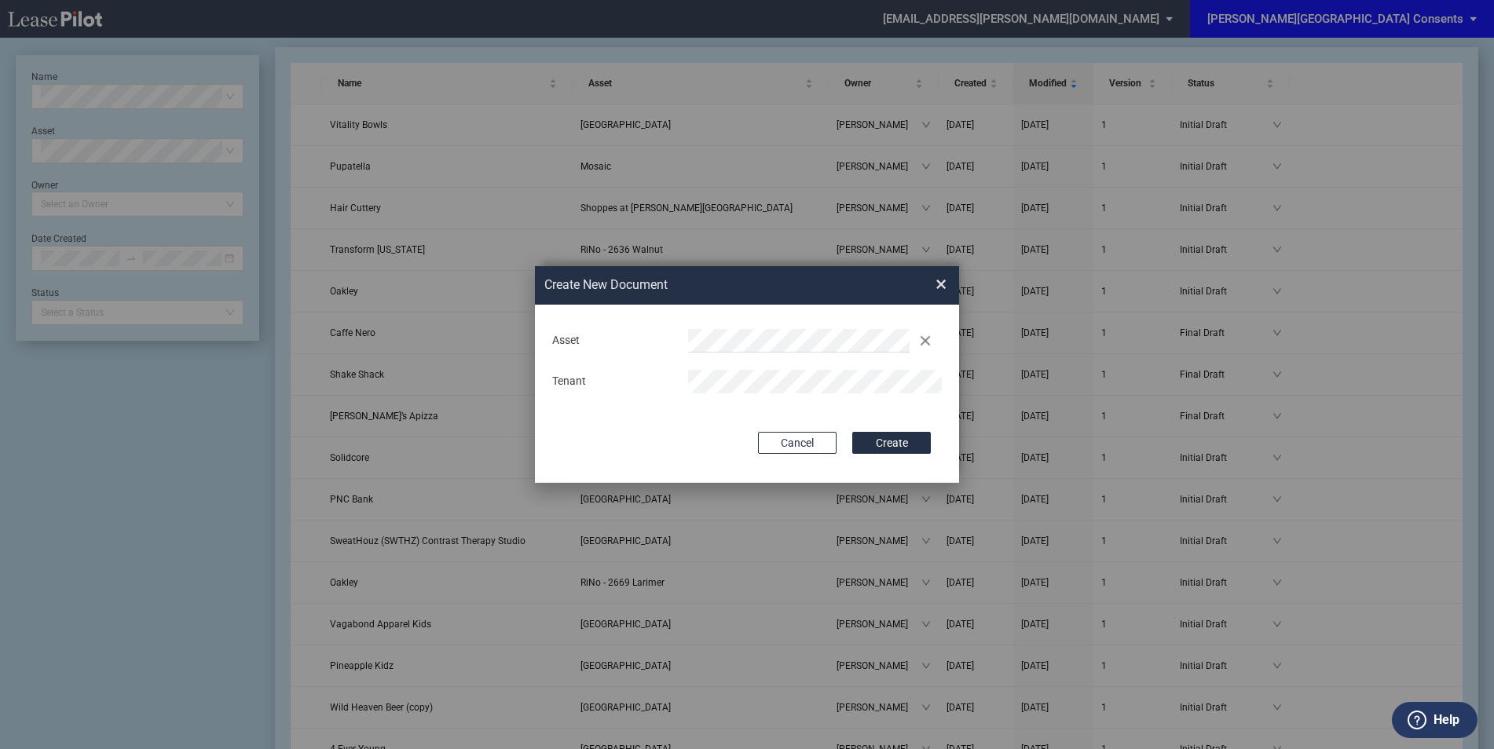
click at [852, 432] on button "Create" at bounding box center [891, 443] width 79 height 22
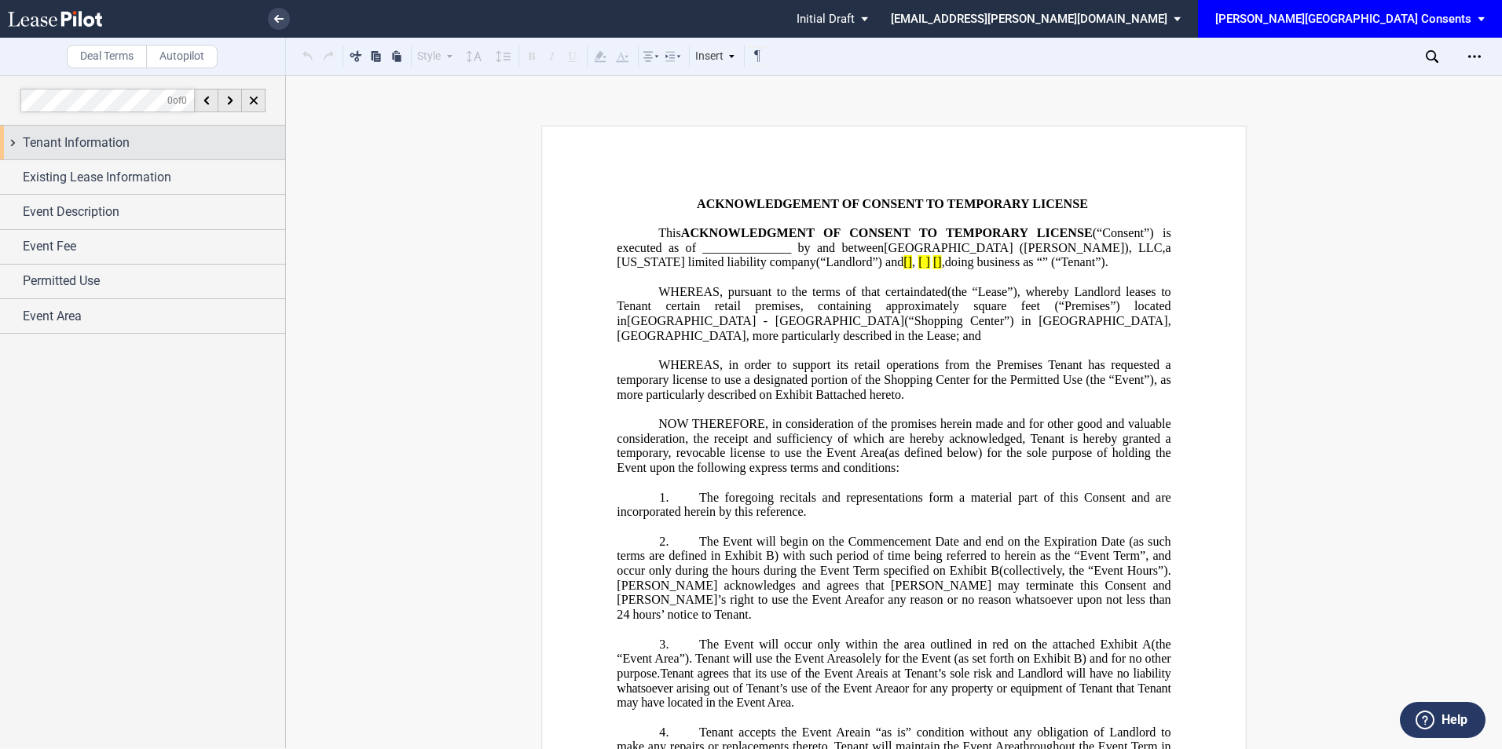
click at [127, 145] on span "Tenant Information" at bounding box center [76, 143] width 107 height 19
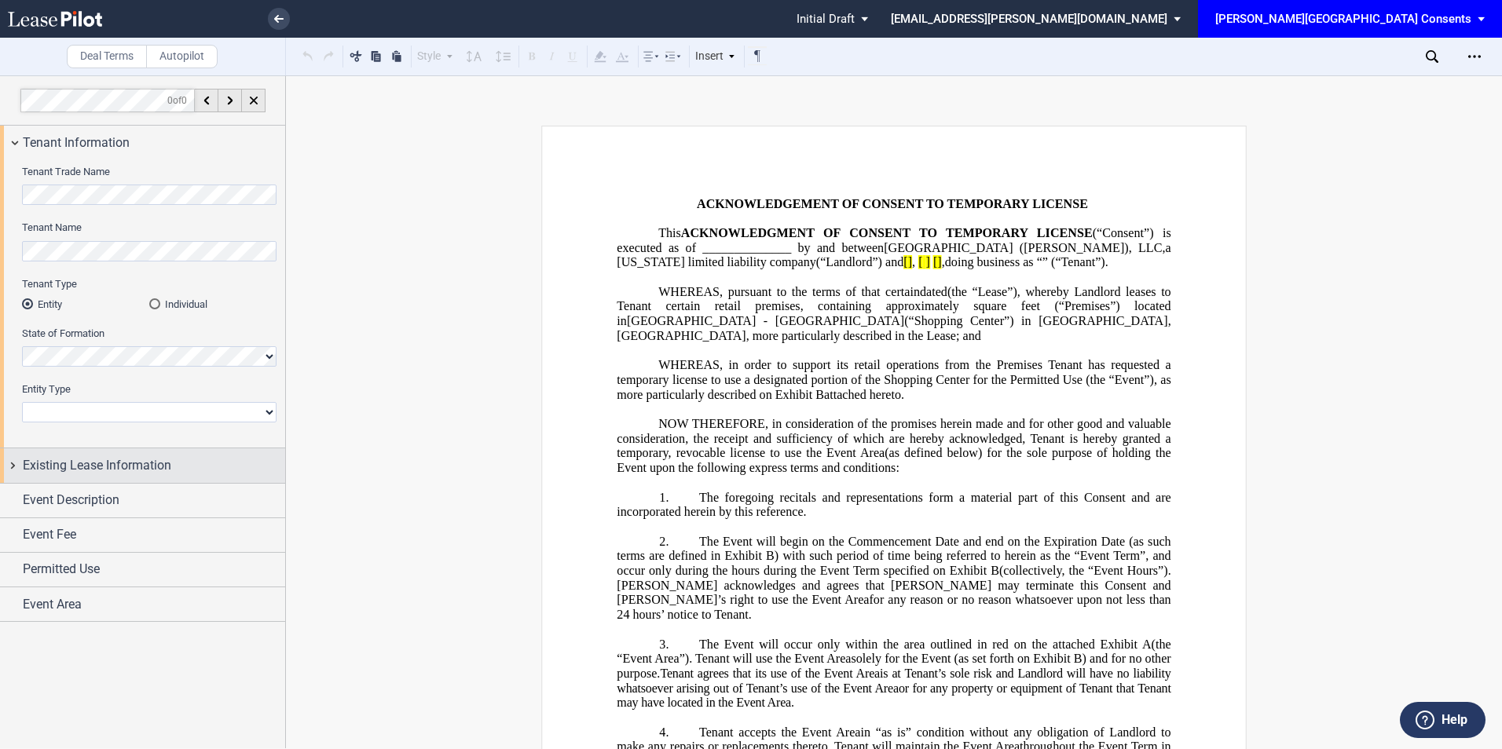
click at [97, 460] on span "Existing Lease Information" at bounding box center [97, 465] width 148 height 19
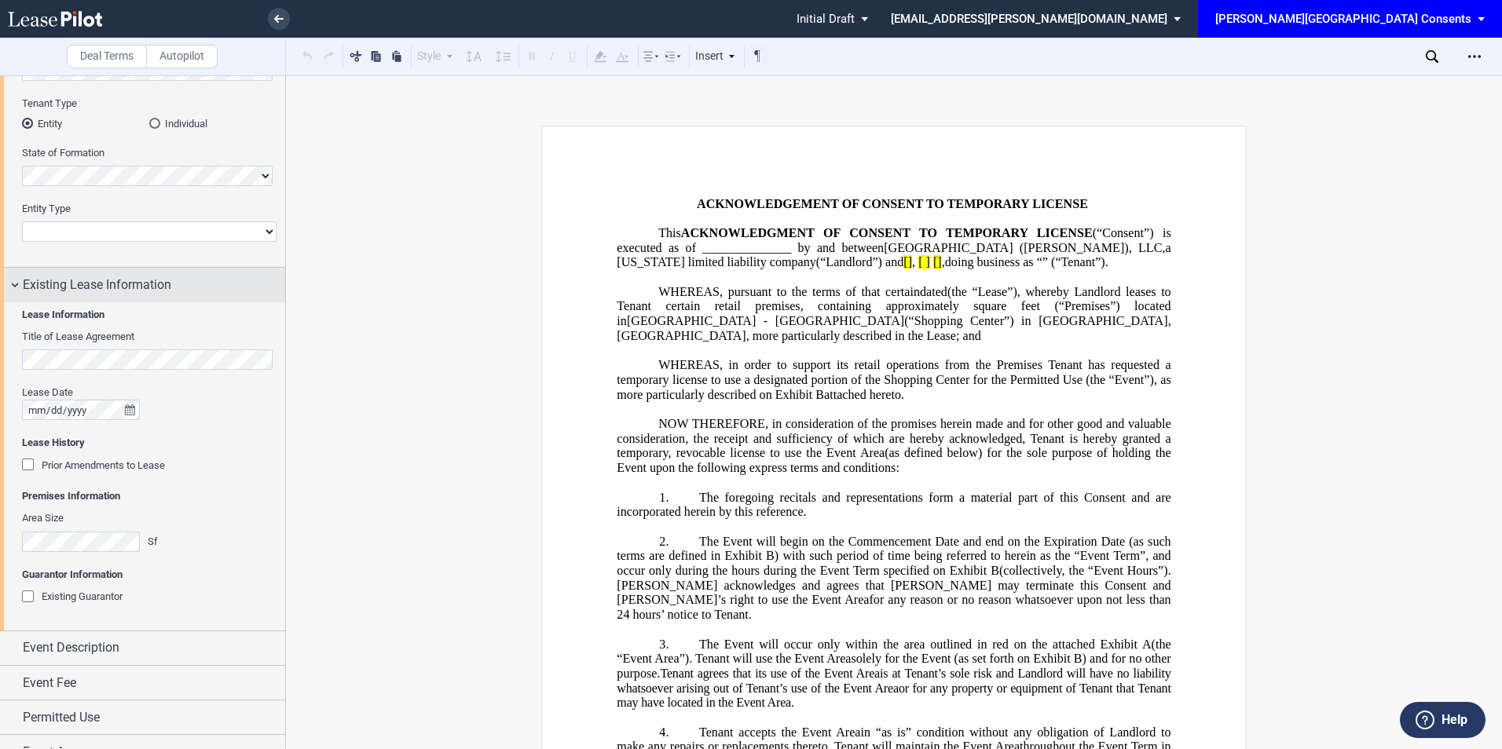
scroll to position [203, 0]
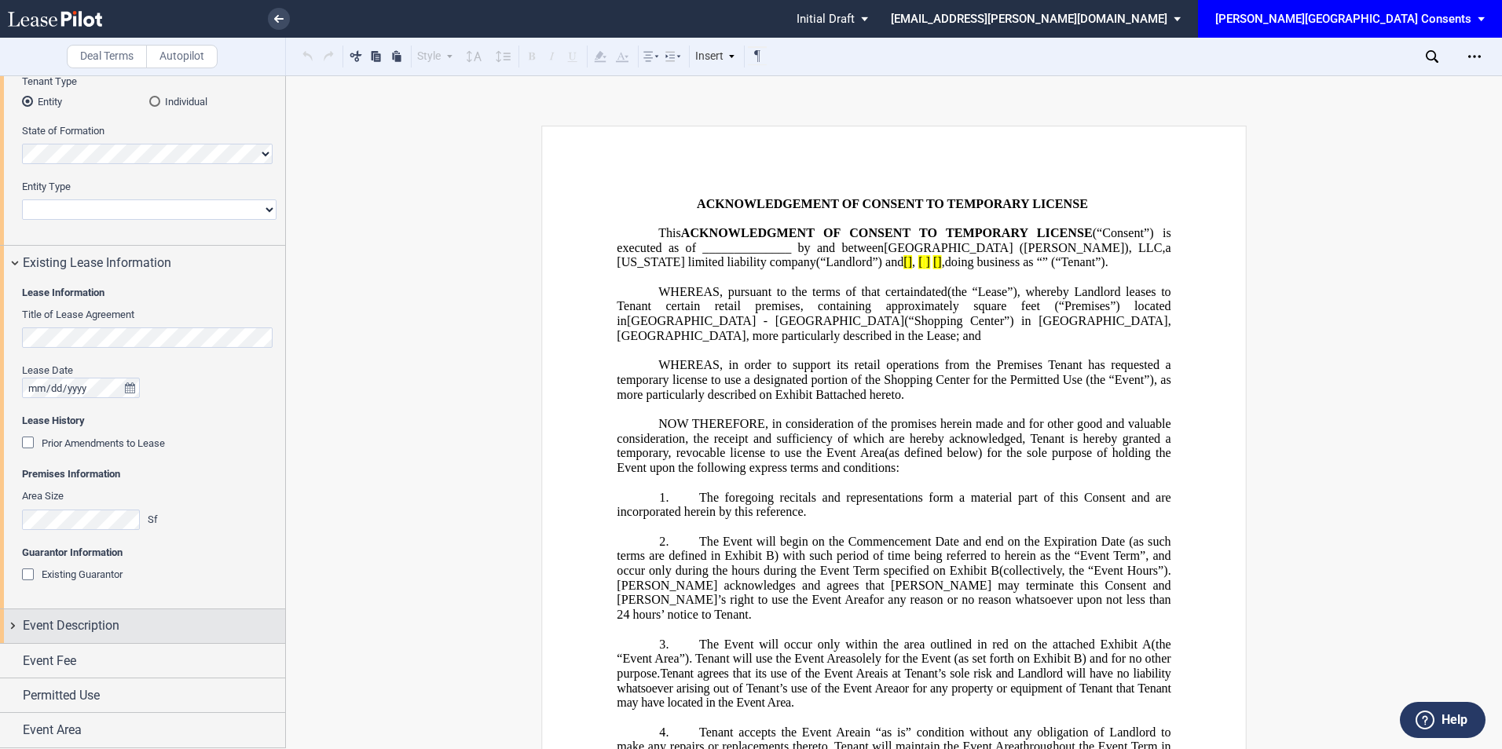
click at [79, 617] on span "Event Description" at bounding box center [71, 626] width 97 height 19
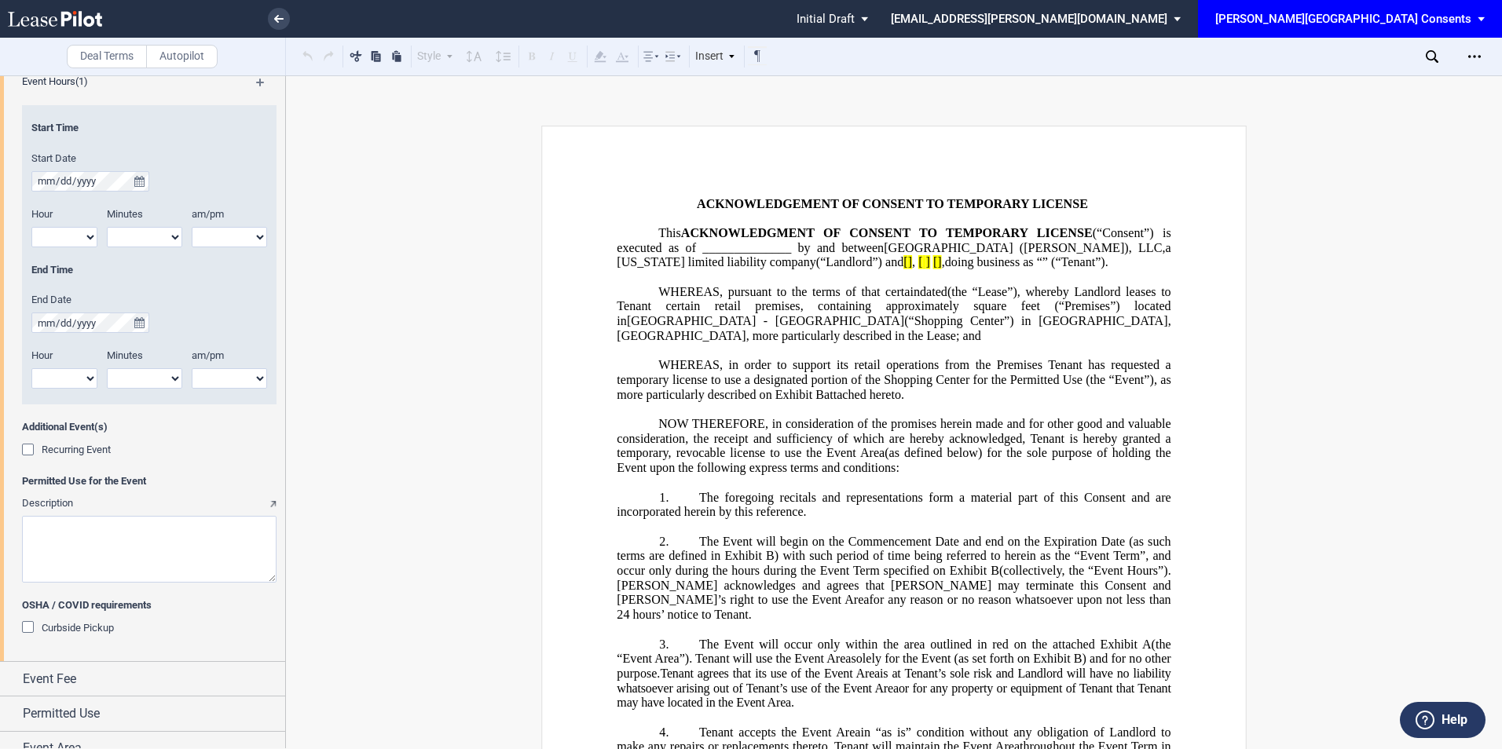
scroll to position [1163, 0]
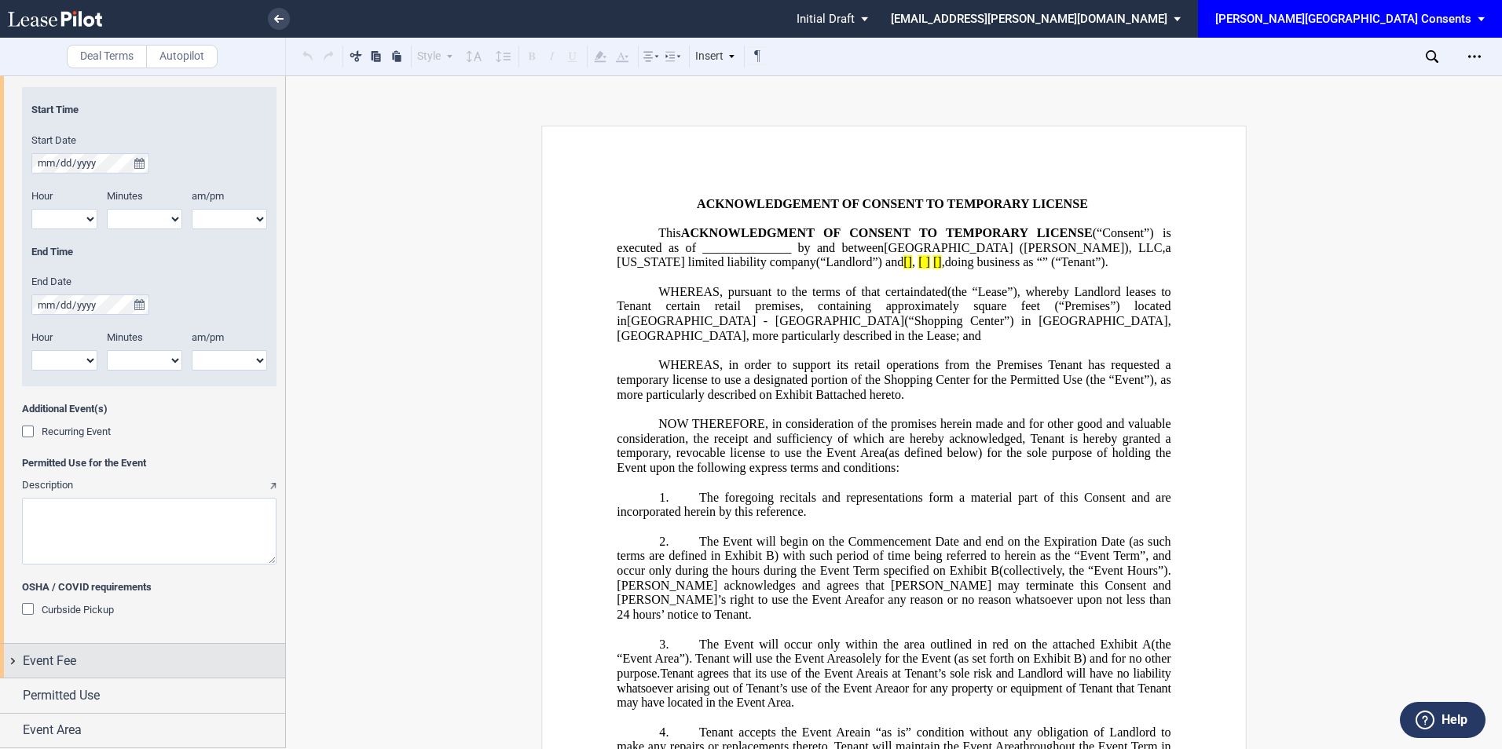
click at [78, 653] on div "Event Fee" at bounding box center [154, 661] width 262 height 19
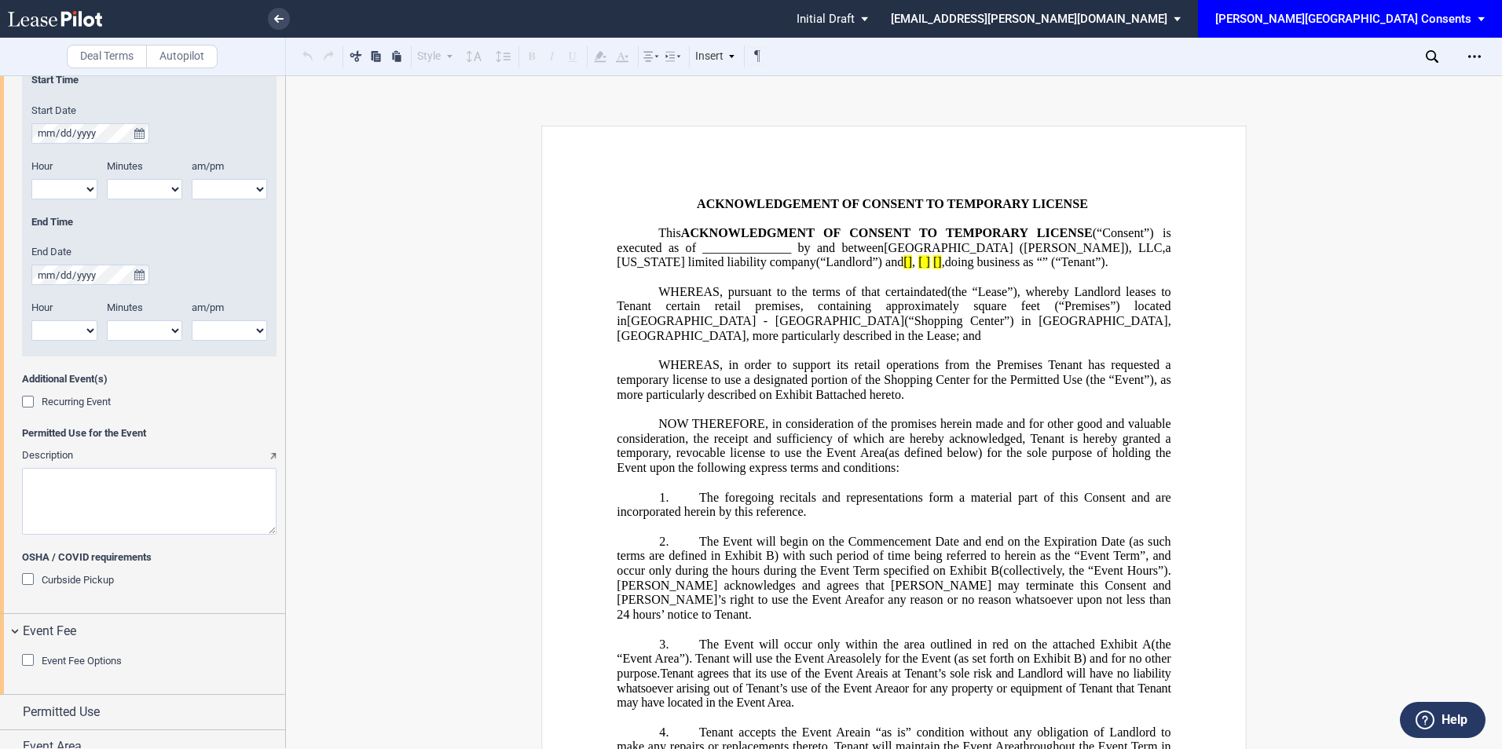
scroll to position [1210, 0]
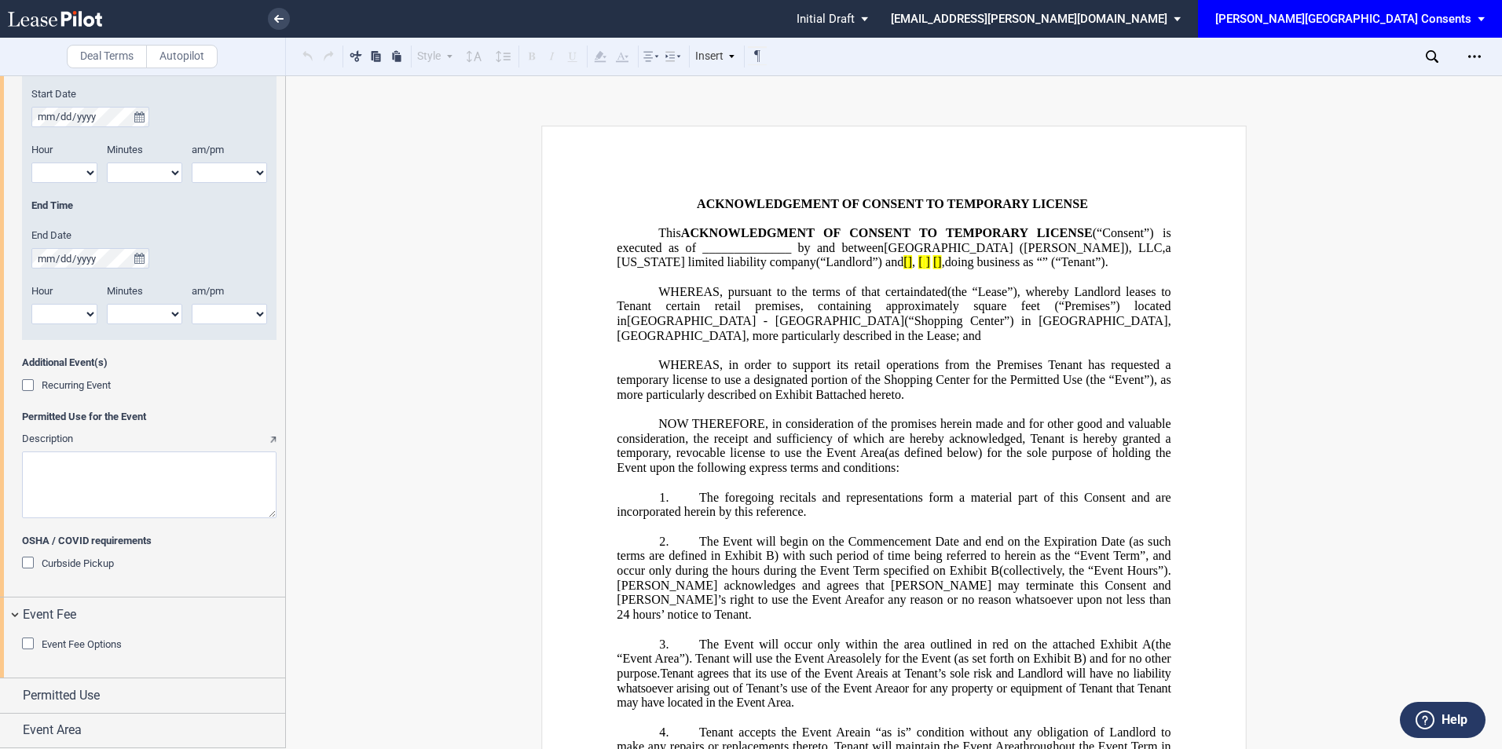
click at [20, 646] on div "Event Fee Options Event Fee Type Flat Fee % of Gross Sales % of Ticket Sales Ev…" at bounding box center [142, 655] width 285 height 46
click at [27, 641] on div "Event Fee Options" at bounding box center [30, 646] width 16 height 16
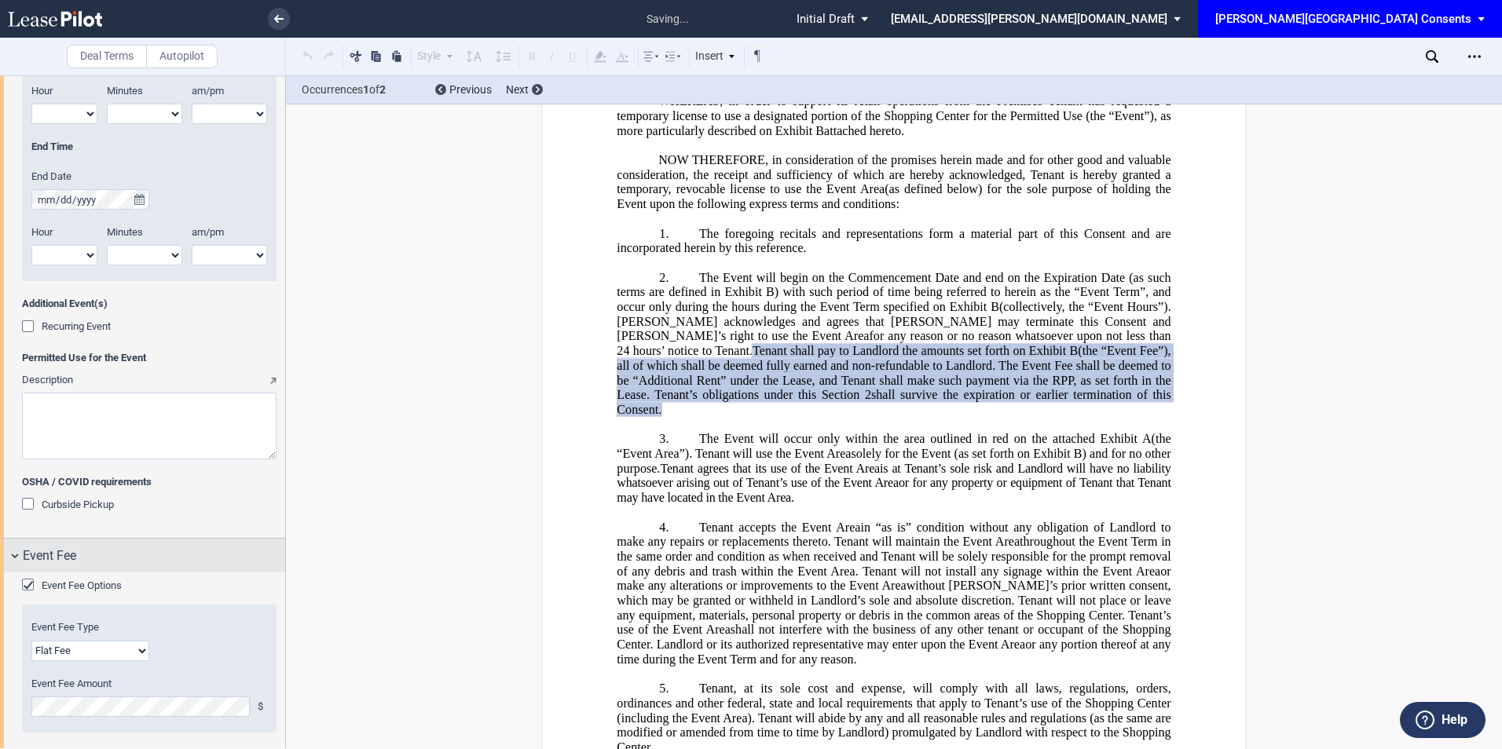
scroll to position [1348, 0]
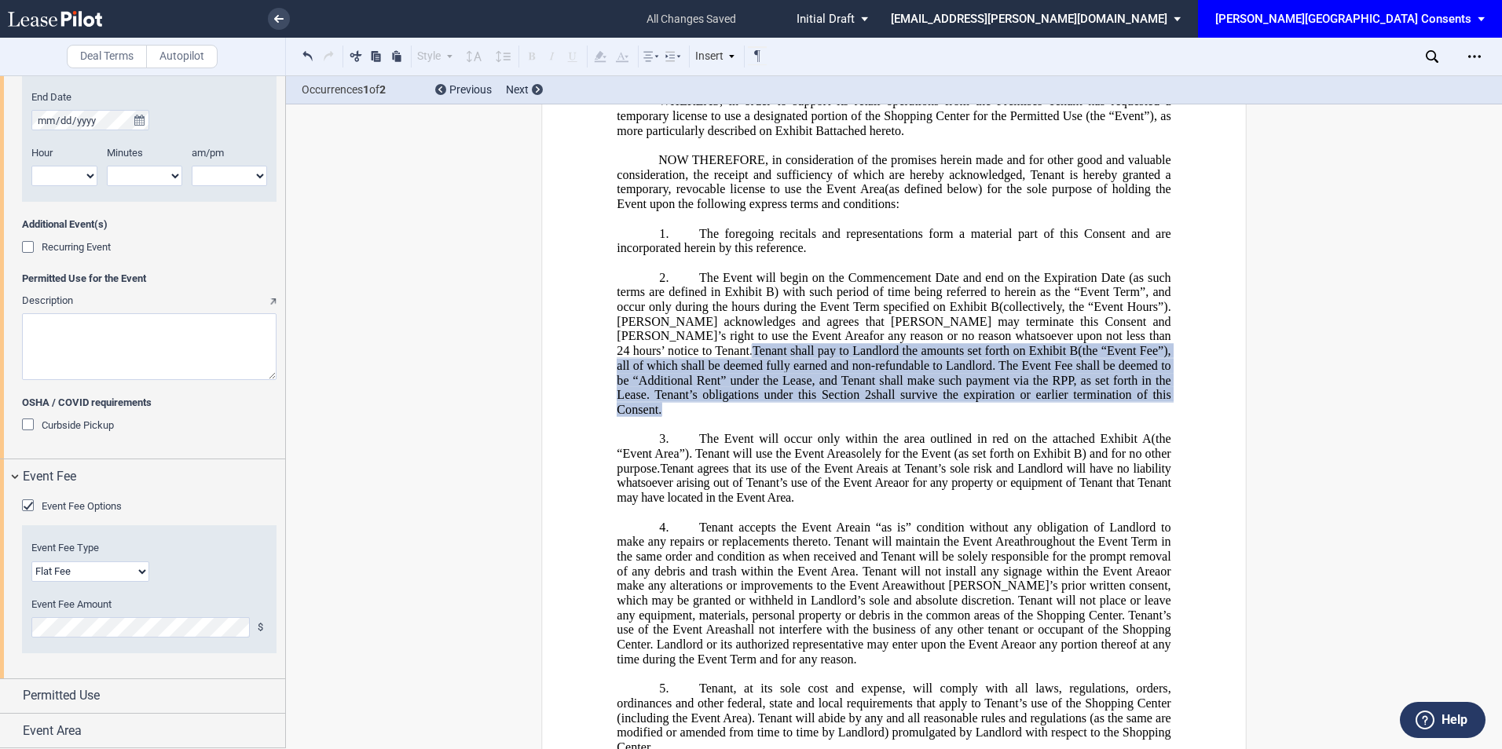
click at [28, 506] on div "Event Fee Options" at bounding box center [30, 508] width 16 height 16
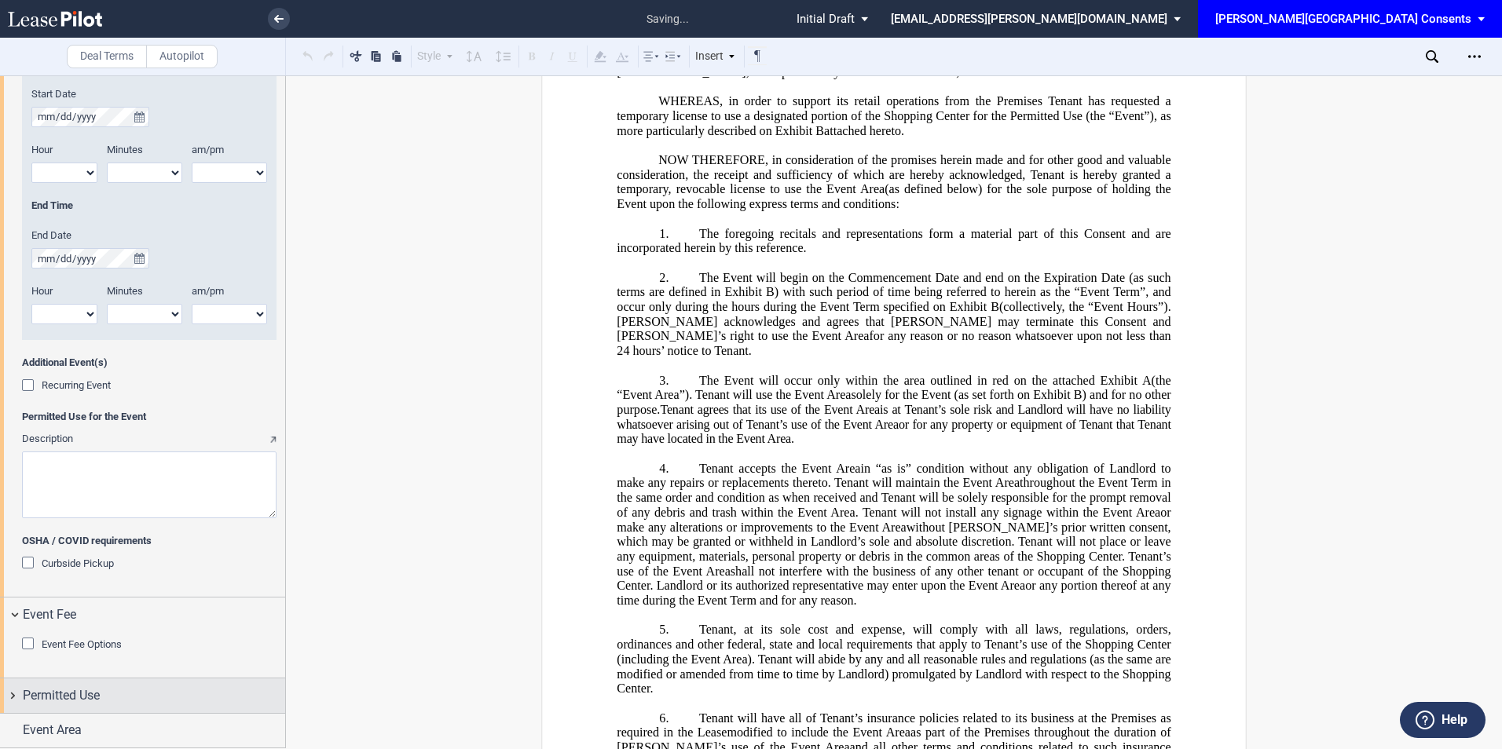
click at [109, 704] on div "Permitted Use" at bounding box center [154, 696] width 262 height 19
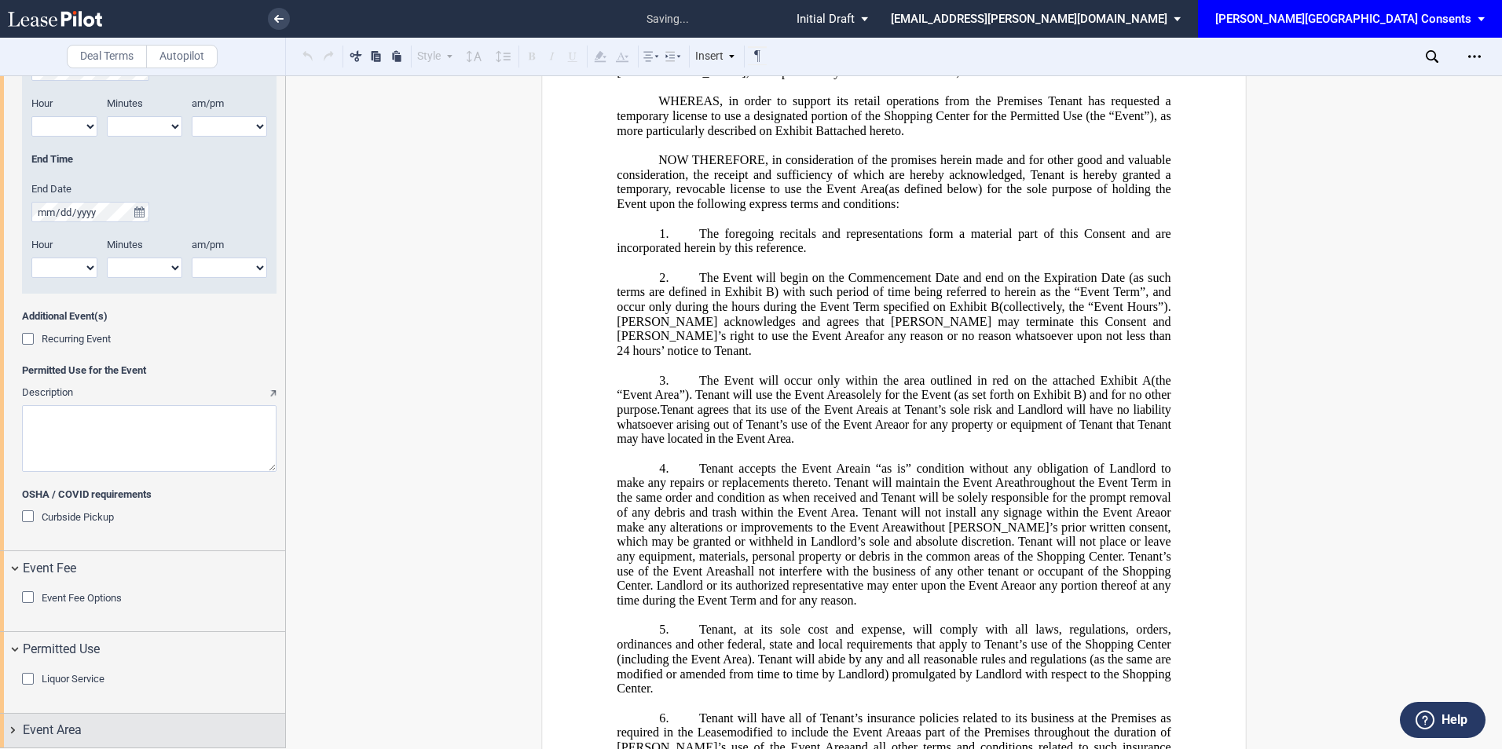
click at [75, 731] on span "Event Area" at bounding box center [52, 730] width 59 height 19
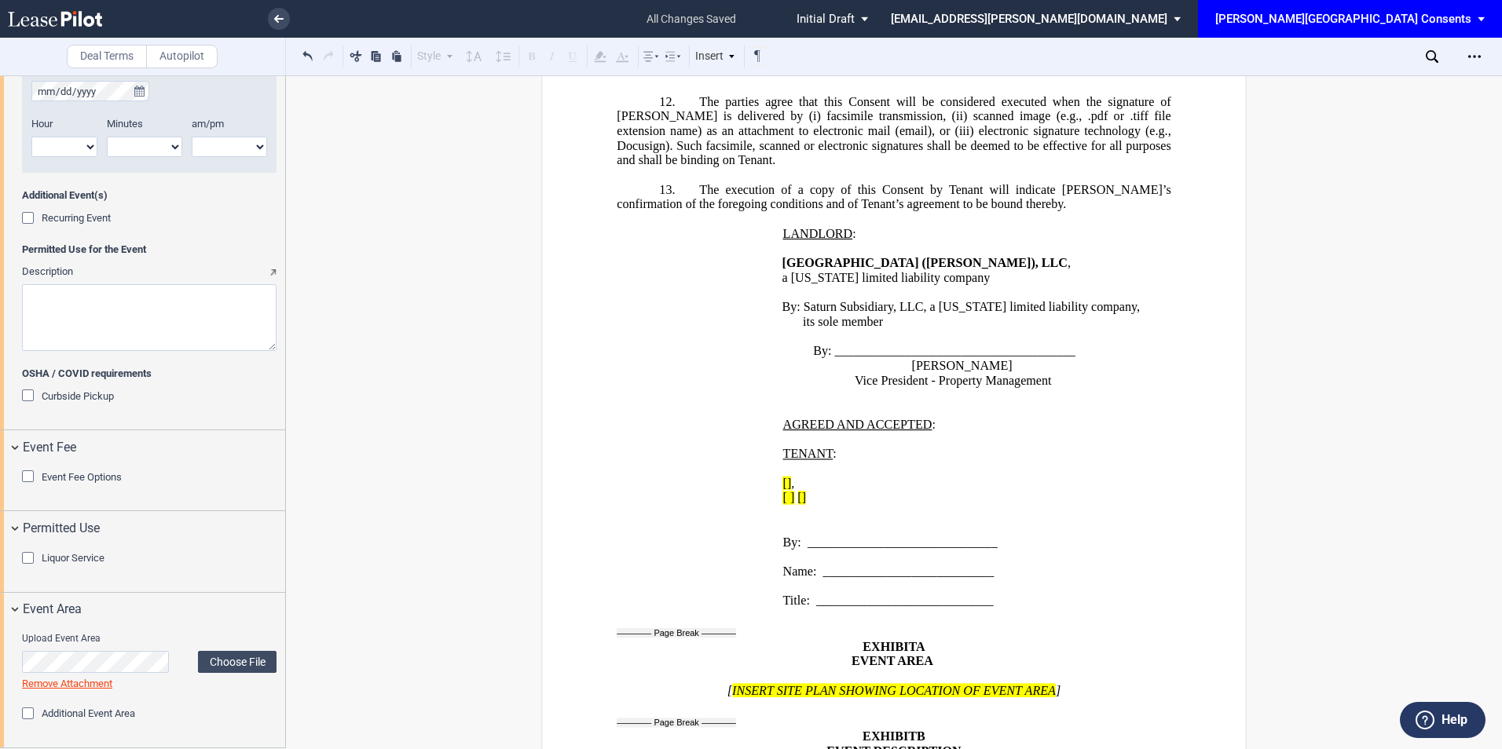
scroll to position [1769, 0]
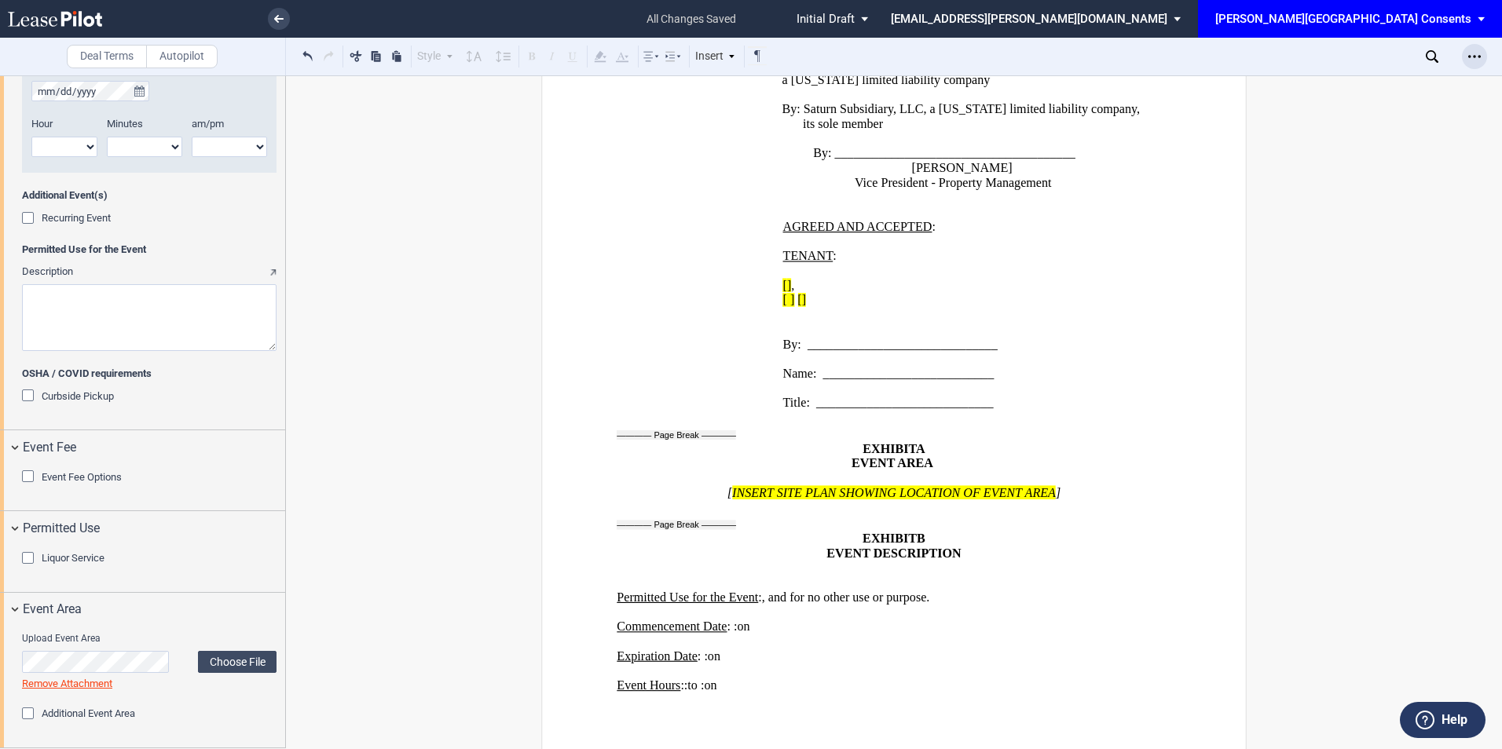
click at [1481, 51] on div "Open Lease options menu" at bounding box center [1474, 56] width 25 height 25
click at [1327, 86] on div "Download" at bounding box center [1383, 84] width 192 height 13
click at [1479, 22] on span "EDENS Common Area Consents: \aEDENS Common Area Consents\a" at bounding box center [1483, 19] width 19 height 38
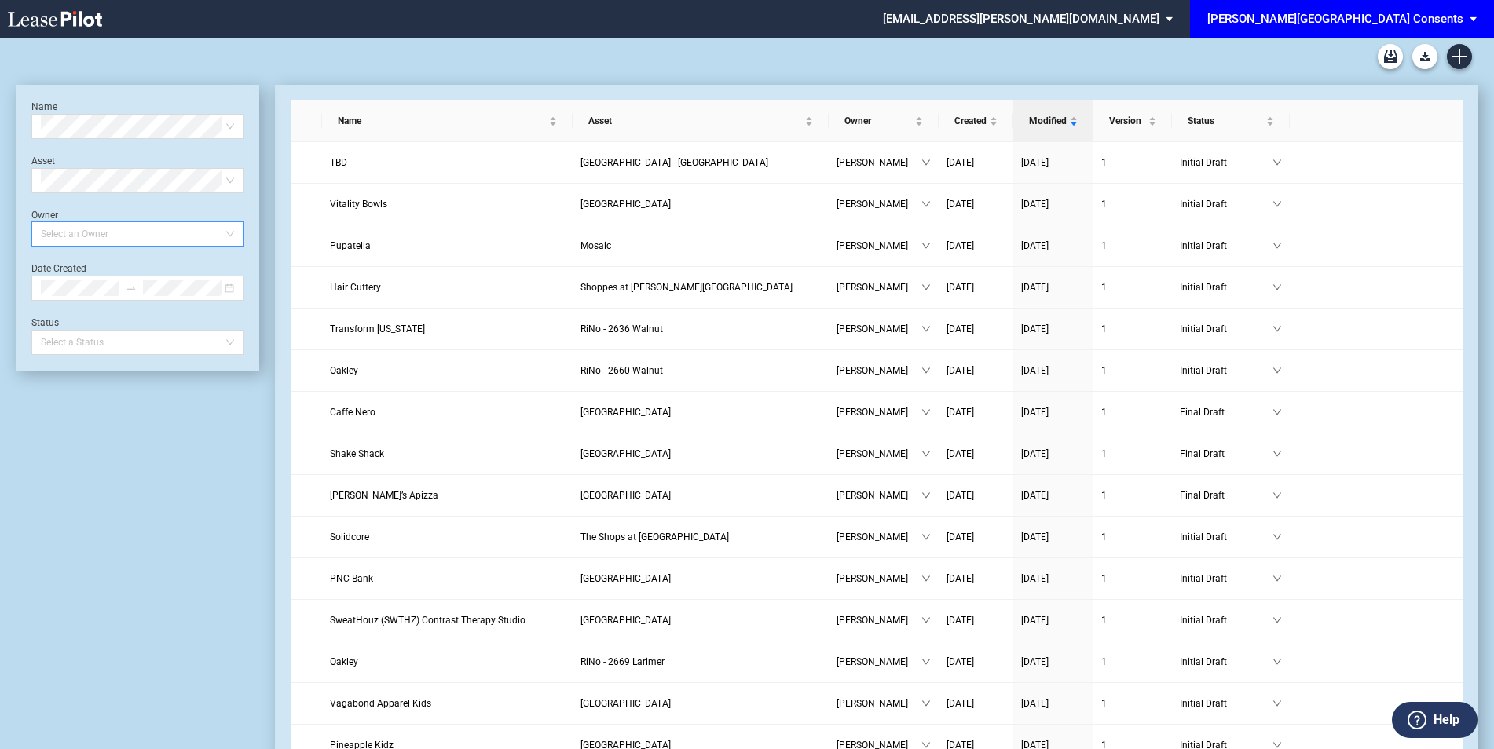
click at [110, 238] on div at bounding box center [130, 234] width 191 height 22
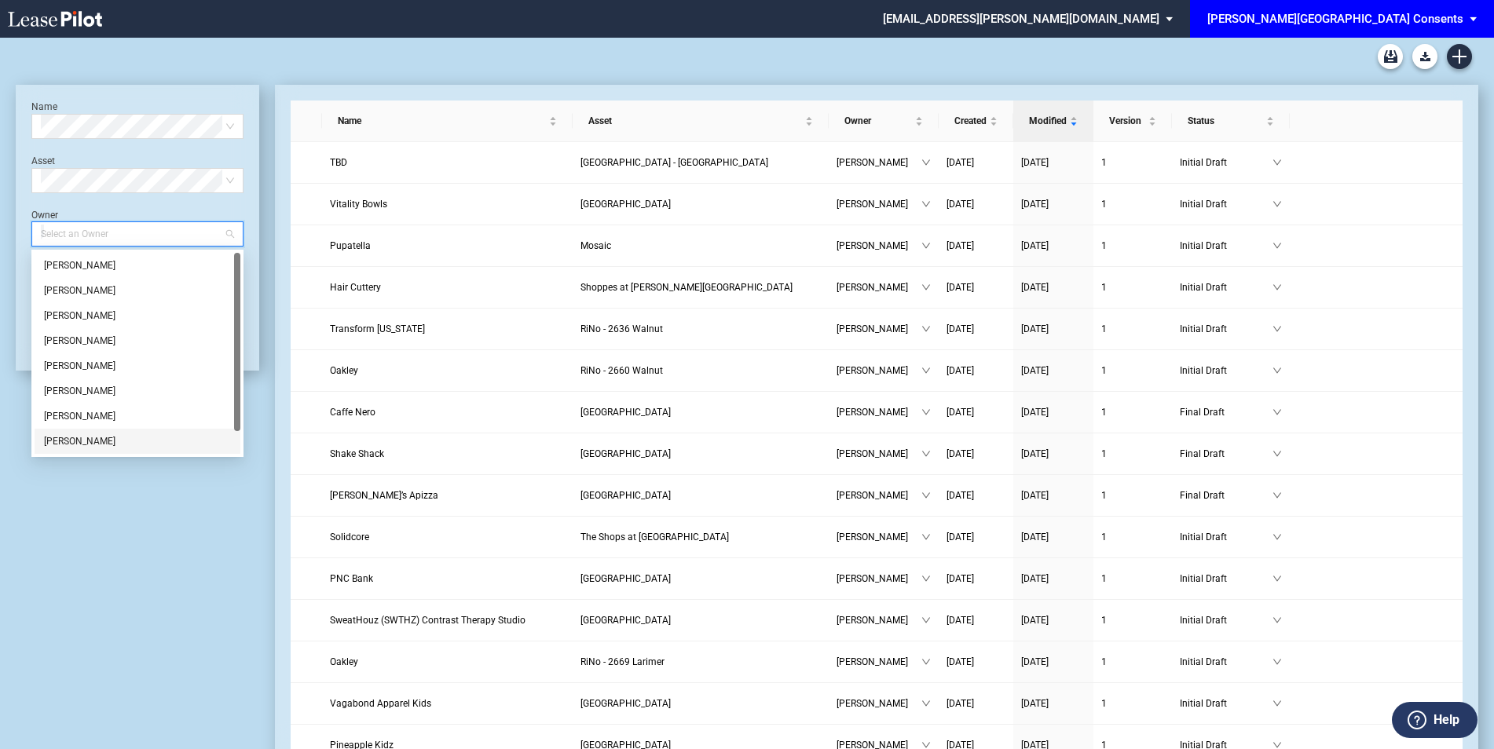
click at [102, 443] on div "[PERSON_NAME]" at bounding box center [137, 442] width 187 height 16
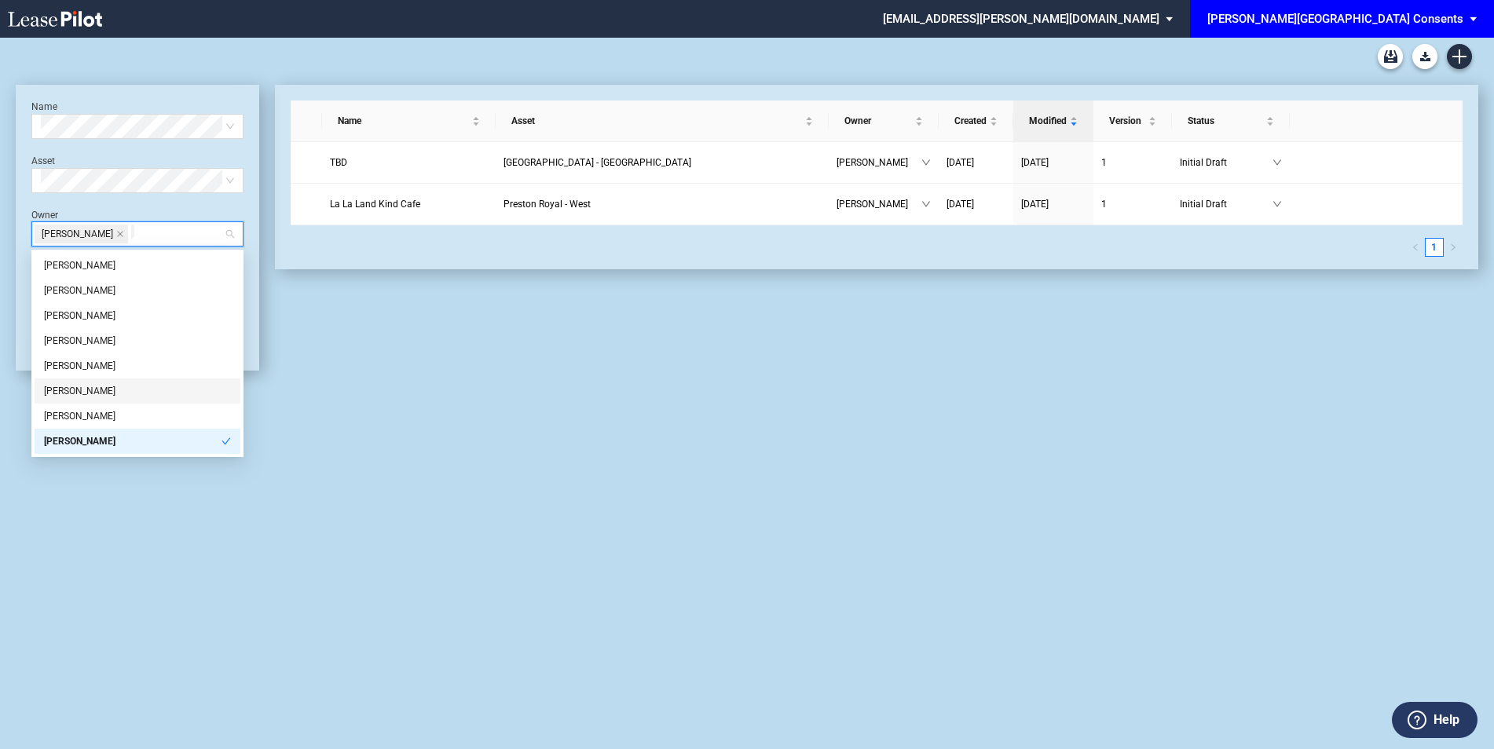
click at [1467, 15] on span "EDENS Common Area Consents: \aEDENS Common Area Consents\a" at bounding box center [1476, 19] width 19 height 38
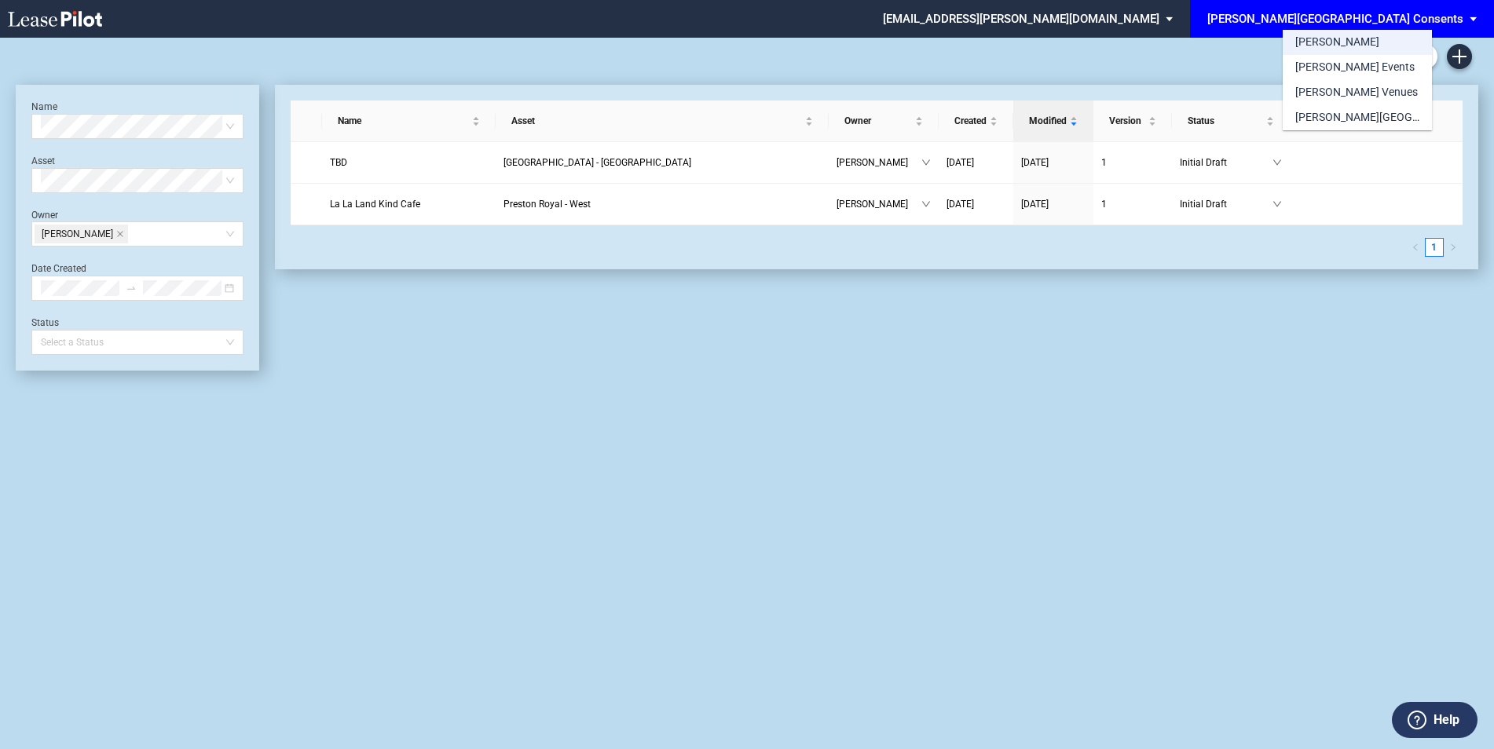
click at [1338, 44] on md-option "[PERSON_NAME]" at bounding box center [1357, 42] width 149 height 25
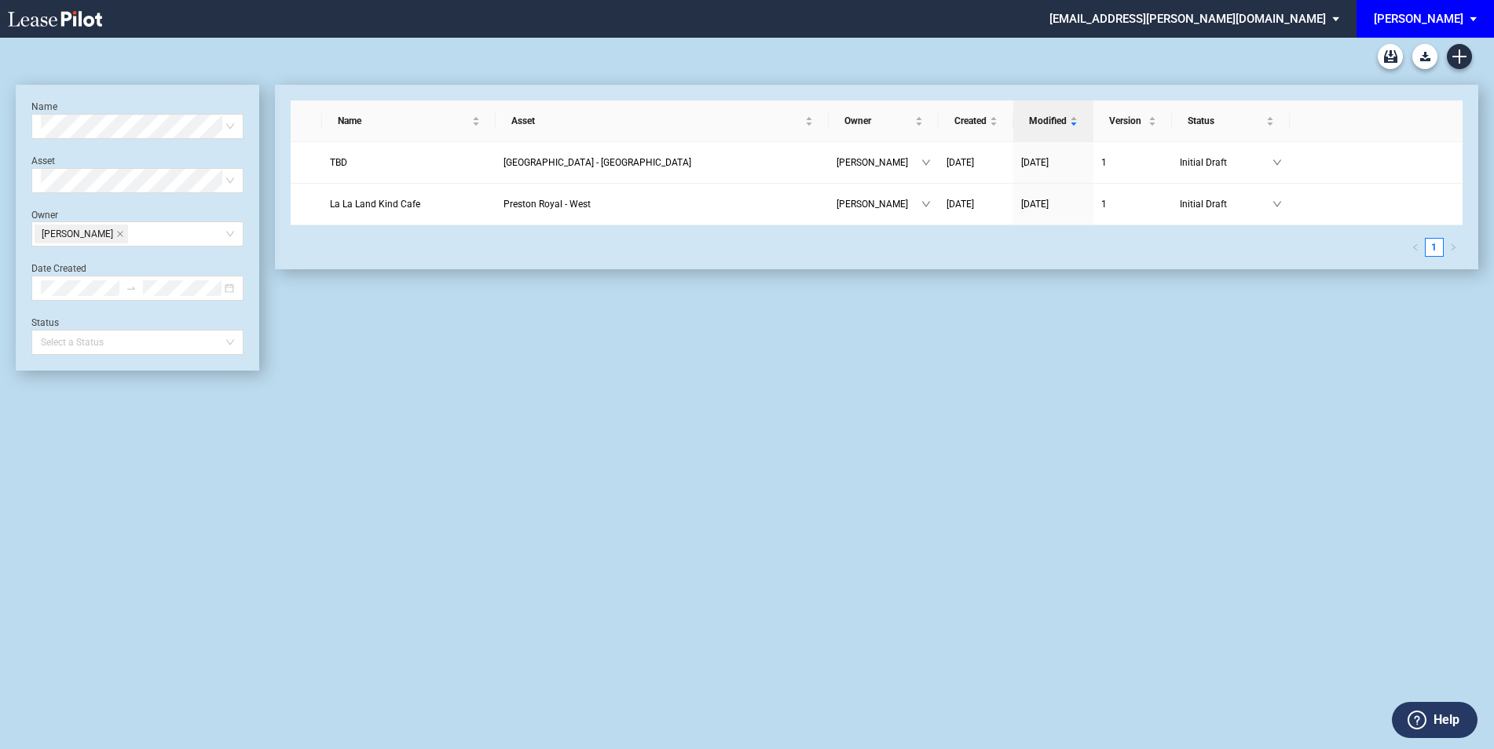
scroll to position [38, 0]
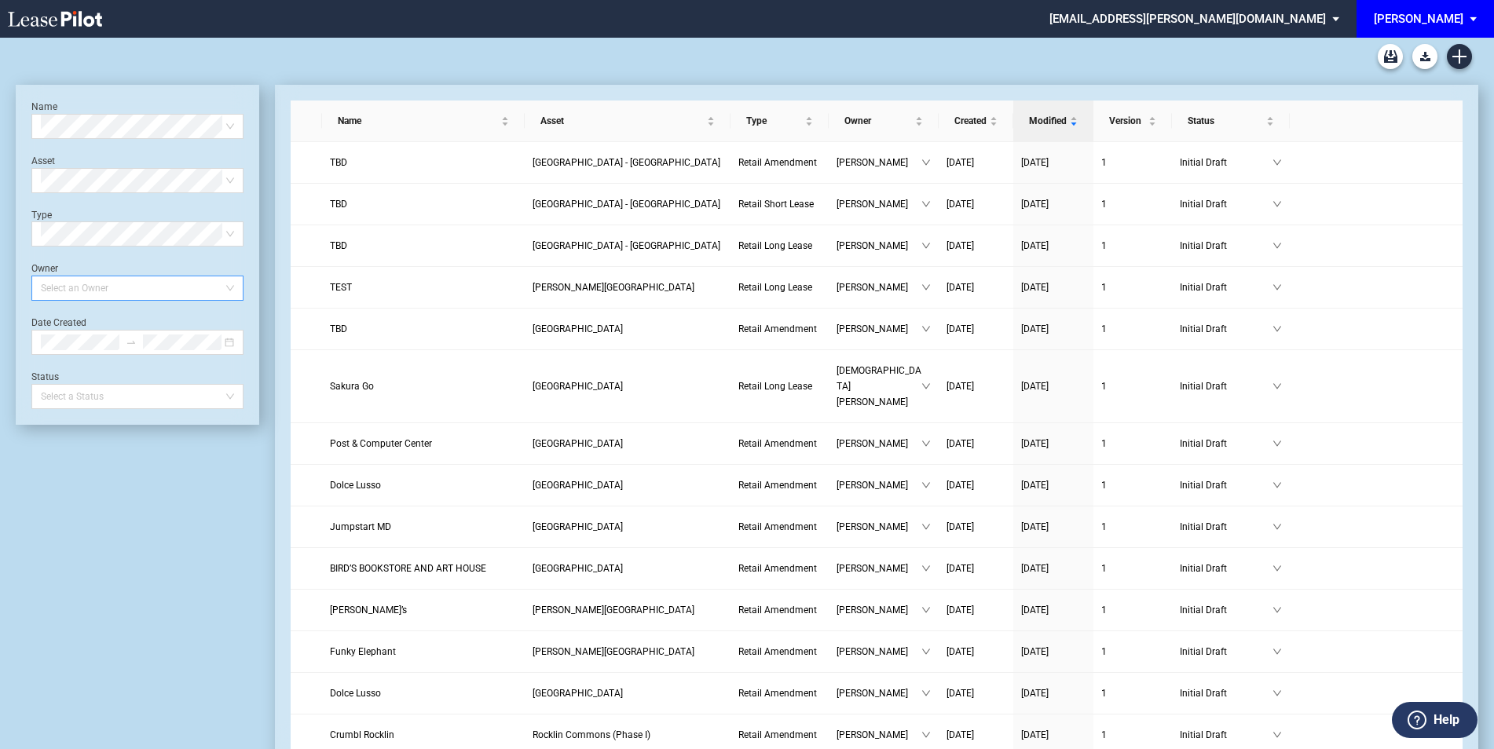
click at [234, 286] on div "Select an Owner" at bounding box center [137, 288] width 212 height 25
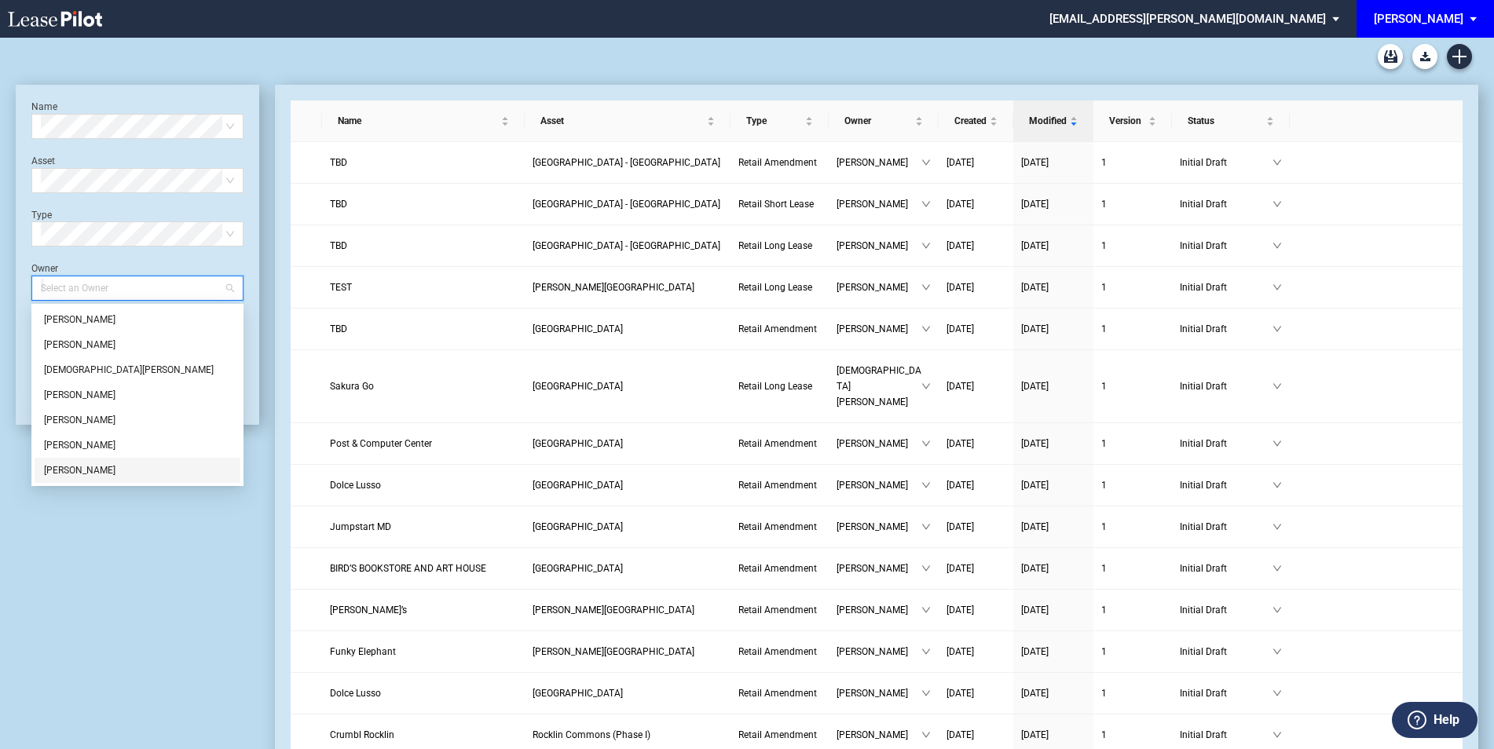
click at [124, 466] on div "[PERSON_NAME]" at bounding box center [137, 471] width 187 height 16
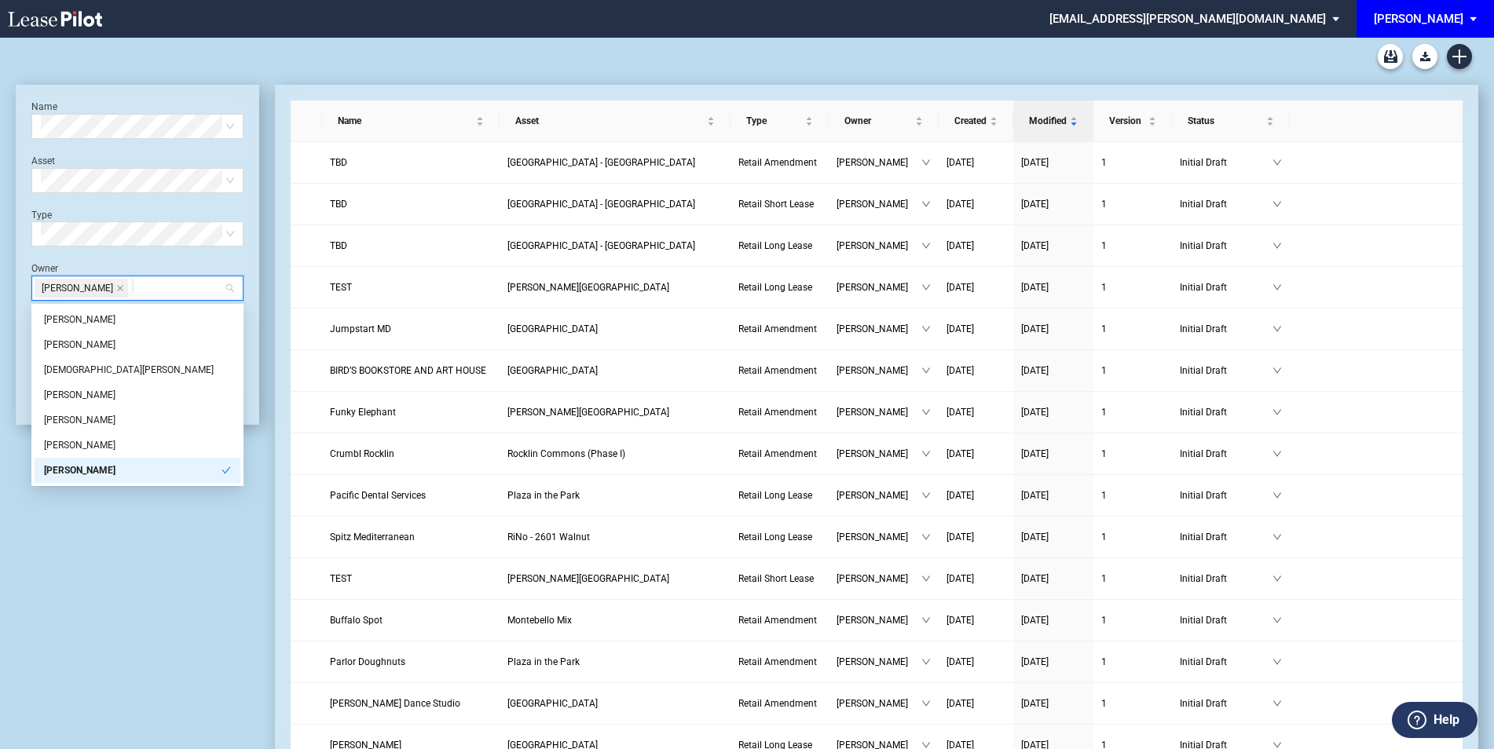
click at [119, 473] on div "[PERSON_NAME]" at bounding box center [133, 471] width 178 height 16
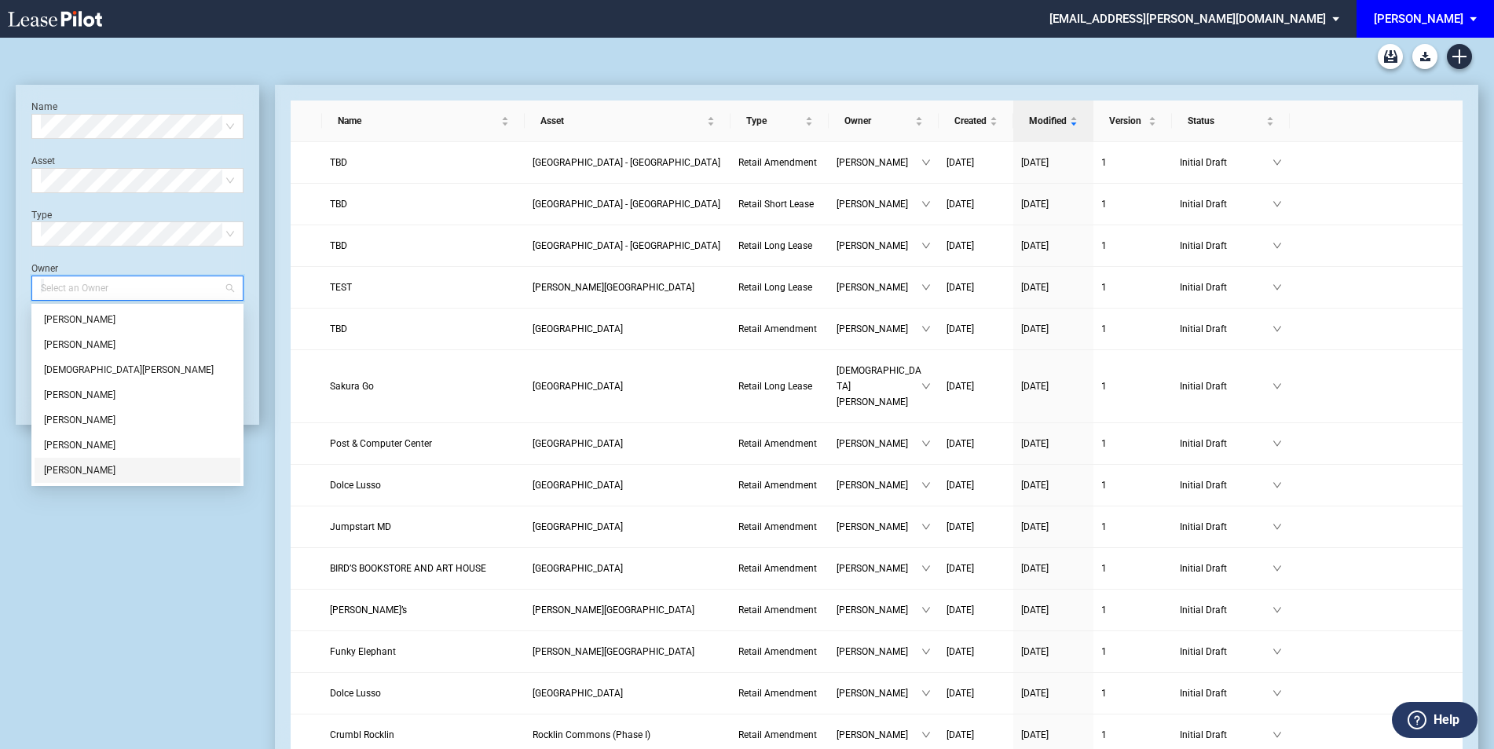
click at [132, 473] on div "[PERSON_NAME]" at bounding box center [137, 471] width 187 height 16
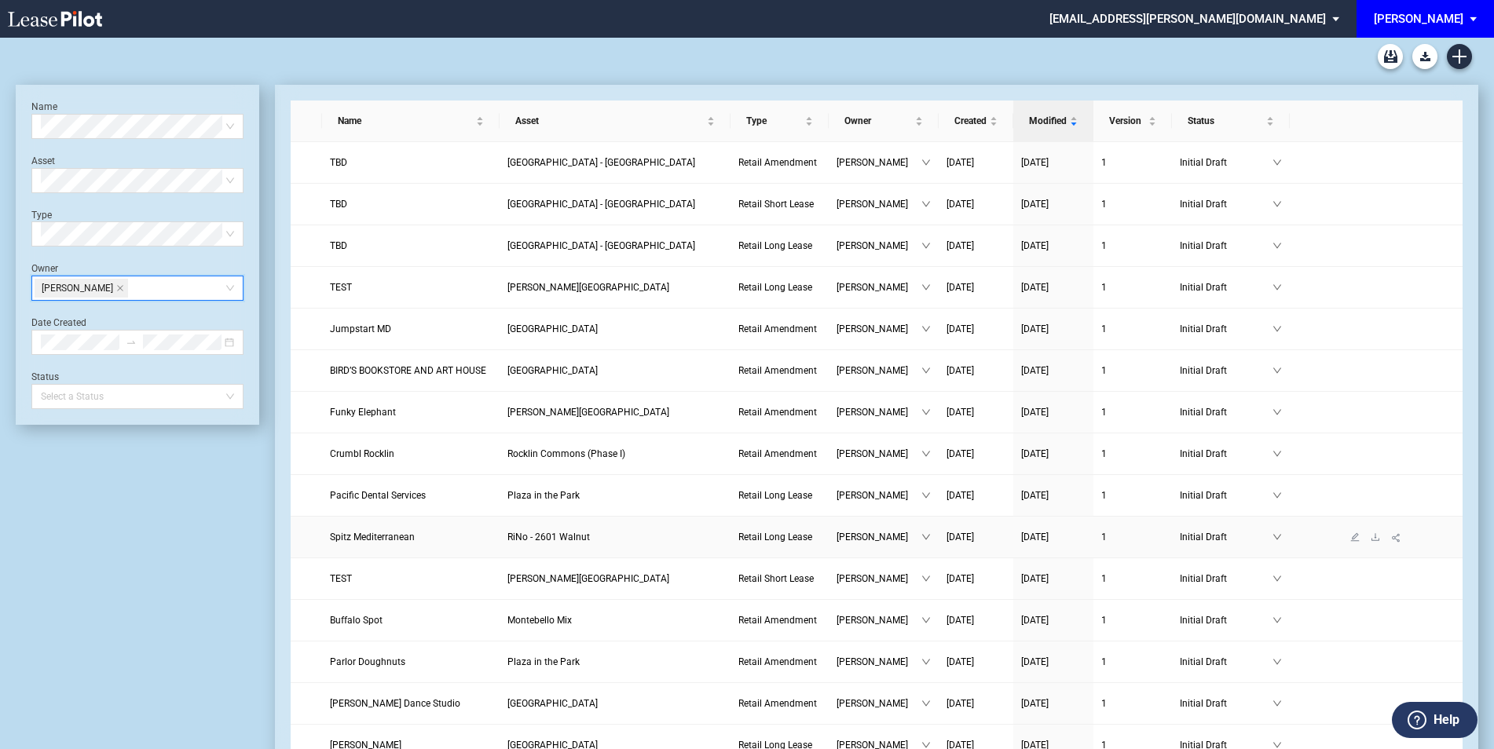
click at [590, 540] on span "RiNo - 2601 Walnut" at bounding box center [548, 537] width 82 height 11
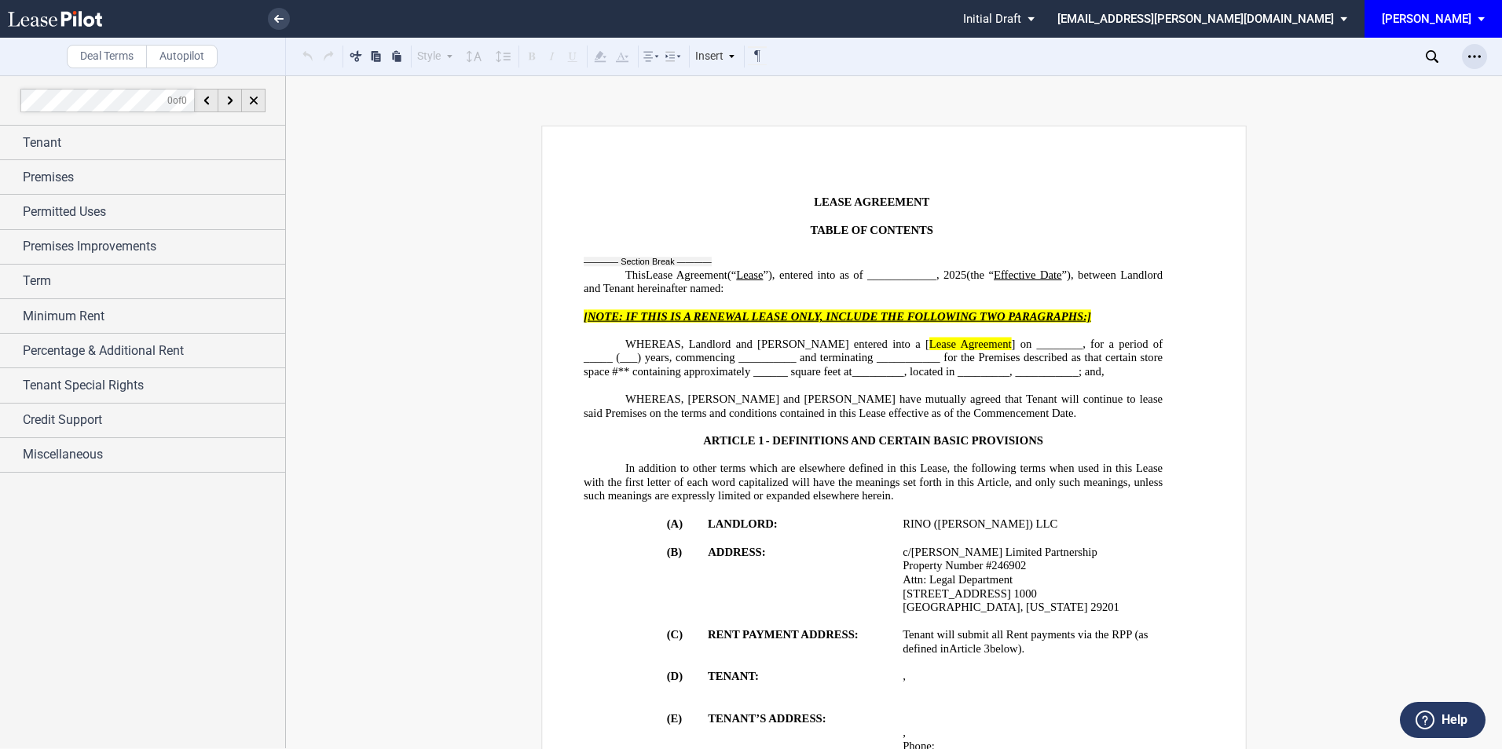
click at [1477, 57] on icon "Open Lease options menu" at bounding box center [1474, 56] width 13 height 13
click at [1370, 89] on div "Download" at bounding box center [1383, 84] width 192 height 13
